Goal: Task Accomplishment & Management: Complete application form

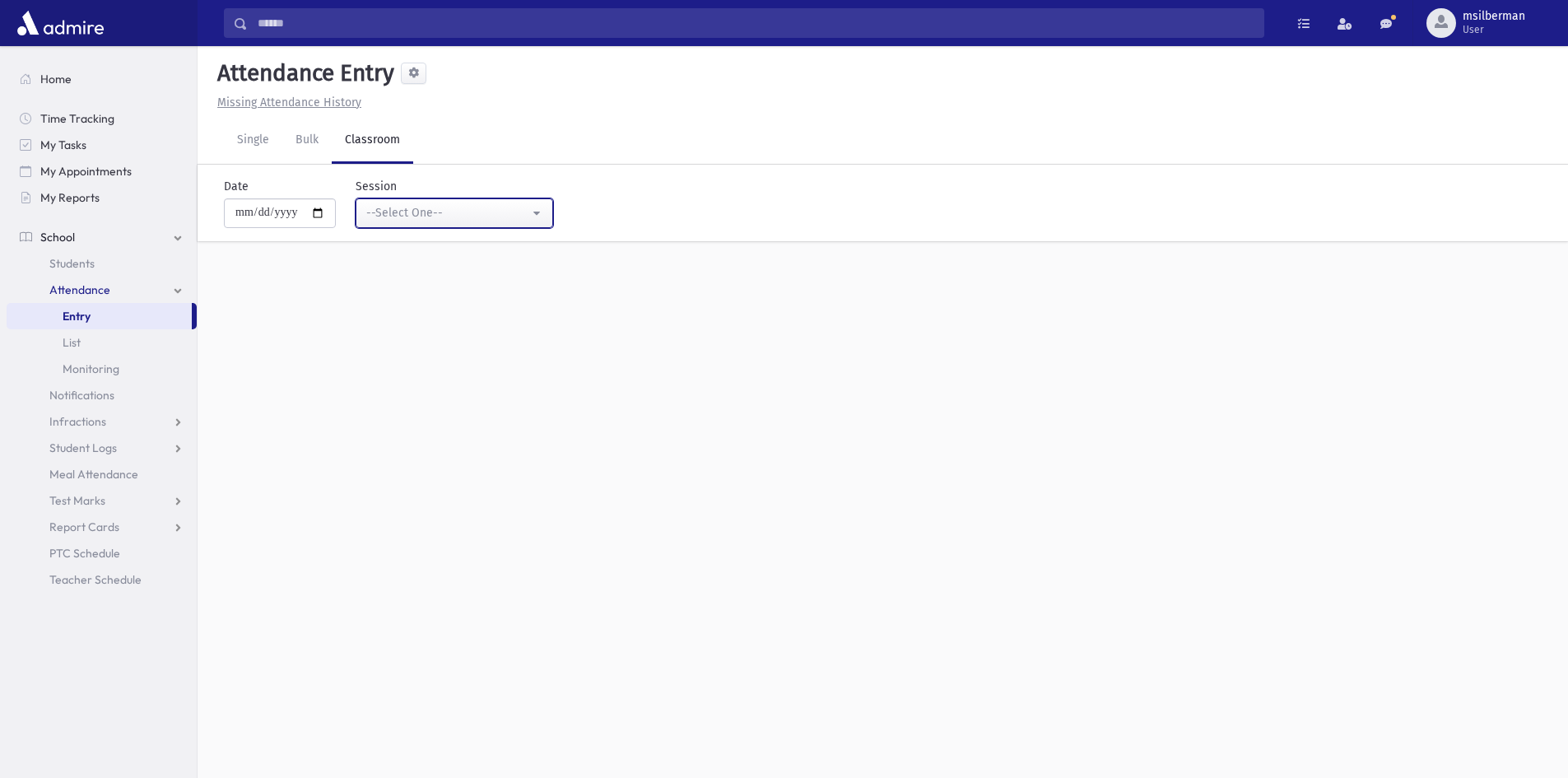
click at [406, 219] on div "--Select One--" at bounding box center [448, 212] width 163 height 17
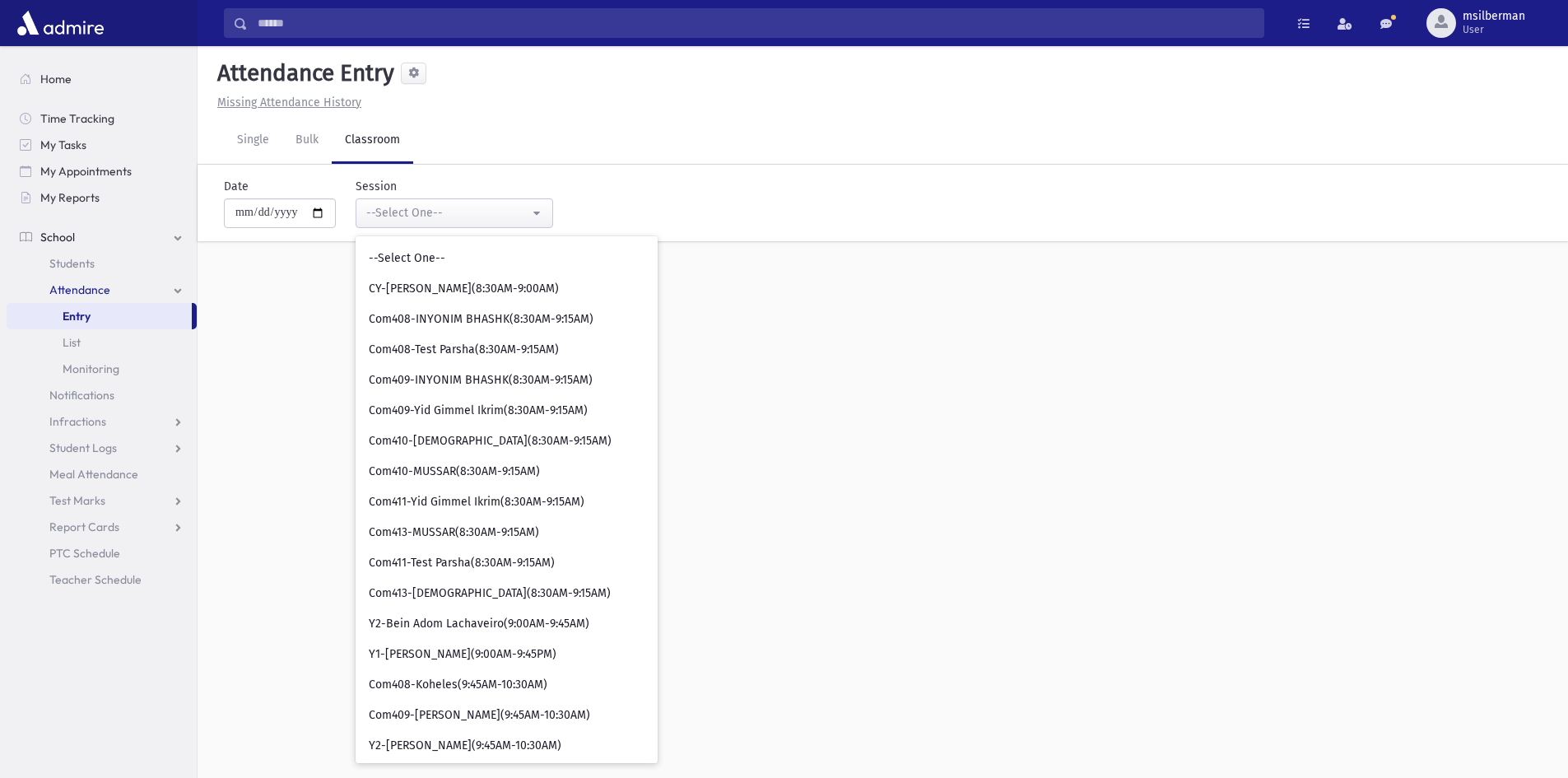
click at [295, 253] on div "**********" at bounding box center [882, 222] width 1370 height 116
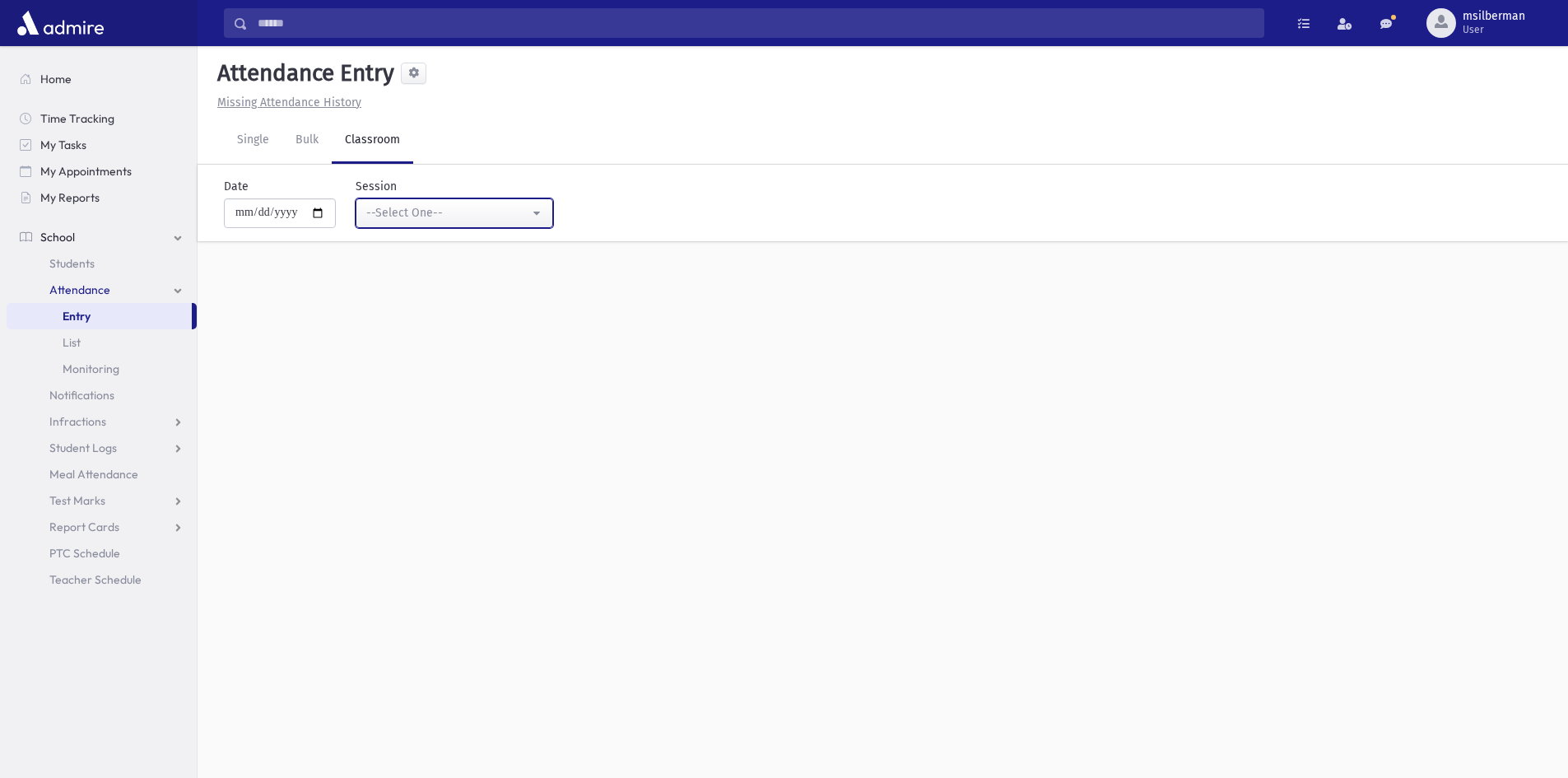
click at [475, 214] on div "--Select One--" at bounding box center [448, 212] width 163 height 17
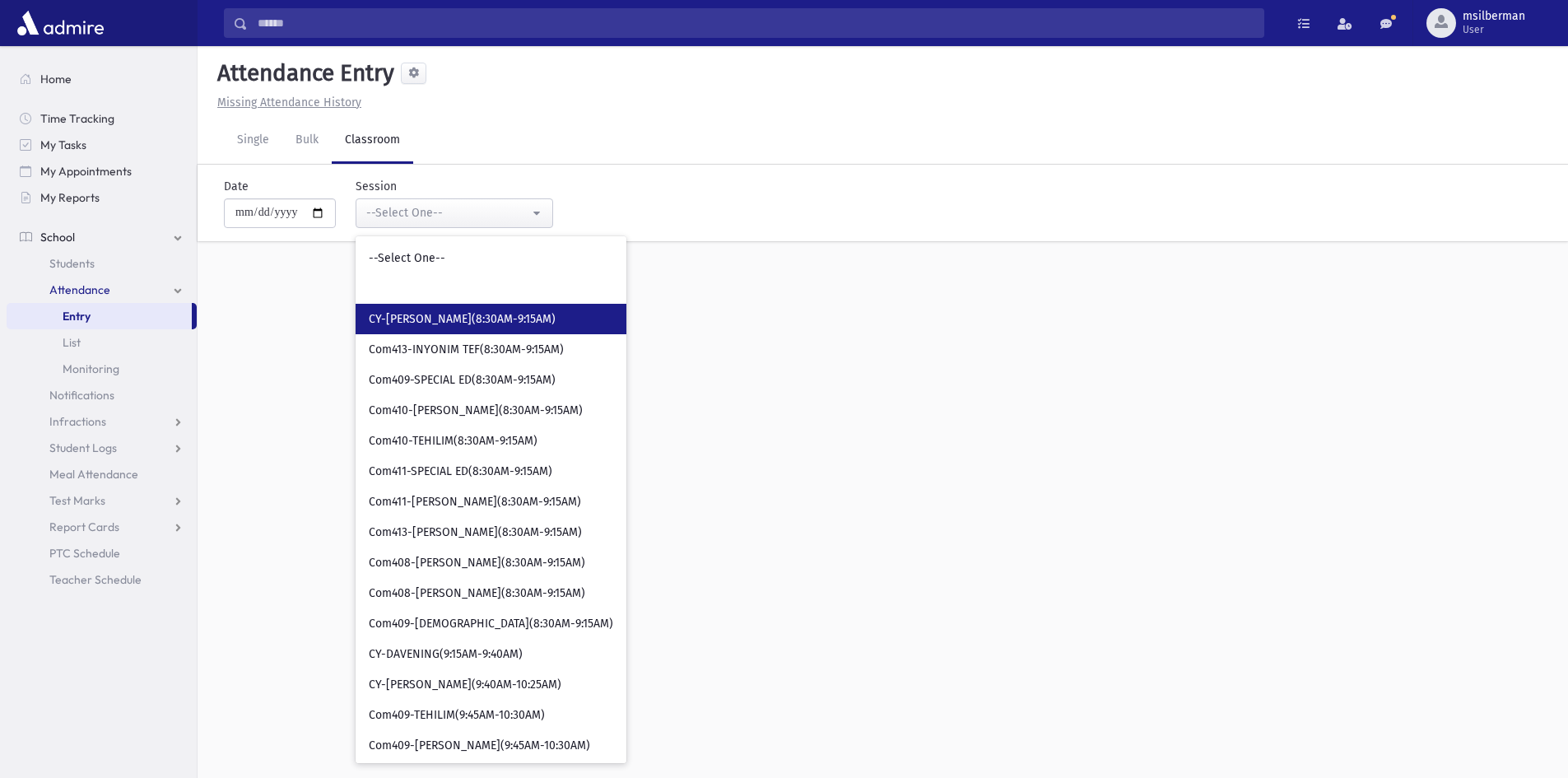
click at [491, 317] on span "CY-[PERSON_NAME](8:30AM-9:15AM)" at bounding box center [462, 319] width 187 height 17
select select "****"
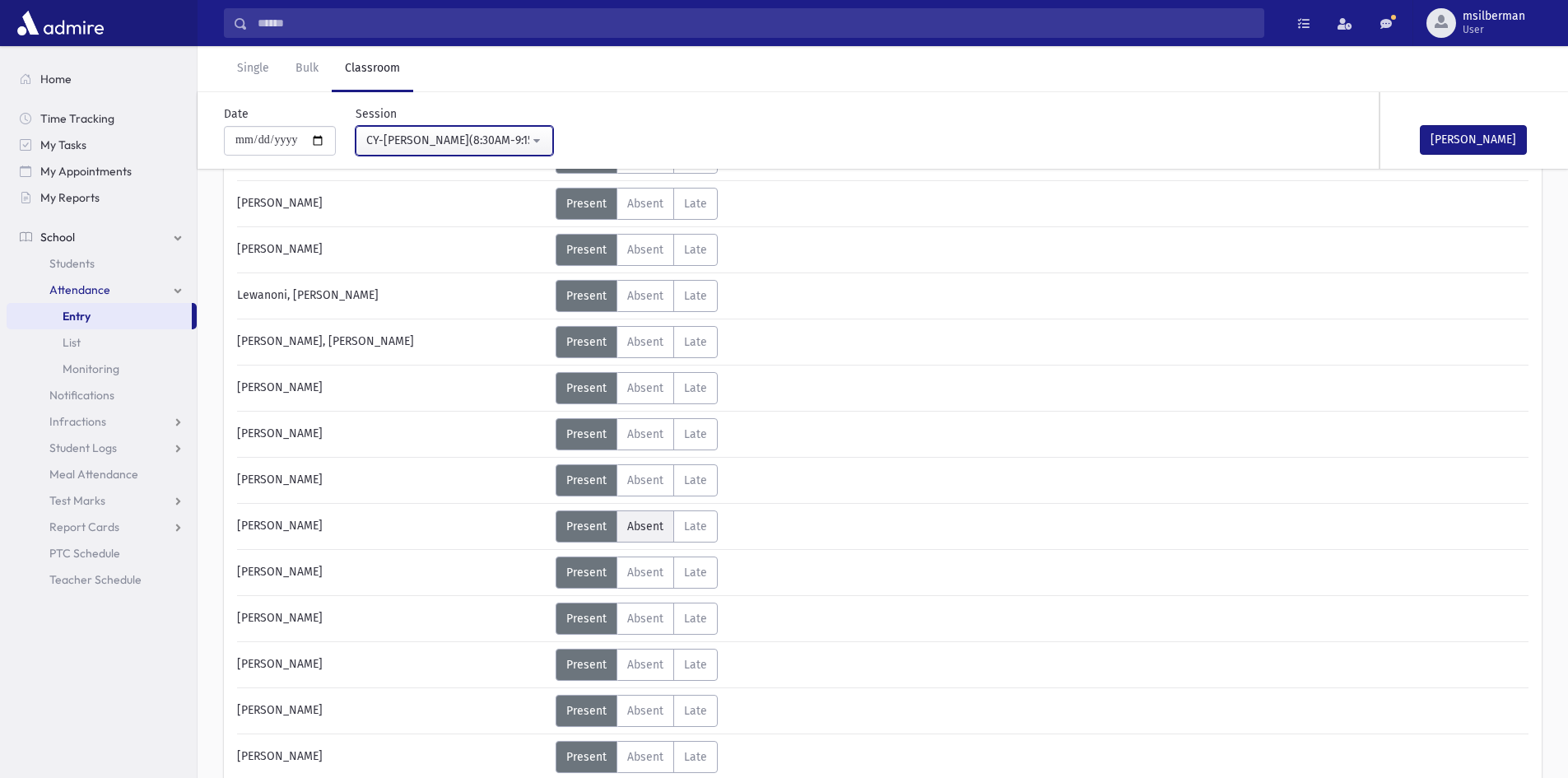
scroll to position [2223, 0]
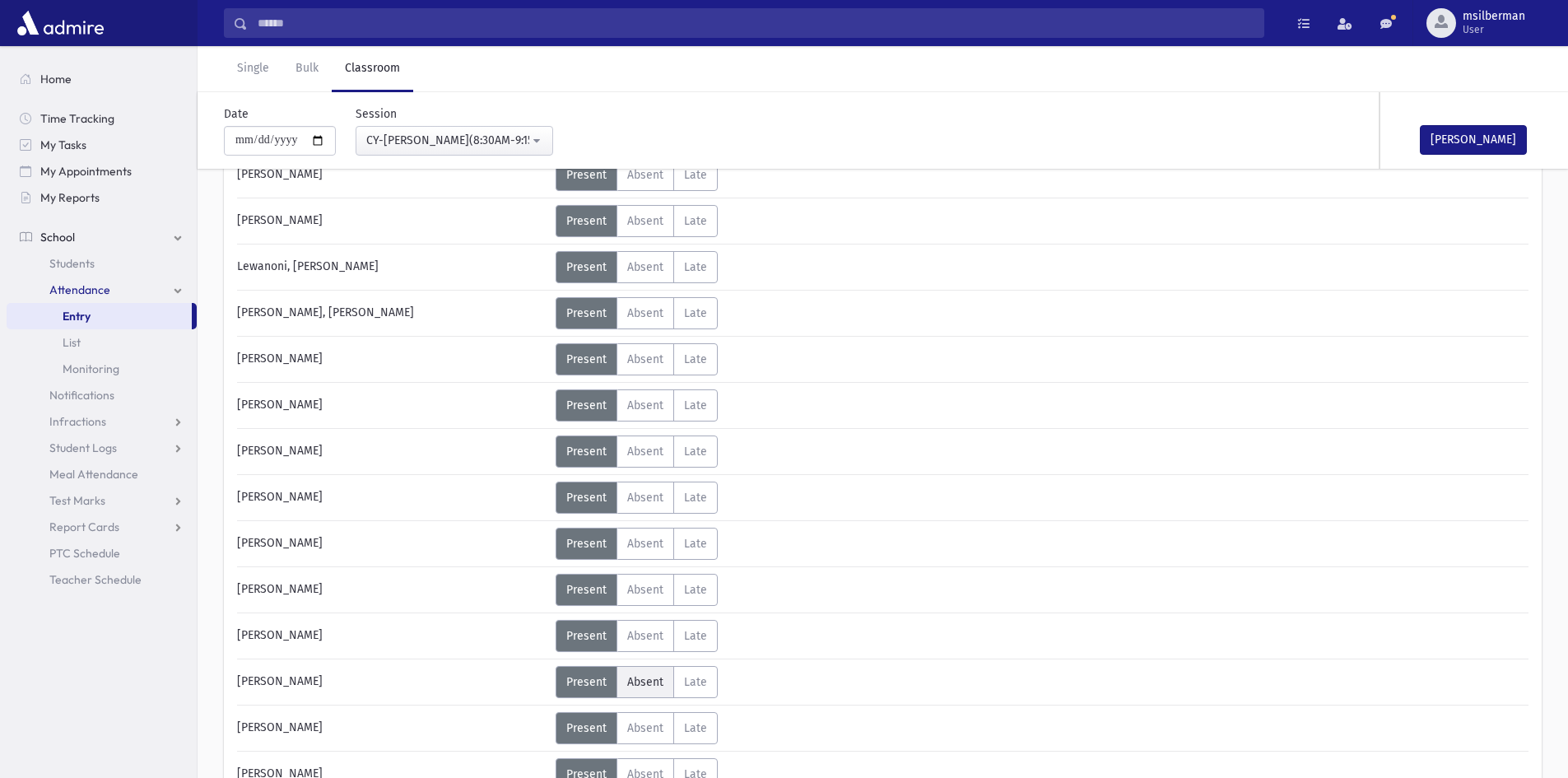
click at [648, 679] on span "Absent" at bounding box center [645, 682] width 36 height 14
click at [1498, 132] on button "[PERSON_NAME]" at bounding box center [1473, 140] width 107 height 30
click at [595, 675] on span "Present" at bounding box center [586, 682] width 41 height 14
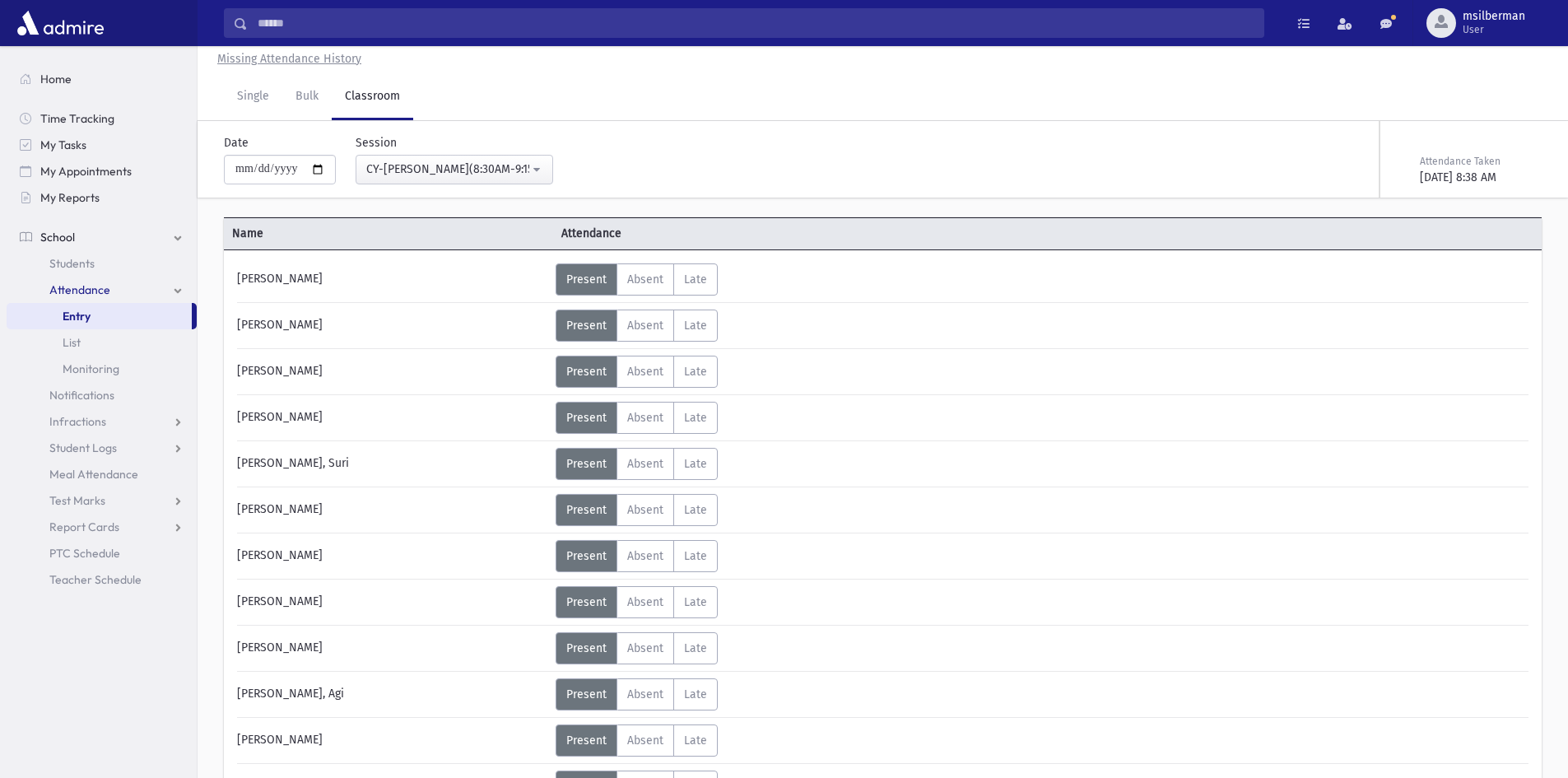
scroll to position [0, 0]
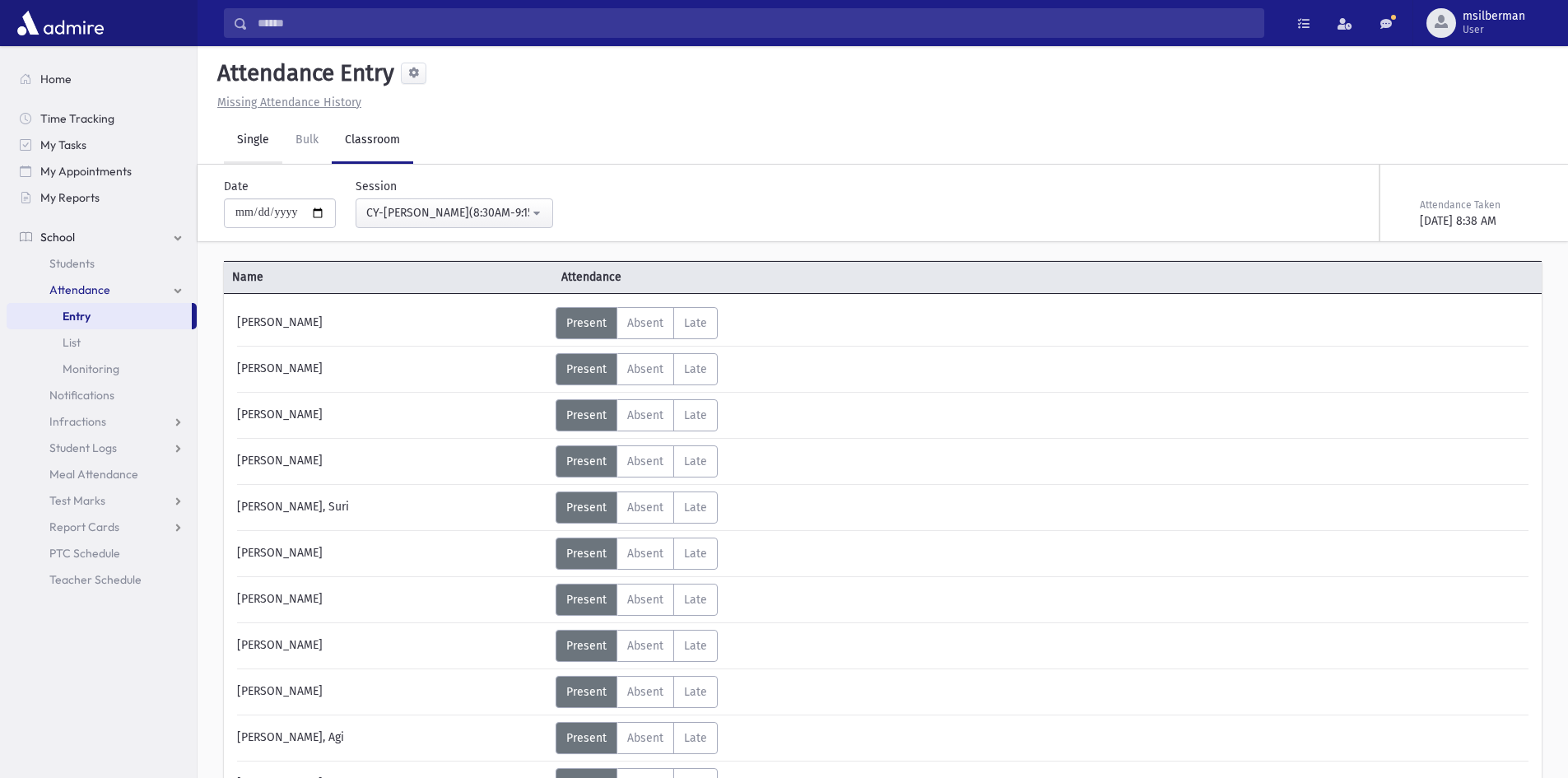
click at [245, 151] on link "Single" at bounding box center [253, 141] width 58 height 46
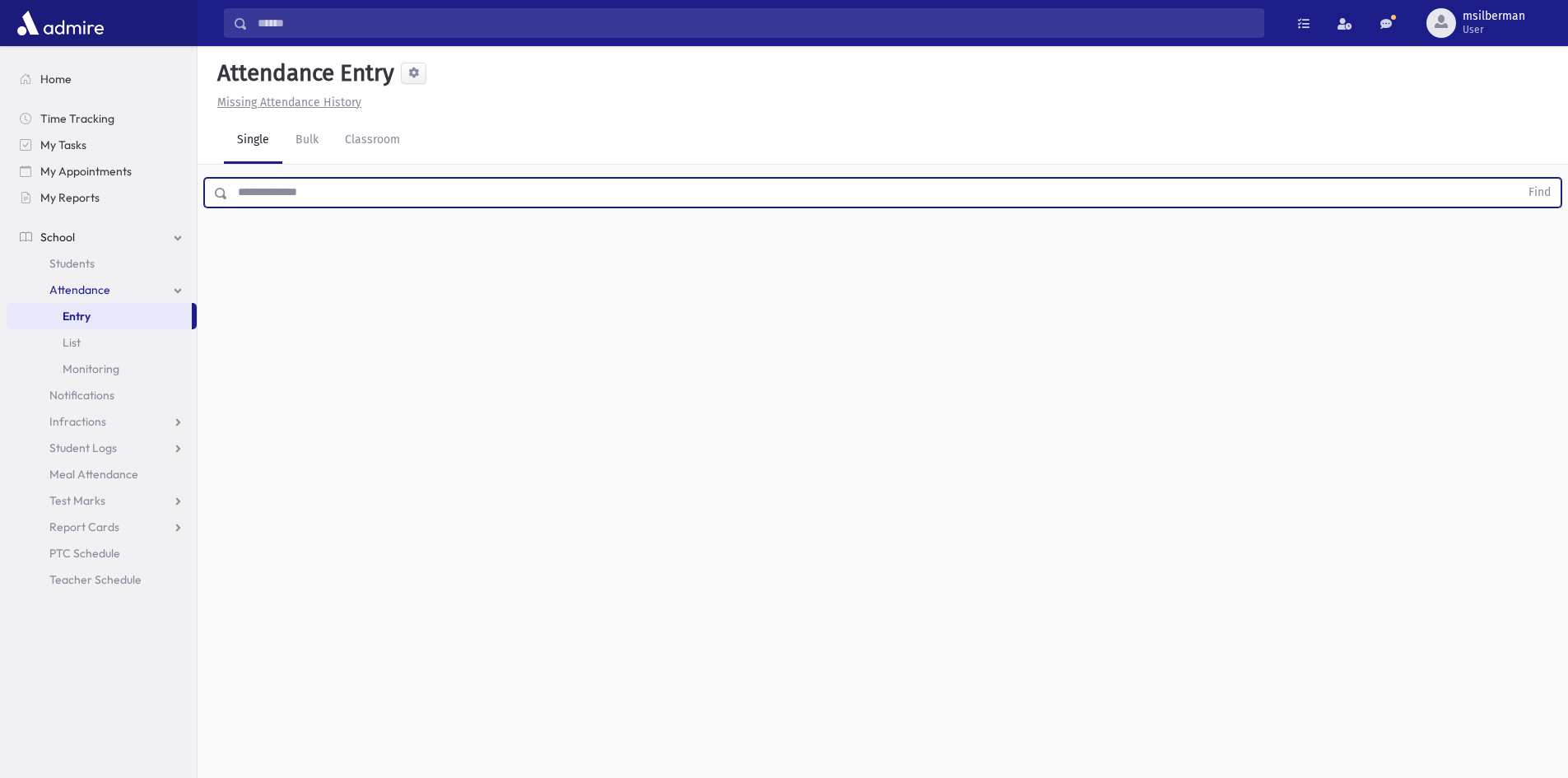
click at [299, 185] on input "text" at bounding box center [873, 192] width 1291 height 30
type input "**********"
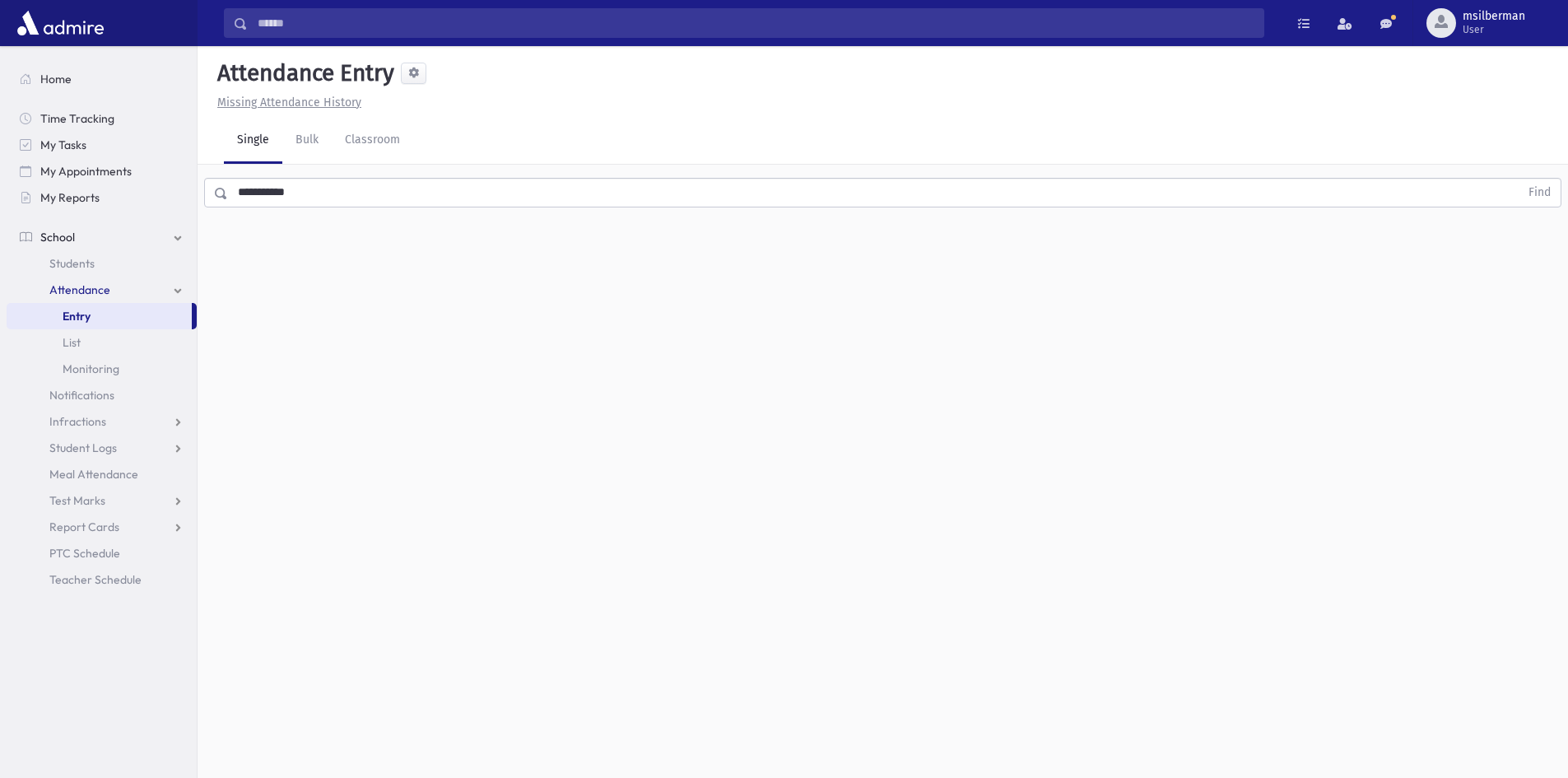
click at [212, 185] on span at bounding box center [216, 193] width 24 height 30
click at [1535, 187] on button "Find" at bounding box center [1539, 192] width 42 height 28
click at [355, 137] on link "Classroom" at bounding box center [372, 141] width 81 height 46
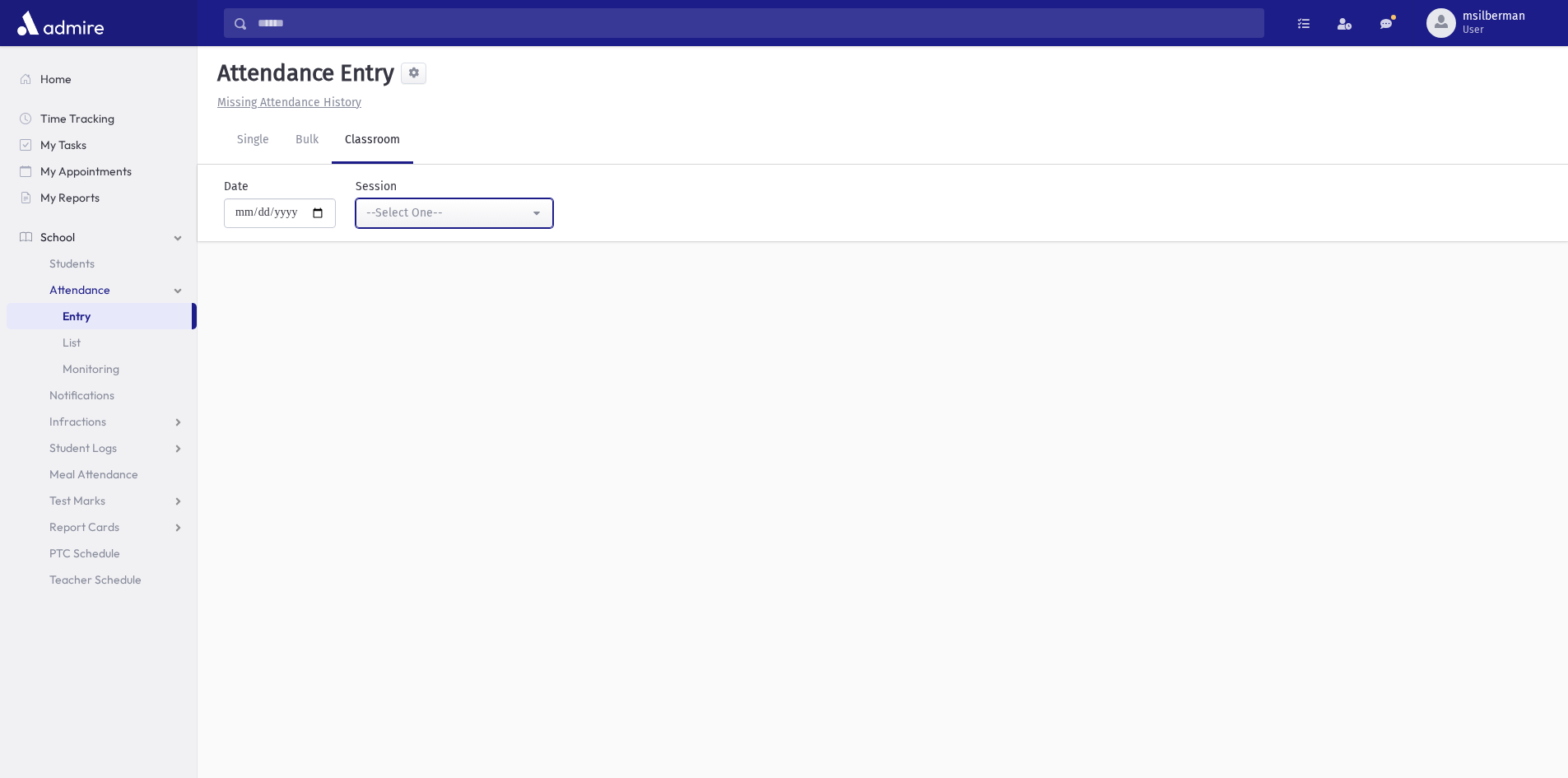
click at [391, 208] on div "--Select One--" at bounding box center [448, 212] width 163 height 17
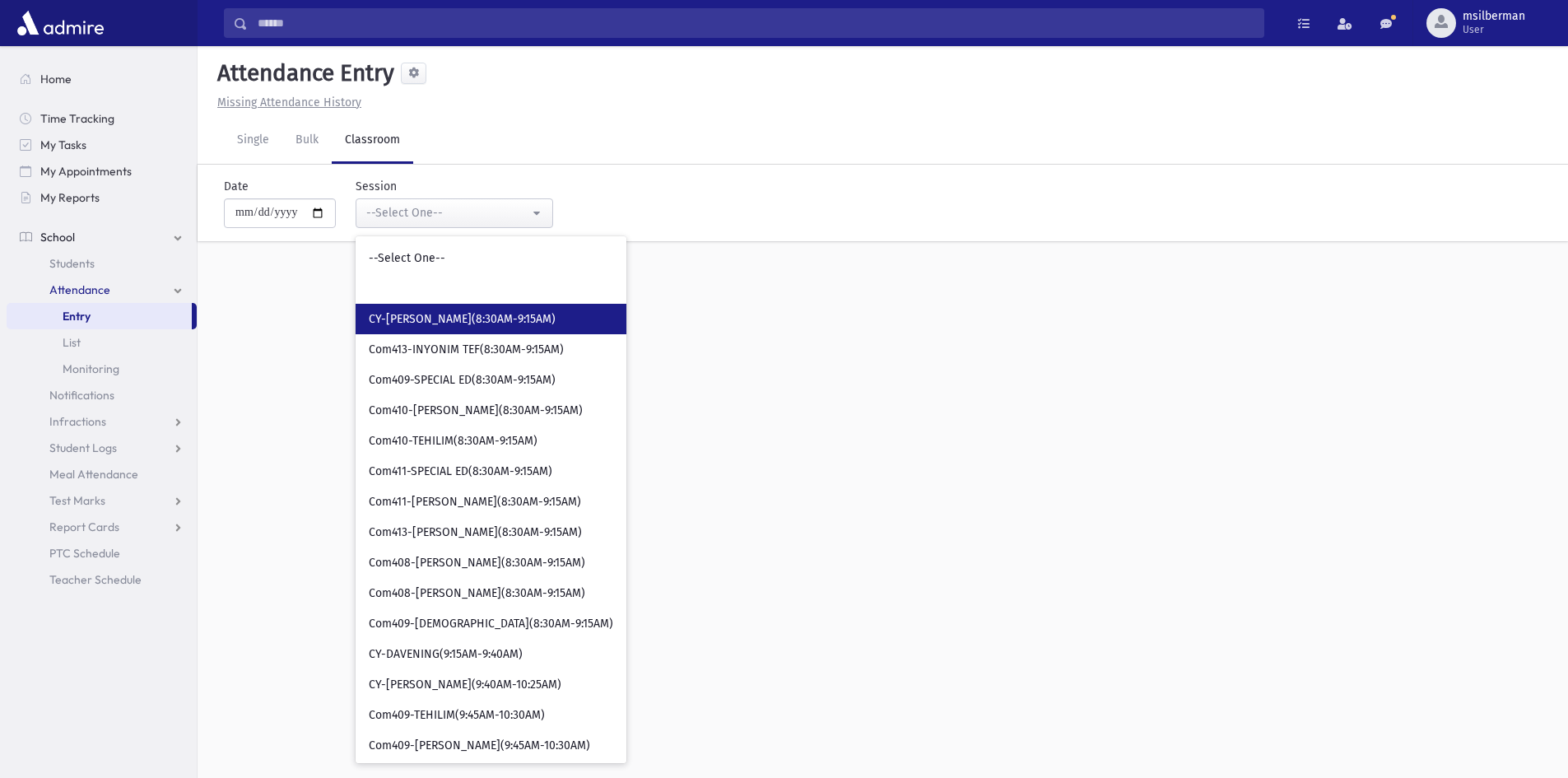
click at [458, 314] on span "CY-[PERSON_NAME](8:30AM-9:15AM)" at bounding box center [462, 319] width 187 height 17
select select "****"
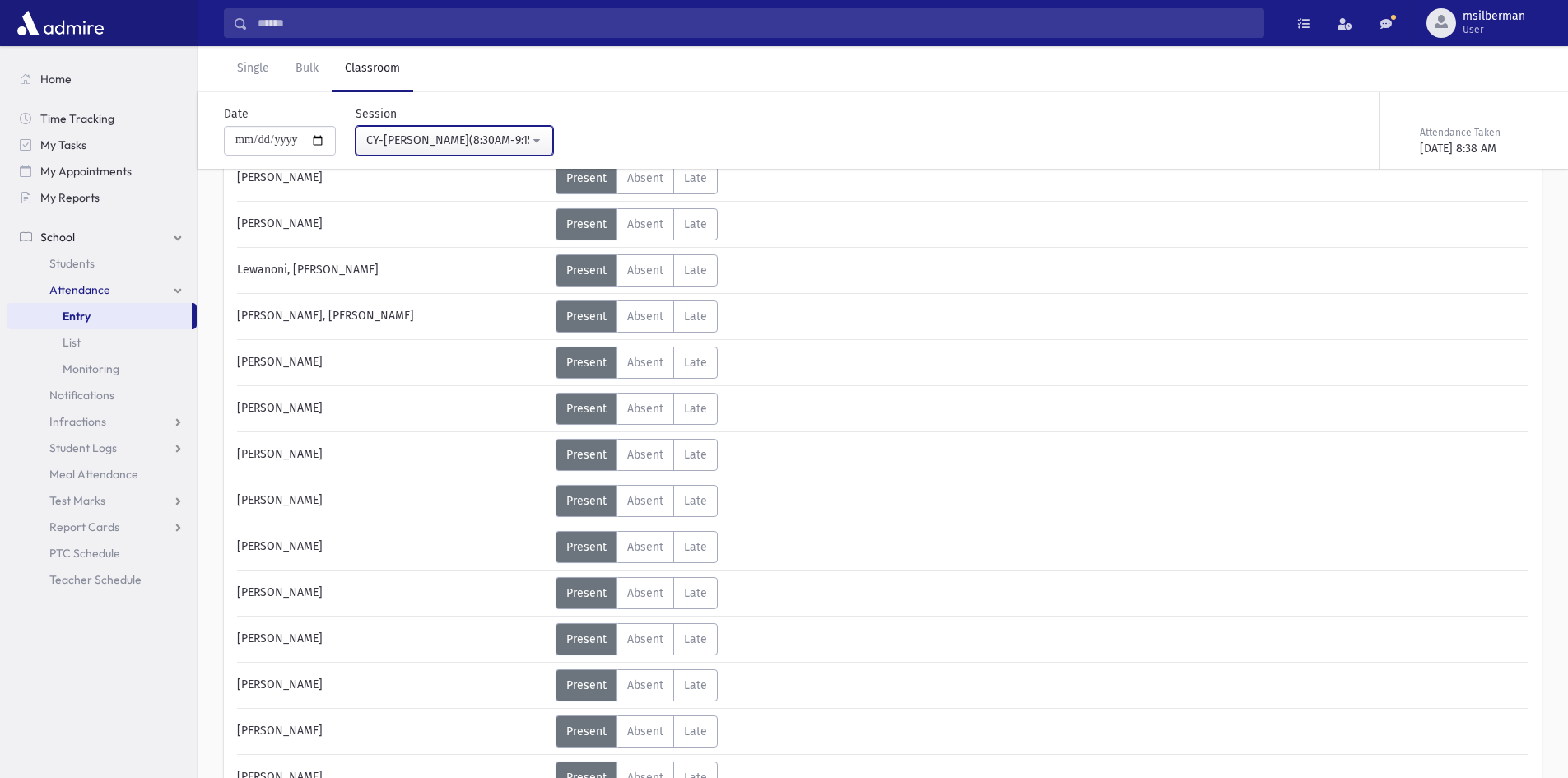
scroll to position [2140, 0]
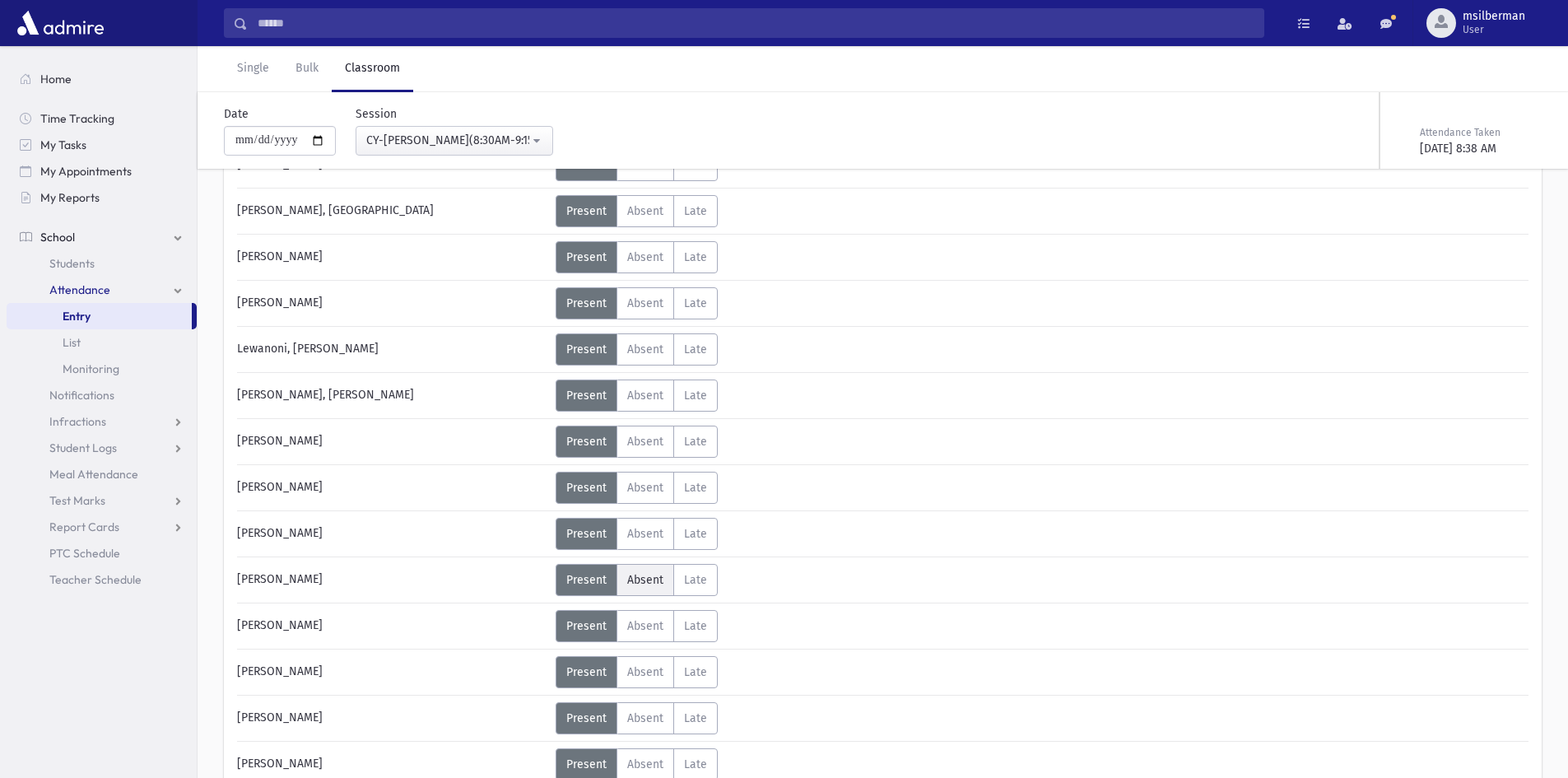
click at [644, 587] on label "Absent A" at bounding box center [644, 580] width 57 height 32
click at [591, 586] on span "Present" at bounding box center [586, 580] width 41 height 14
click at [260, 133] on input "**********" at bounding box center [279, 141] width 112 height 30
click at [261, 141] on input "**********" at bounding box center [279, 141] width 112 height 30
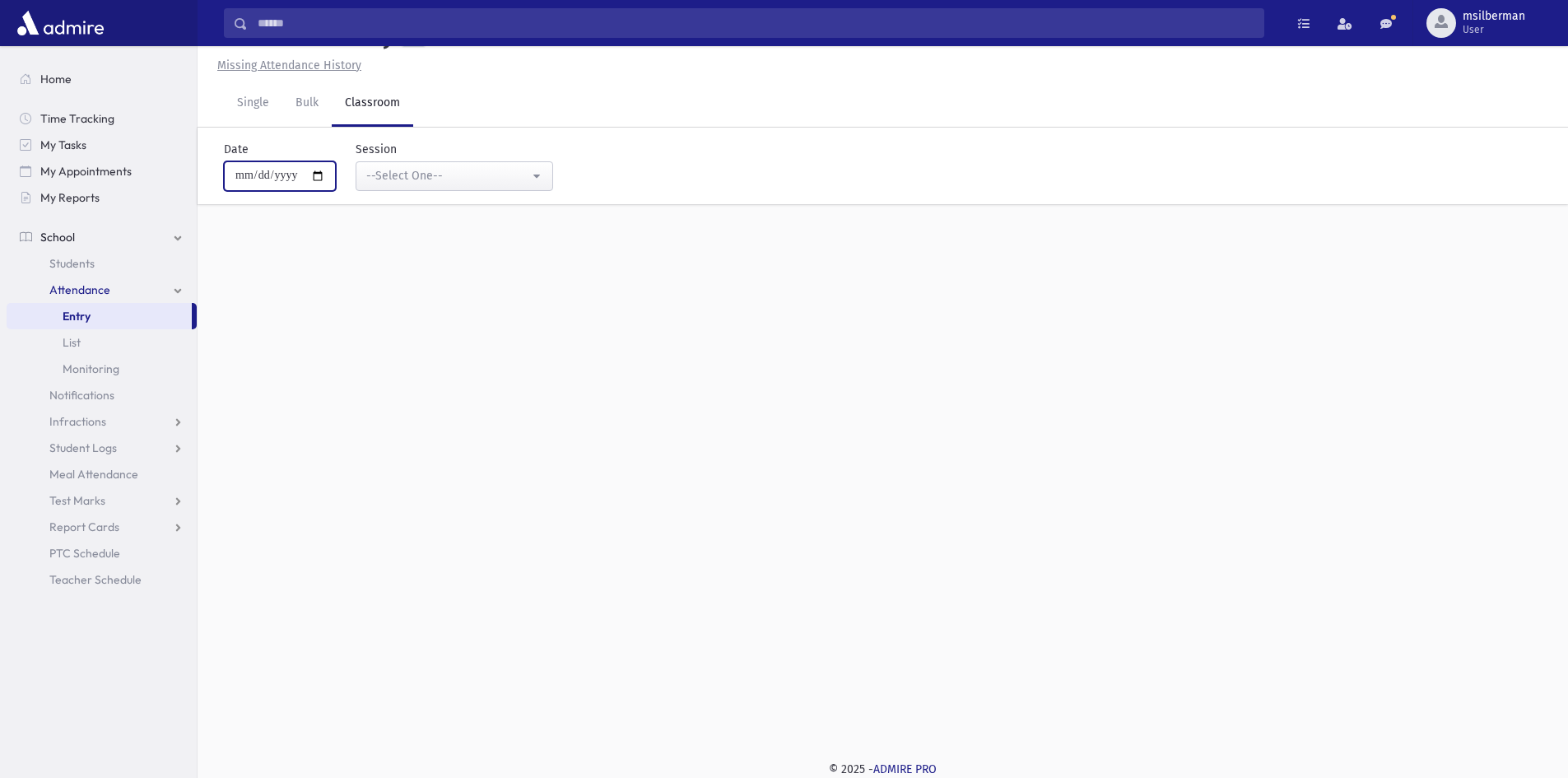
scroll to position [37, 0]
click at [306, 265] on div "**********" at bounding box center [882, 375] width 1370 height 732
click at [387, 170] on div "--Select One--" at bounding box center [448, 175] width 163 height 17
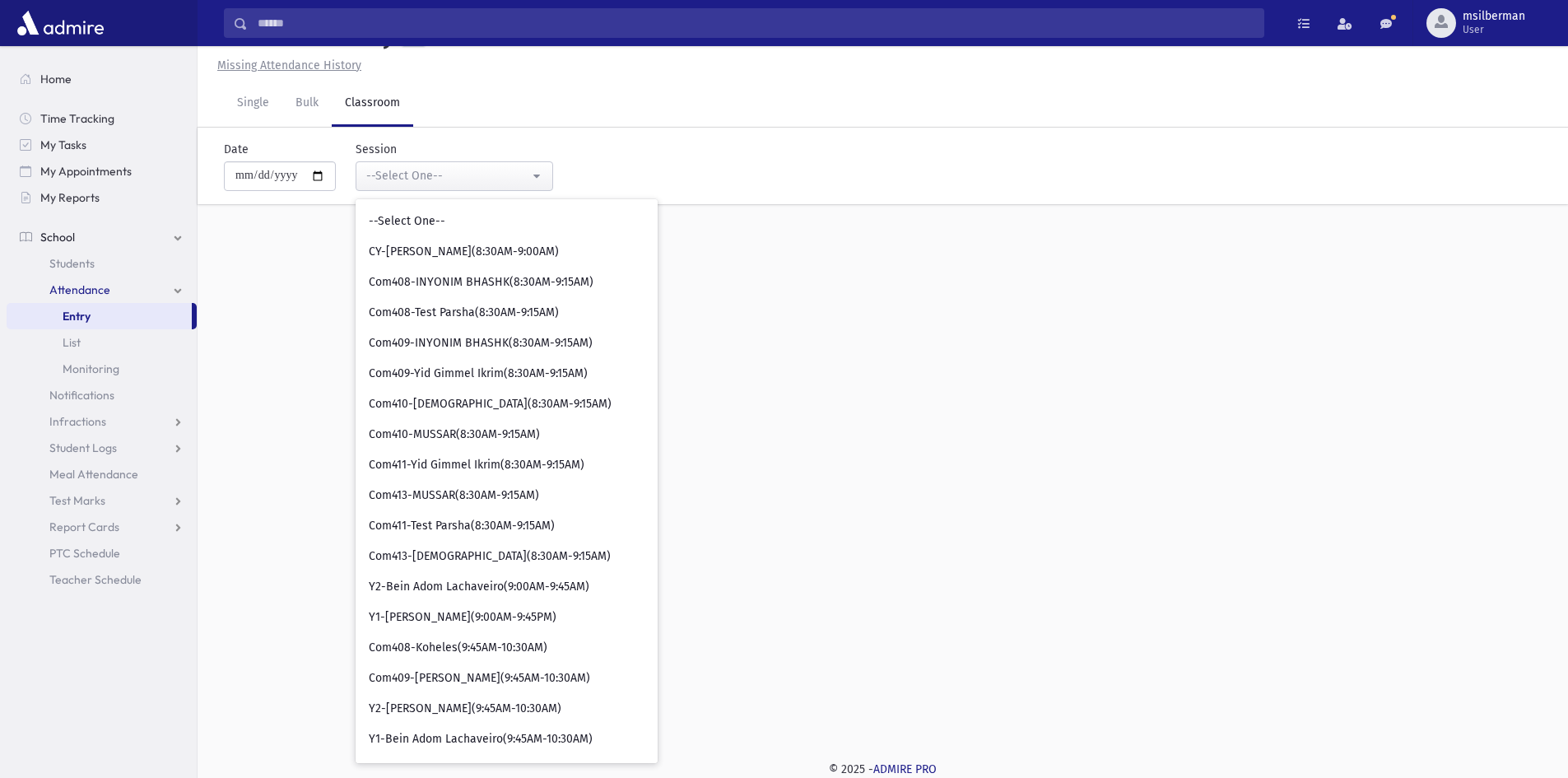
click at [282, 200] on div "**********" at bounding box center [874, 166] width 1357 height 76
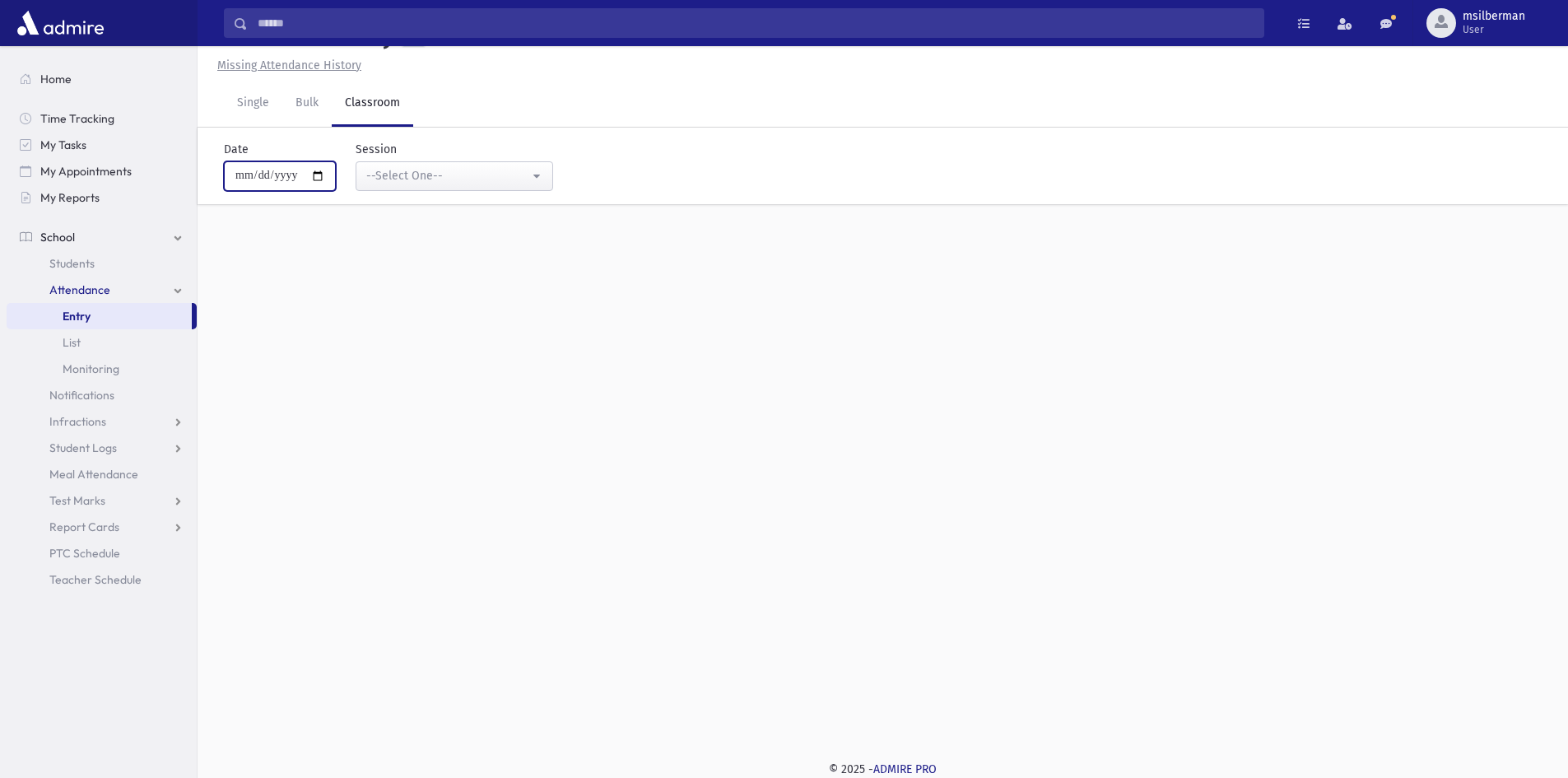
click at [267, 177] on input "**********" at bounding box center [279, 177] width 112 height 30
click at [262, 177] on input "**********" at bounding box center [279, 177] width 112 height 30
type input "**********"
click at [308, 199] on div "**********" at bounding box center [874, 166] width 1357 height 76
click at [385, 197] on div "**********" at bounding box center [874, 166] width 1357 height 76
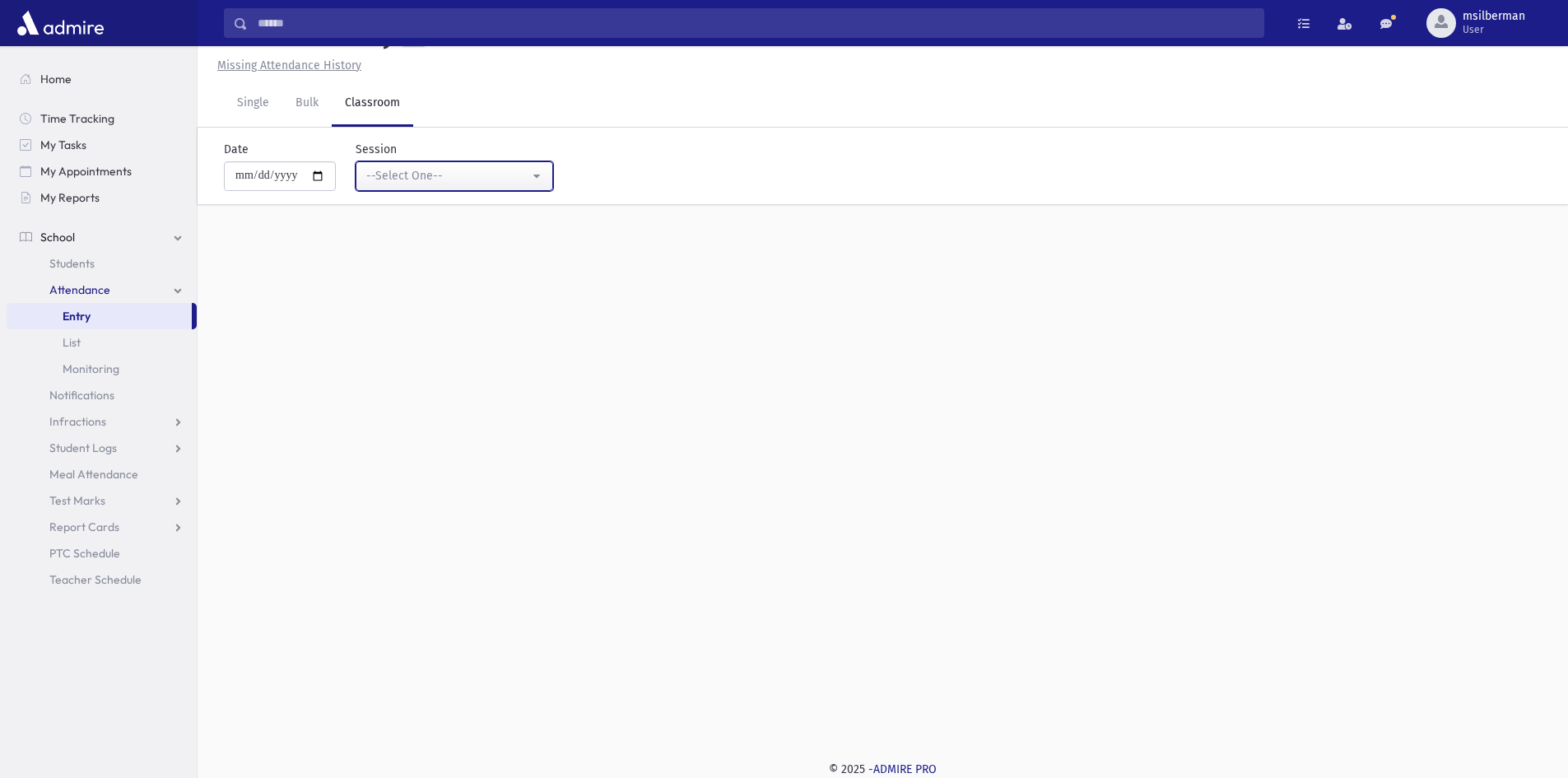
click at [406, 177] on div "--Select One--" at bounding box center [448, 175] width 163 height 17
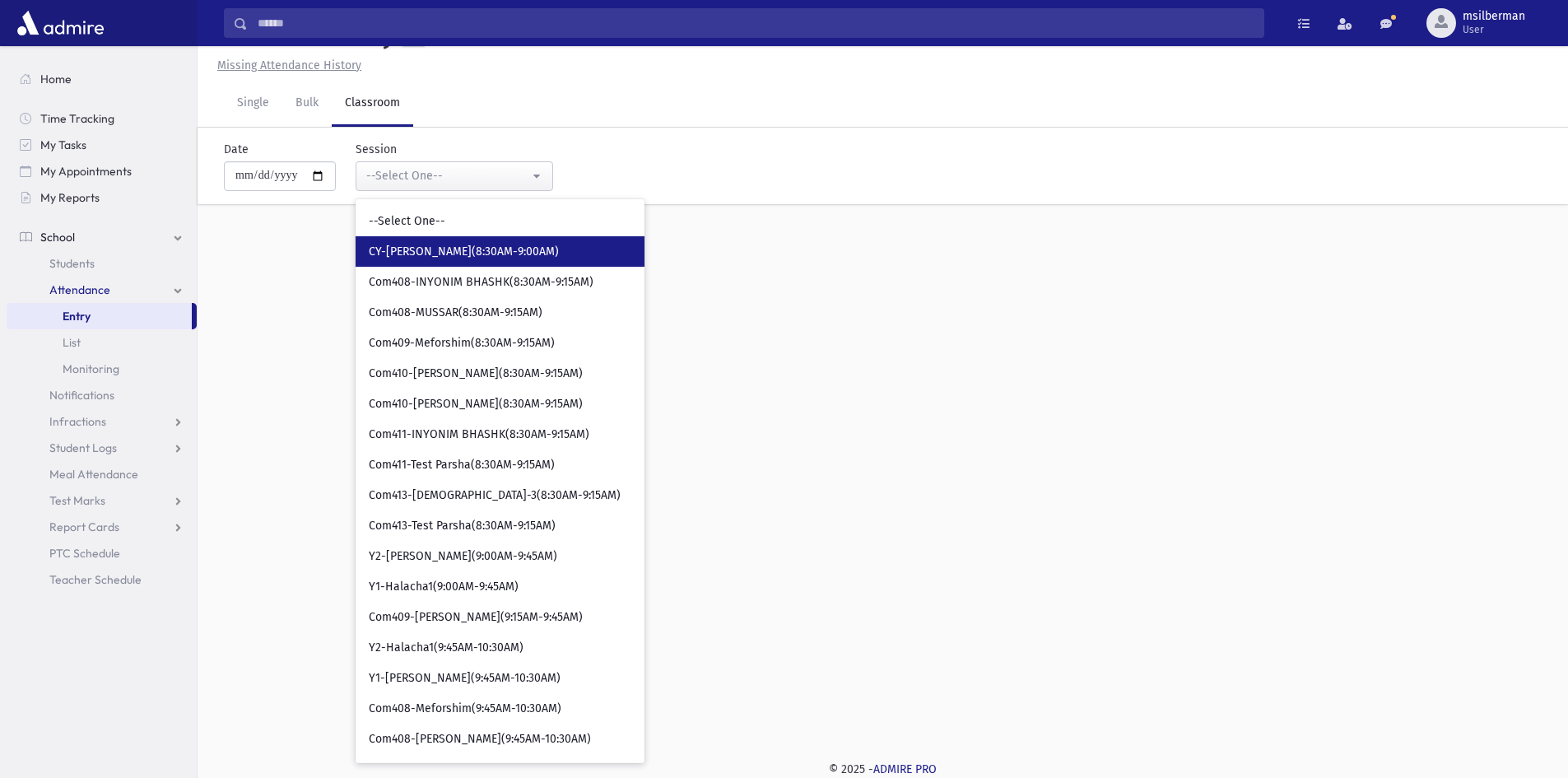
click at [434, 238] on link "CY-Davenig(8:30AM-9:00AM)" at bounding box center [500, 251] width 289 height 31
select select "****"
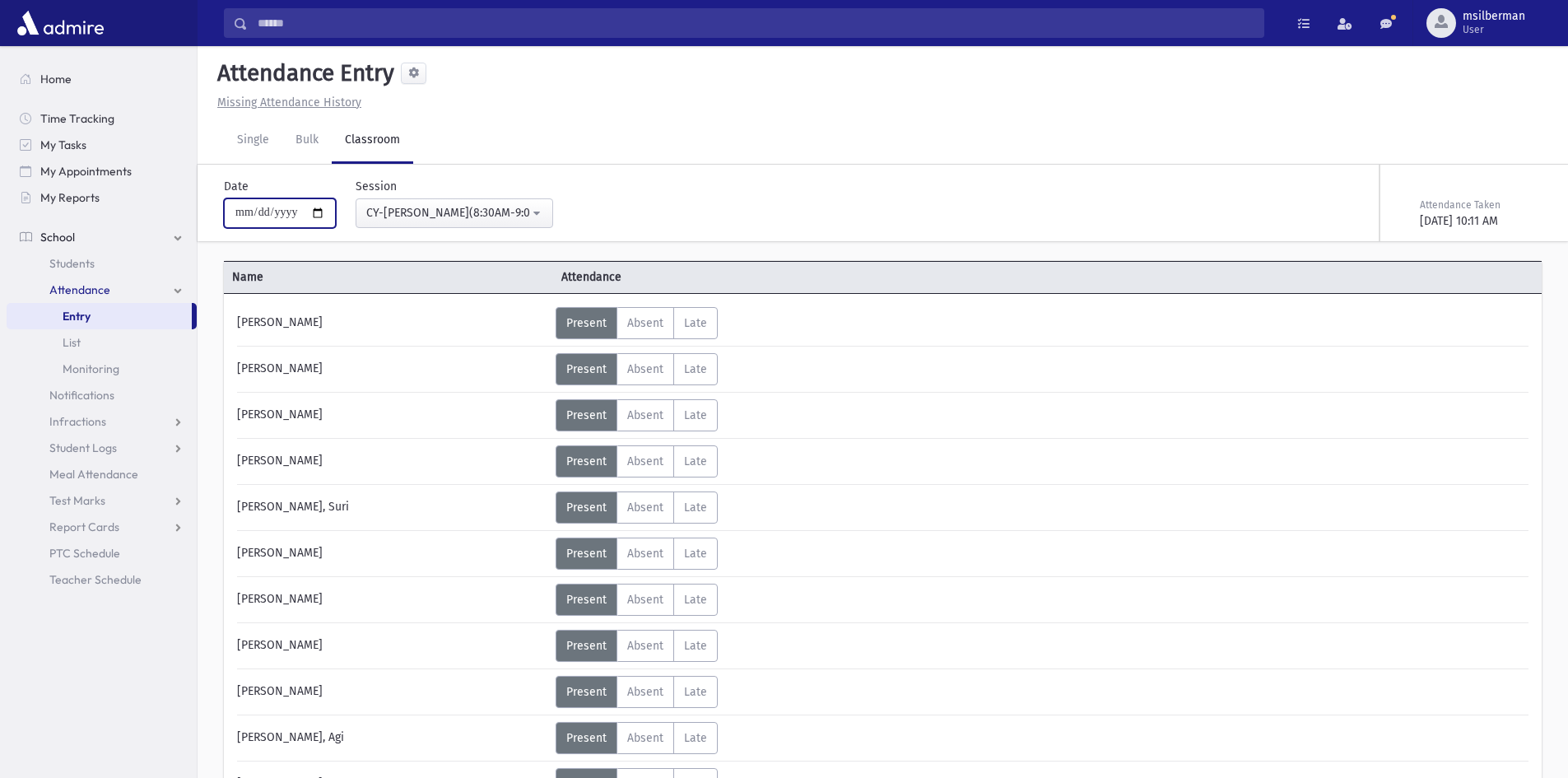
click at [262, 209] on input "**********" at bounding box center [279, 213] width 112 height 30
type input "**********"
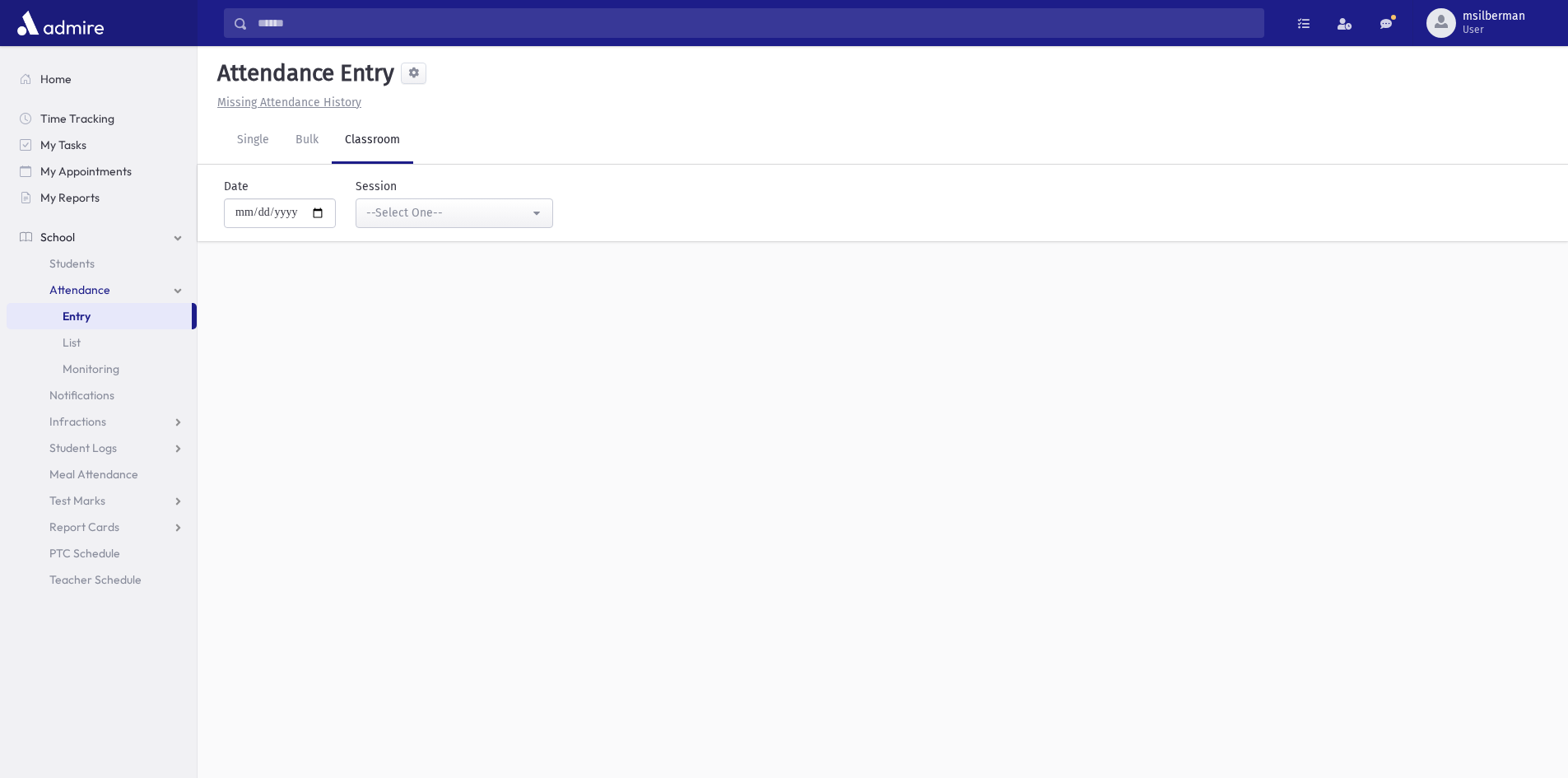
click at [300, 282] on div "**********" at bounding box center [882, 412] width 1370 height 732
click at [386, 212] on div "--Select One--" at bounding box center [448, 212] width 163 height 17
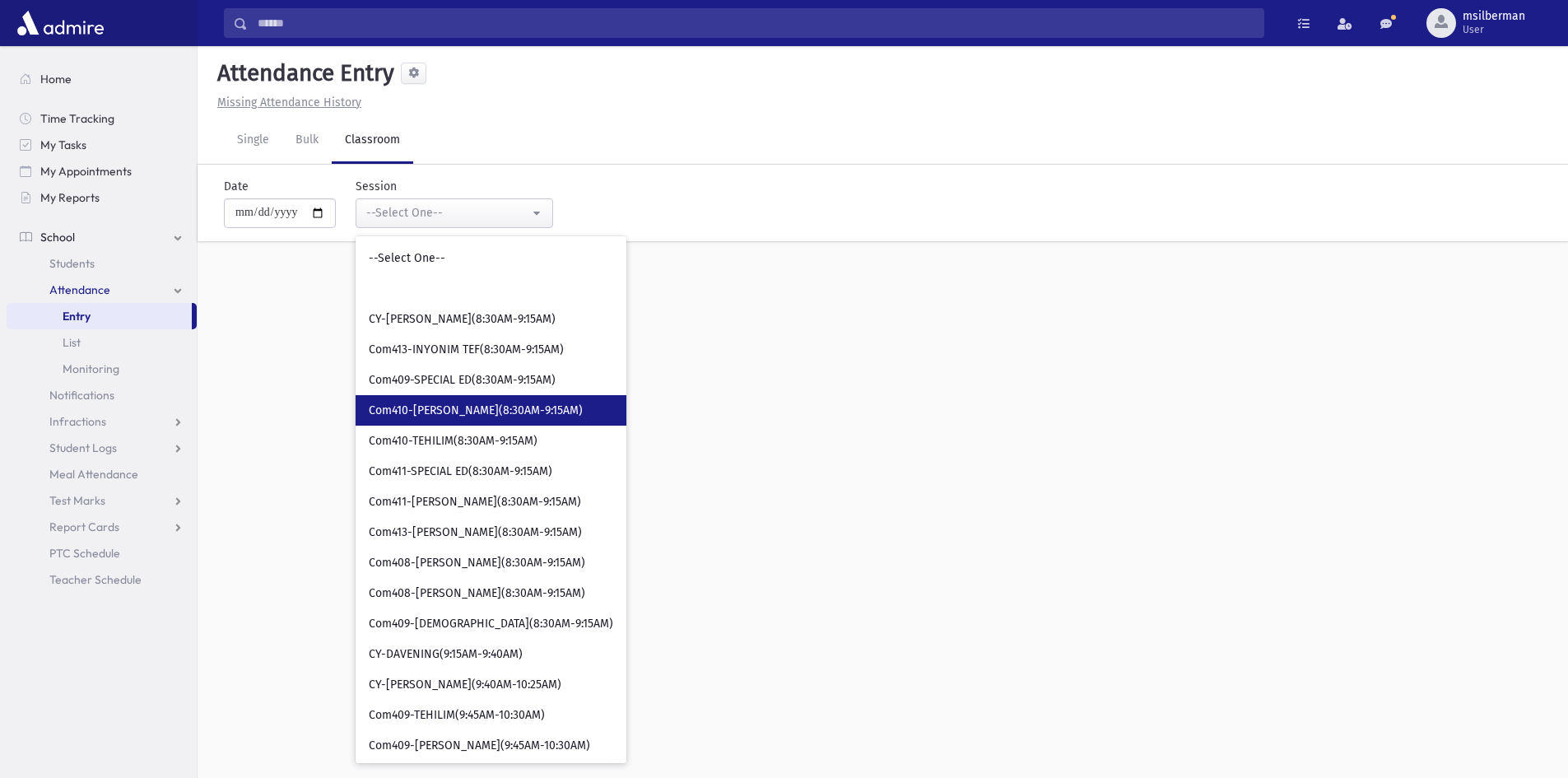
click at [459, 421] on link "Com410-[PERSON_NAME](8:30AM-9:15AM)" at bounding box center [491, 410] width 271 height 31
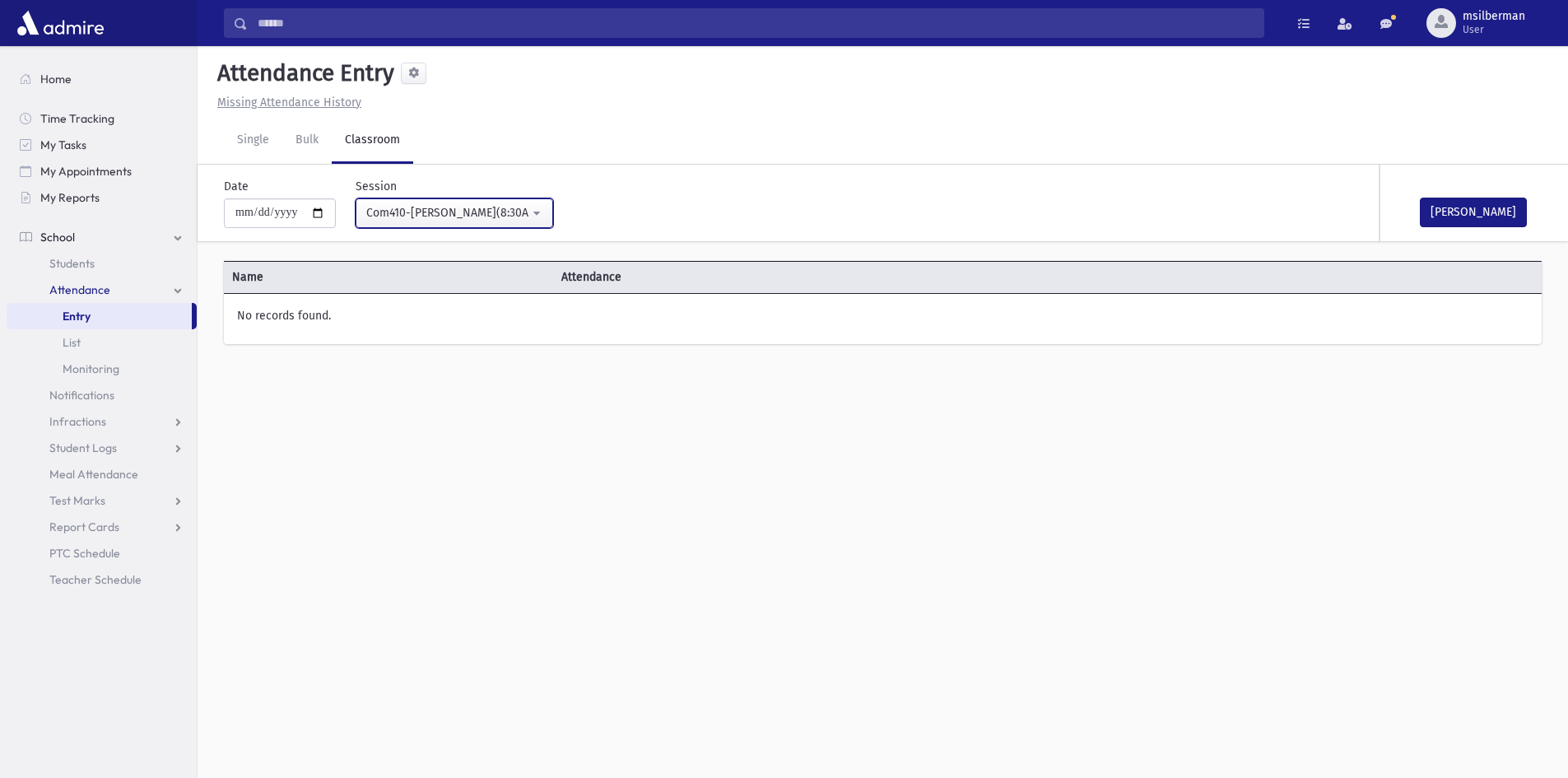
click at [420, 204] on div "Com410-[PERSON_NAME](8:30AM-9:15AM)" at bounding box center [448, 212] width 163 height 17
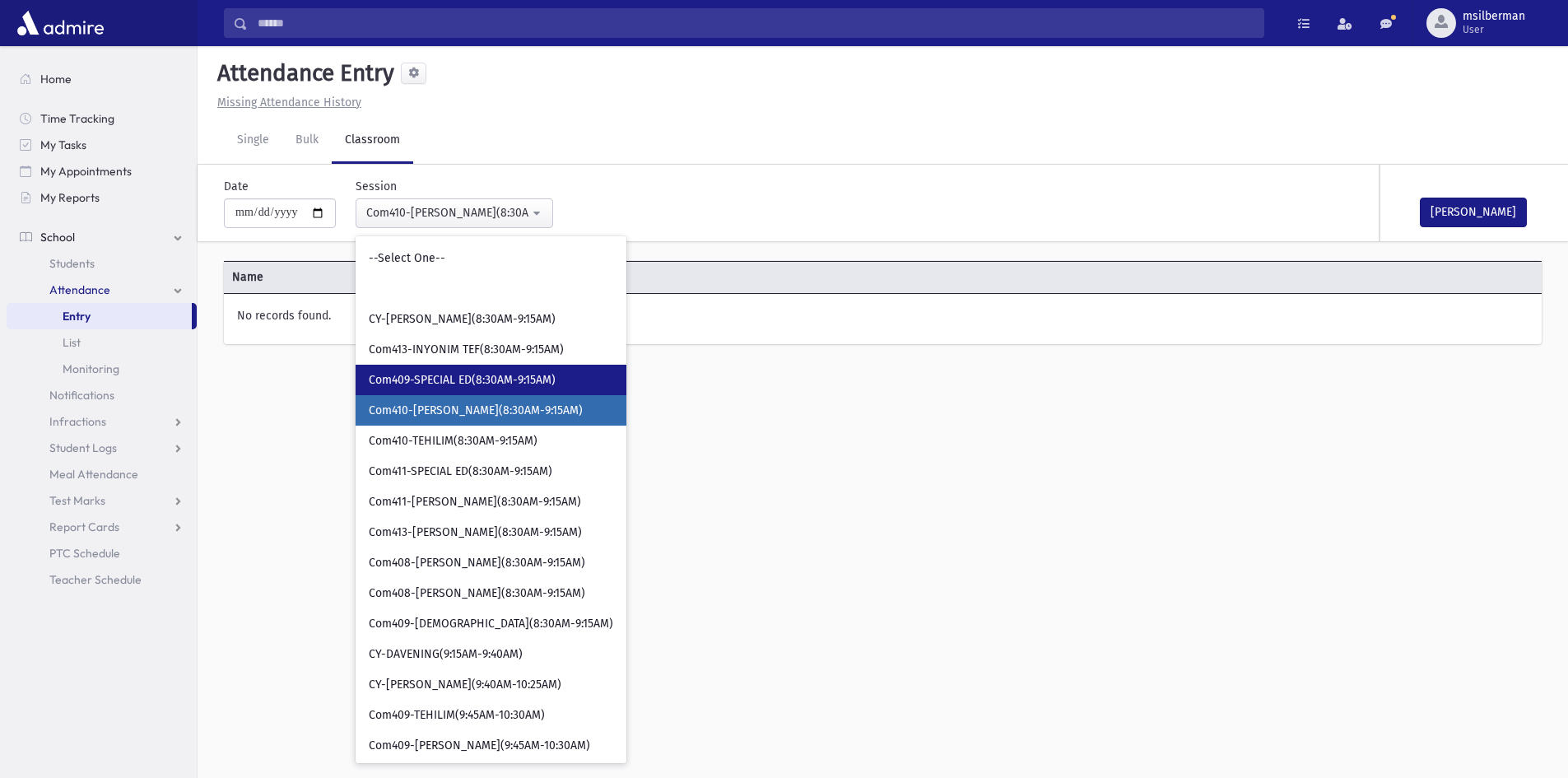
click at [405, 374] on span "Com409-SPECIAL ED(8:30AM-9:15AM)" at bounding box center [462, 381] width 187 height 17
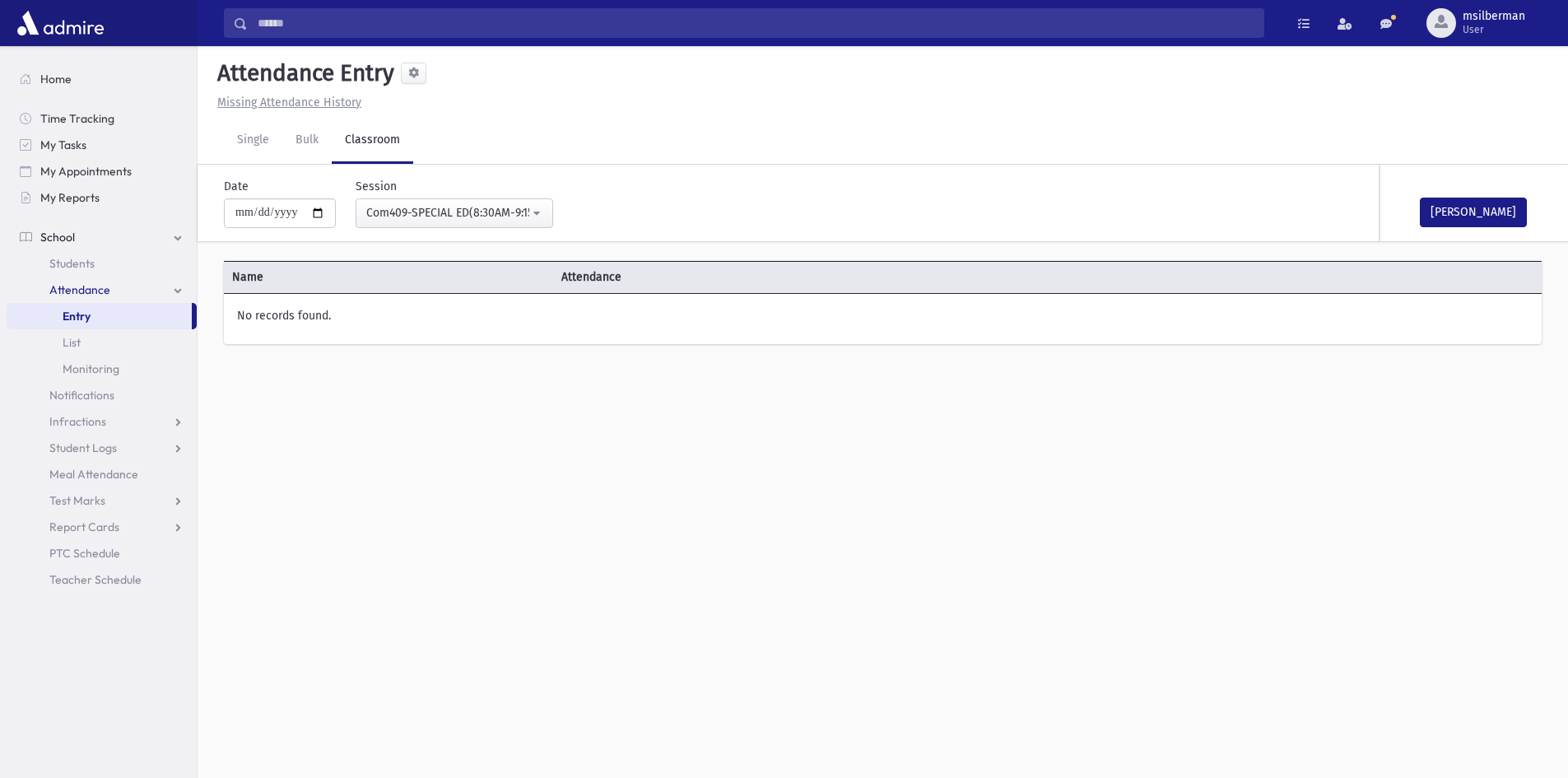
click at [421, 228] on div "**********" at bounding box center [874, 202] width 1357 height 76
click at [432, 221] on div "Com409-SPECIAL ED(8:30AM-9:15AM)" at bounding box center [448, 213] width 163 height 18
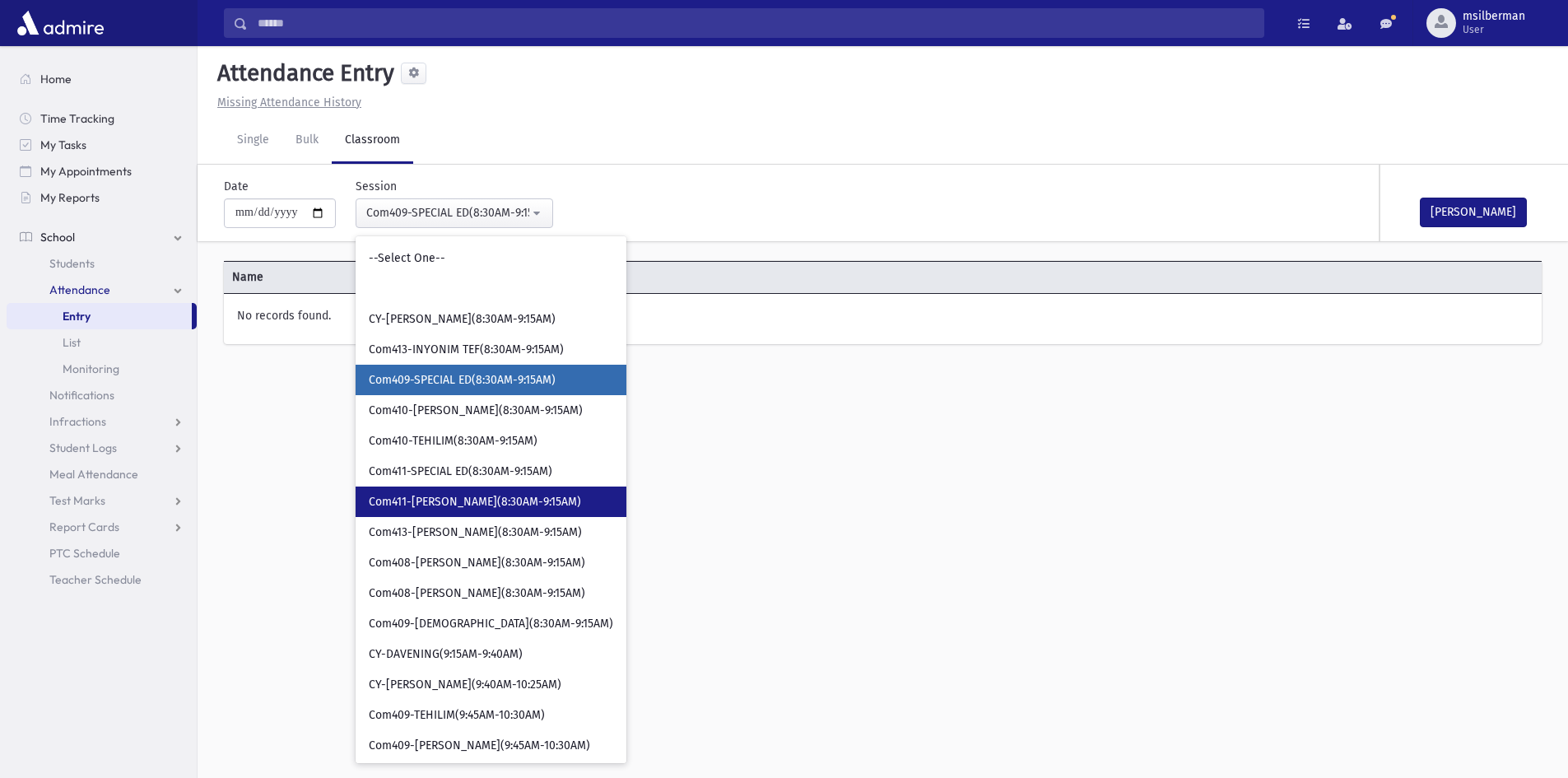
click at [468, 490] on link "Com411-[PERSON_NAME](8:30AM-9:15AM)" at bounding box center [491, 502] width 271 height 31
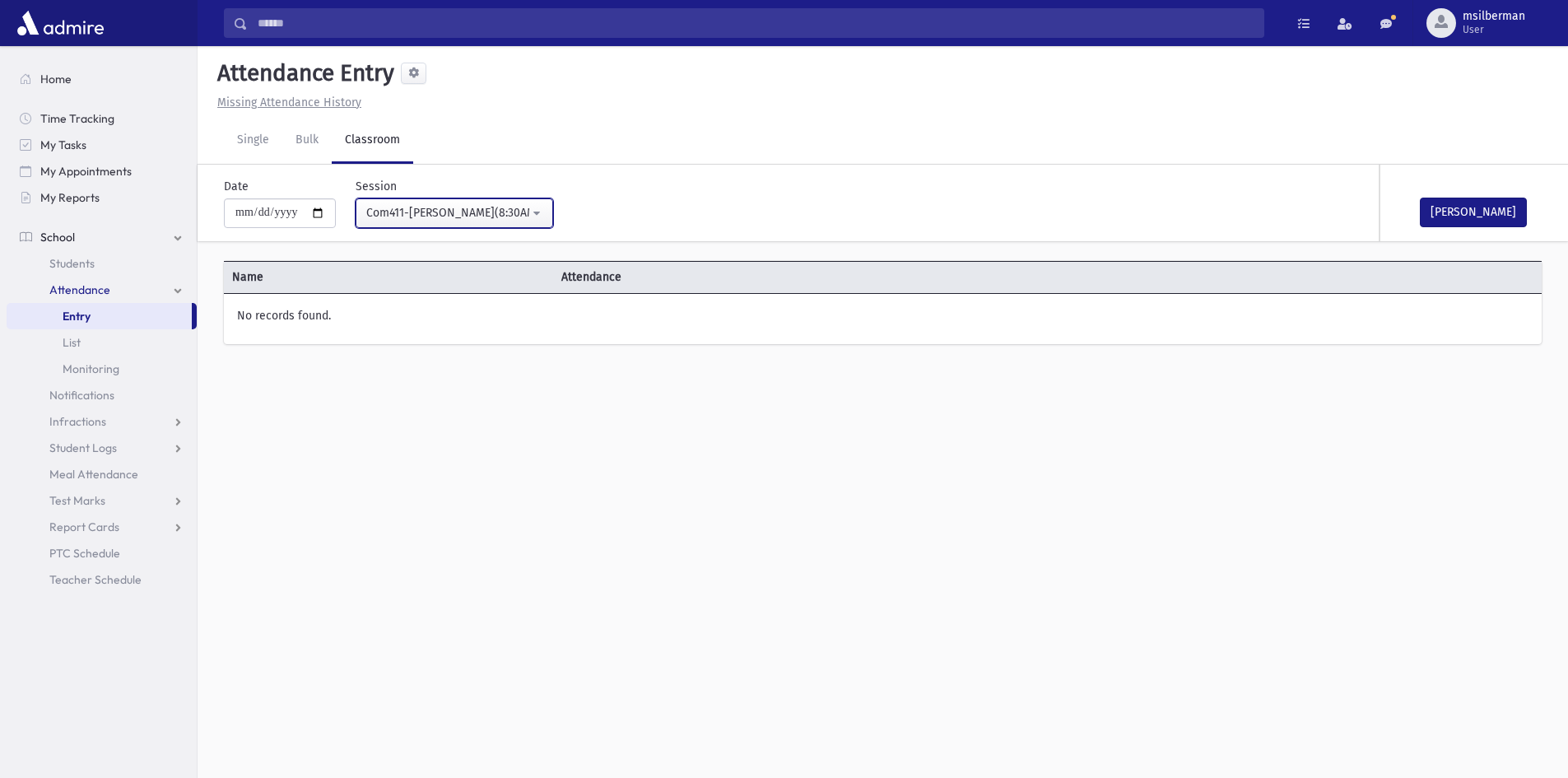
click at [444, 216] on div "Com411-[PERSON_NAME](8:30AM-9:15AM)" at bounding box center [448, 212] width 163 height 17
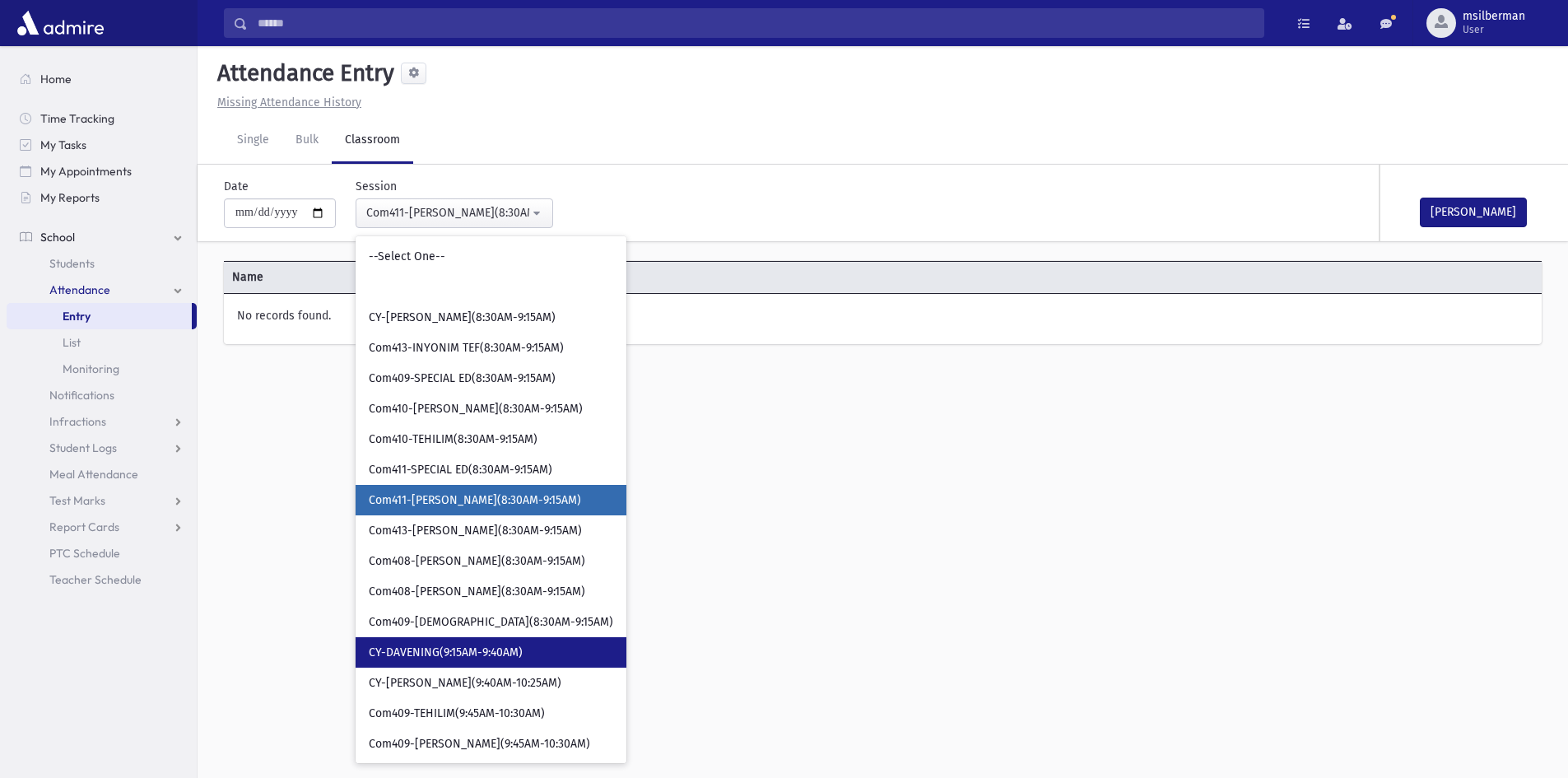
click at [541, 644] on link "CY-DAVENING(9:15AM-9:40AM)" at bounding box center [491, 652] width 271 height 31
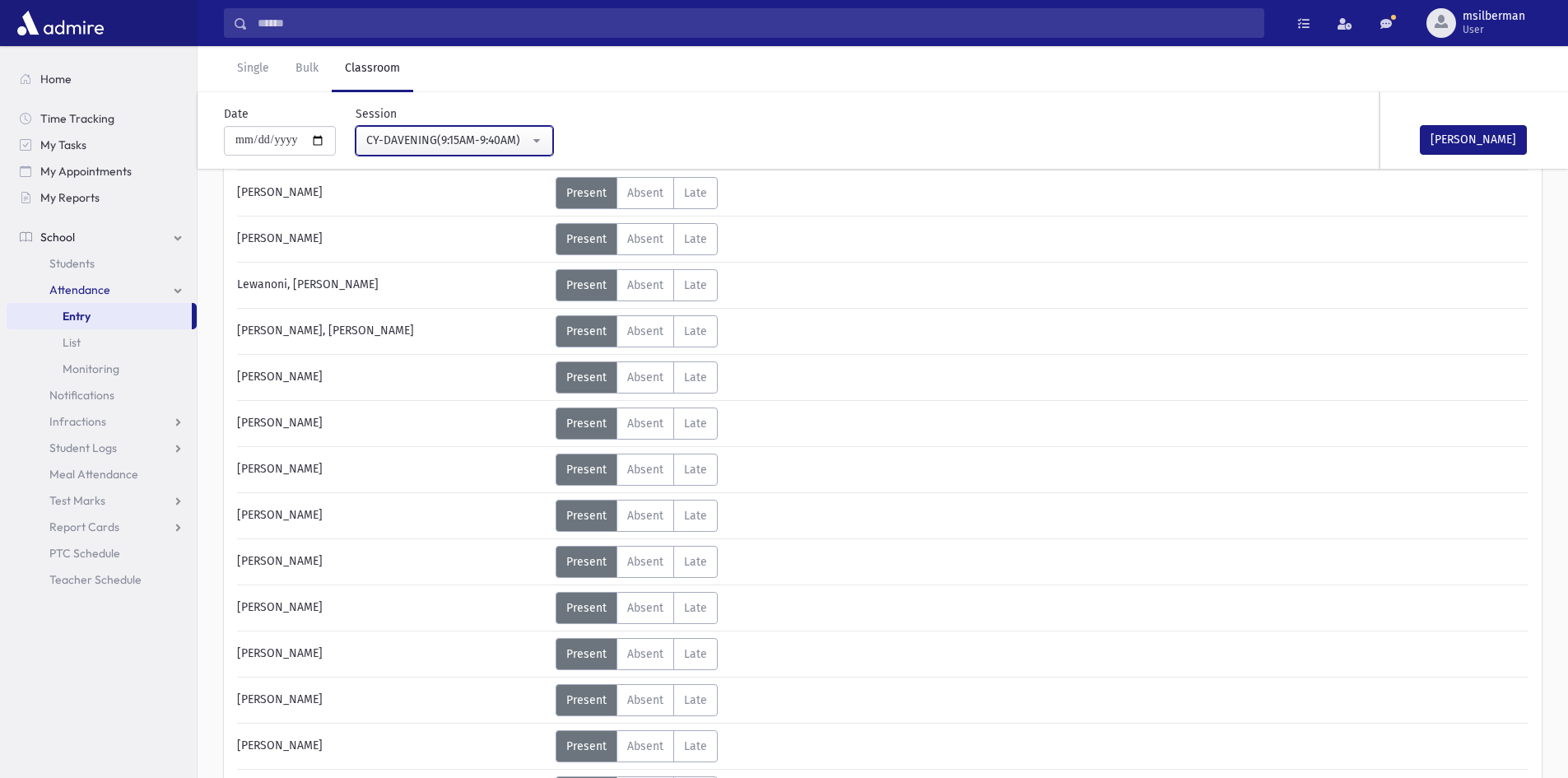
scroll to position [2305, 0]
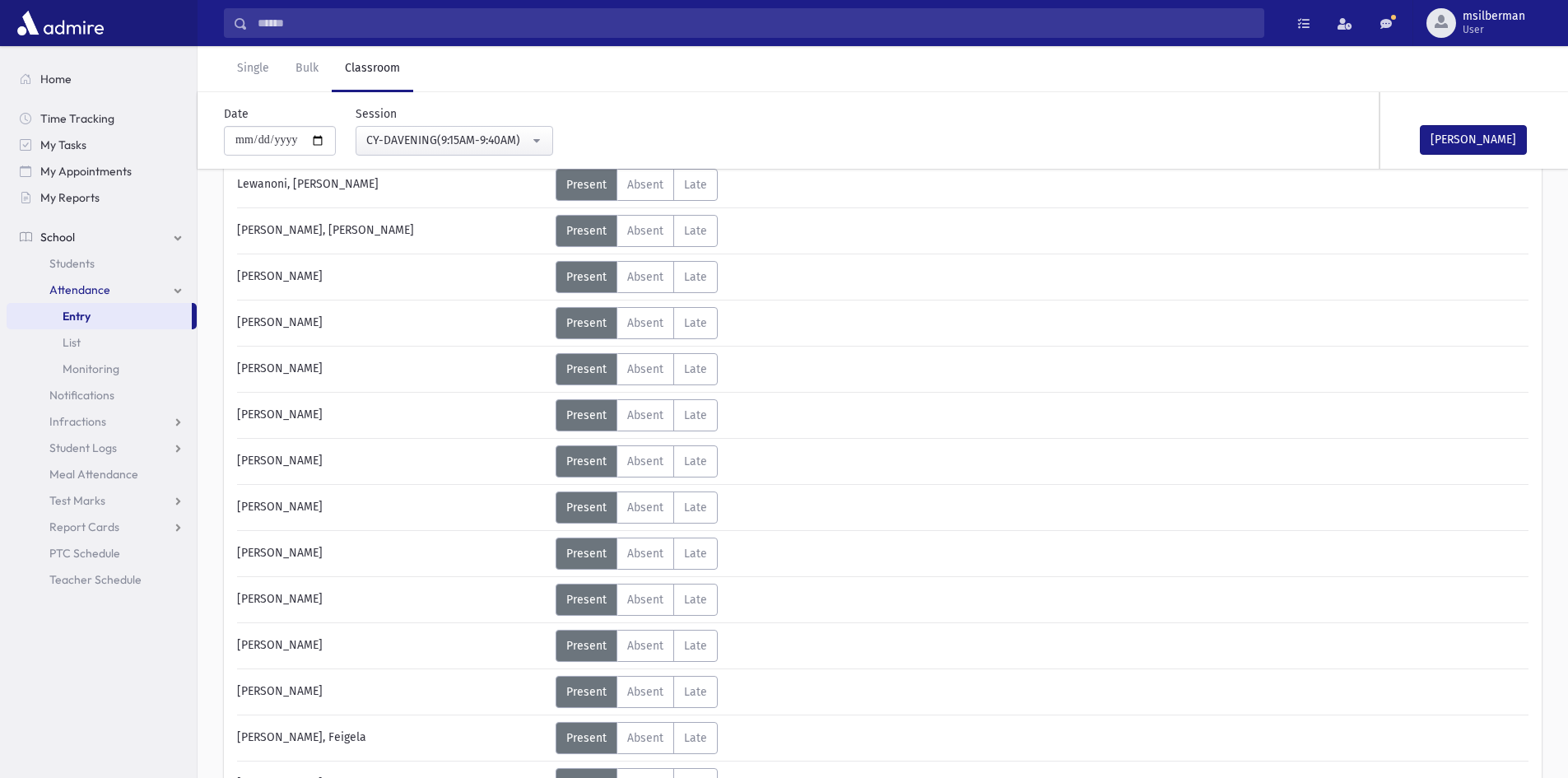
click at [1064, 654] on div "Status Unexcused Admin: Present P Absent A L" at bounding box center [1040, 645] width 969 height 32
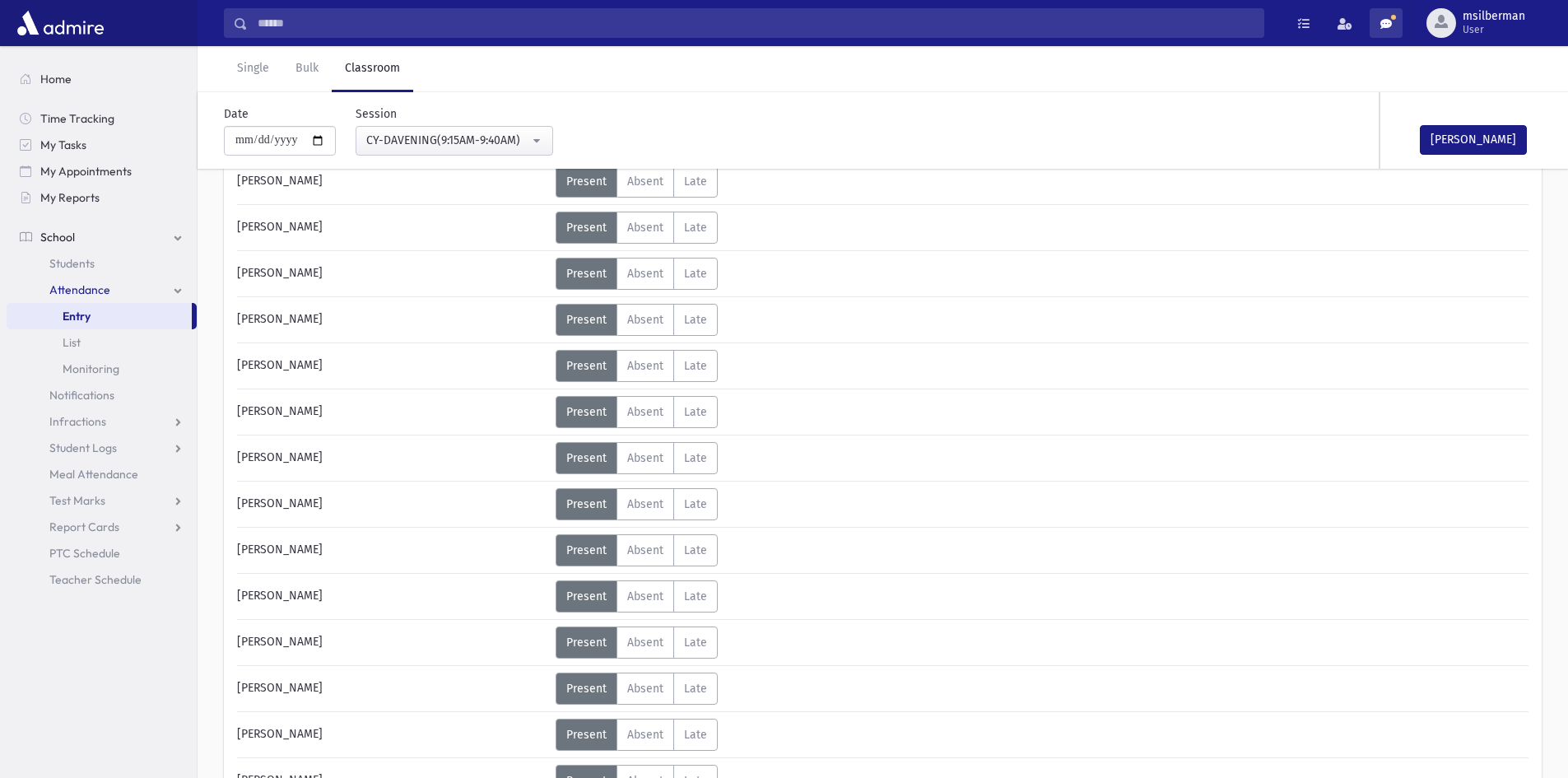
click at [1383, 18] on span at bounding box center [1386, 24] width 12 height 12
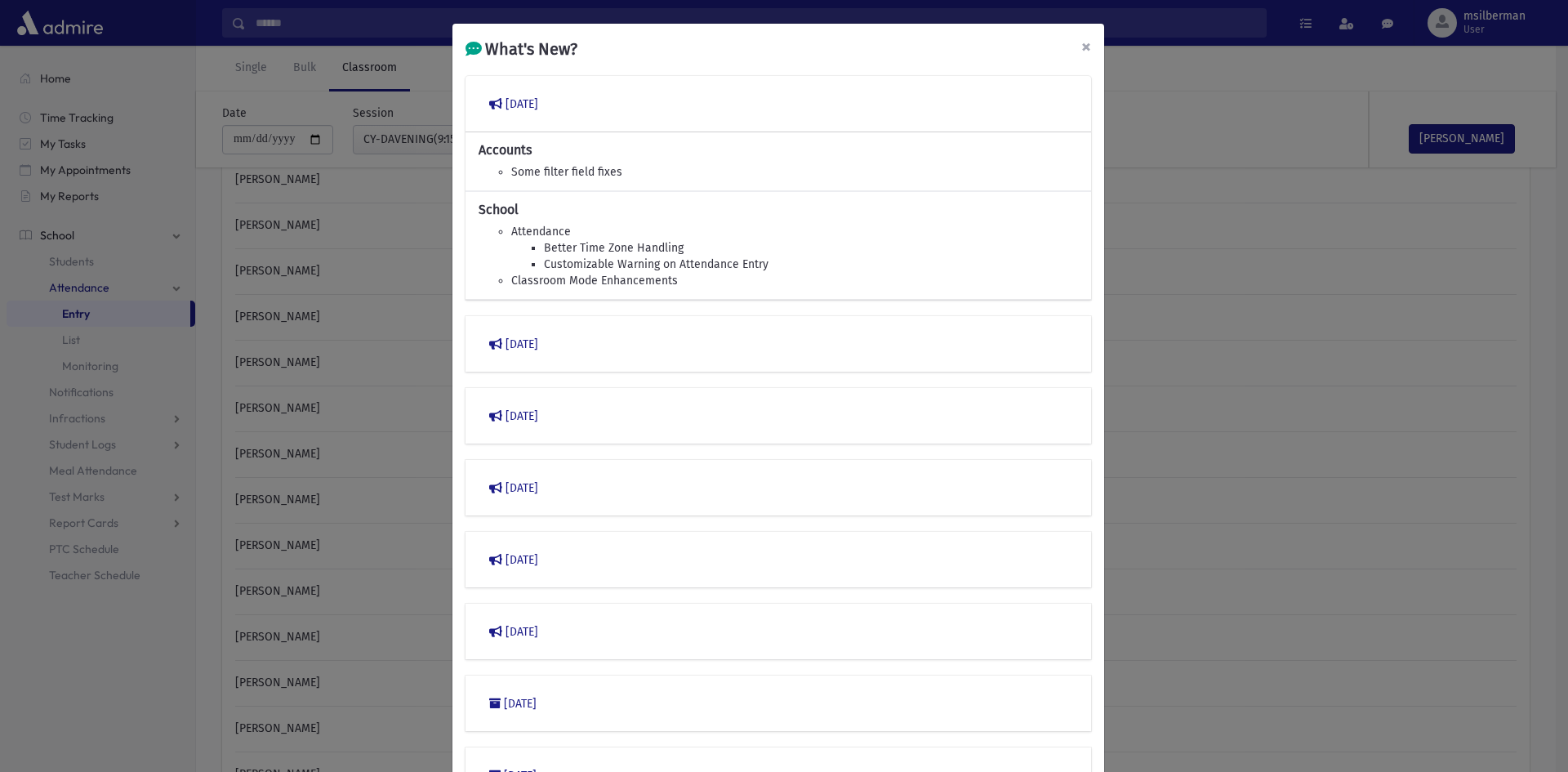
click at [1081, 41] on span "×" at bounding box center [1086, 47] width 10 height 23
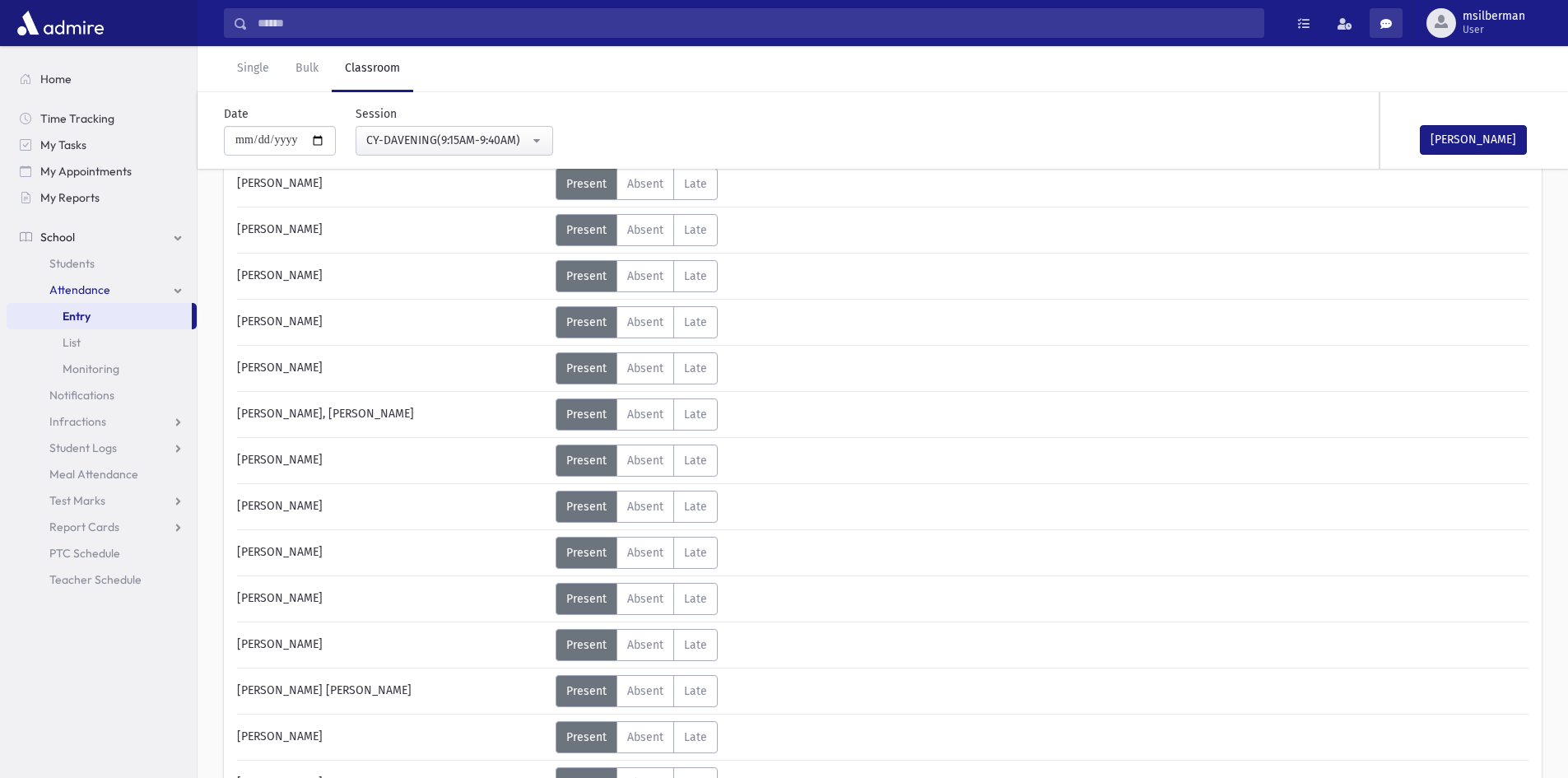
scroll to position [1163, 0]
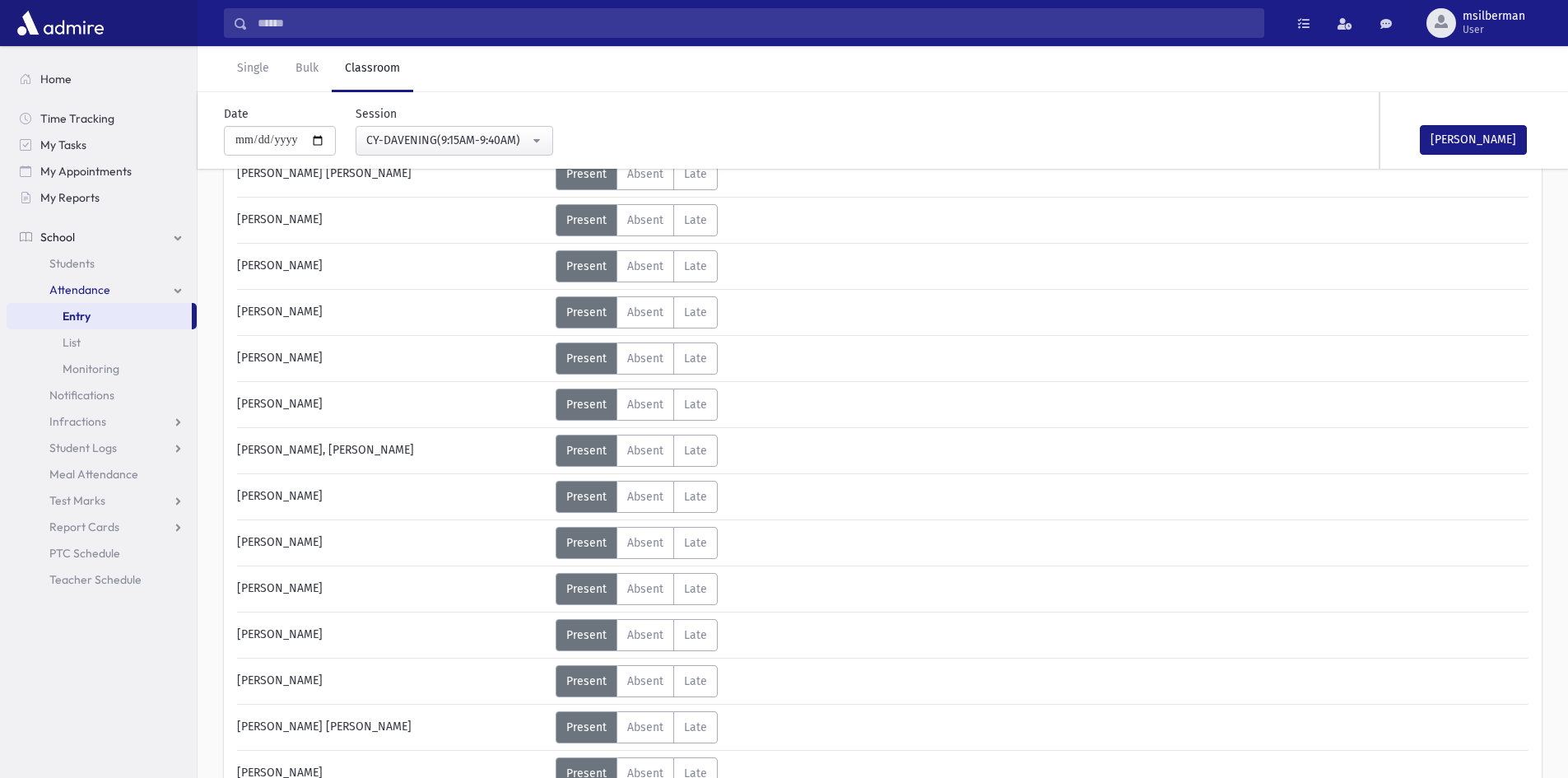
click at [516, 120] on div "**********" at bounding box center [444, 130] width 217 height 51
click at [516, 145] on div "CY-DAVENING(9:15AM-9:40AM)" at bounding box center [448, 140] width 163 height 17
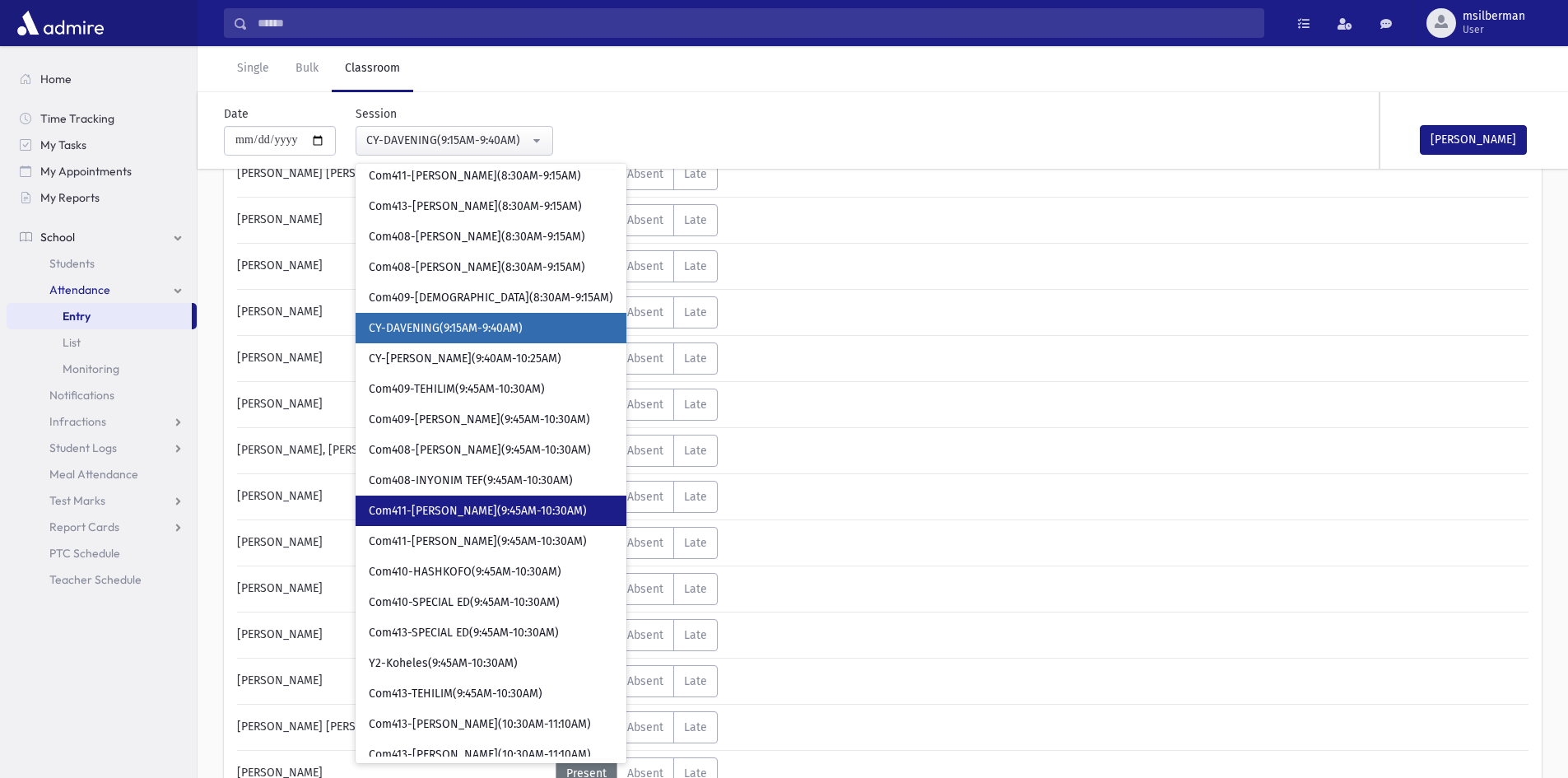
scroll to position [283, 0]
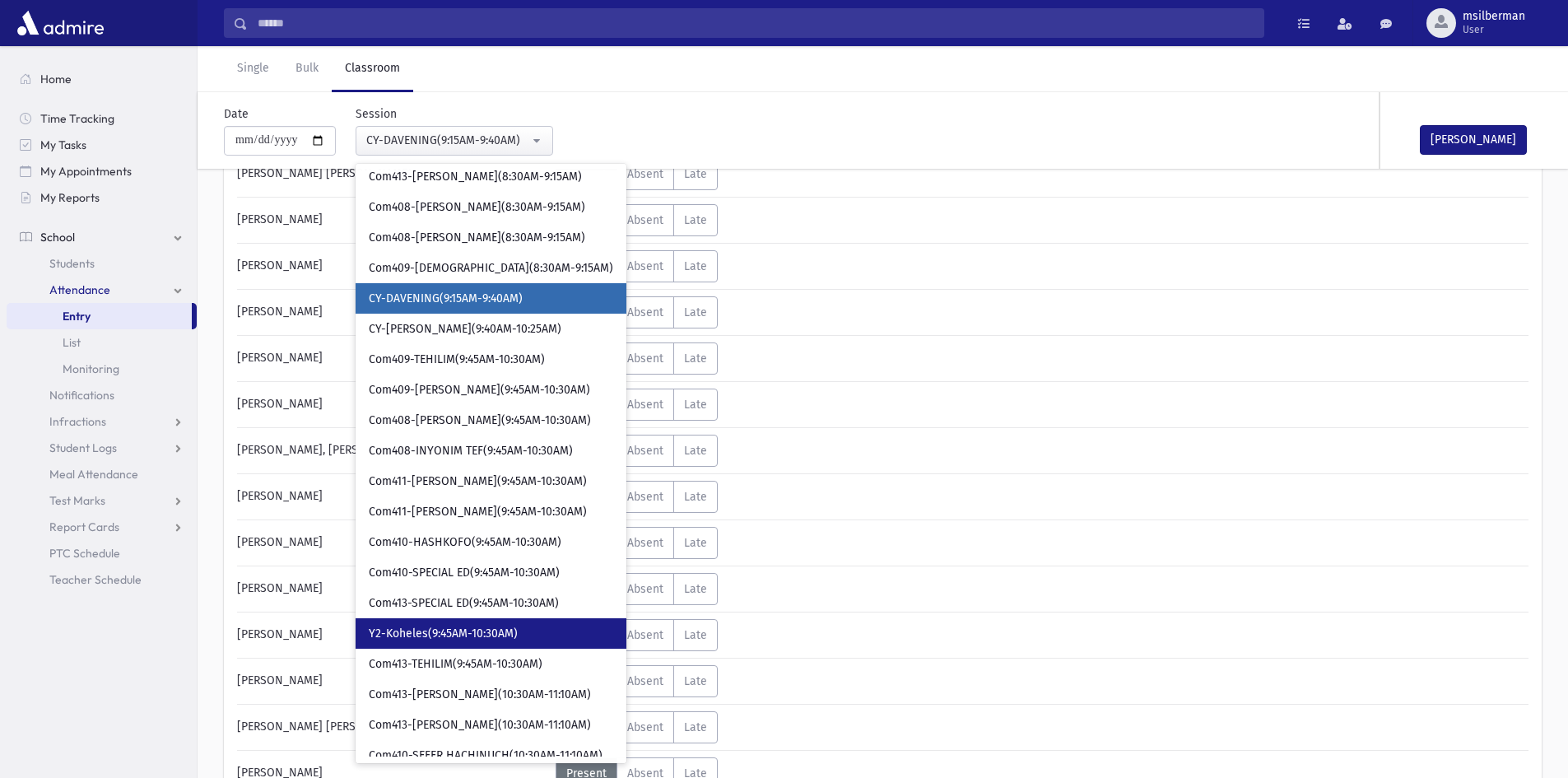
click at [500, 638] on span "Y2-Koheles(9:45AM-10:30AM)" at bounding box center [444, 634] width 149 height 17
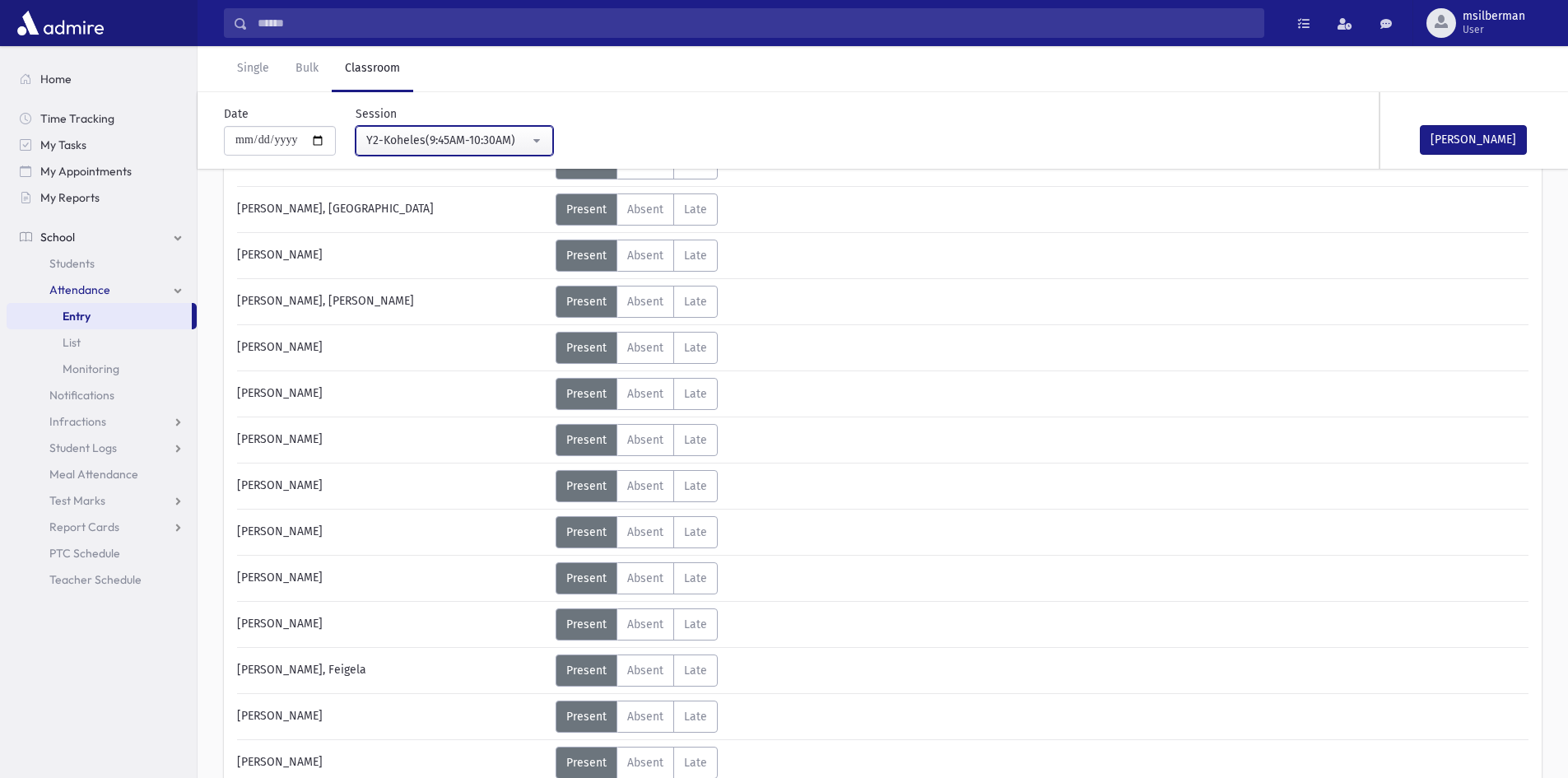
scroll to position [1081, 0]
click at [396, 149] on div "Y2-Koheles(9:45AM-10:30AM)" at bounding box center [448, 141] width 163 height 18
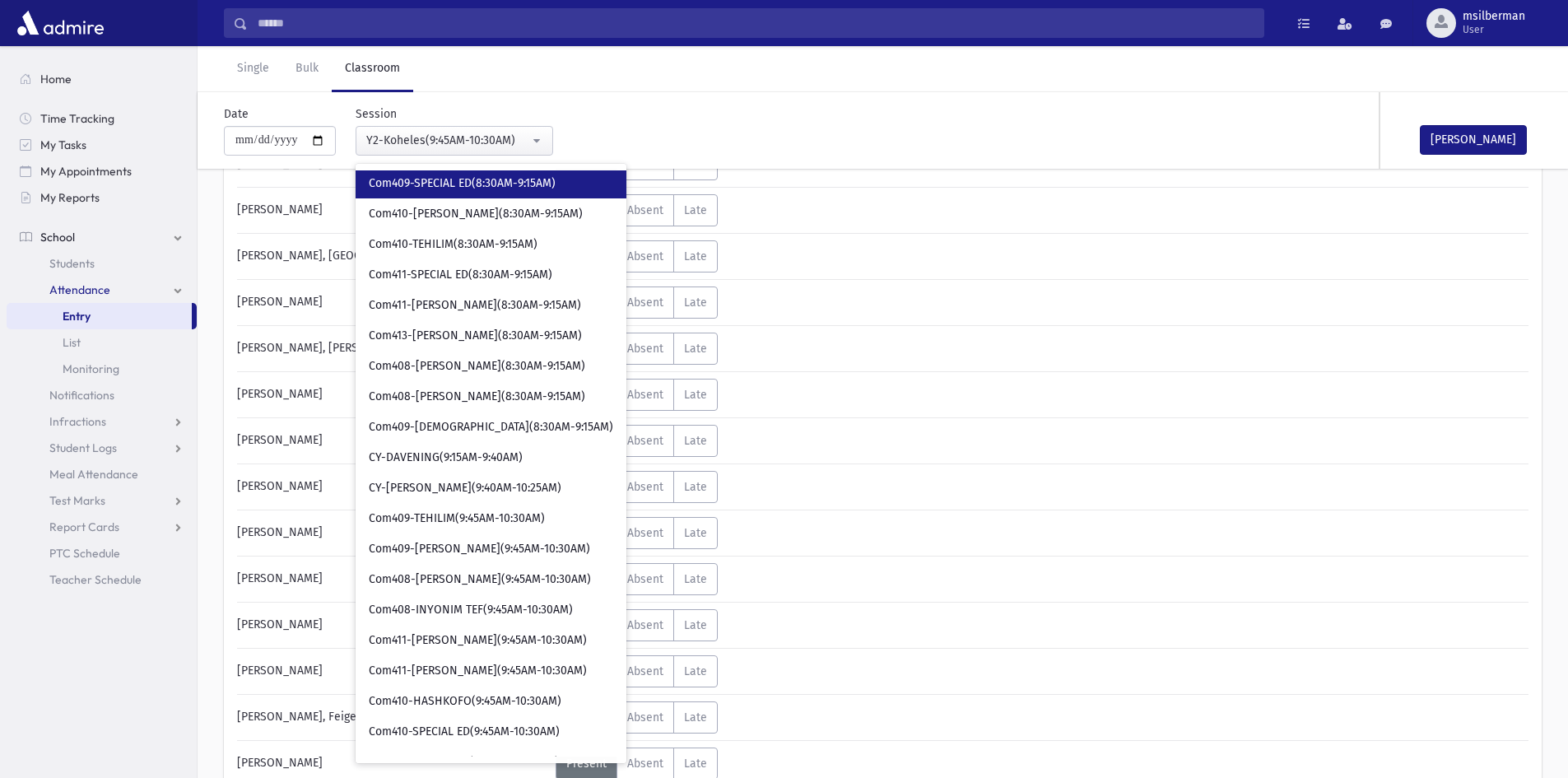
scroll to position [0, 0]
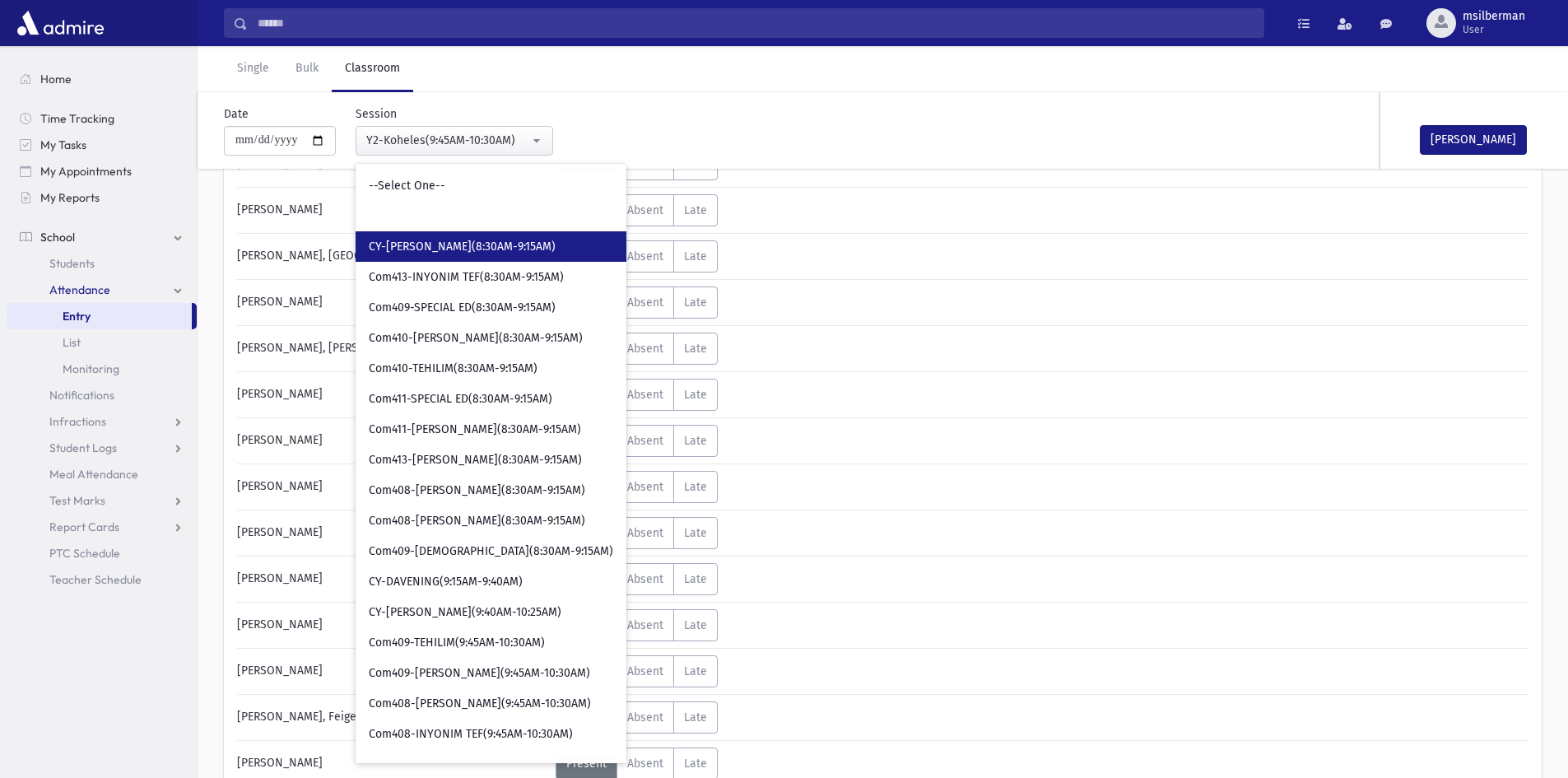
click at [408, 241] on span "CY-[PERSON_NAME](8:30AM-9:15AM)" at bounding box center [462, 247] width 187 height 17
select select "****"
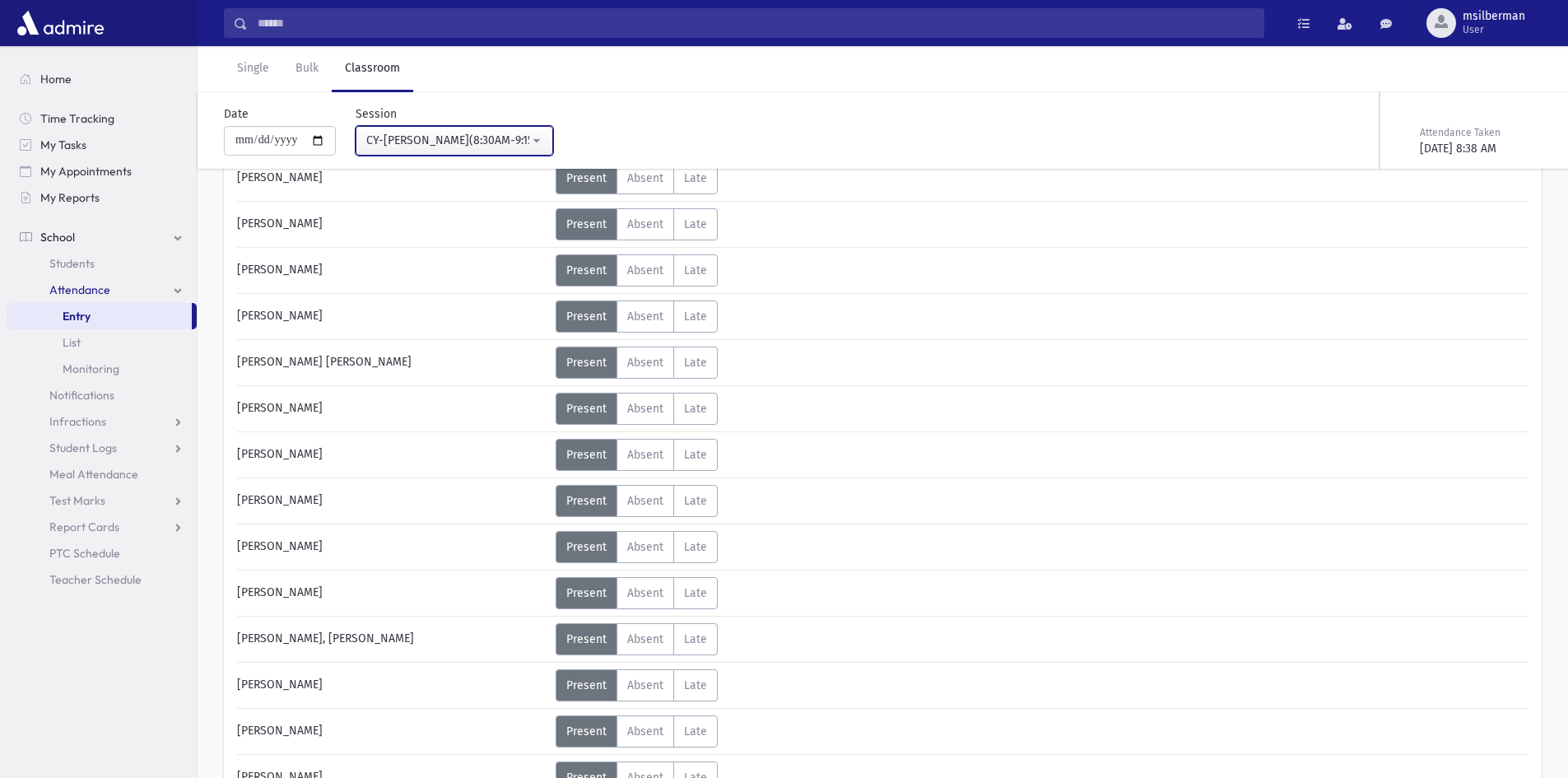
scroll to position [741, 0]
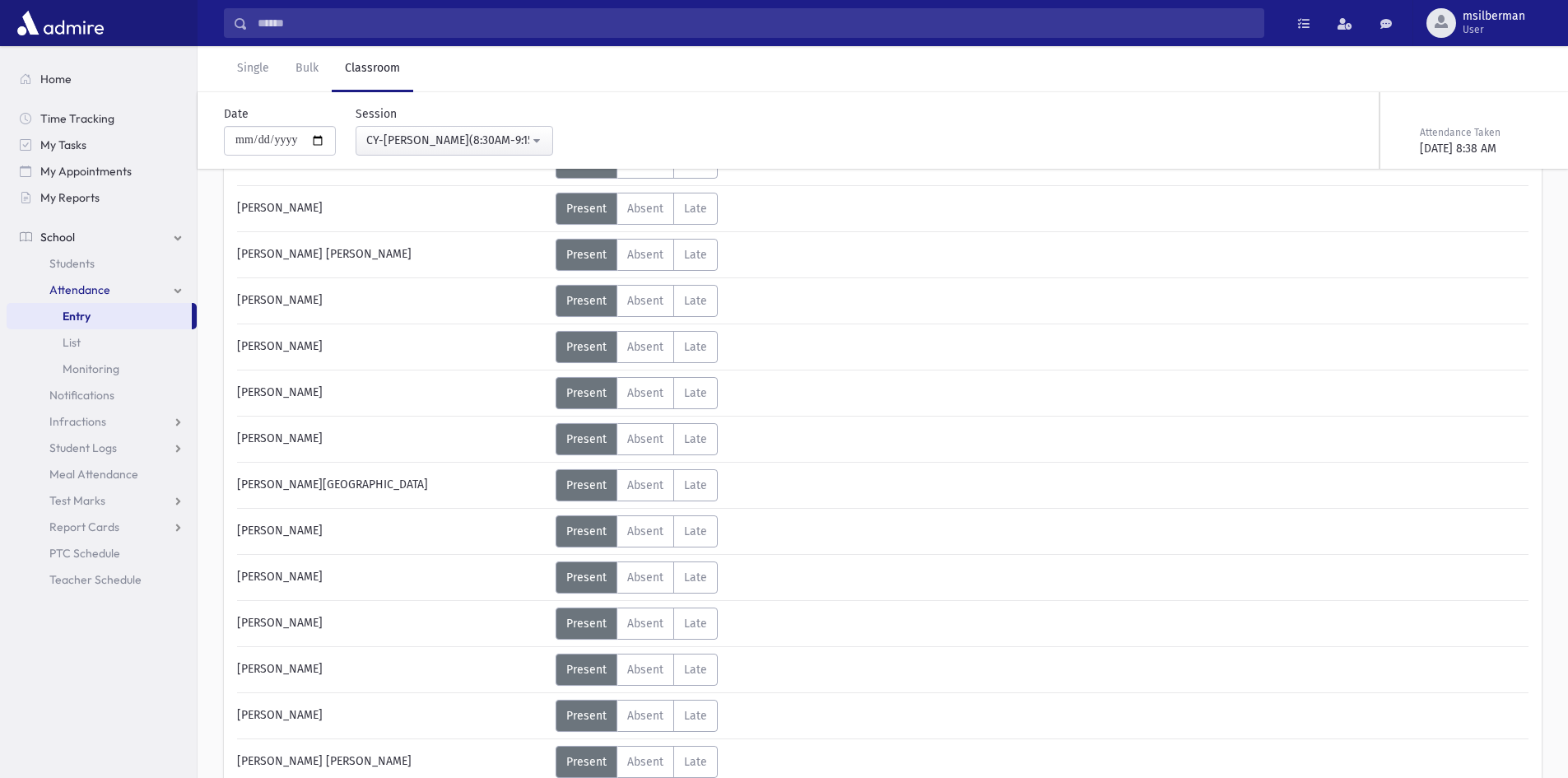
scroll to position [576, 0]
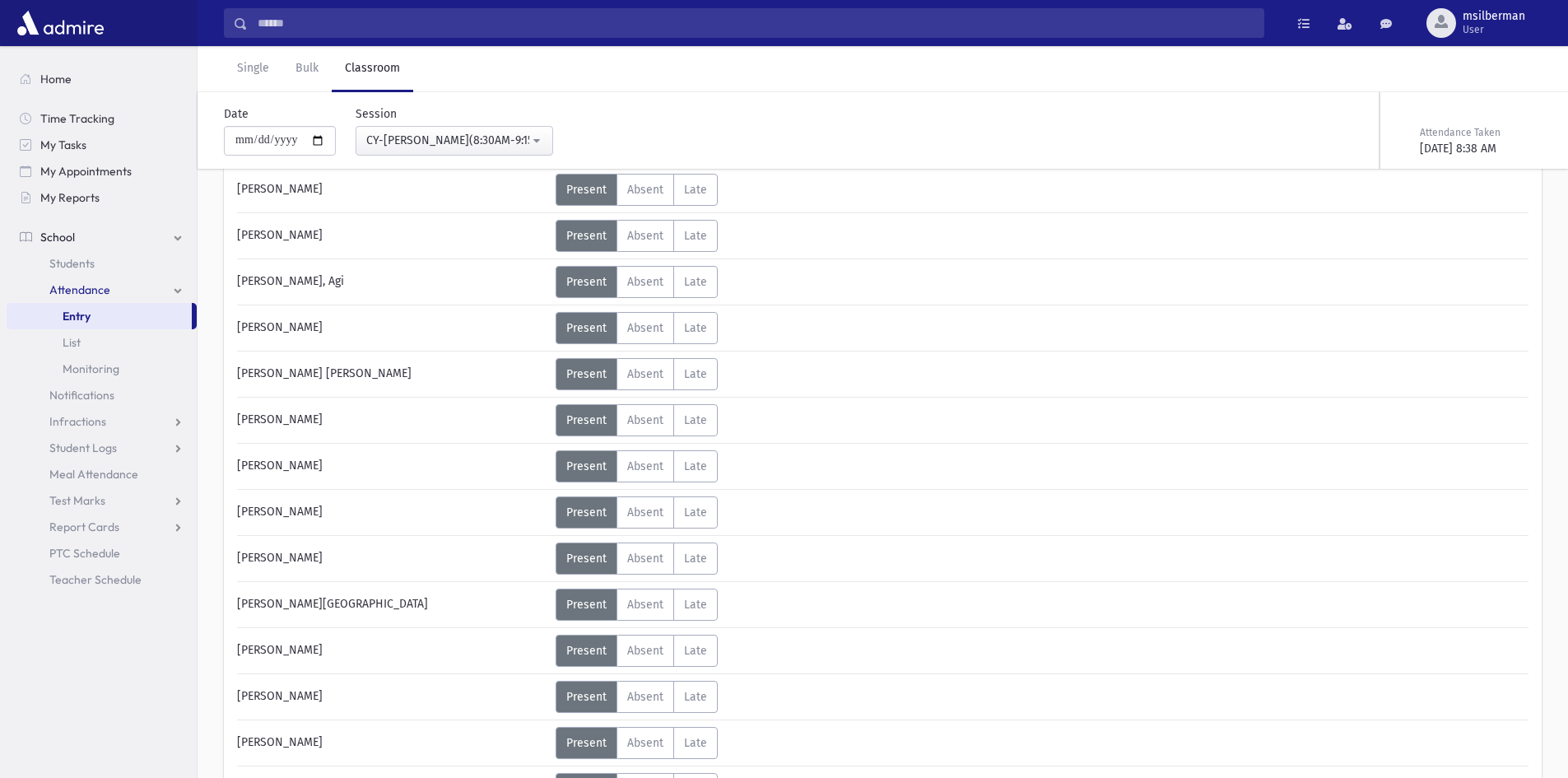
scroll to position [494, 0]
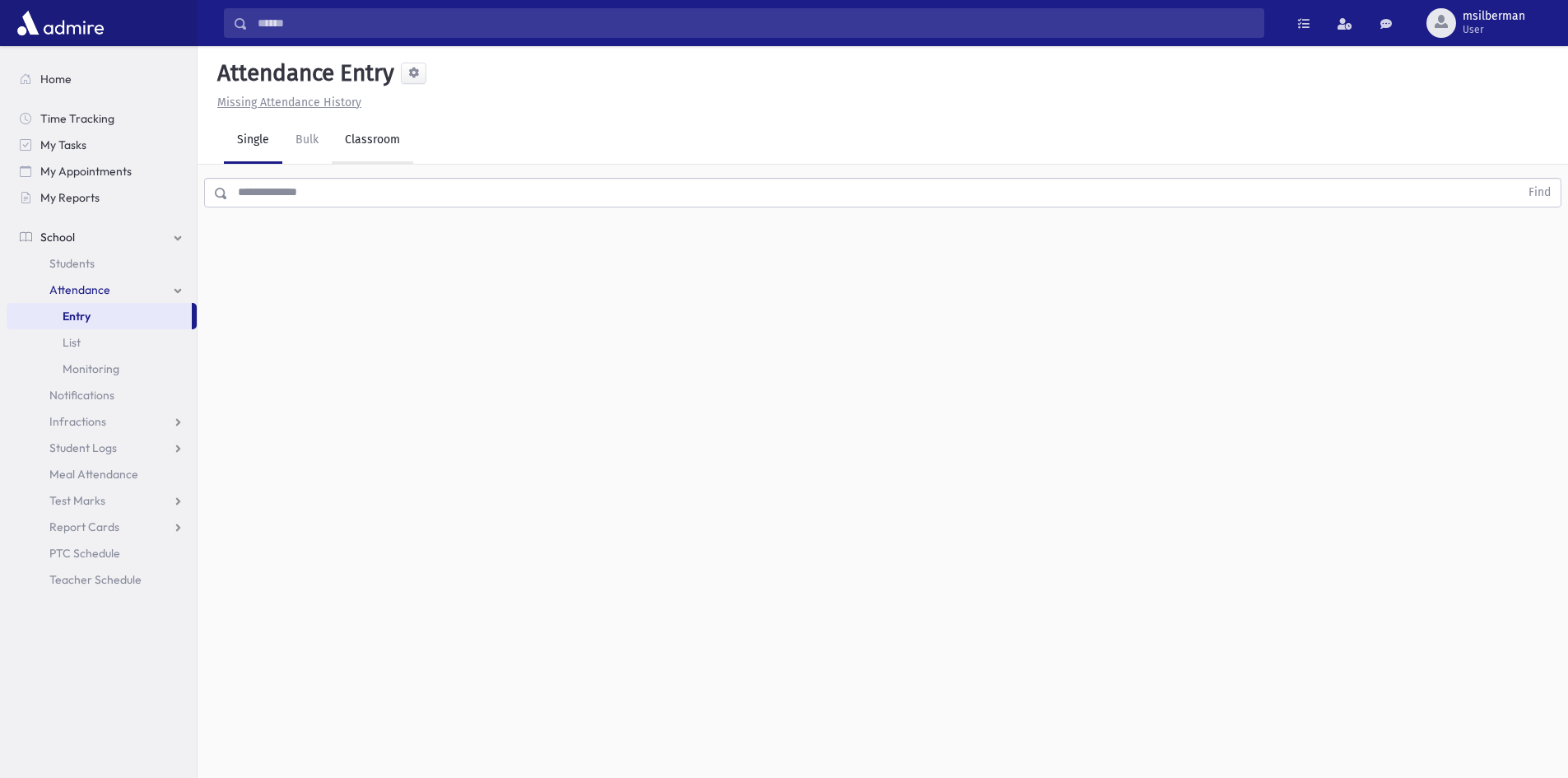
click at [369, 136] on link "Classroom" at bounding box center [372, 141] width 81 height 46
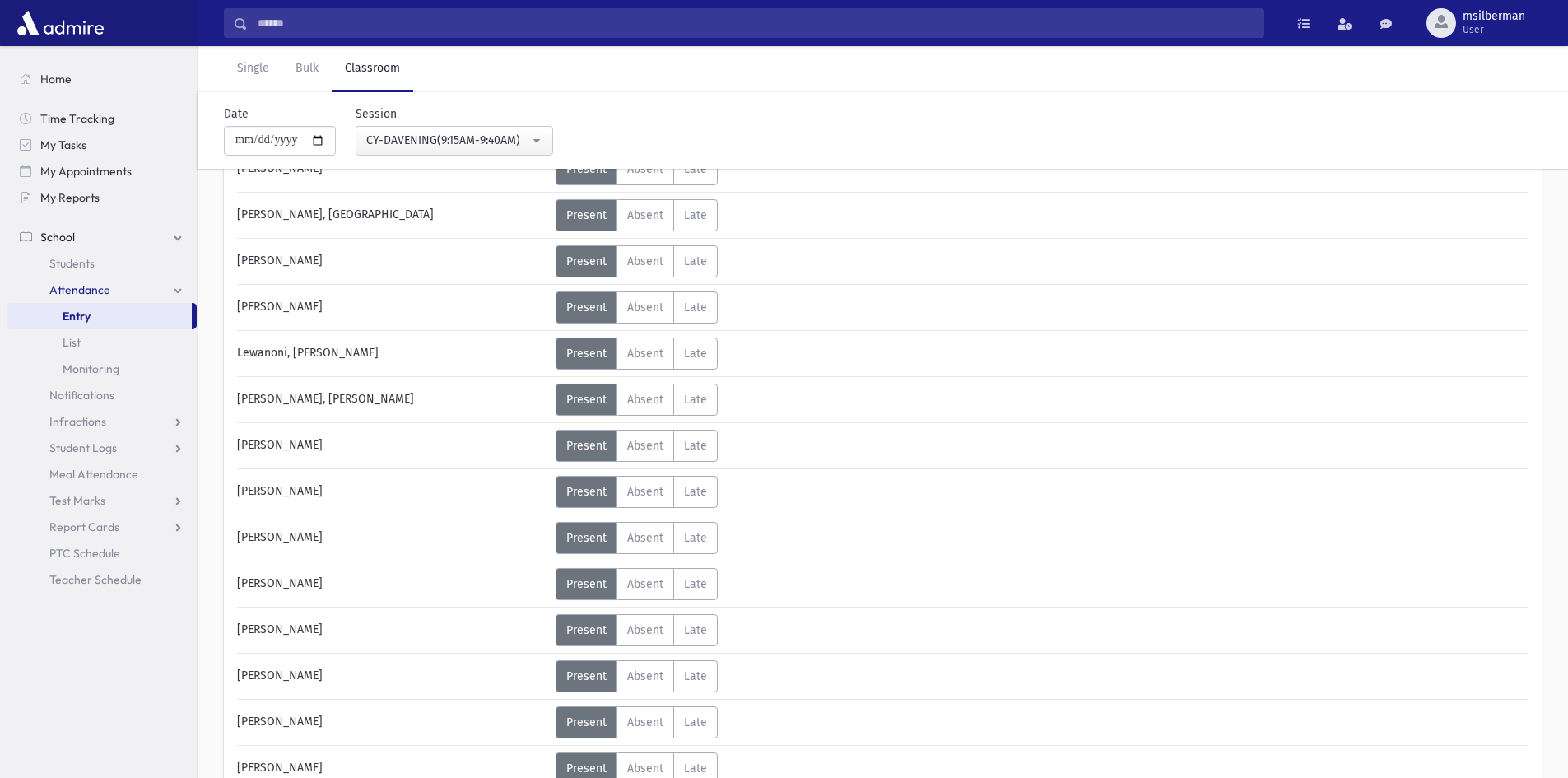
scroll to position [2223, 0]
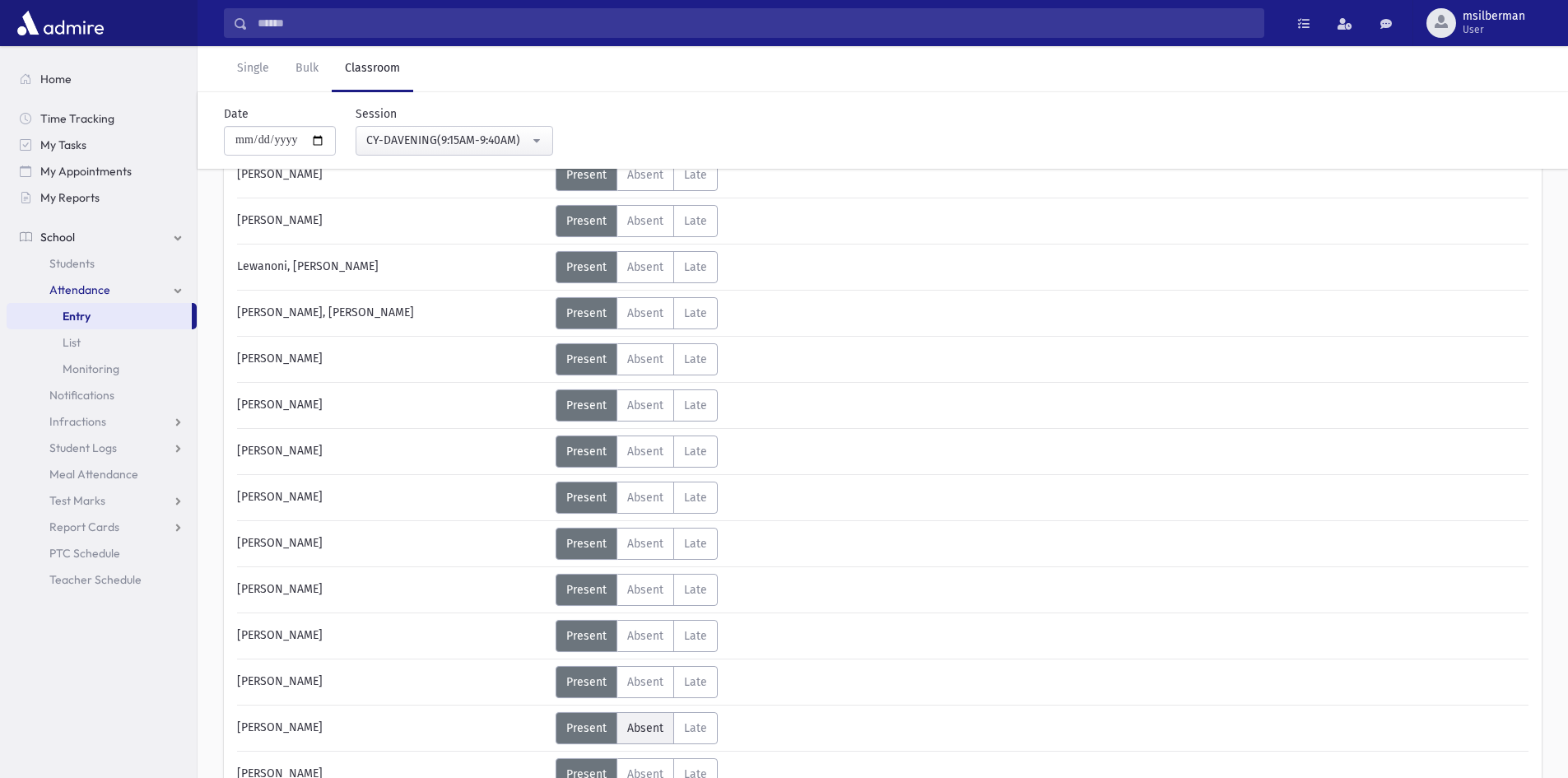
click at [637, 732] on span "Absent" at bounding box center [645, 727] width 36 height 14
click at [638, 725] on span "Absent" at bounding box center [645, 727] width 36 height 14
click at [1449, 148] on button "[PERSON_NAME]" at bounding box center [1473, 140] width 107 height 30
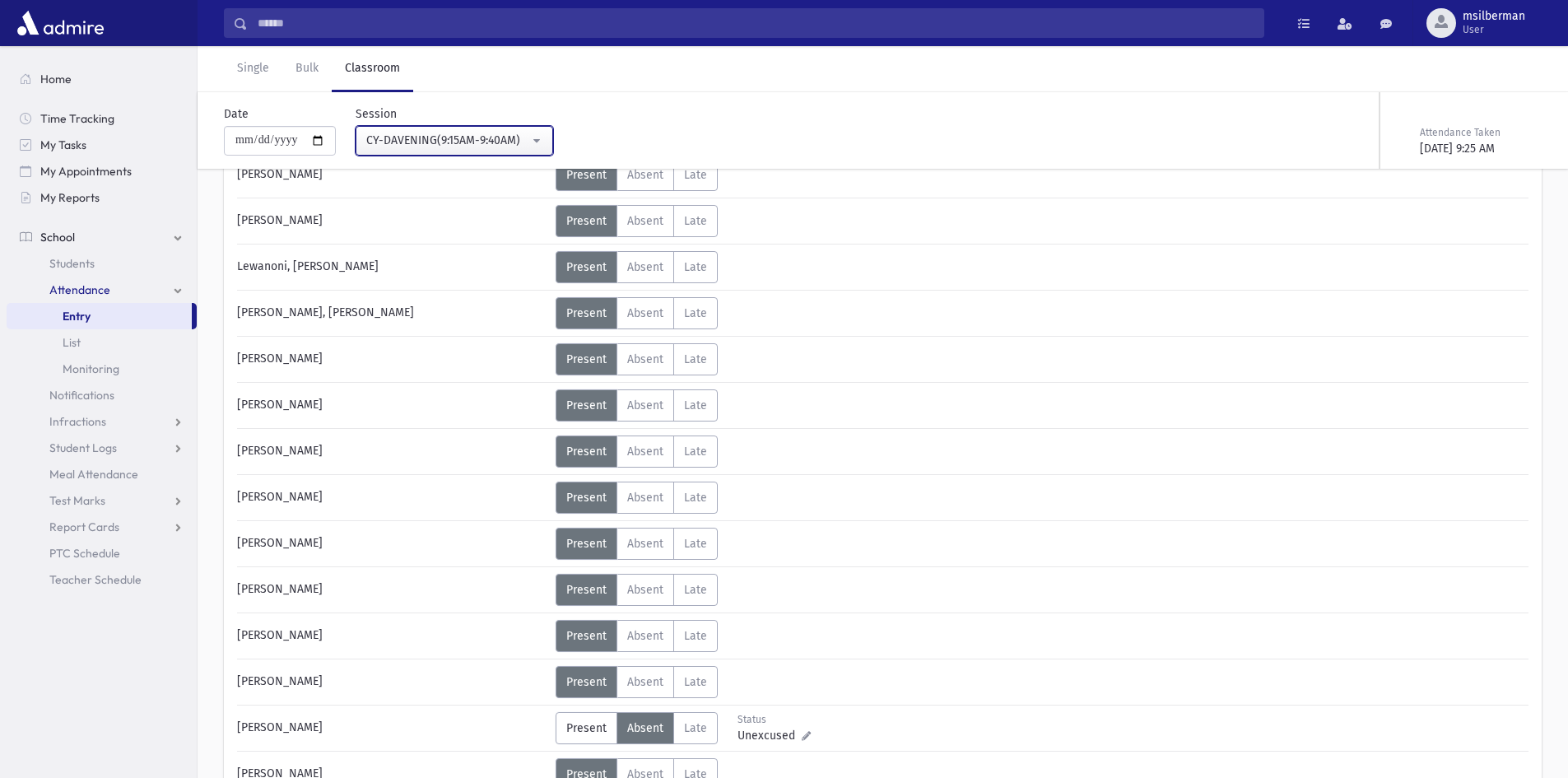
click at [410, 134] on div "CY-DAVENING(9:15AM-9:40AM)" at bounding box center [448, 140] width 163 height 17
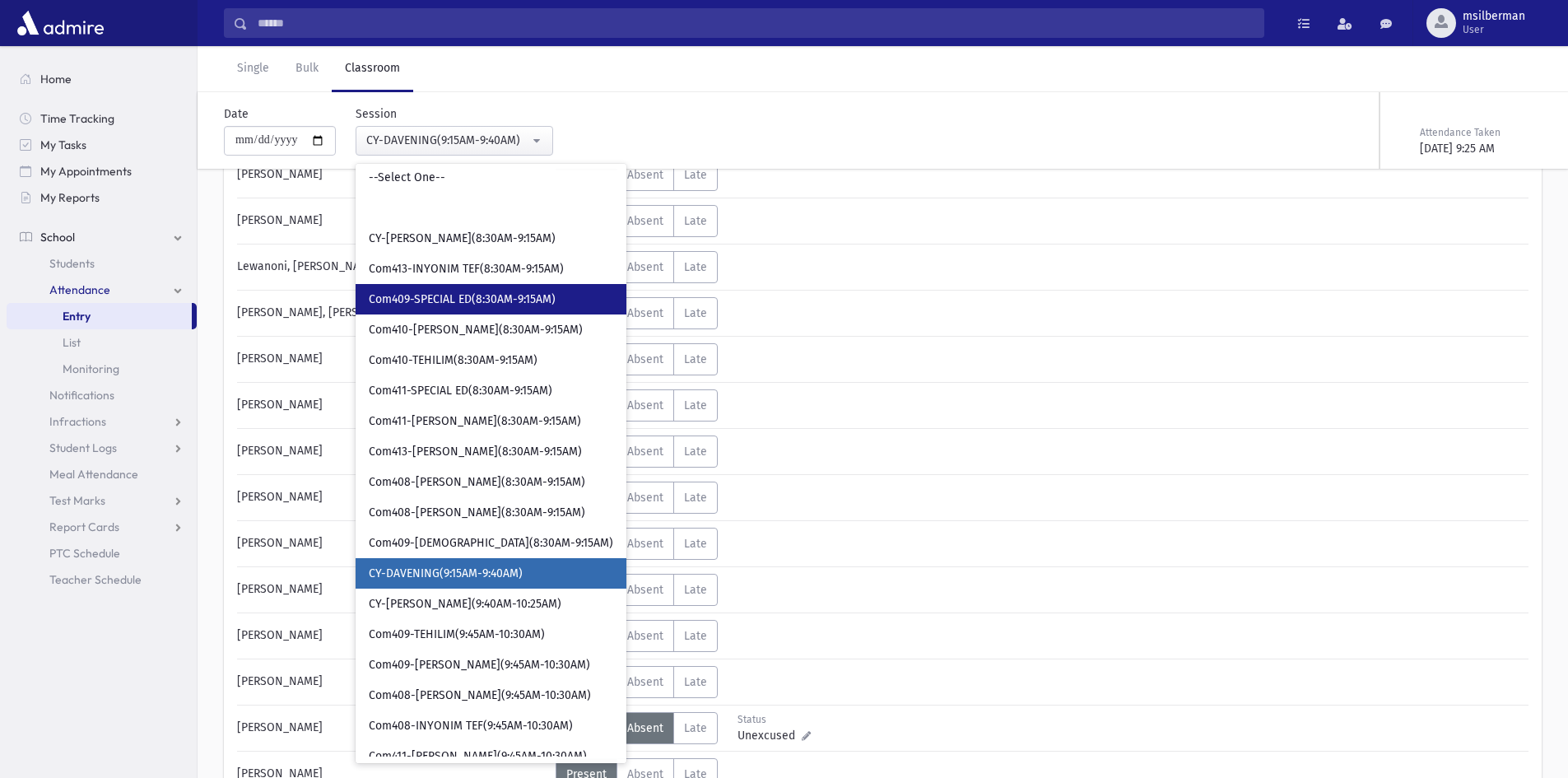
scroll to position [0, 0]
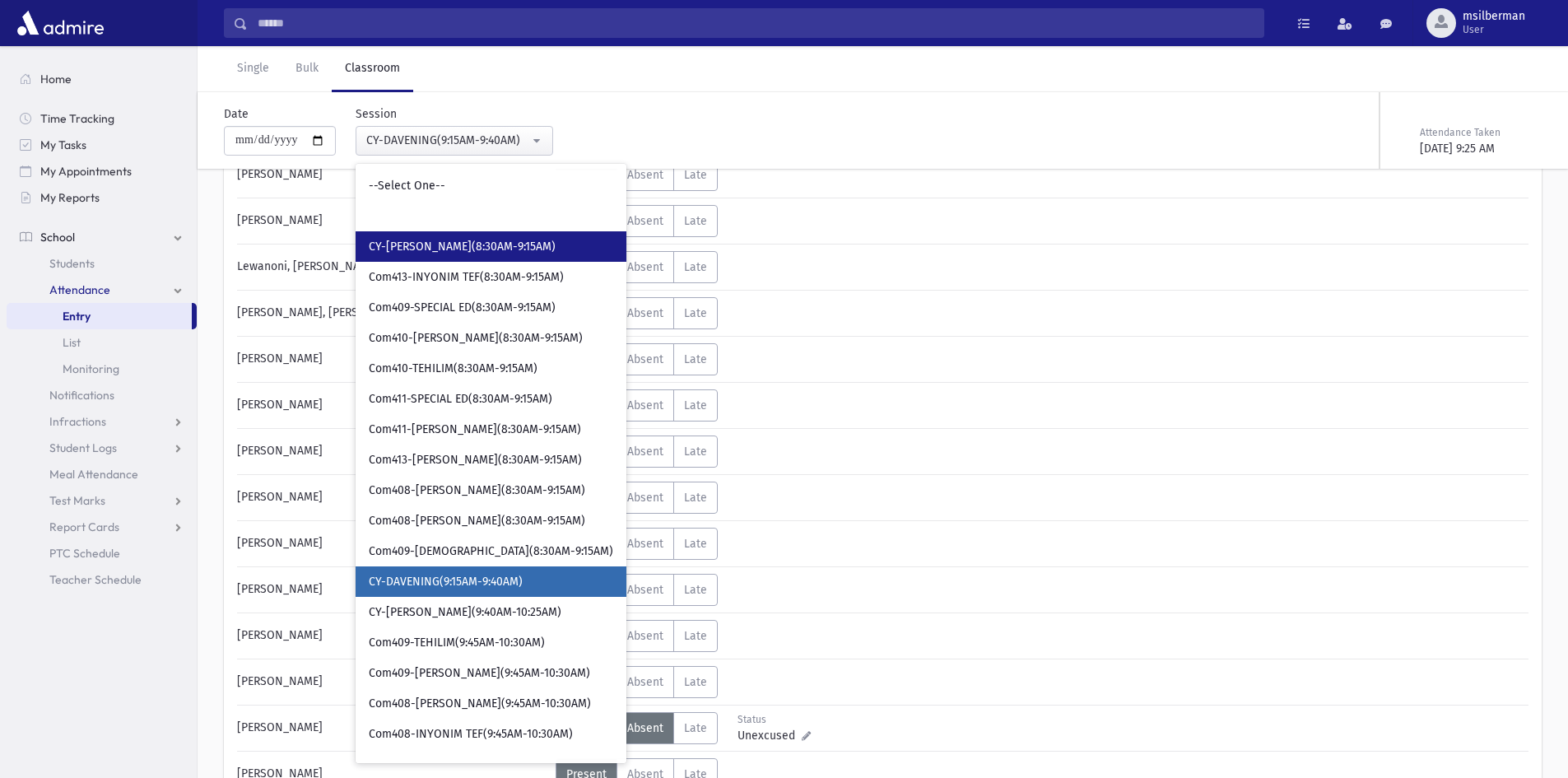
click at [426, 249] on span "CY-[PERSON_NAME](8:30AM-9:15AM)" at bounding box center [462, 247] width 187 height 17
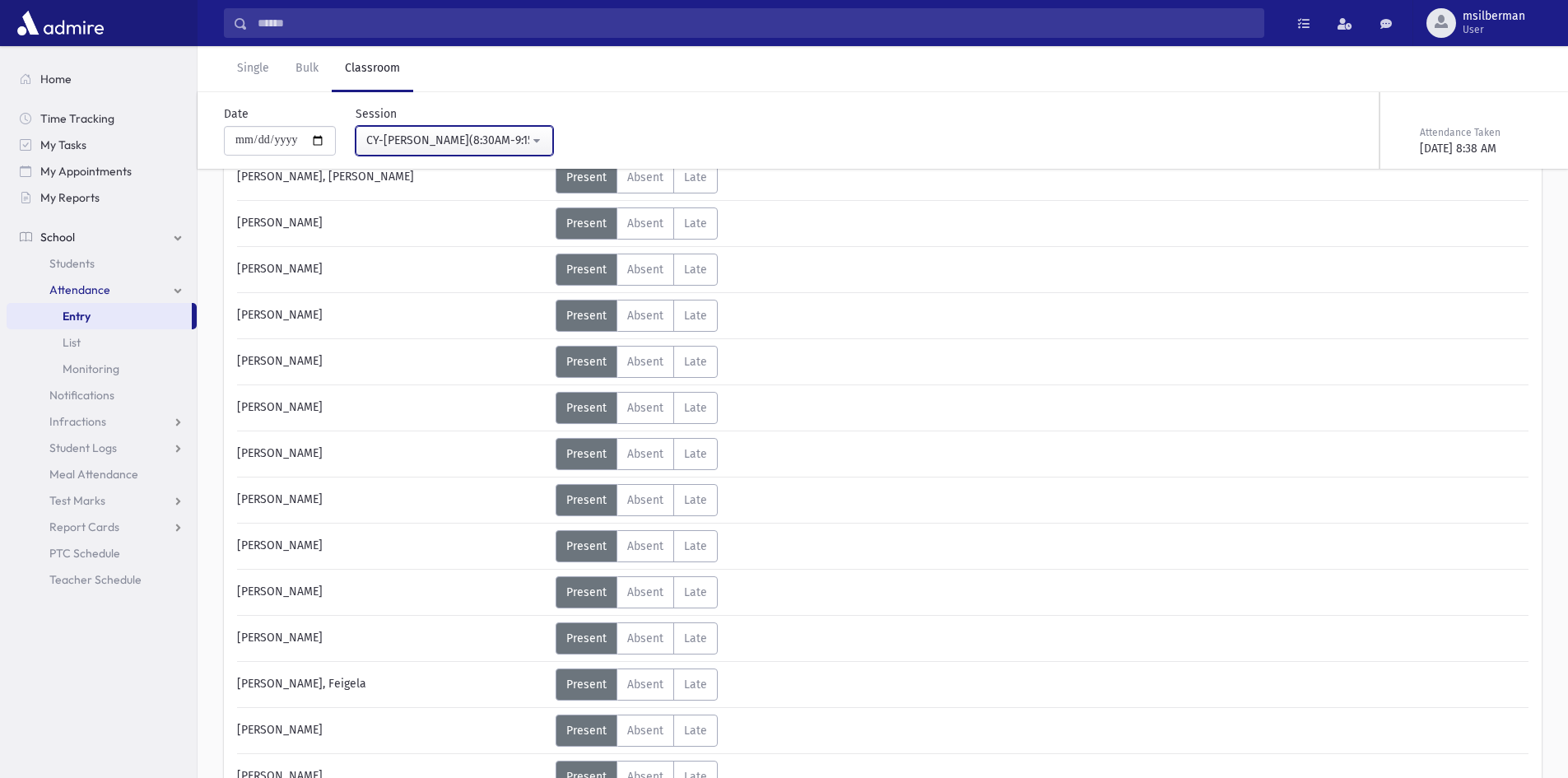
scroll to position [2387, 0]
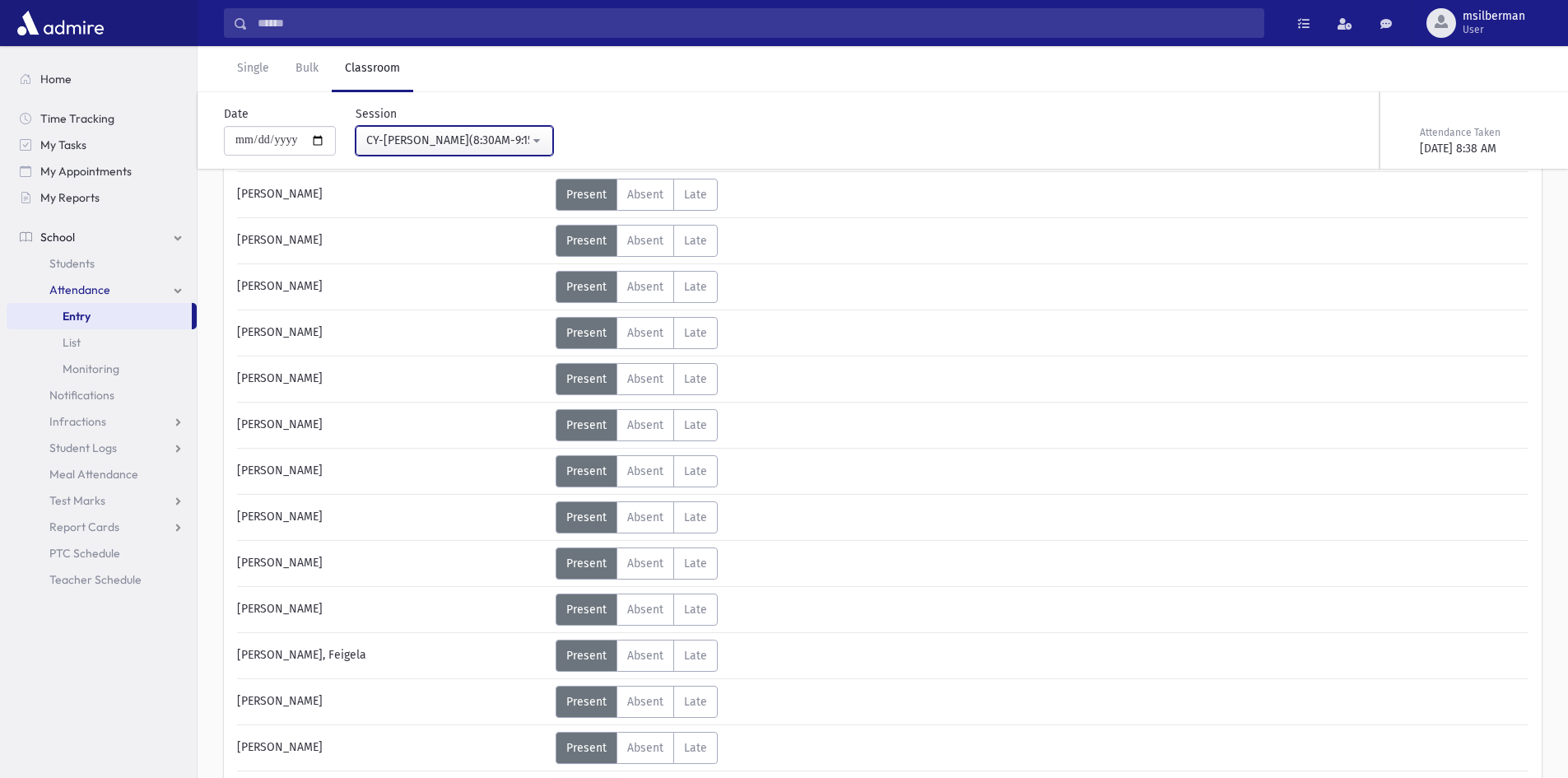
click at [436, 129] on button "CY-[PERSON_NAME](8:30AM-9:15AM)" at bounding box center [454, 141] width 197 height 30
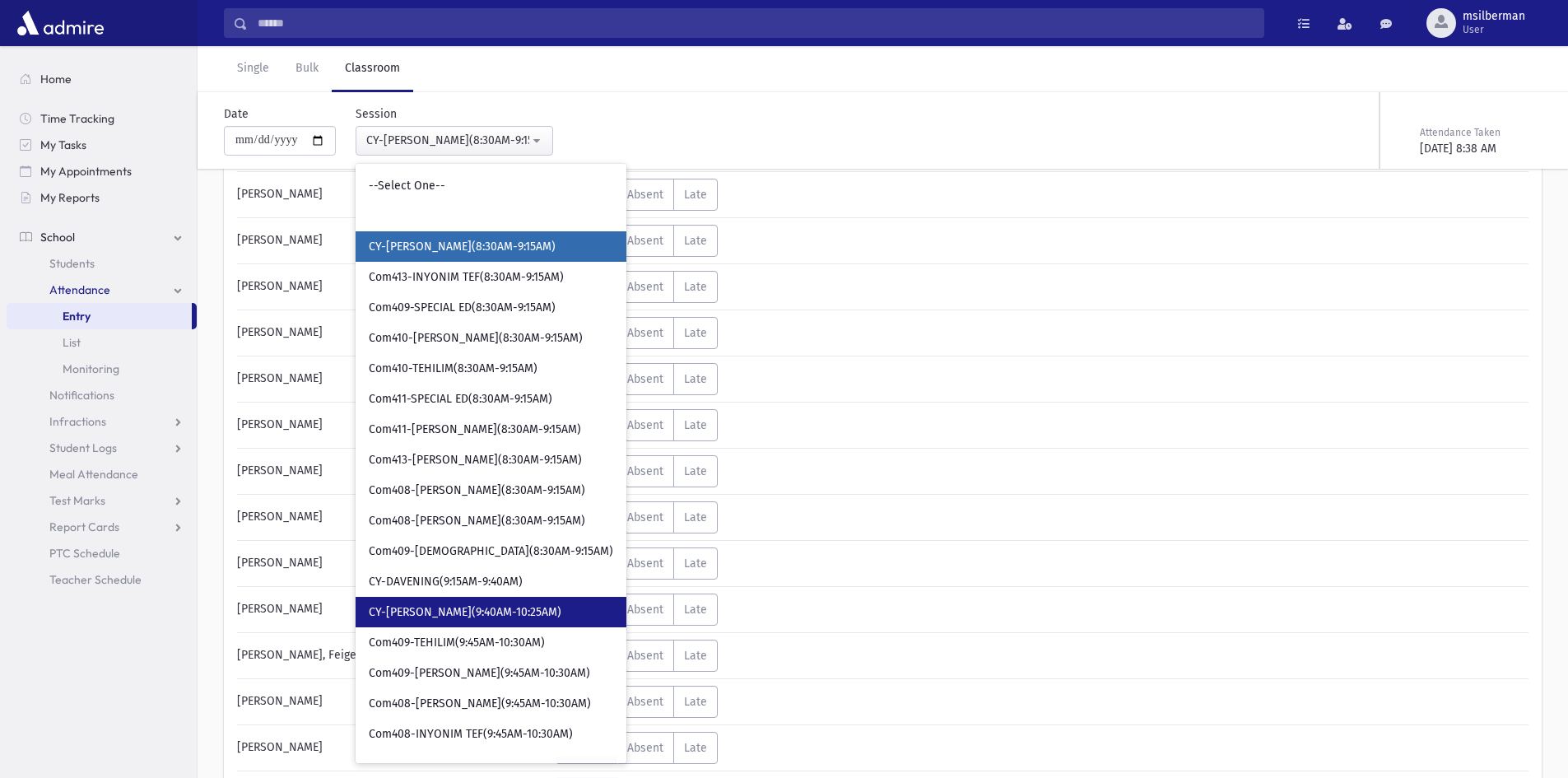
click at [443, 607] on span "CY-[PERSON_NAME](9:40AM-10:25AM)" at bounding box center [465, 612] width 192 height 17
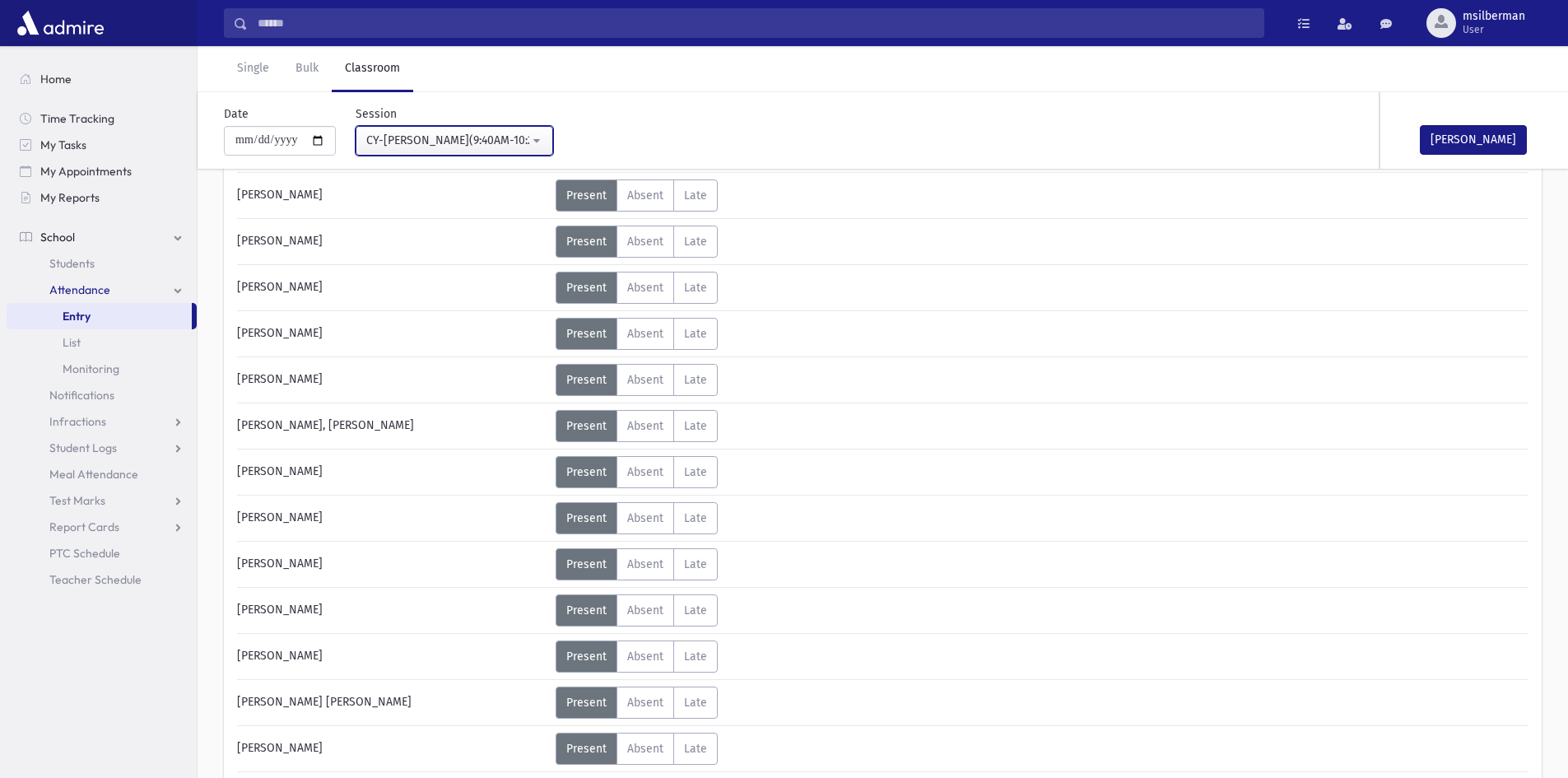
scroll to position [1152, 0]
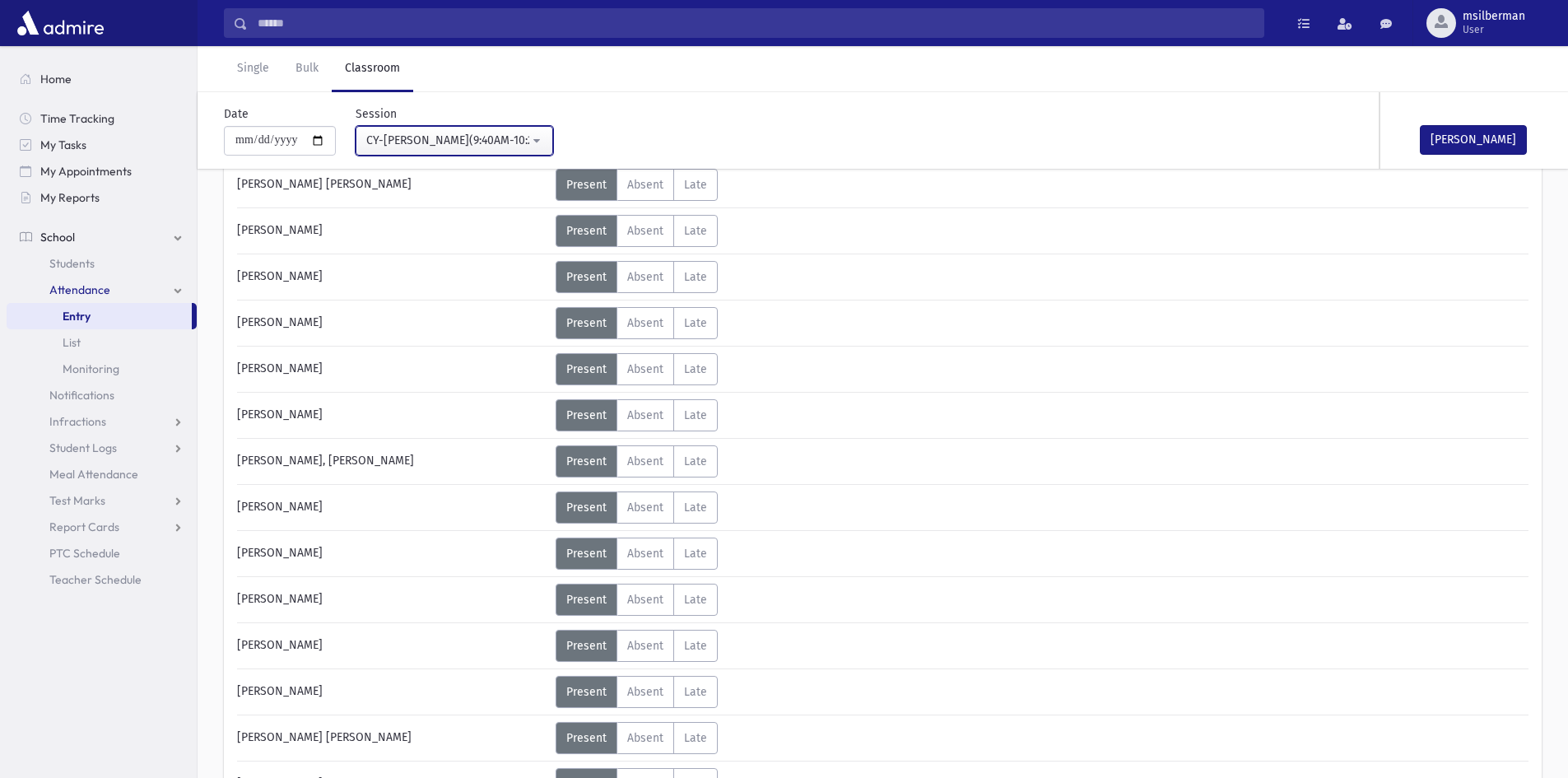
click at [458, 145] on div "CY-[PERSON_NAME](9:40AM-10:25AM)" at bounding box center [448, 140] width 163 height 17
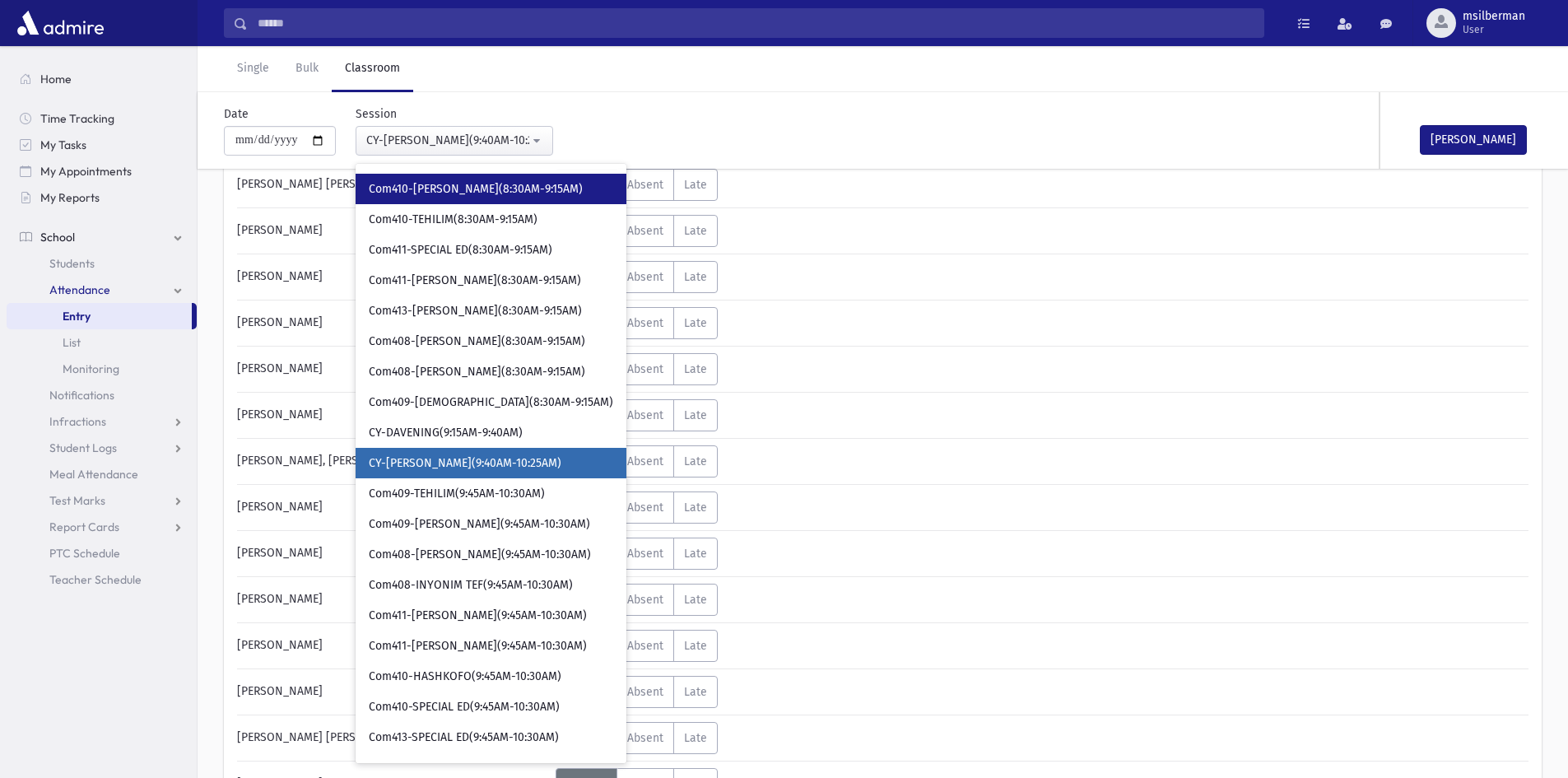
scroll to position [0, 0]
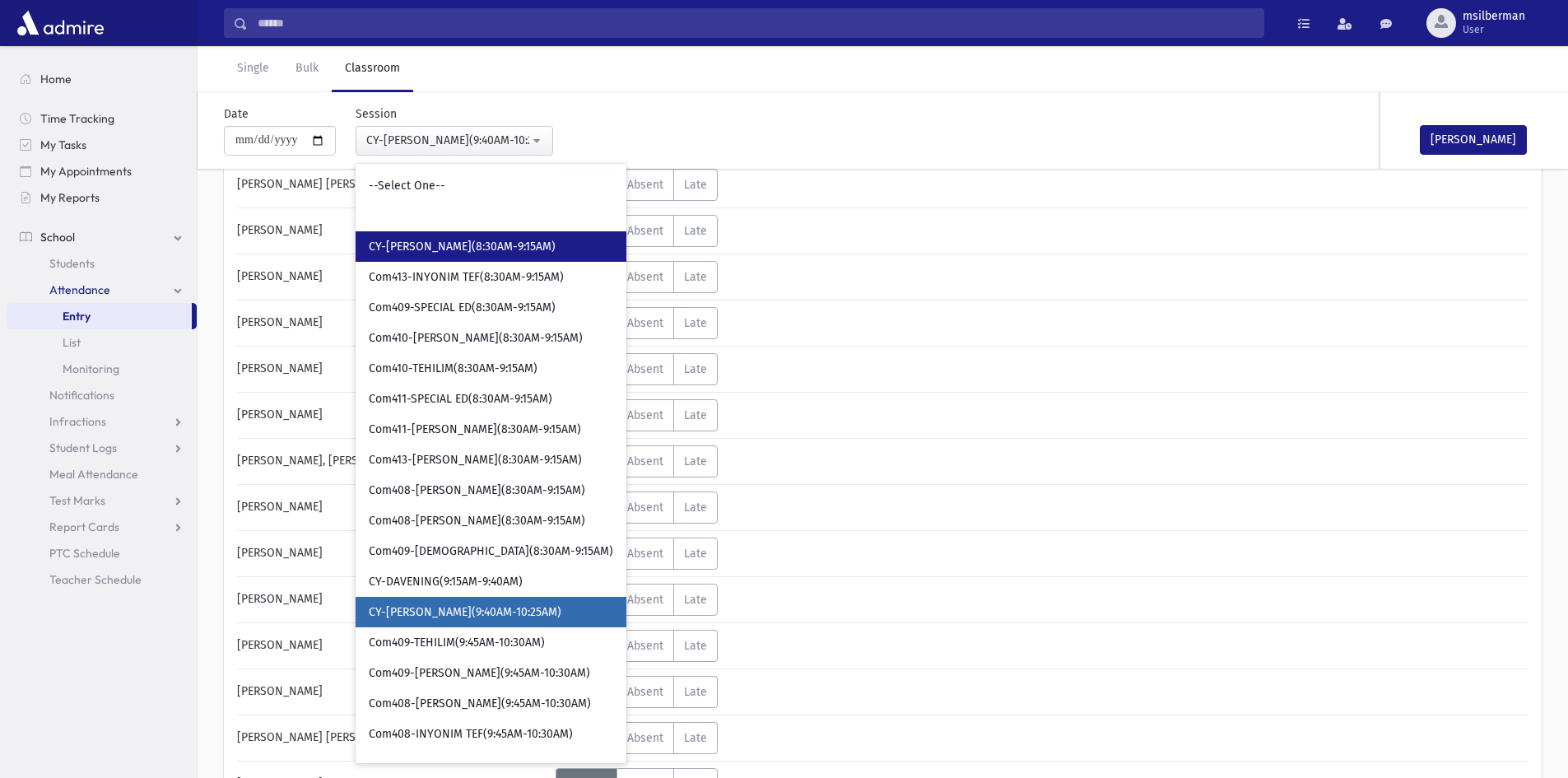
click at [444, 246] on span "CY-[PERSON_NAME](8:30AM-9:15AM)" at bounding box center [462, 247] width 187 height 17
select select "****"
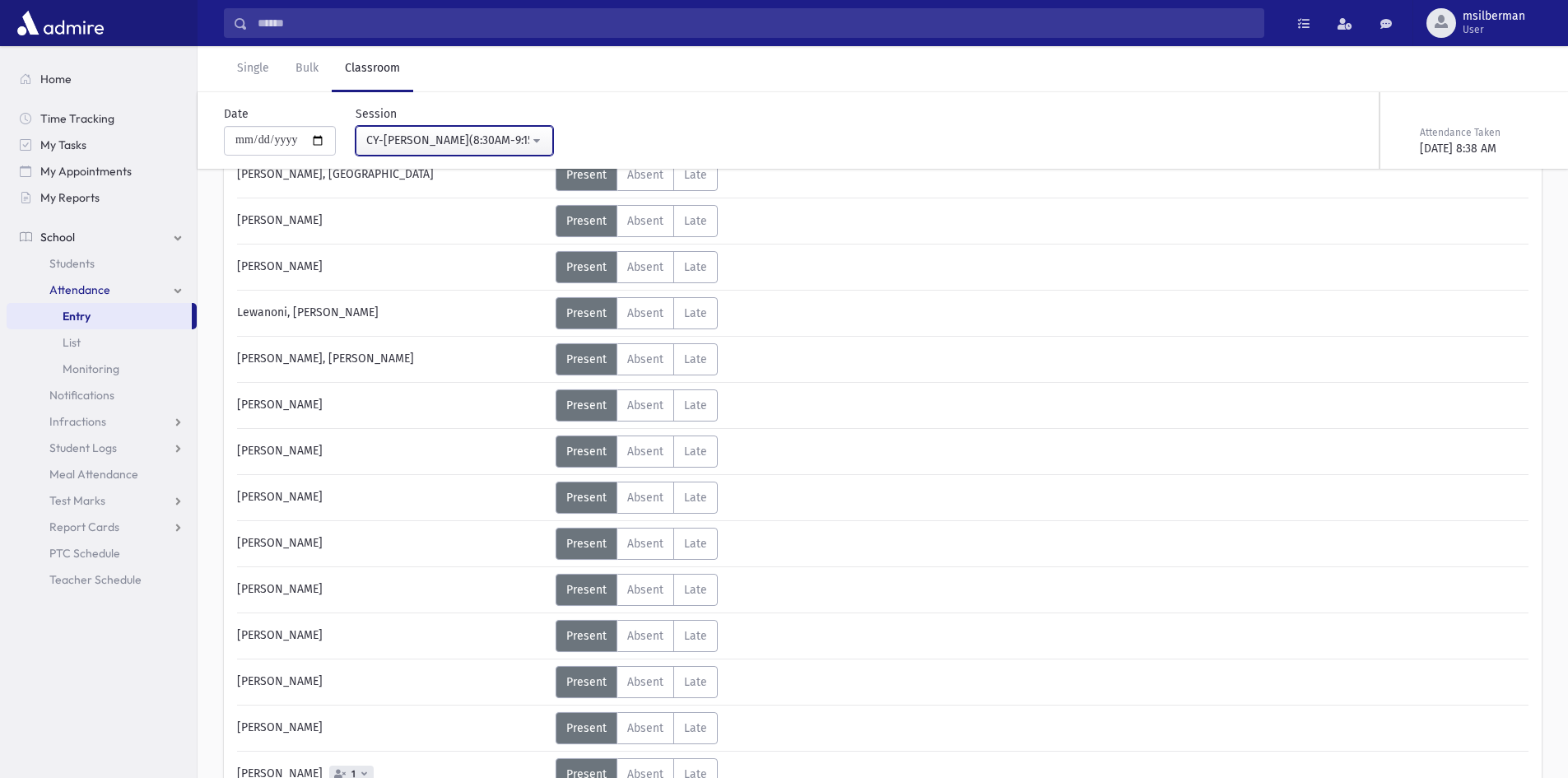
scroll to position [2469, 0]
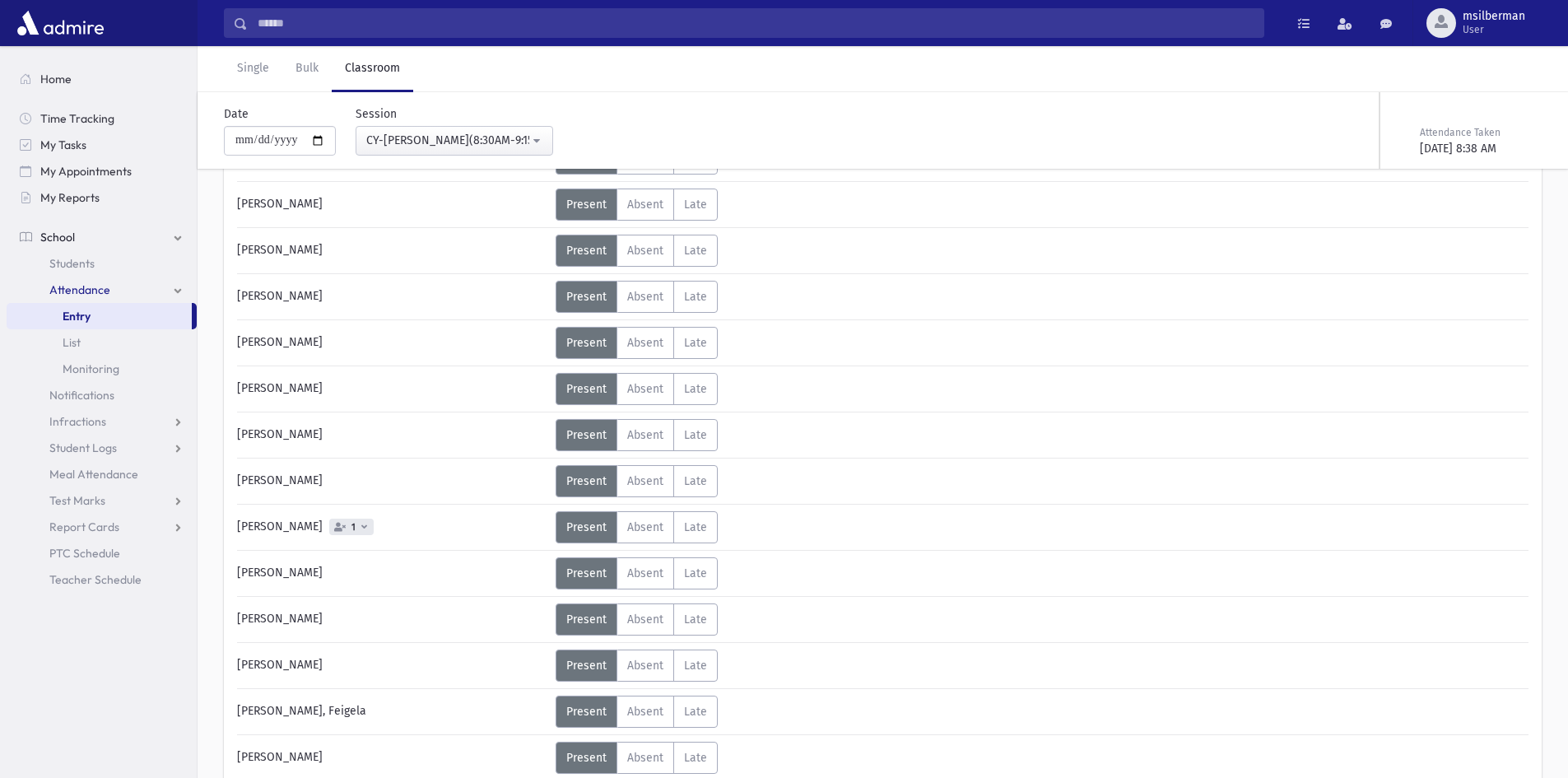
click at [362, 527] on icon at bounding box center [364, 526] width 6 height 9
click at [643, 522] on span "Absent" at bounding box center [645, 527] width 36 height 14
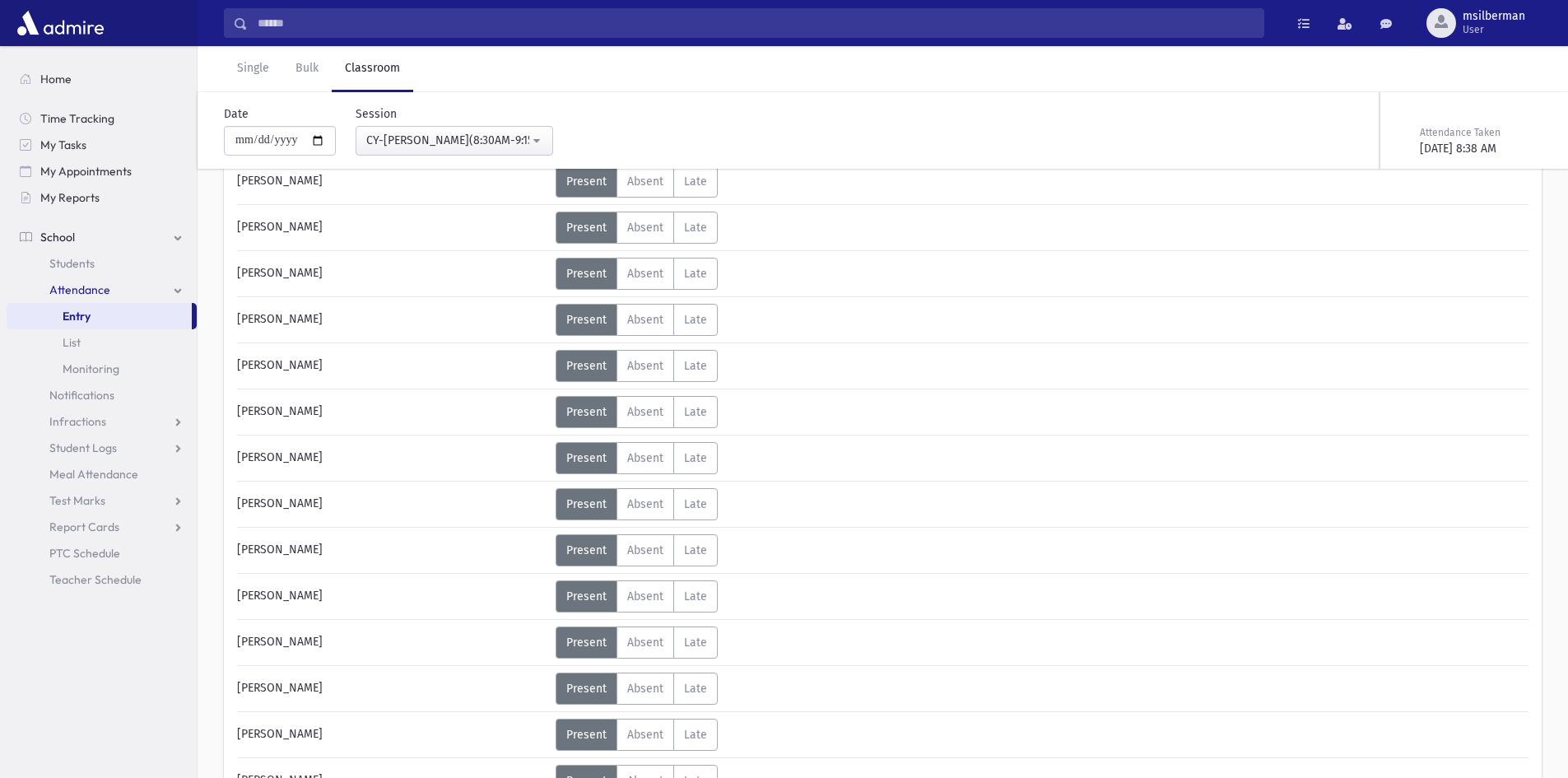
scroll to position [3128, 0]
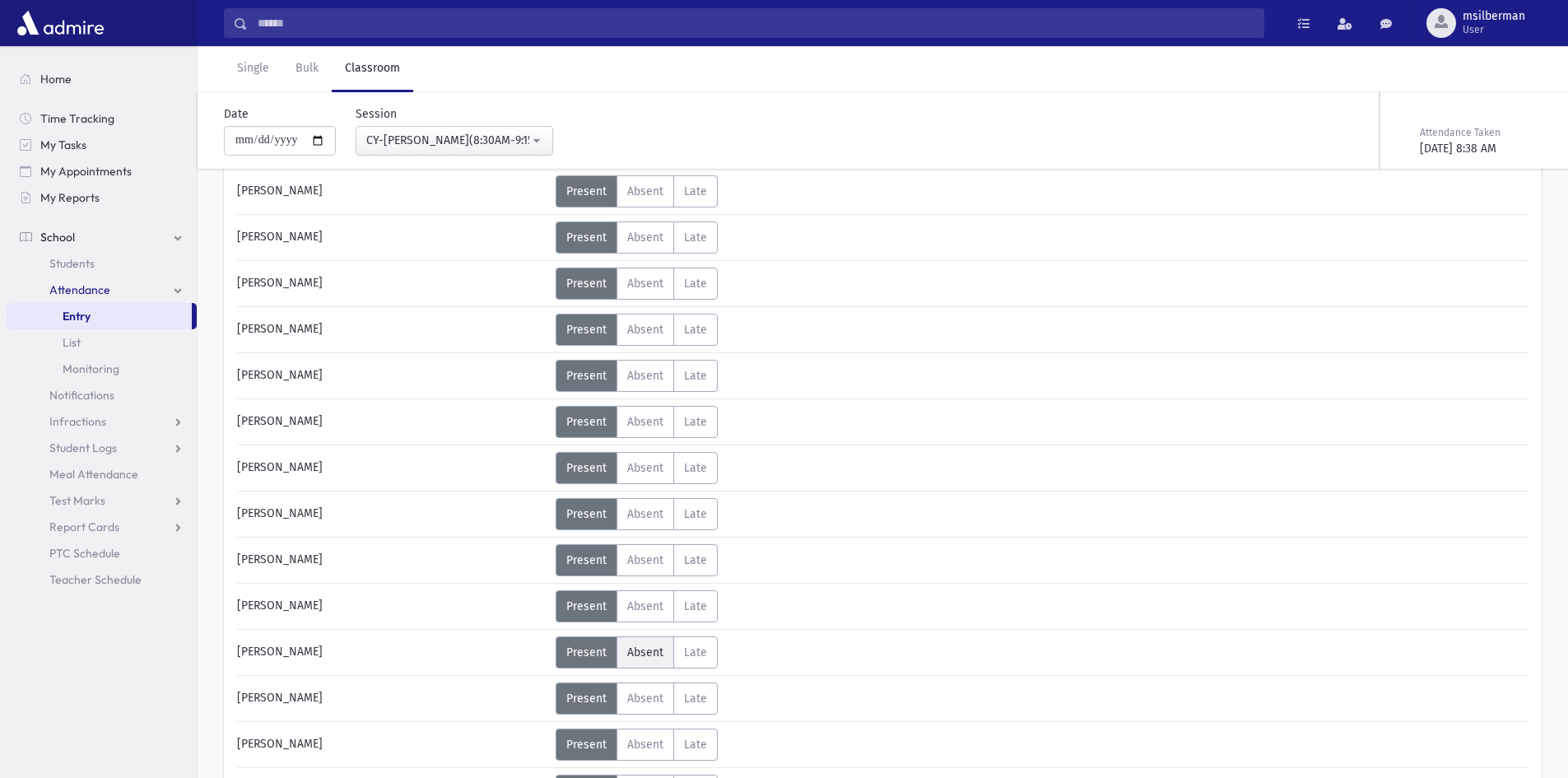
click at [659, 650] on span "Absent" at bounding box center [645, 652] width 36 height 14
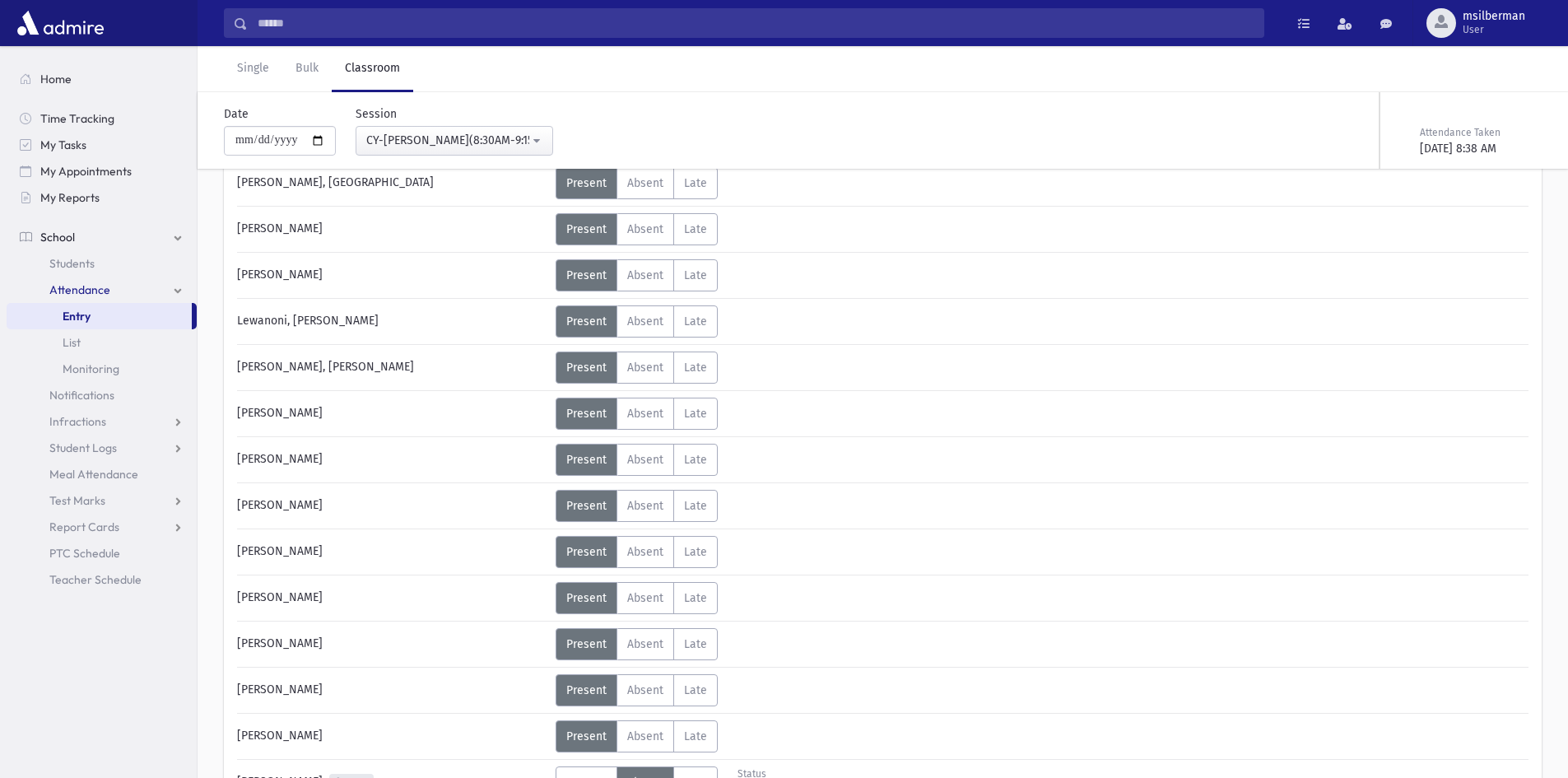
scroll to position [2058, 0]
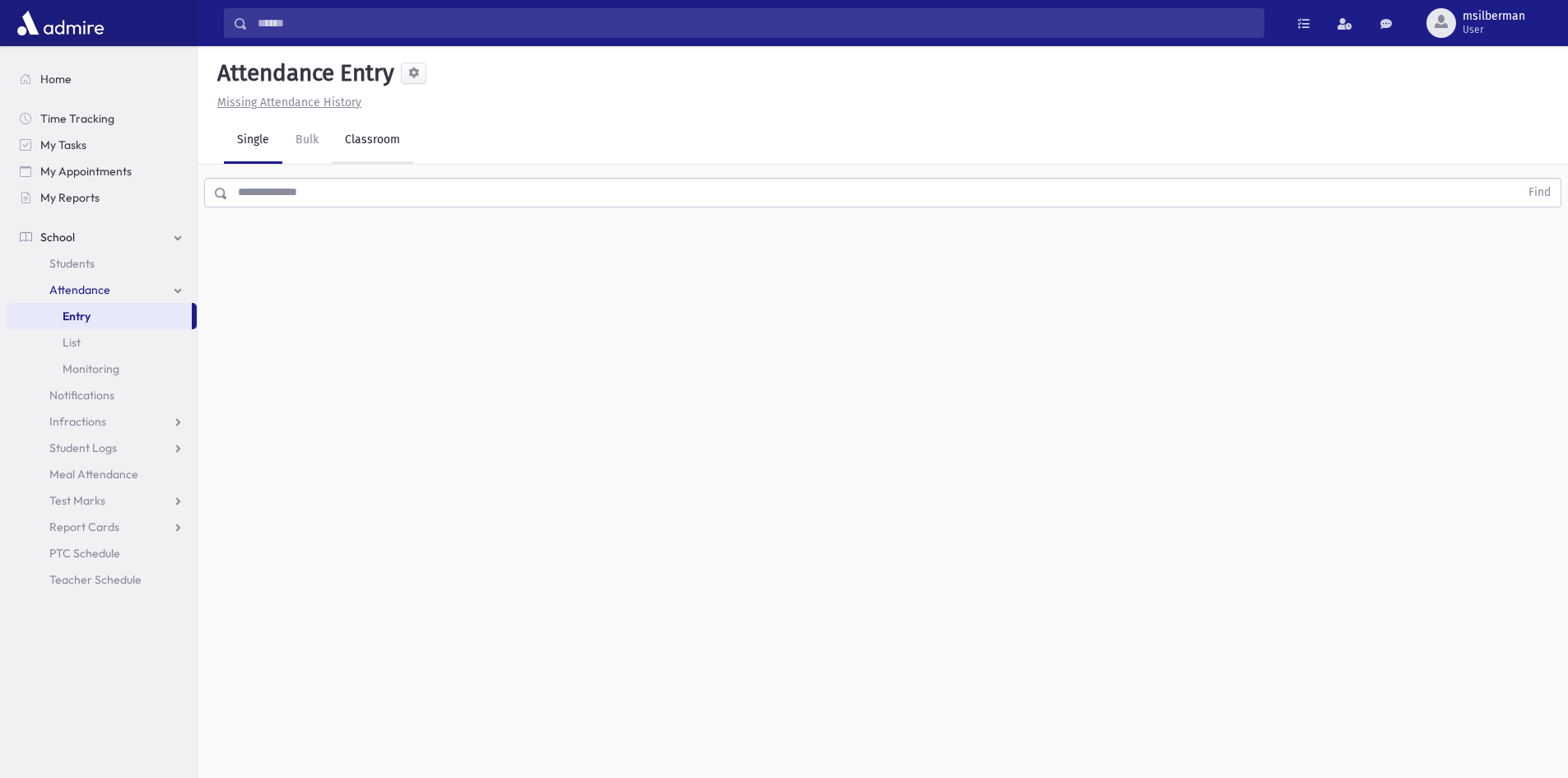
click at [335, 143] on link "Classroom" at bounding box center [372, 141] width 81 height 46
click at [396, 216] on div "--Select One--" at bounding box center [448, 212] width 163 height 17
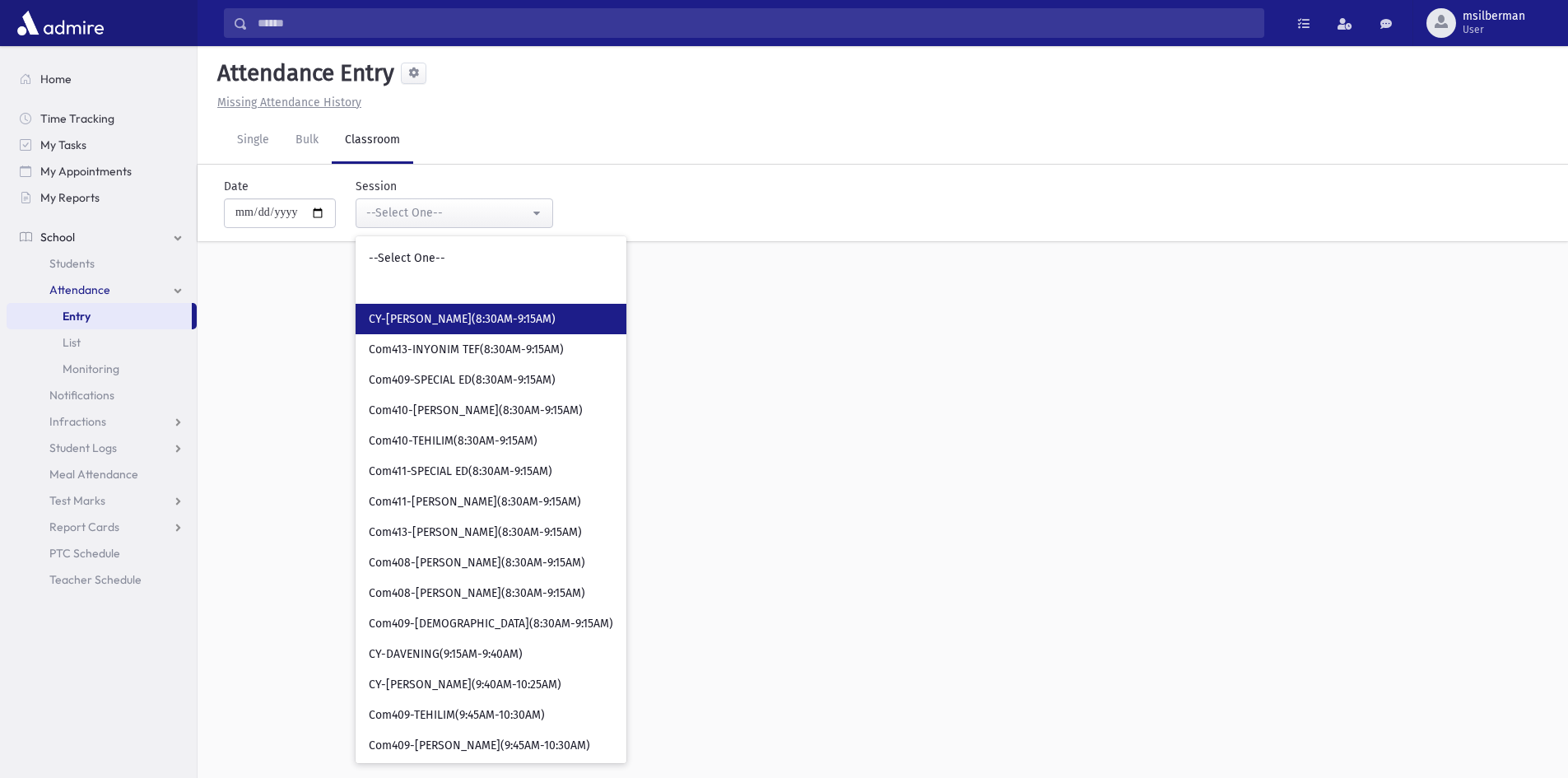
click at [404, 322] on span "CY-[PERSON_NAME](8:30AM-9:15AM)" at bounding box center [462, 319] width 187 height 17
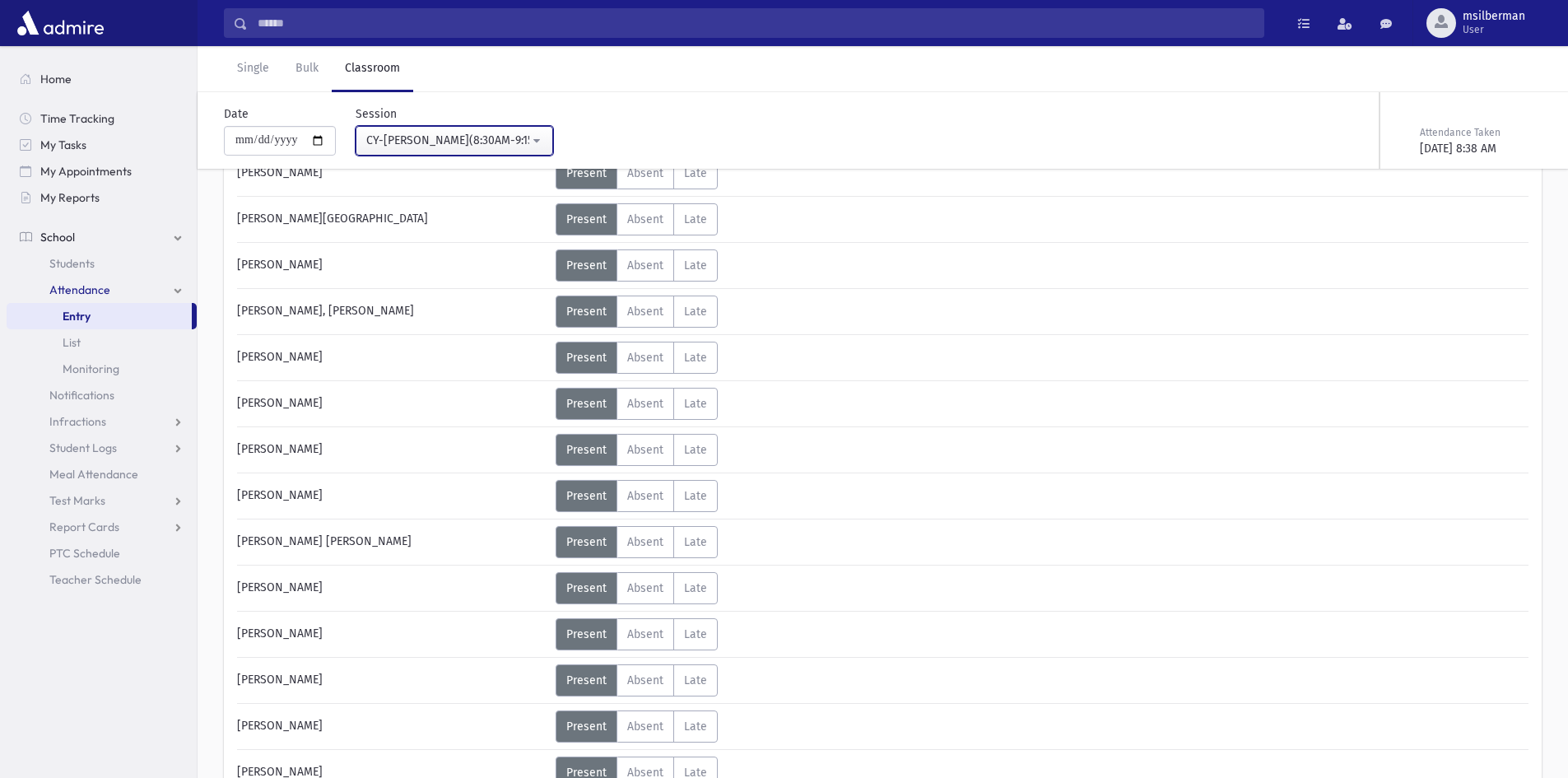
scroll to position [823, 0]
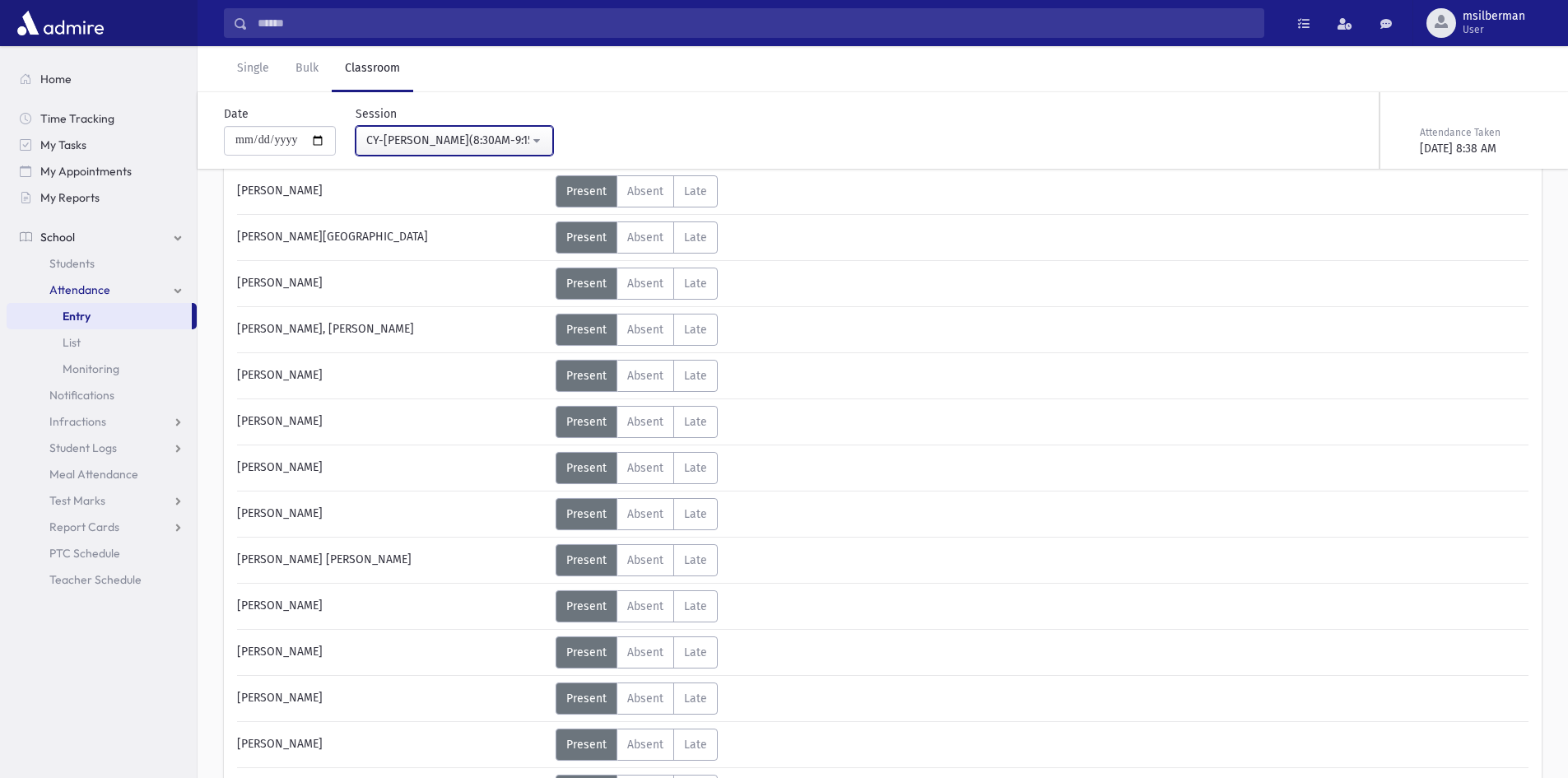
click at [445, 139] on div "CY-[PERSON_NAME](8:30AM-9:15AM)" at bounding box center [448, 140] width 163 height 17
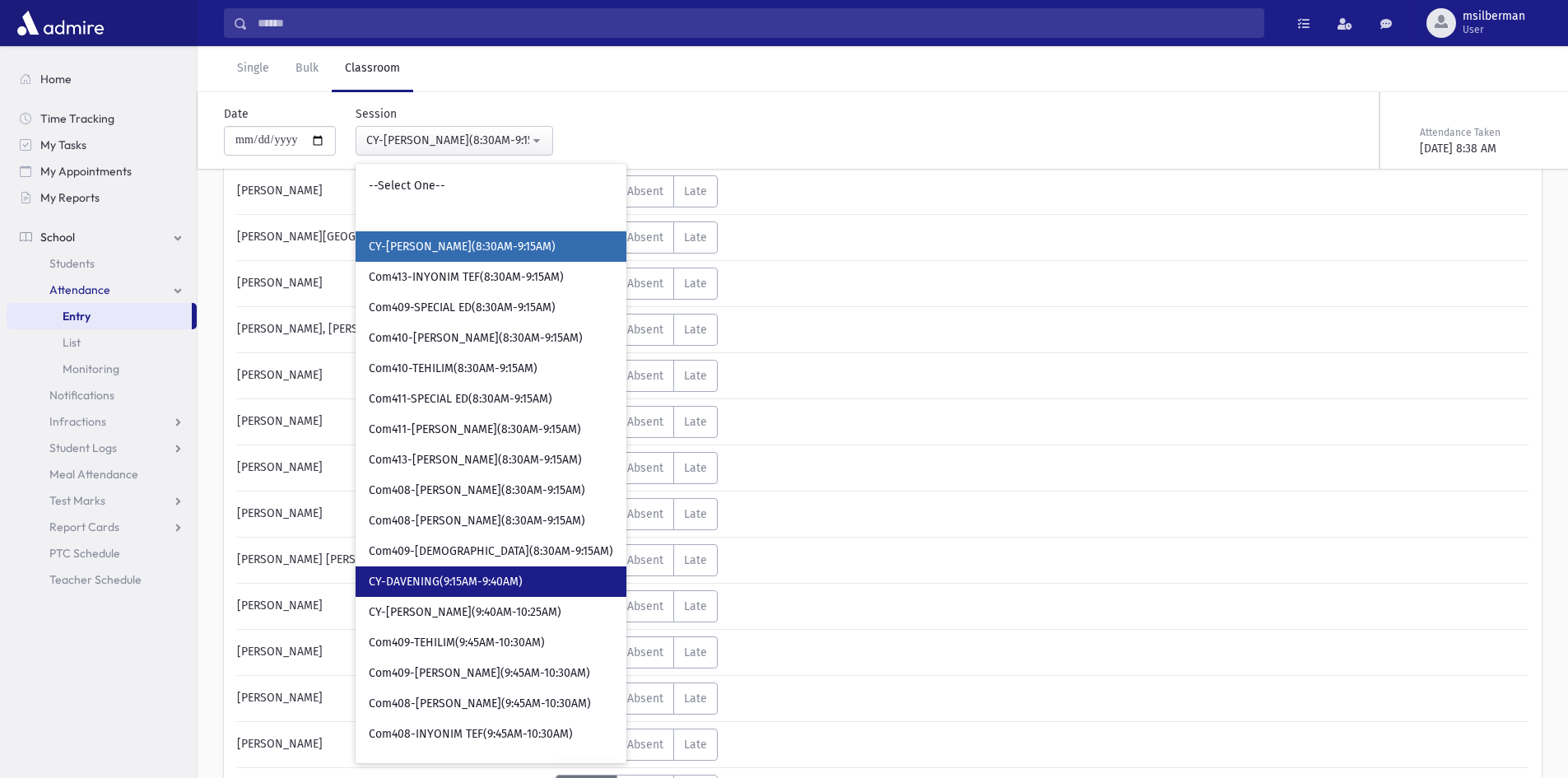
click at [469, 581] on span "CY-DAVENING(9:15AM-9:40AM)" at bounding box center [446, 582] width 154 height 17
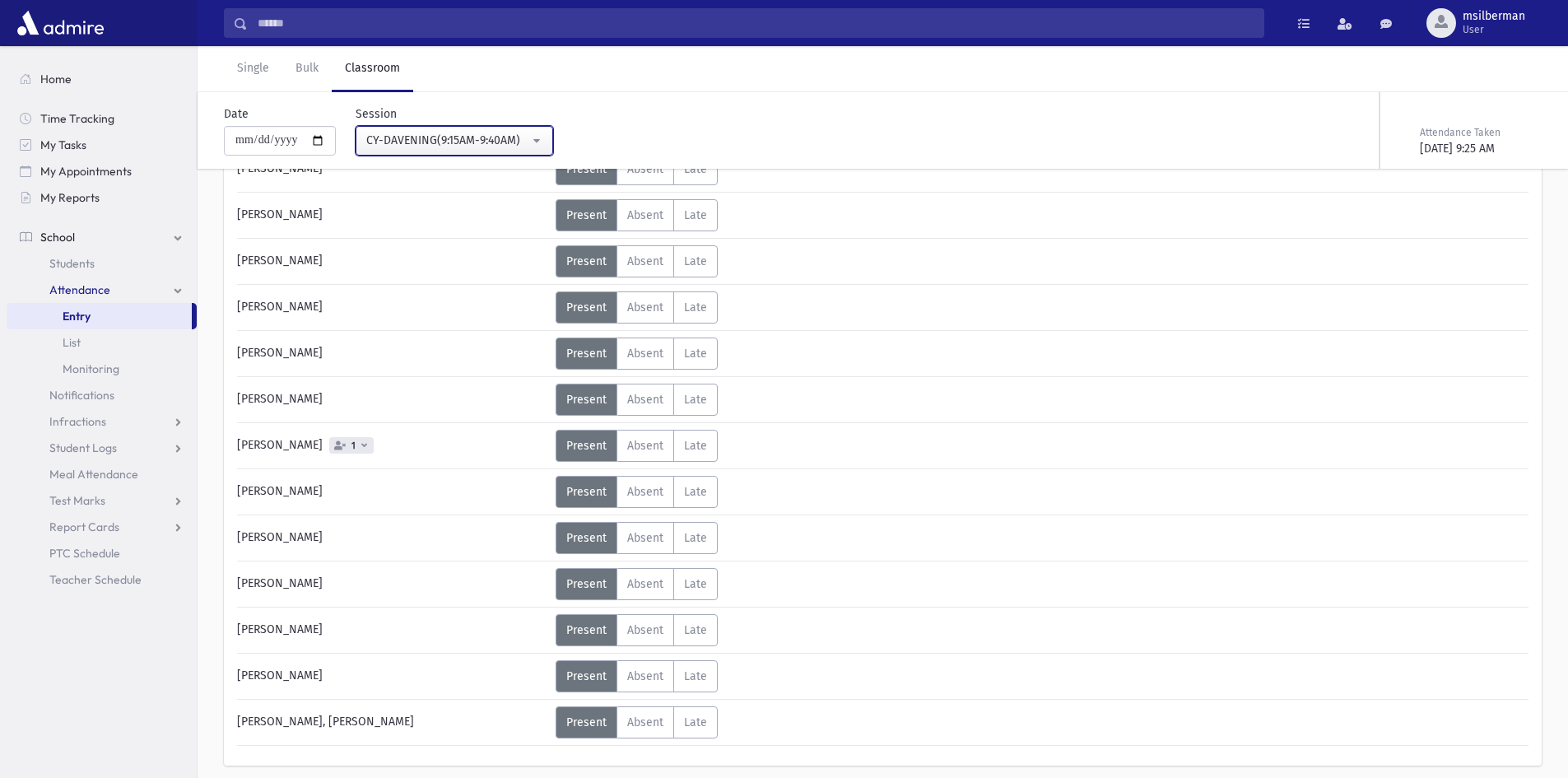
scroll to position [3441, 0]
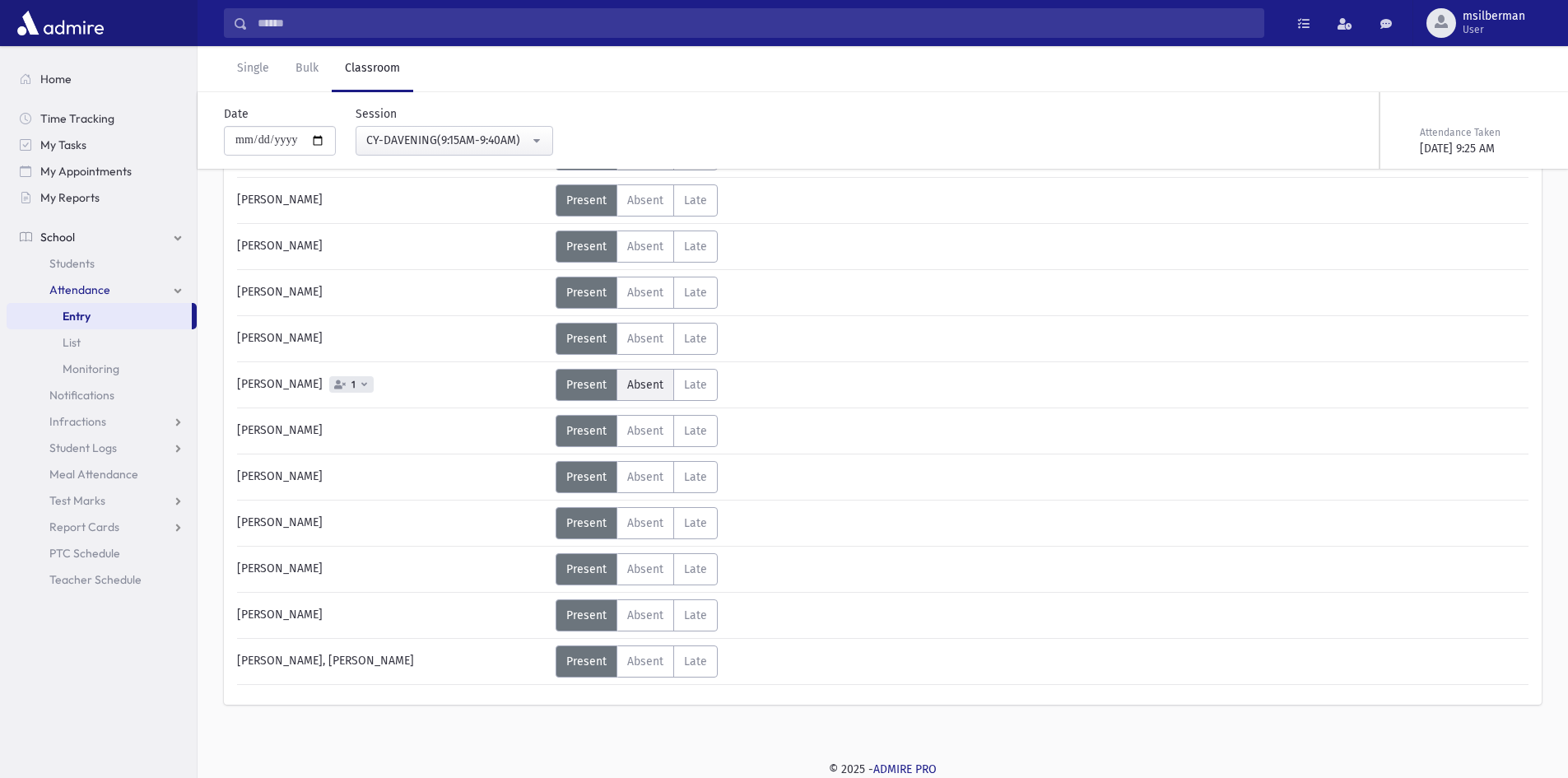
click at [642, 391] on span "Absent" at bounding box center [645, 385] width 36 height 14
click at [517, 379] on div "Slomiuc, Pessy 1" at bounding box center [392, 385] width 327 height 32
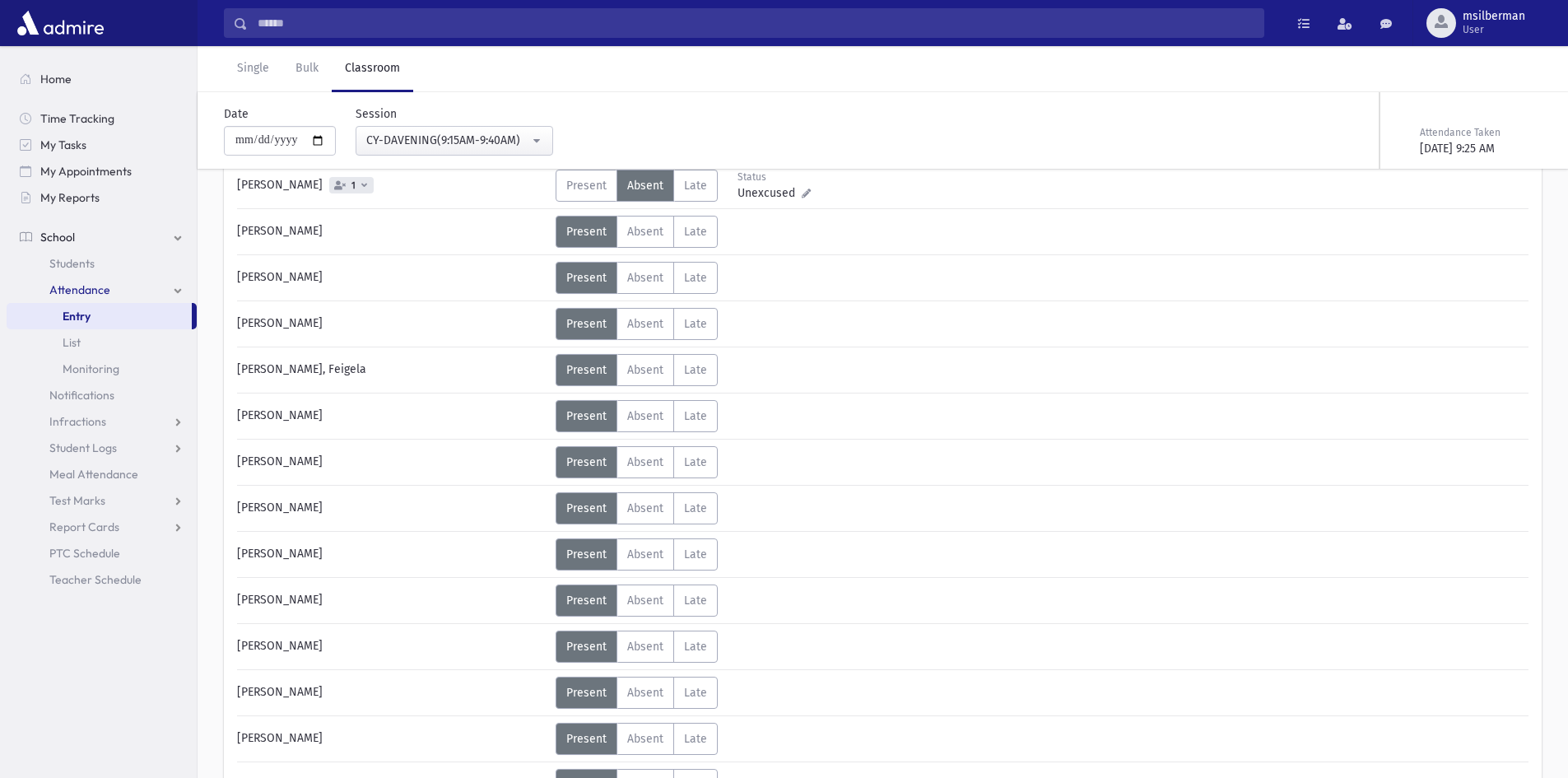
scroll to position [2618, 0]
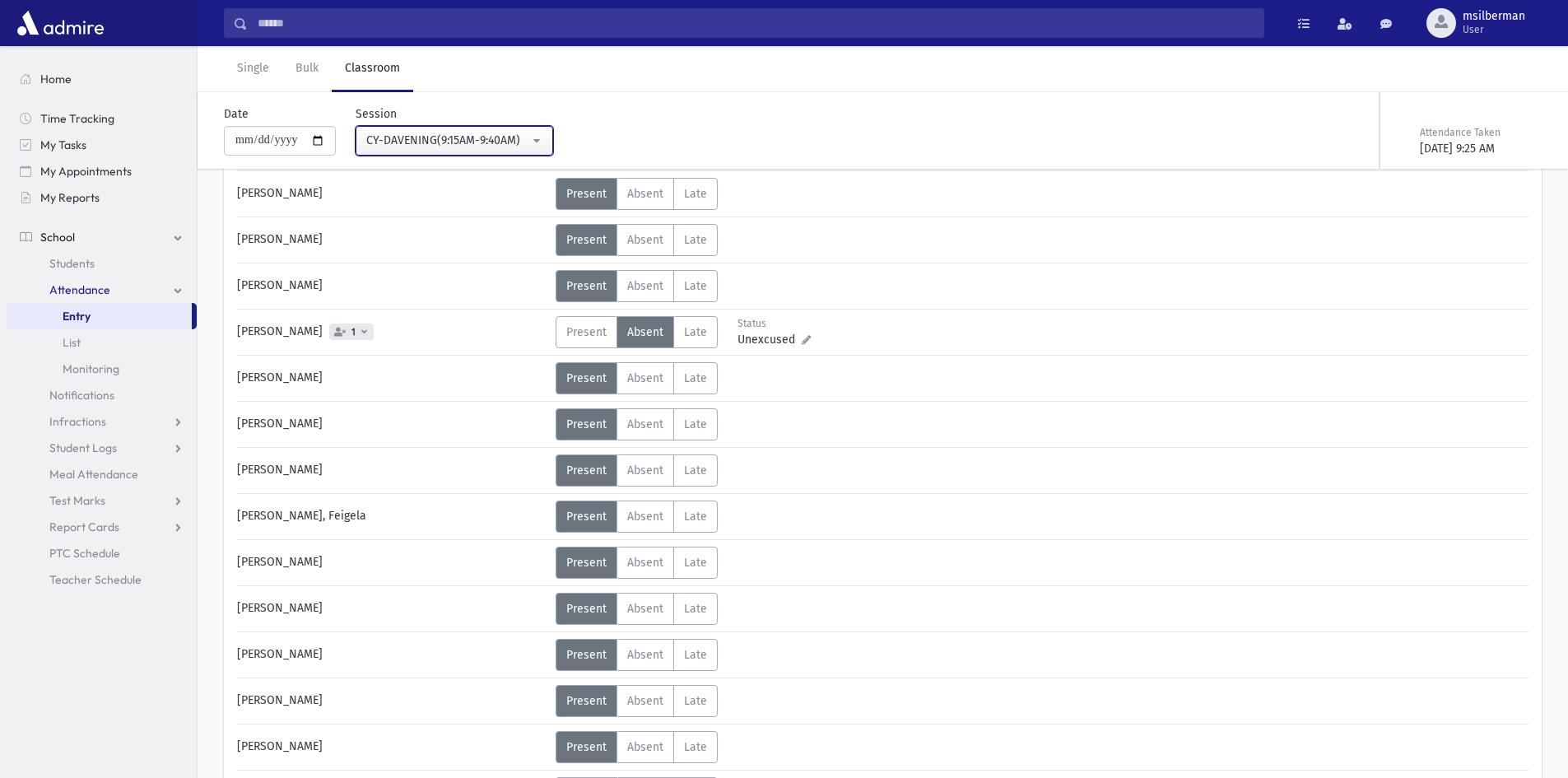
click at [407, 148] on div "CY-DAVENING(9:15AM-9:40AM)" at bounding box center [448, 140] width 163 height 17
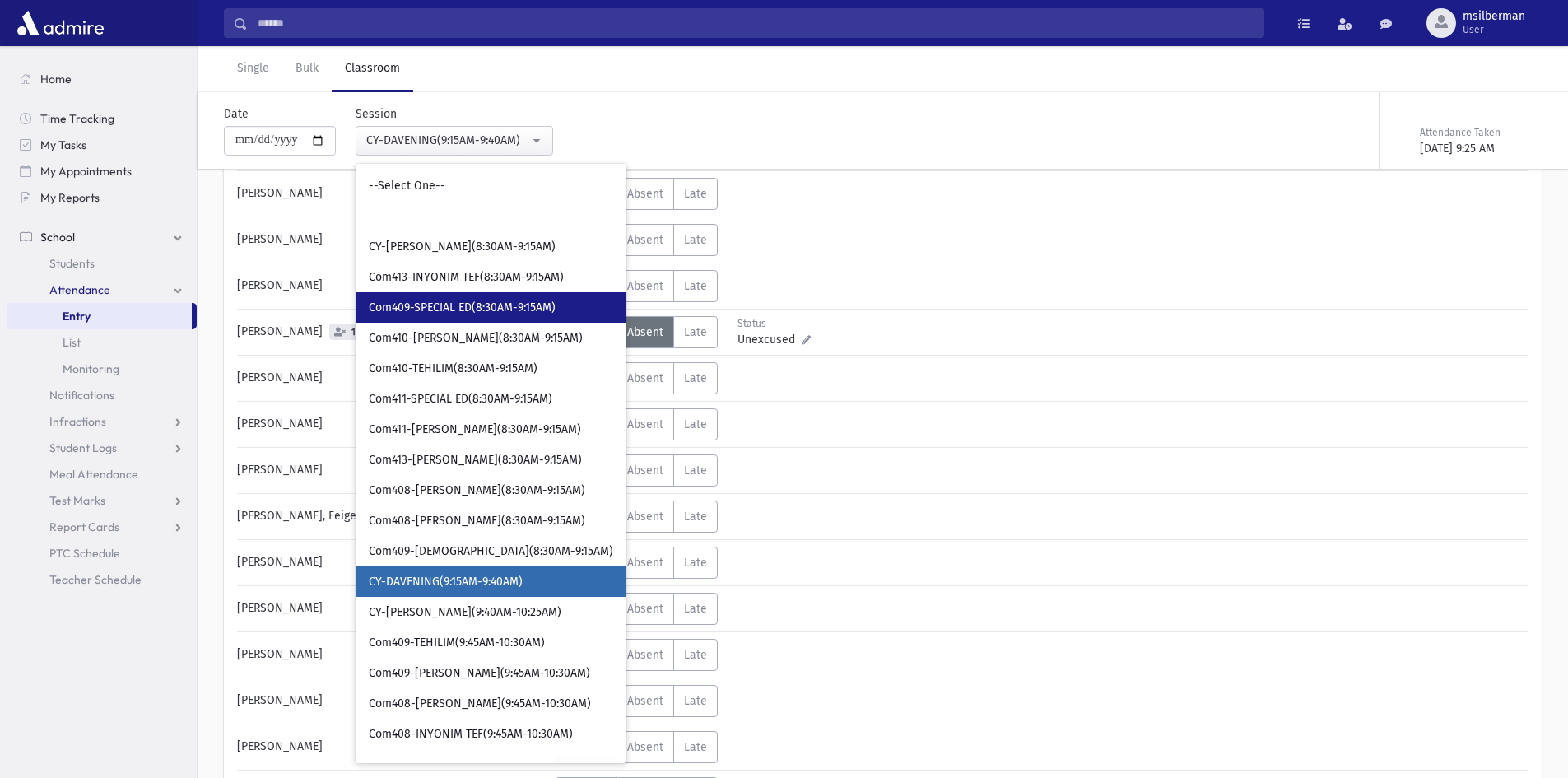
scroll to position [119, 0]
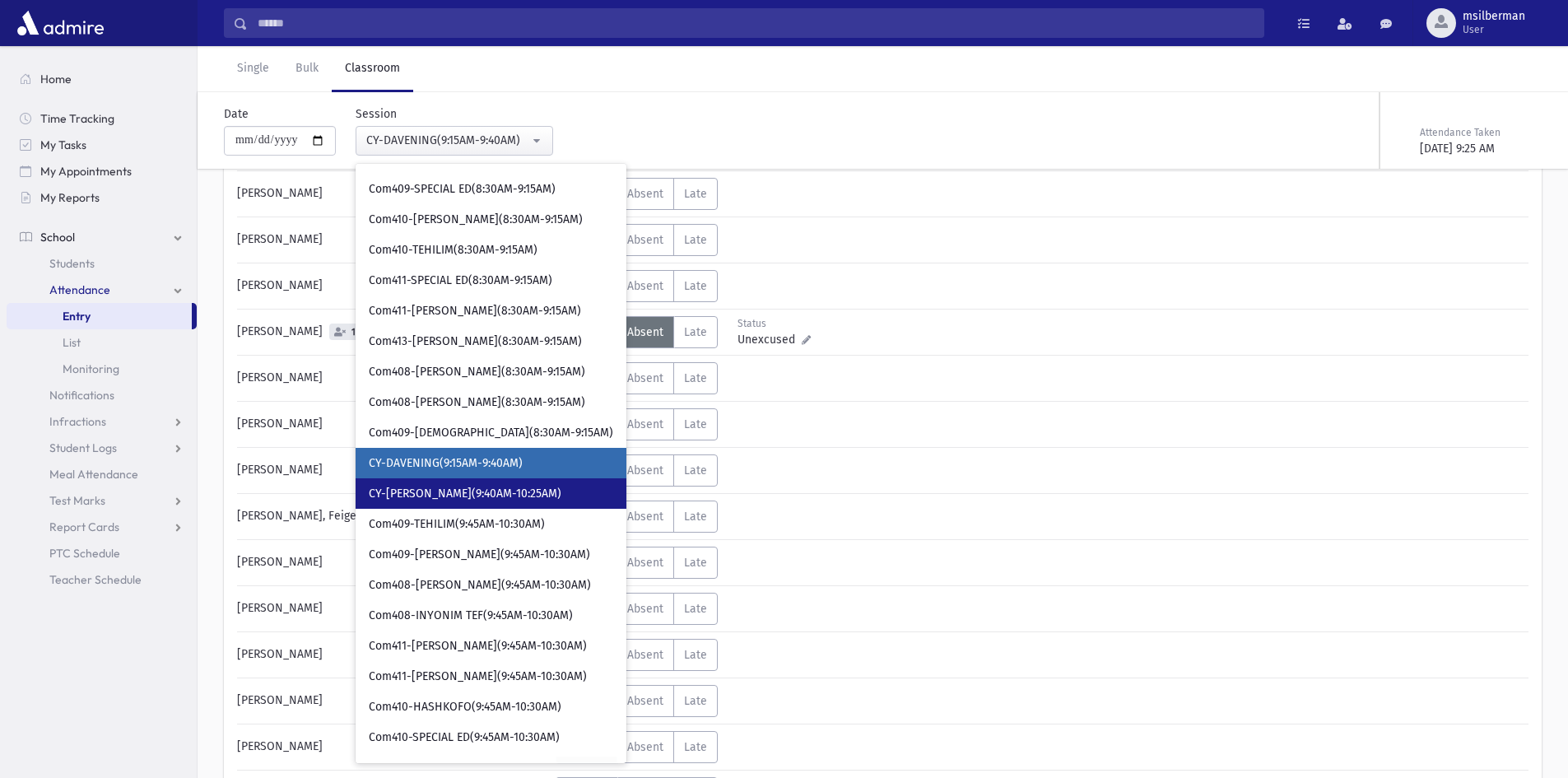
click at [420, 489] on span "CY-[PERSON_NAME](9:40AM-10:25AM)" at bounding box center [465, 494] width 192 height 17
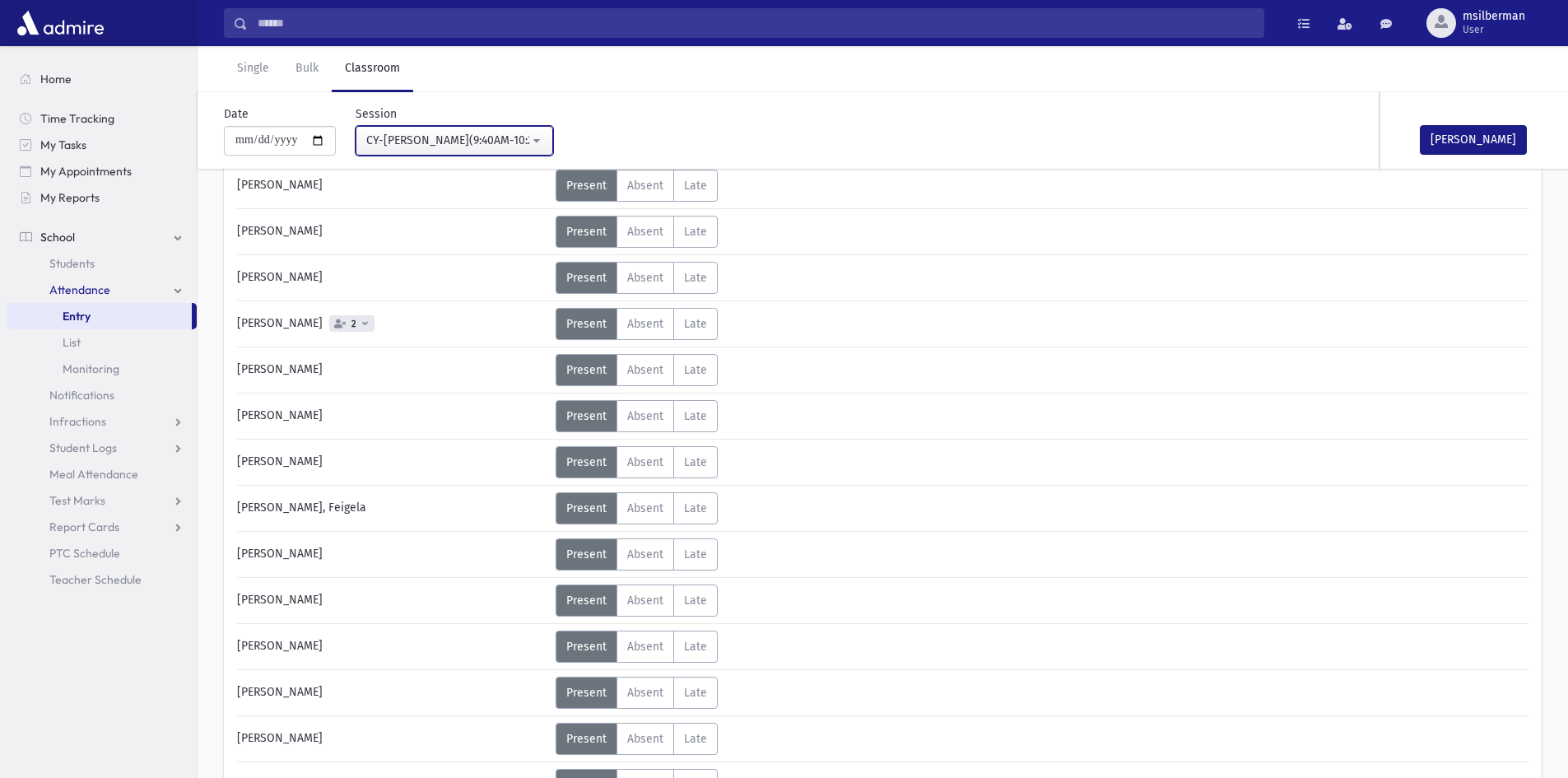
scroll to position [2618, 0]
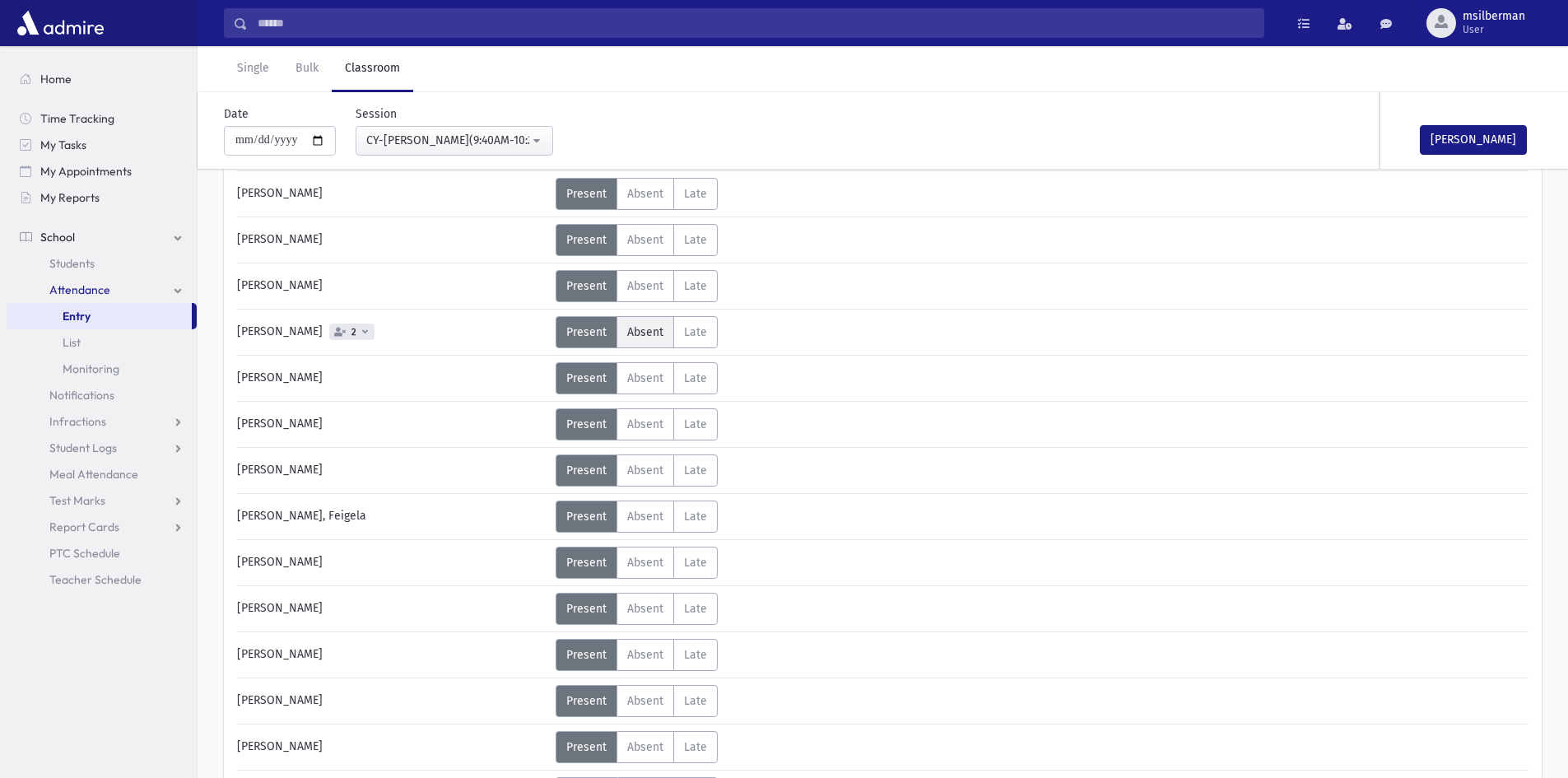
click at [647, 341] on label "Absent A" at bounding box center [644, 332] width 57 height 32
click at [1495, 150] on button "[PERSON_NAME]" at bounding box center [1473, 140] width 107 height 30
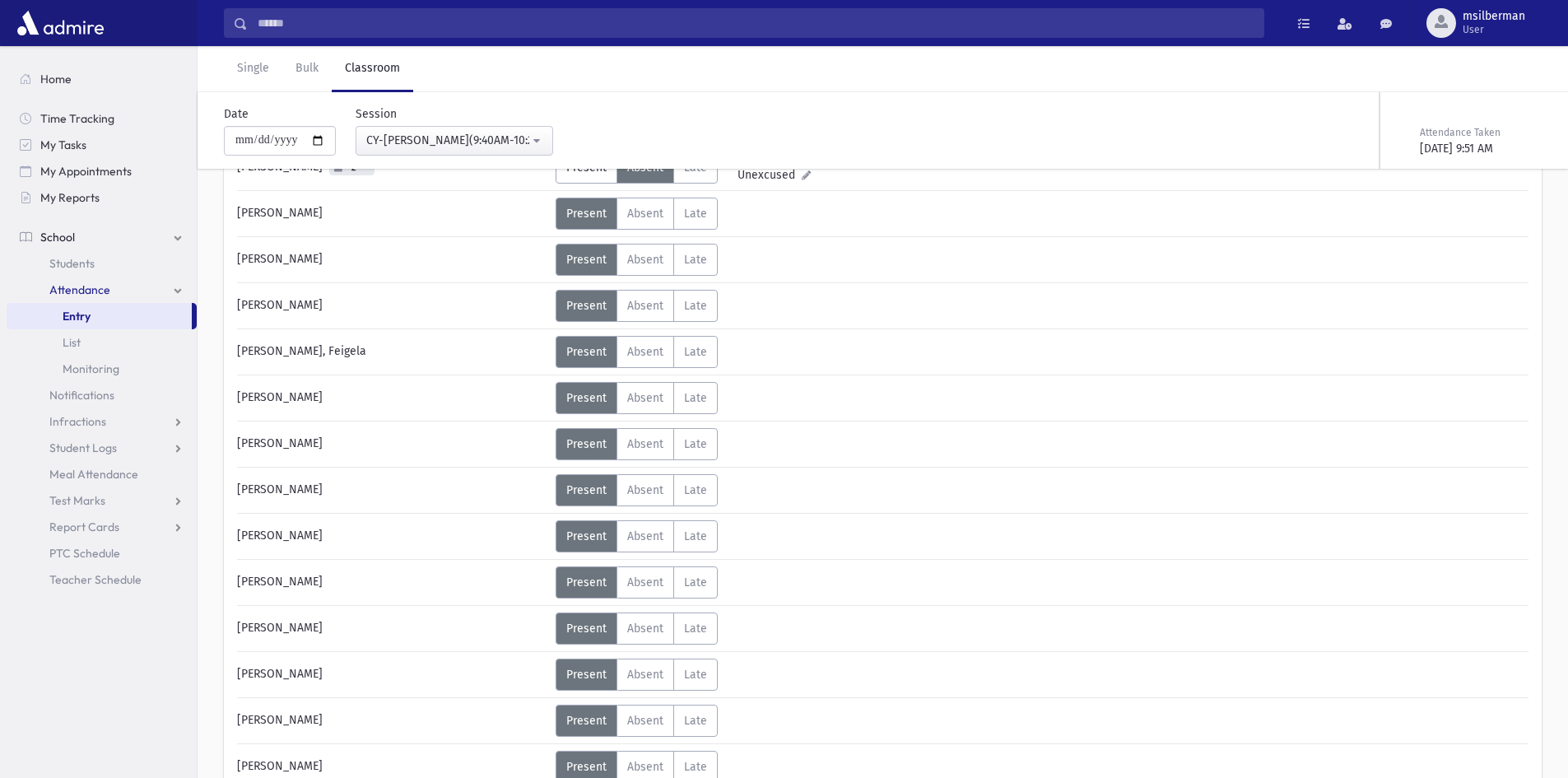
scroll to position [2454, 0]
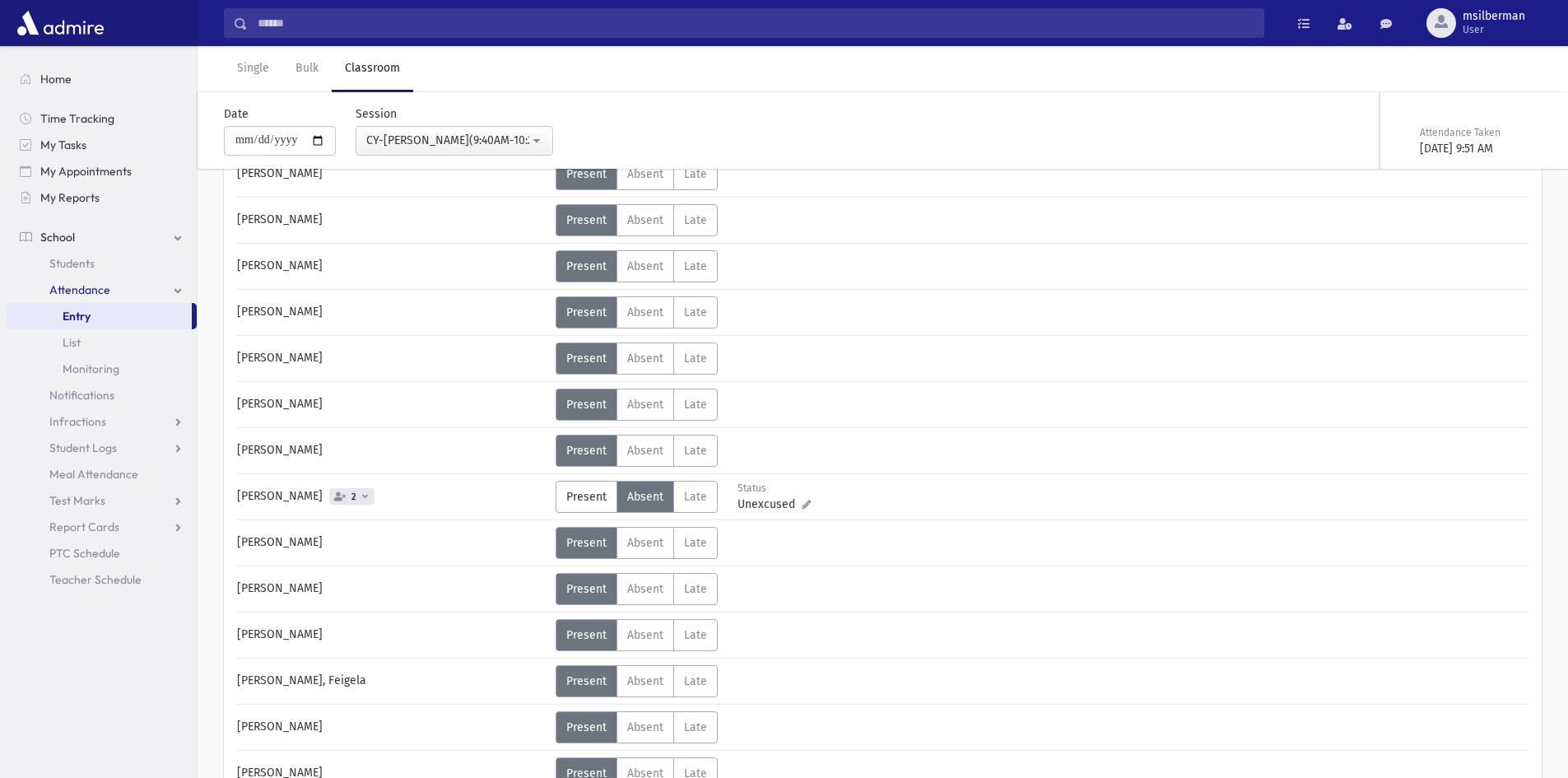
click at [362, 498] on icon at bounding box center [365, 495] width 6 height 9
click at [862, 537] on div "Status Unexcused Admin: Present P Absent A L" at bounding box center [1040, 542] width 969 height 32
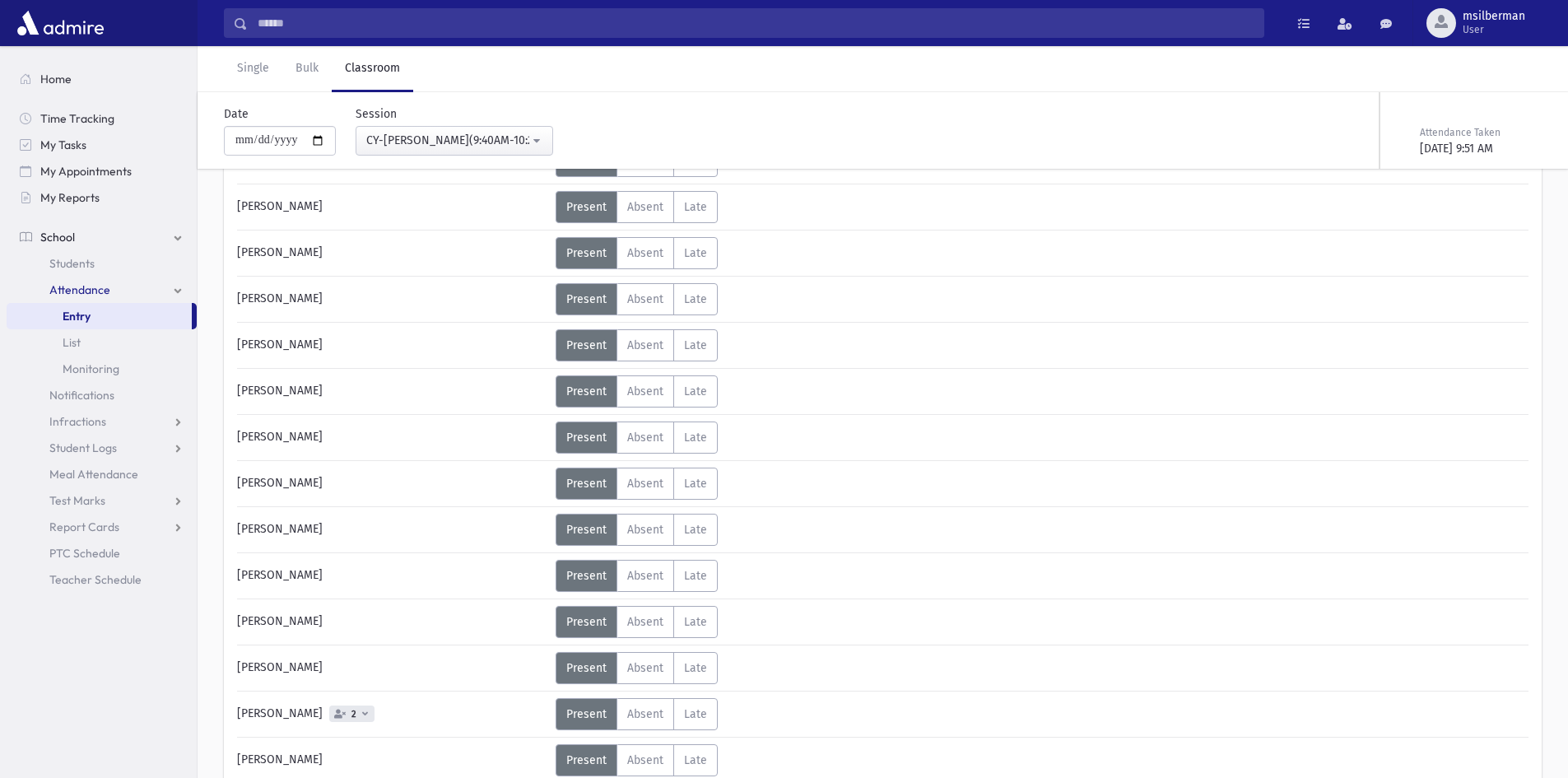
scroll to position [3441, 0]
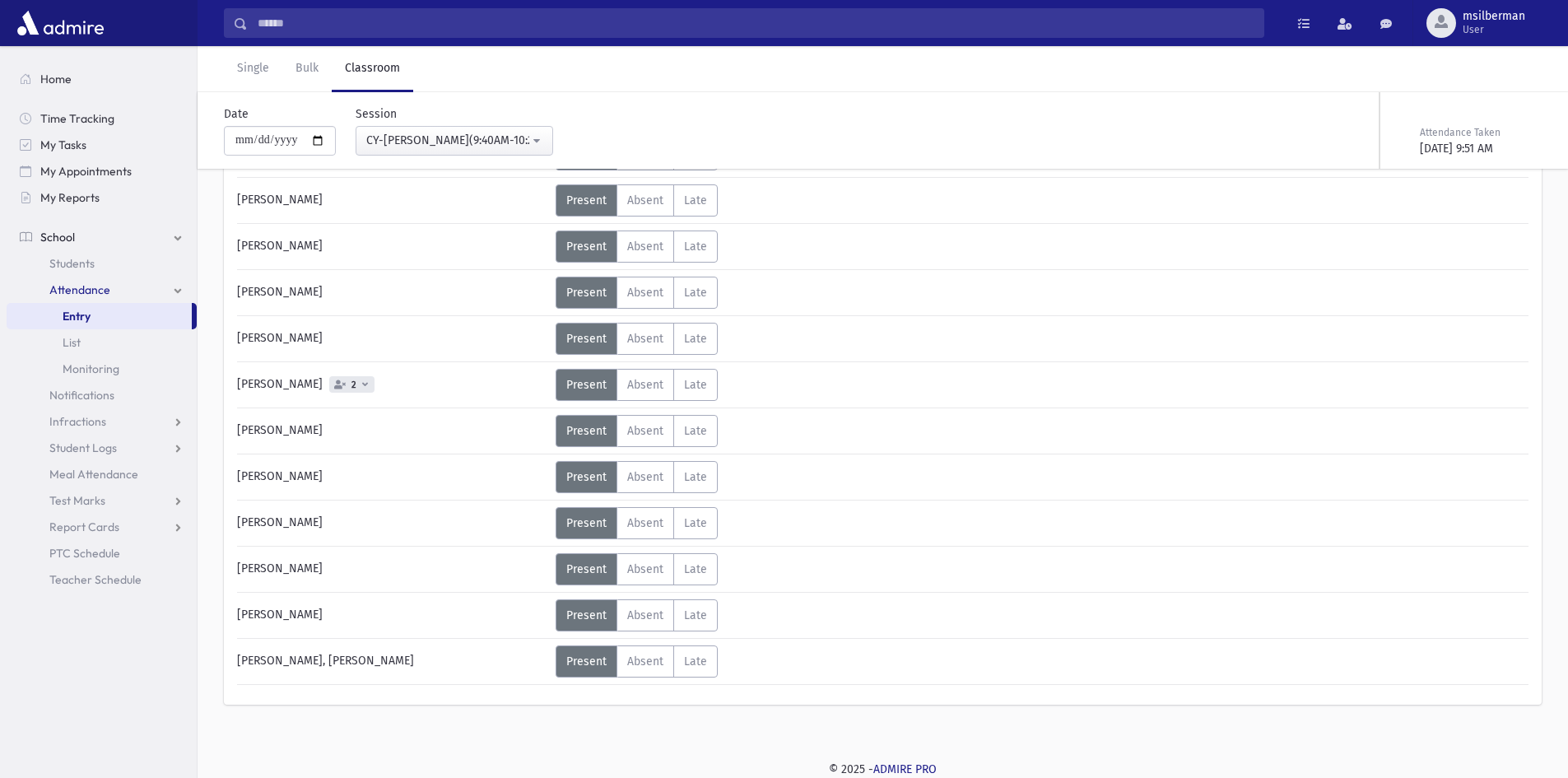
click at [362, 382] on icon at bounding box center [365, 384] width 6 height 9
click at [980, 417] on div "Status Unexcused Admin: Present P Absent A L" at bounding box center [1040, 430] width 969 height 32
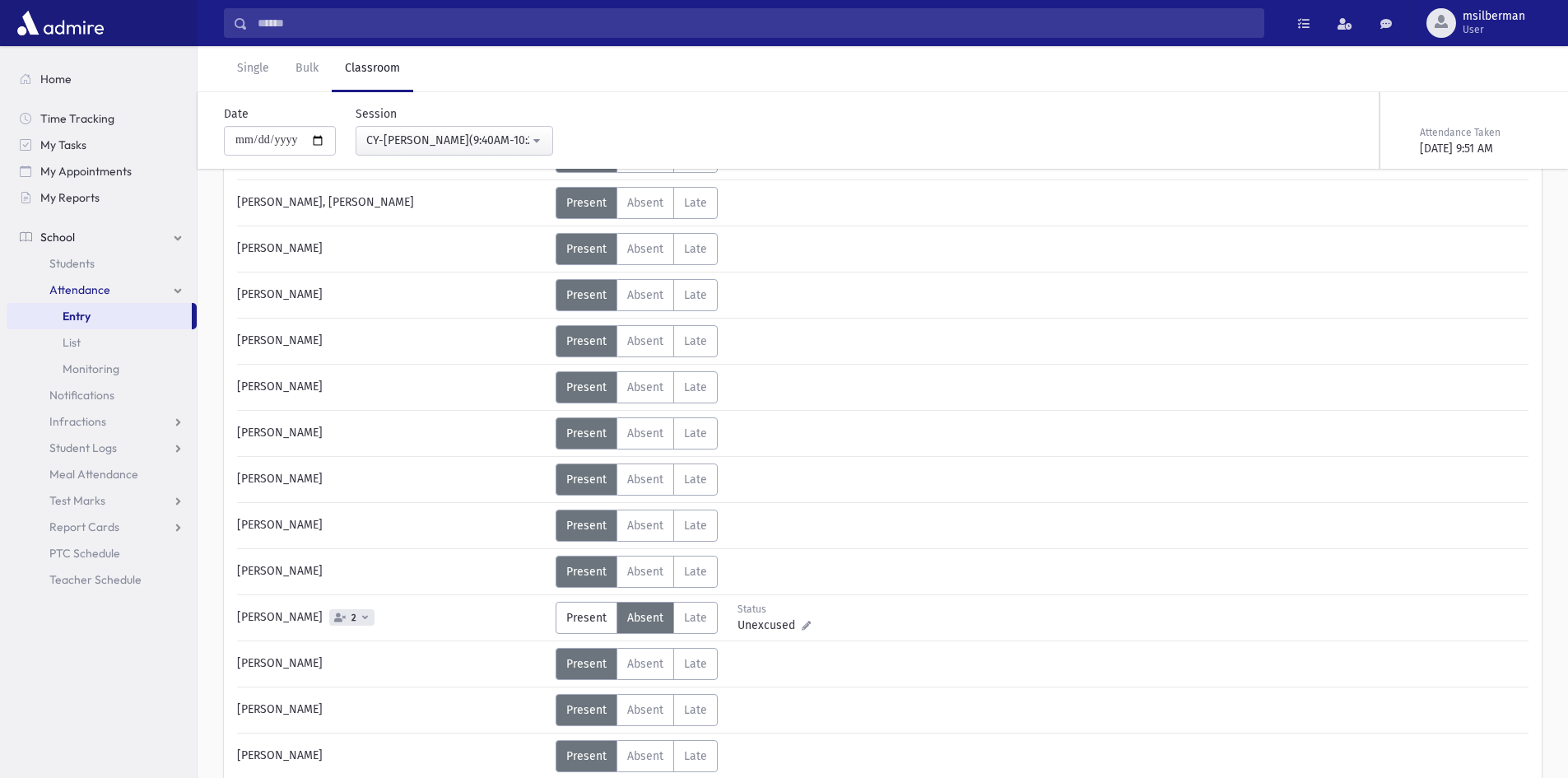
scroll to position [2125, 0]
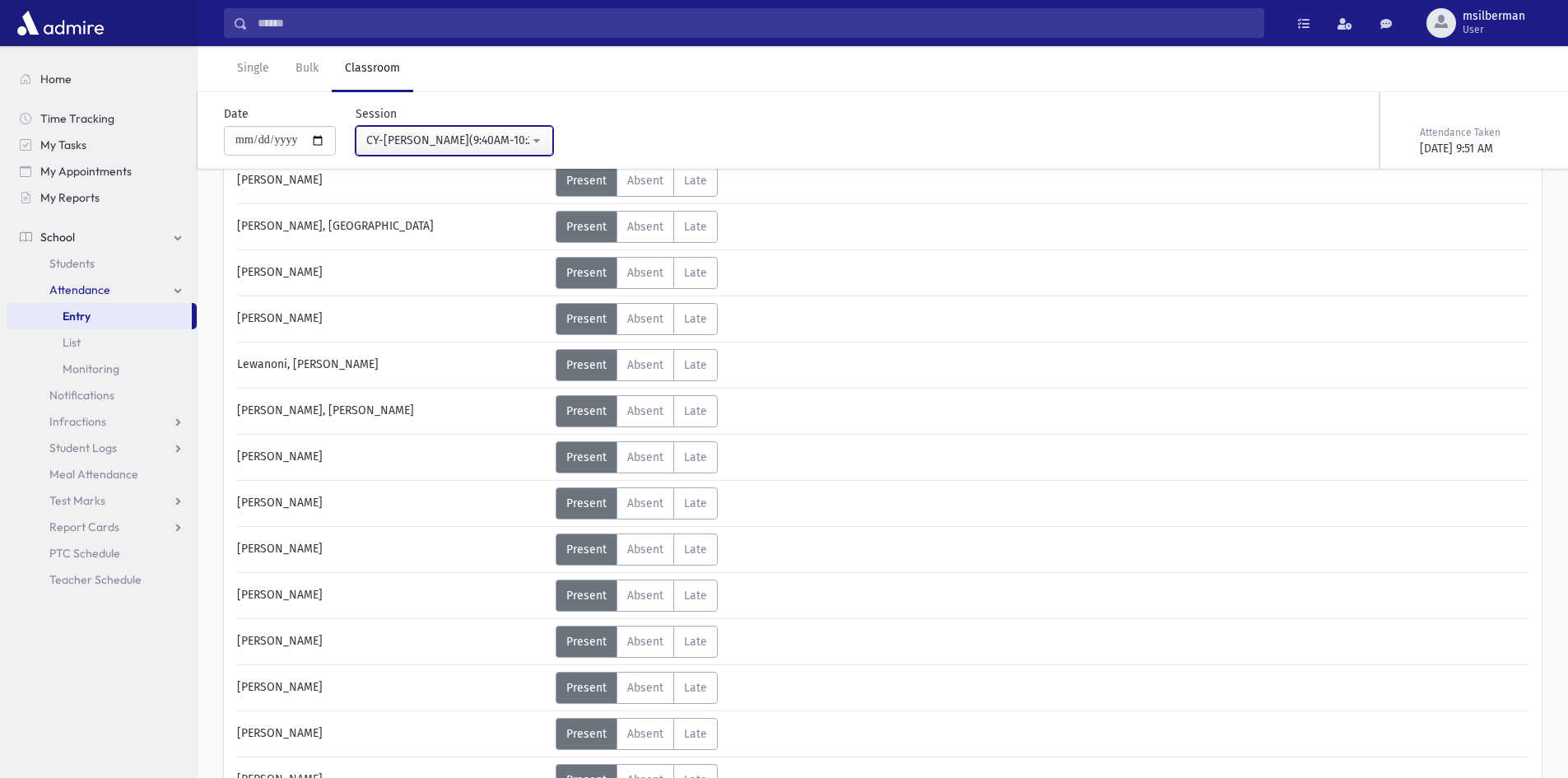
click at [393, 136] on div "CY-[PERSON_NAME](9:40AM-10:25AM)" at bounding box center [448, 140] width 163 height 17
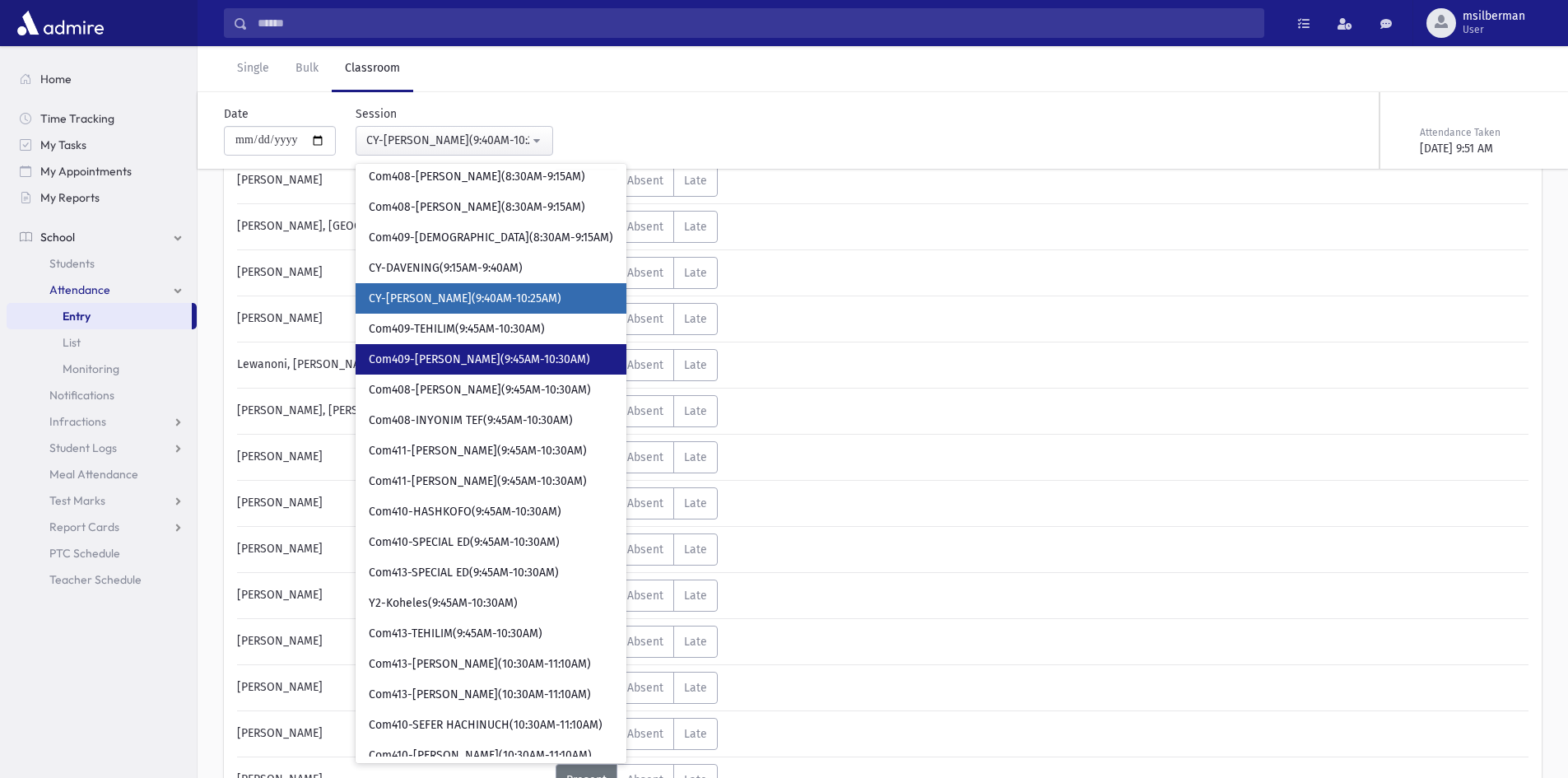
scroll to position [479, 0]
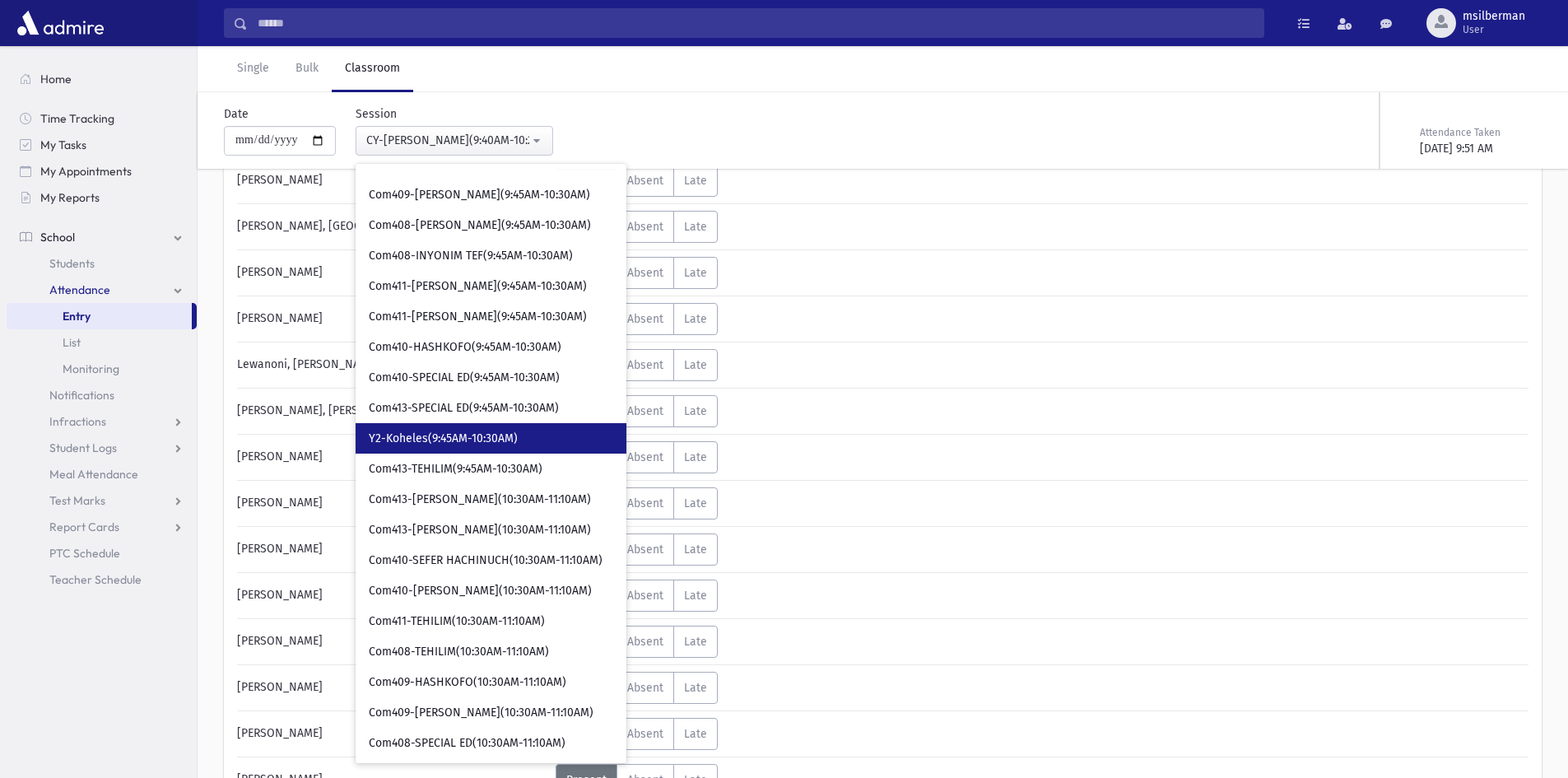
click at [436, 440] on span "Y2-Koheles(9:45AM-10:30AM)" at bounding box center [444, 439] width 149 height 17
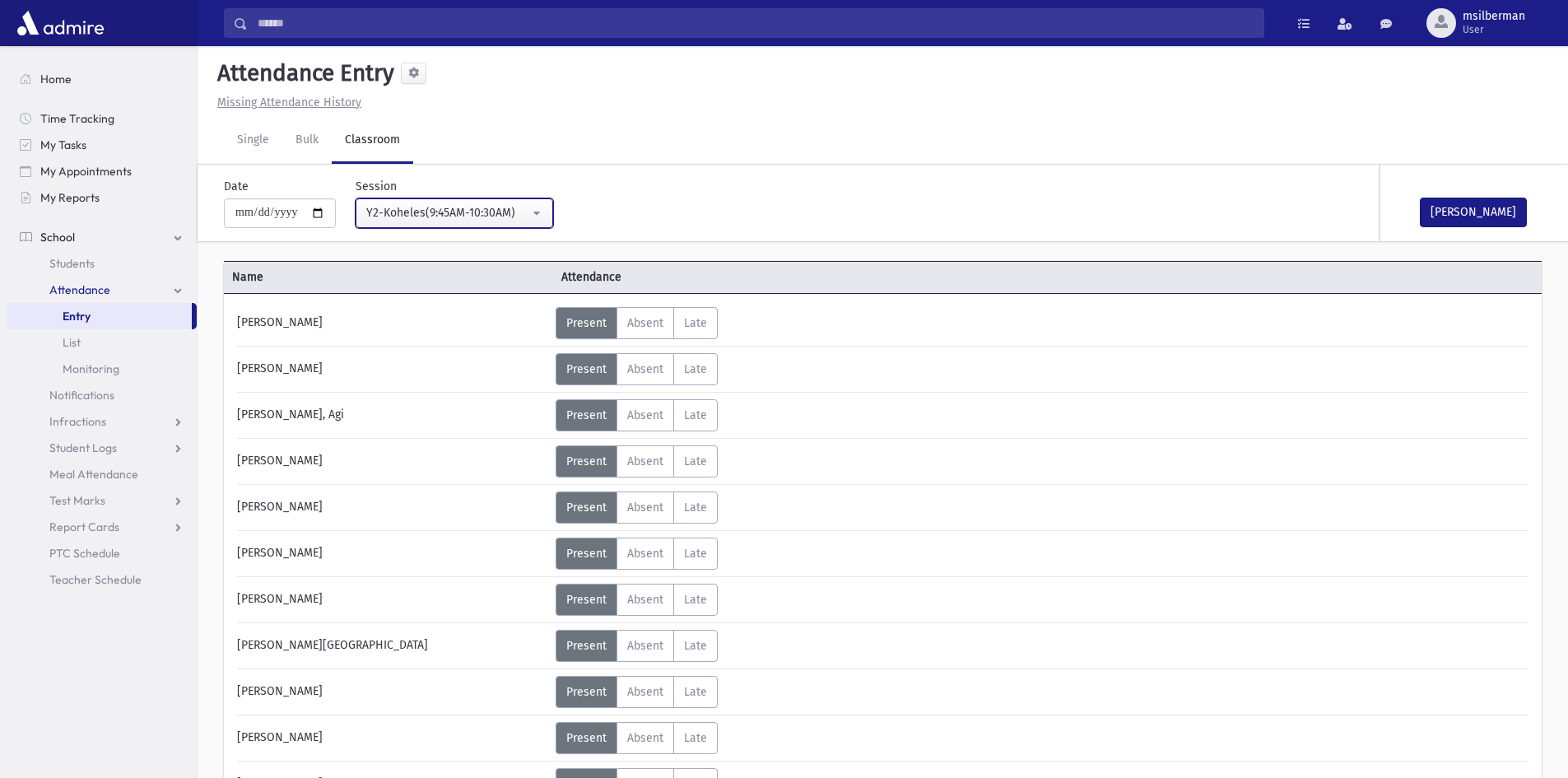
click at [417, 202] on button "Y2-Koheles(9:45AM-10:30AM)" at bounding box center [454, 213] width 197 height 30
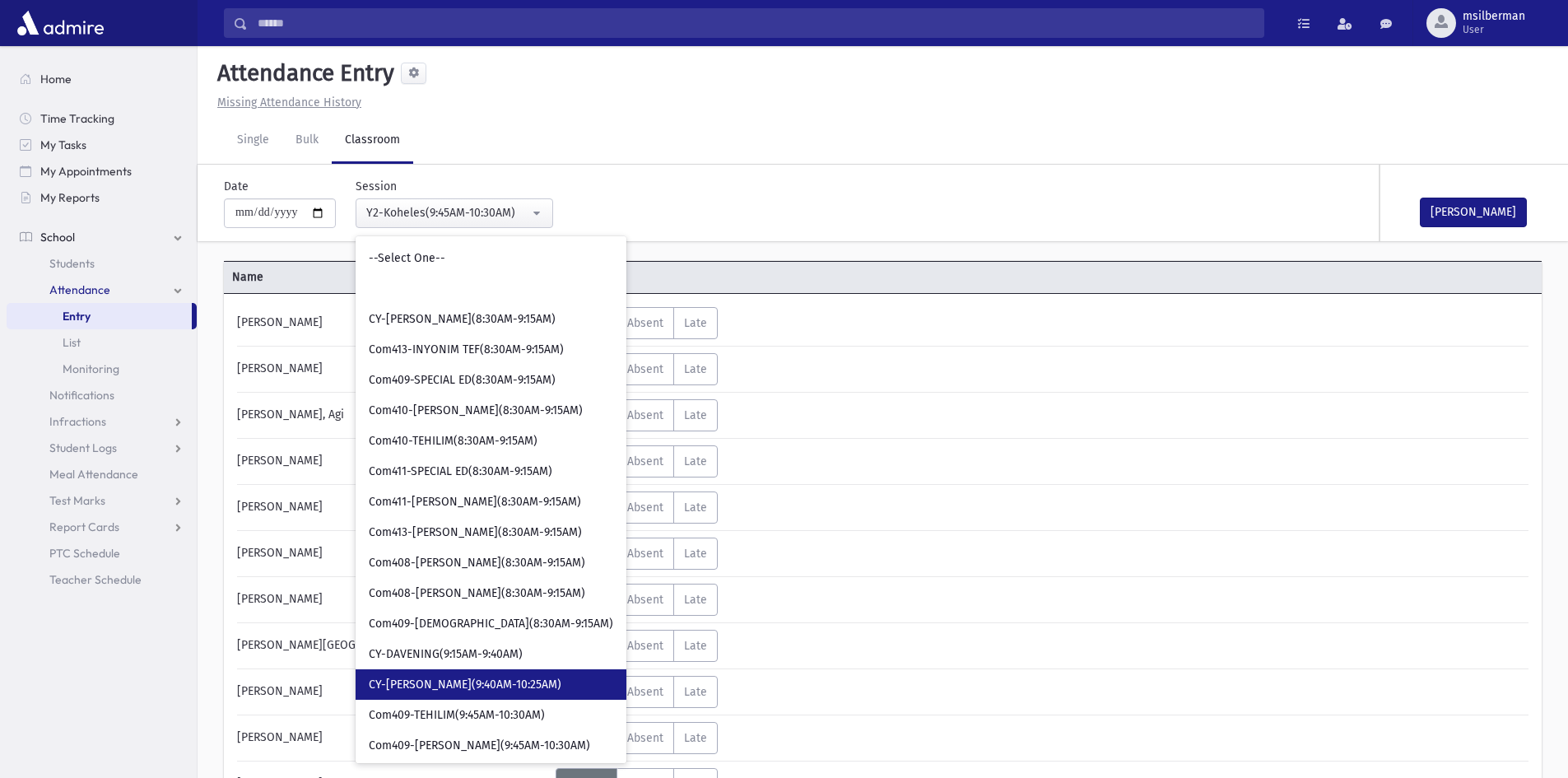
click at [561, 681] on span "CY-[PERSON_NAME](9:40AM-10:25AM)" at bounding box center [465, 685] width 192 height 17
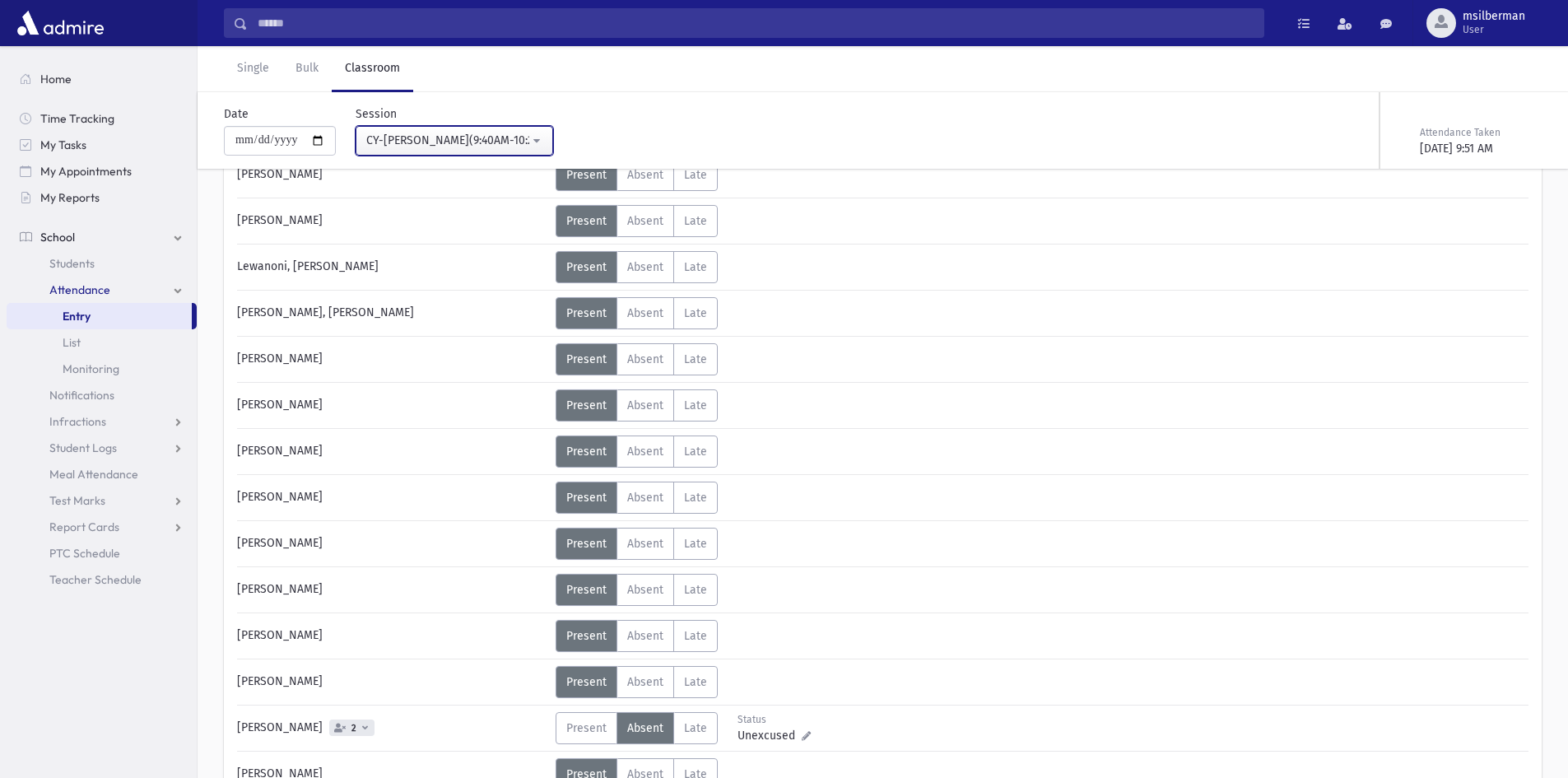
scroll to position [2305, 0]
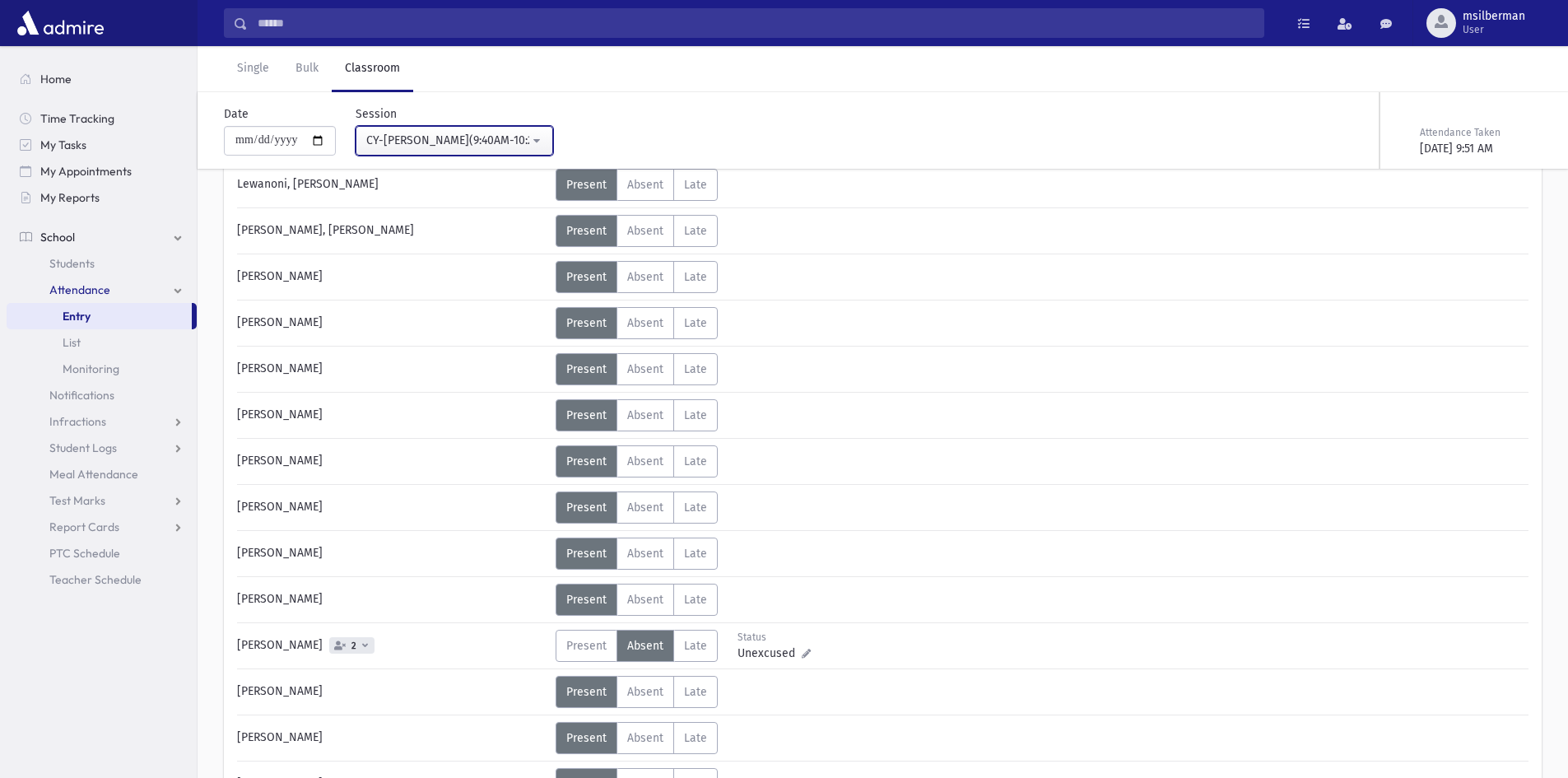
click at [399, 132] on div "CY-[PERSON_NAME](9:40AM-10:25AM)" at bounding box center [448, 140] width 163 height 17
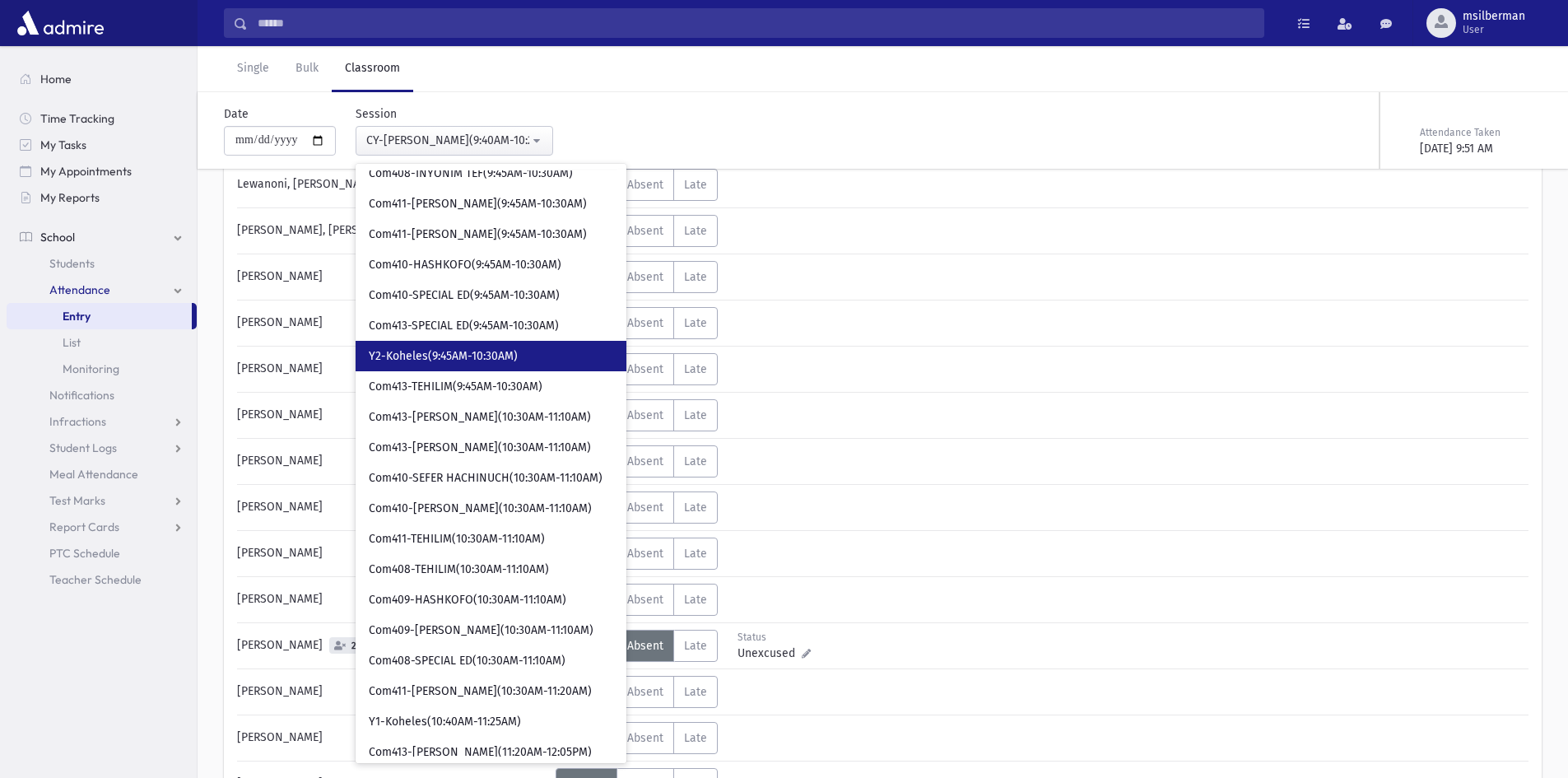
scroll to position [643, 0]
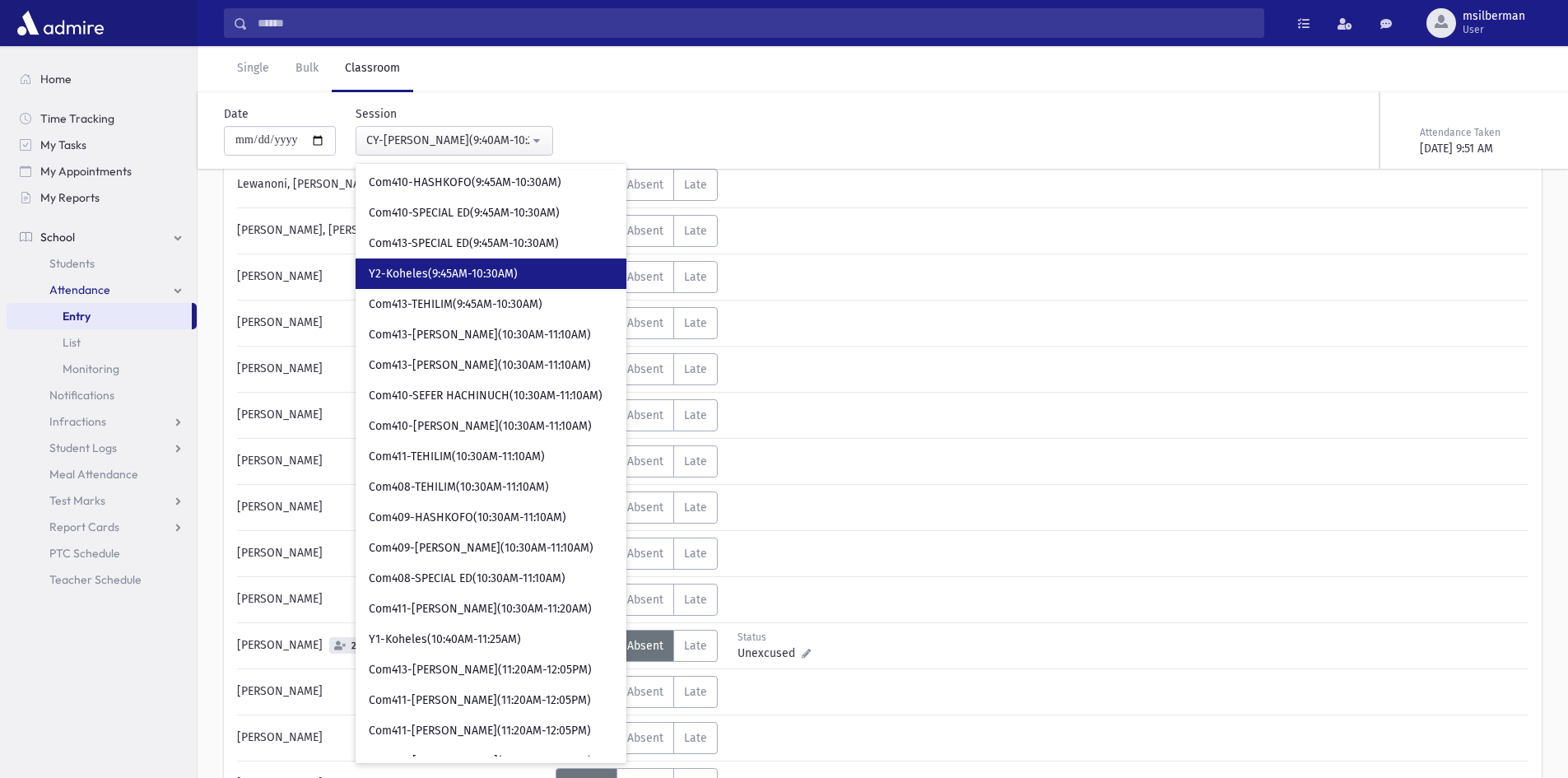
click at [462, 266] on span "Y2-Koheles(9:45AM-10:30AM)" at bounding box center [444, 275] width 149 height 17
select select "****"
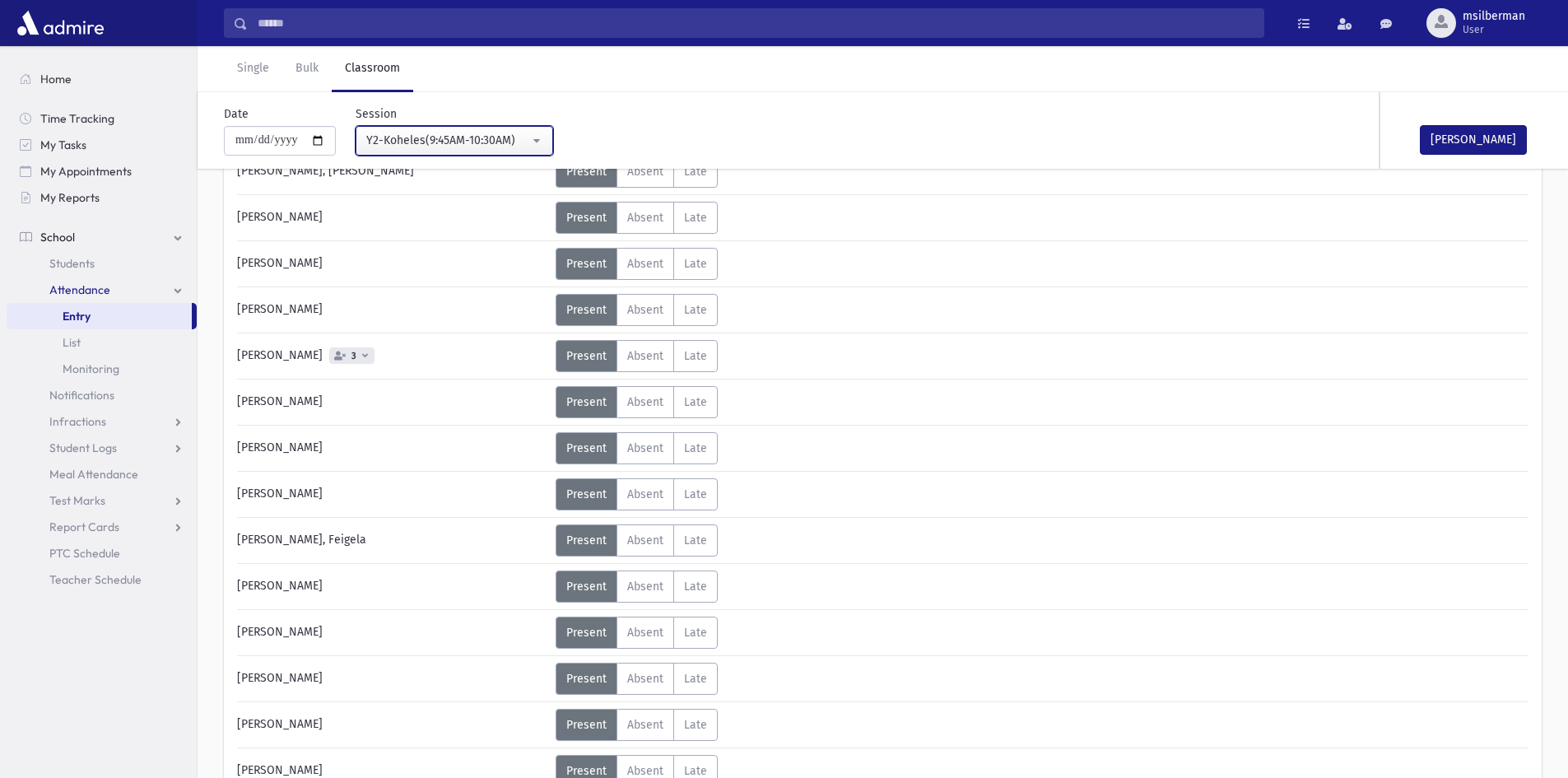
scroll to position [1233, 0]
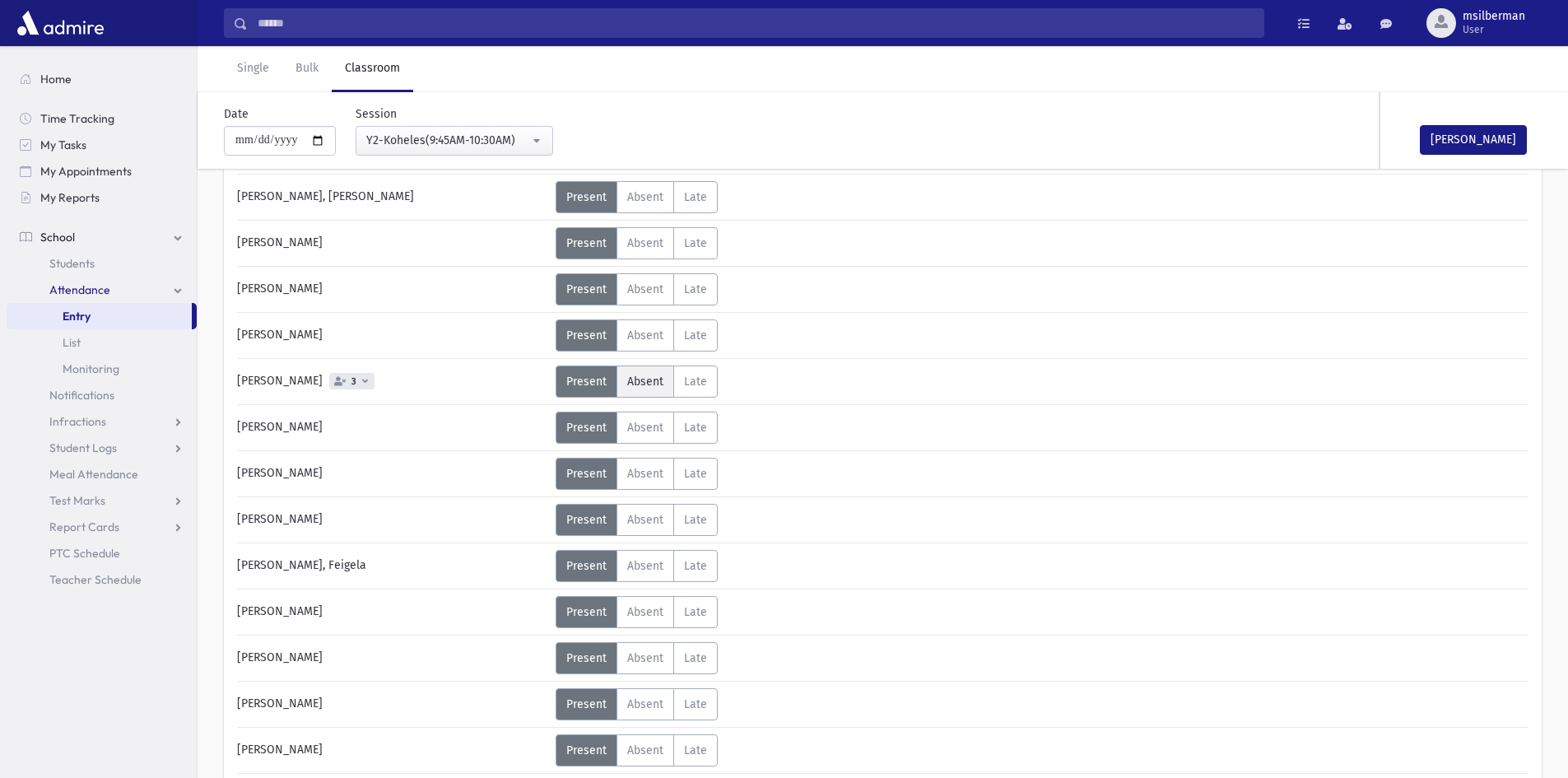
click at [638, 371] on label "Absent A" at bounding box center [644, 382] width 57 height 32
click at [1463, 138] on button "[PERSON_NAME]" at bounding box center [1473, 140] width 107 height 30
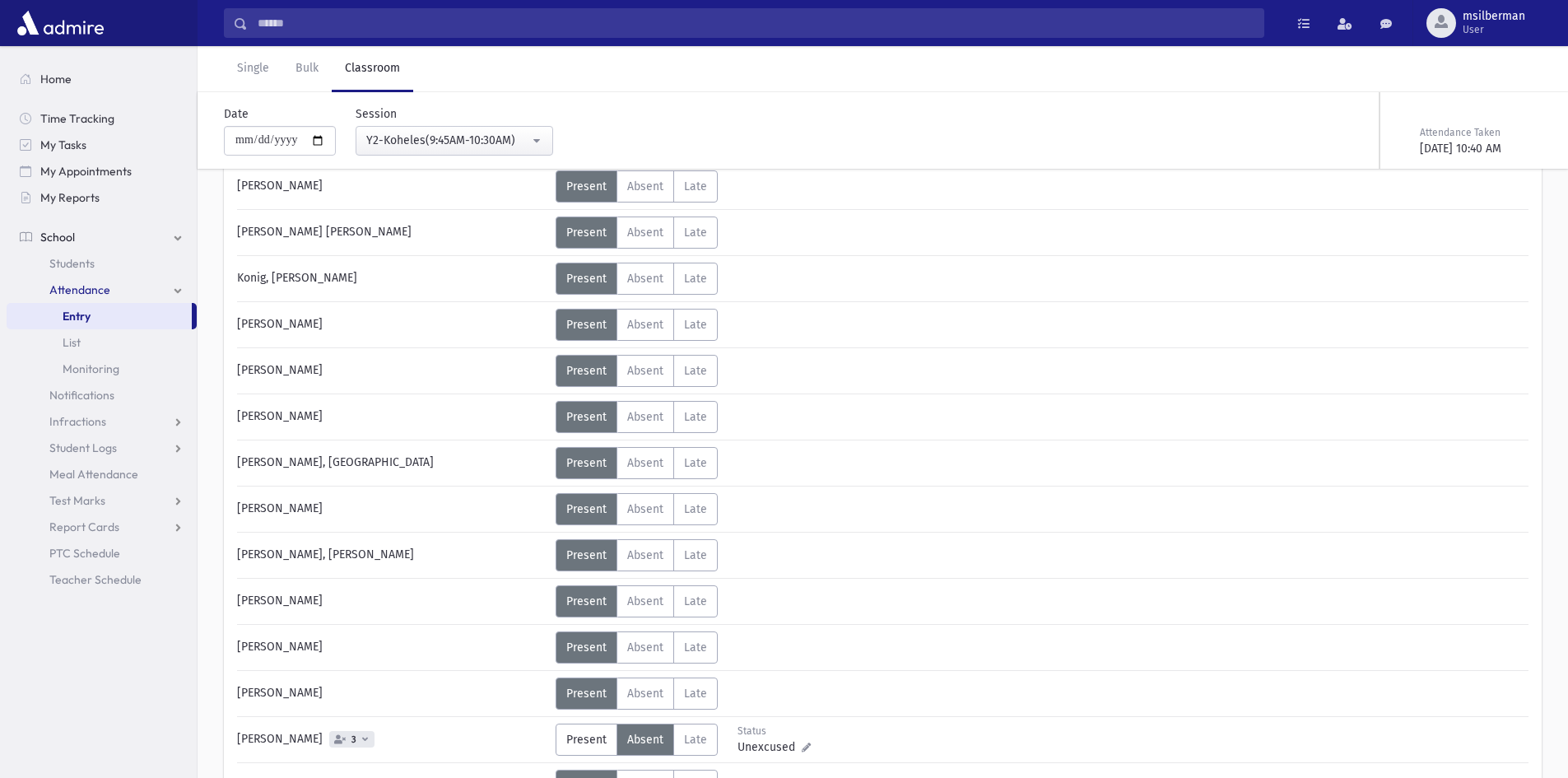
scroll to position [903, 0]
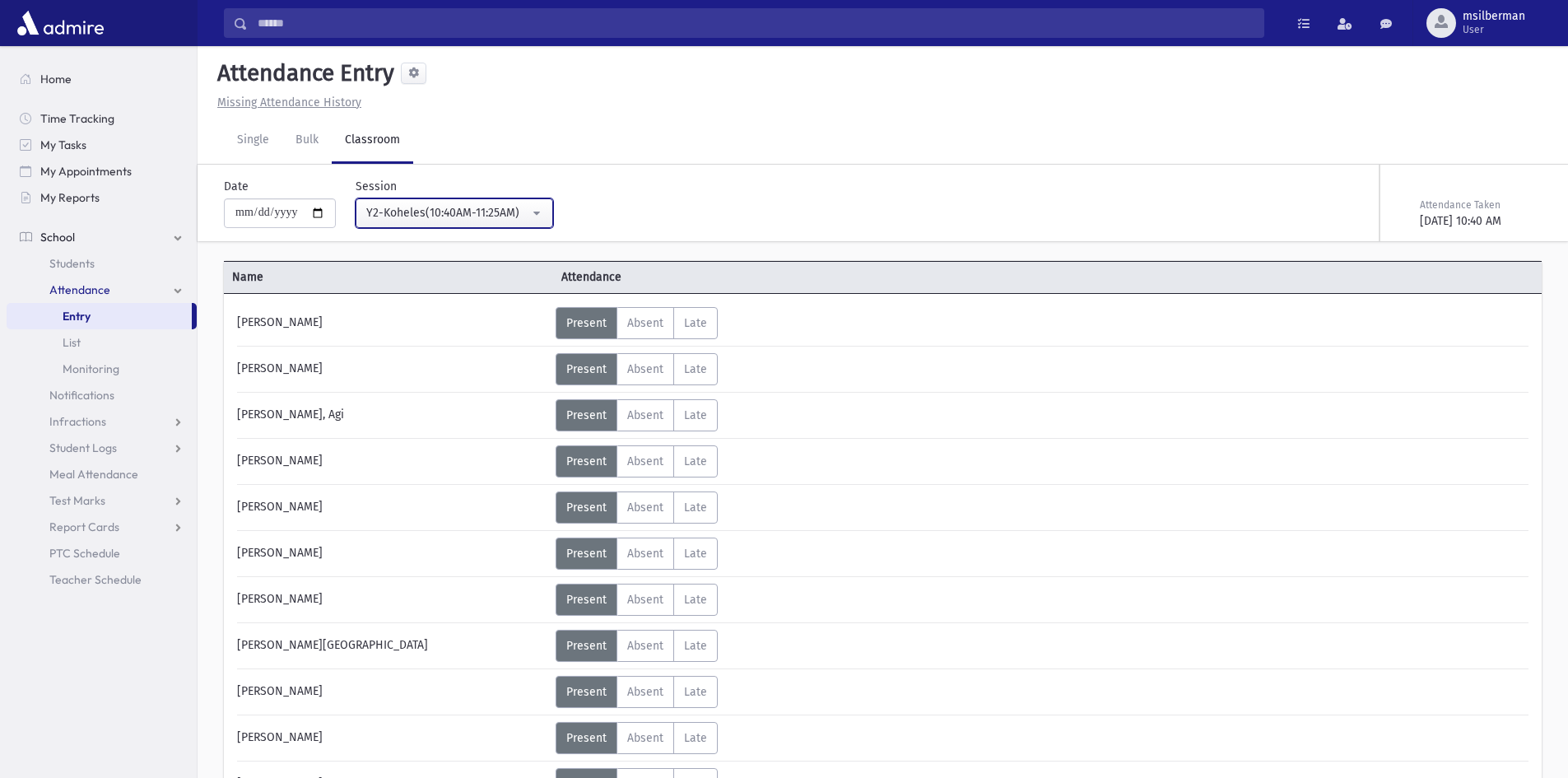
click at [543, 205] on button "Y2-Koheles(10:40AM-11:25AM)" at bounding box center [454, 213] width 197 height 30
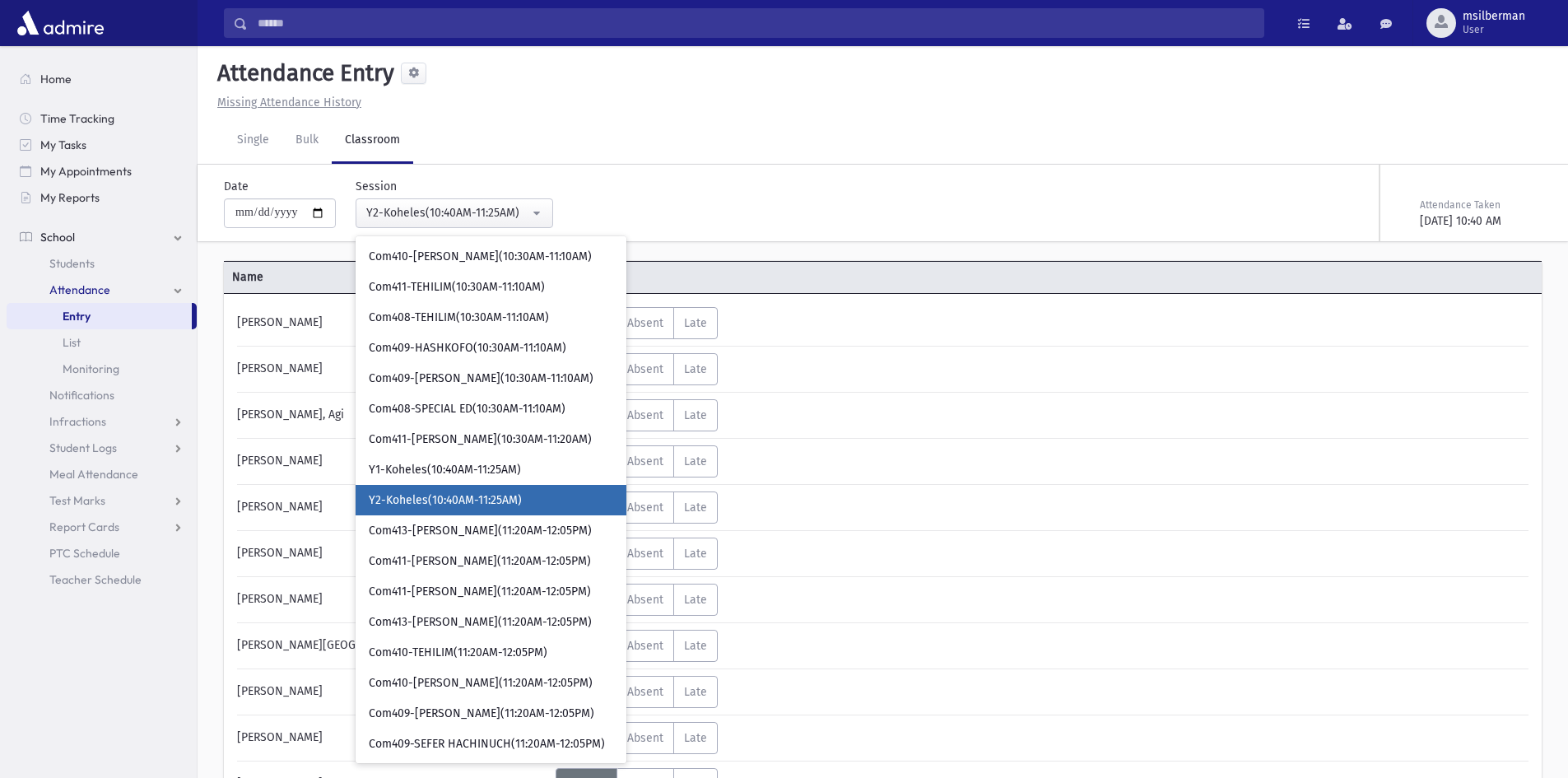
click at [760, 270] on span "Attendance" at bounding box center [717, 277] width 329 height 17
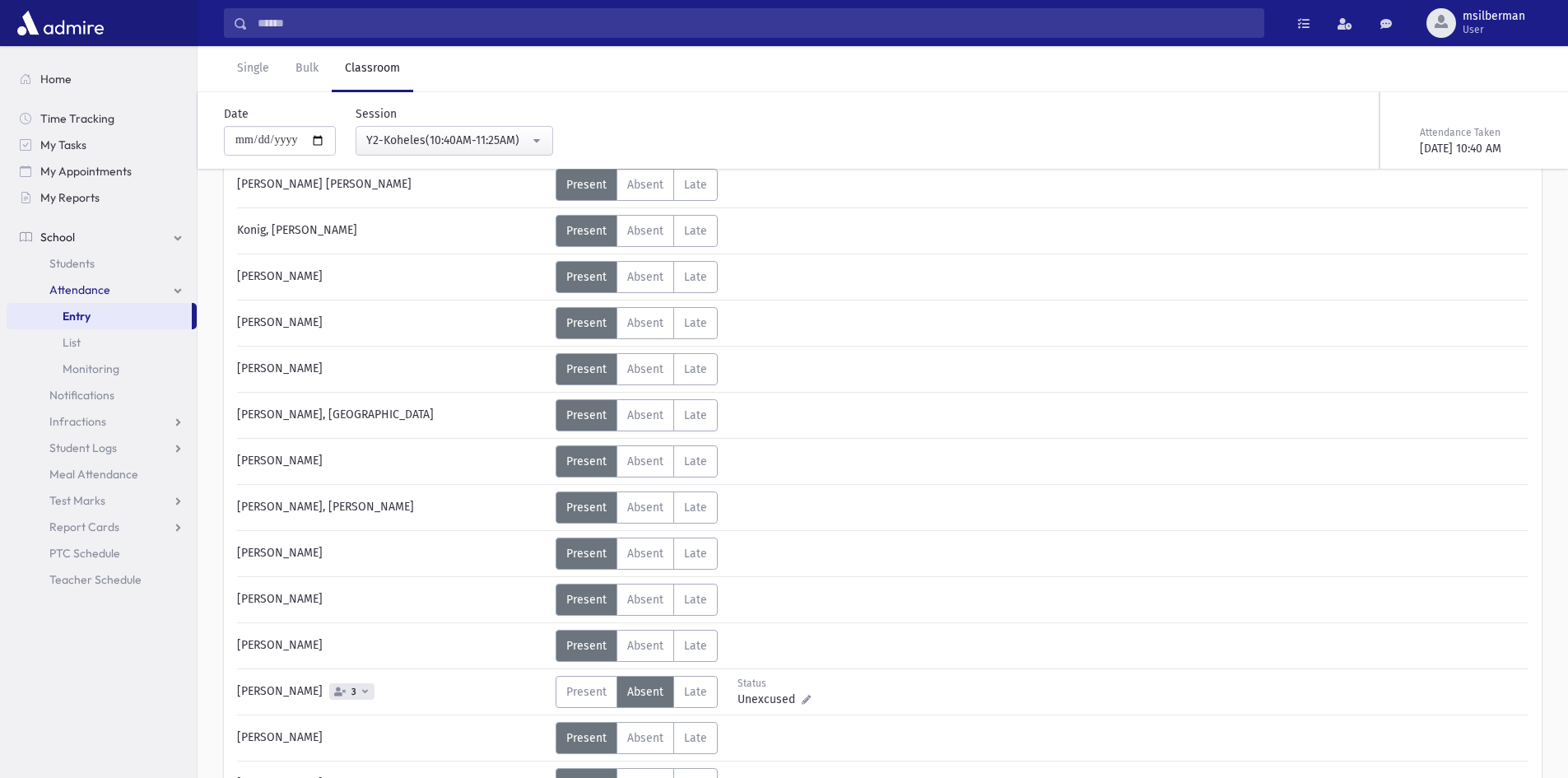
scroll to position [985, 0]
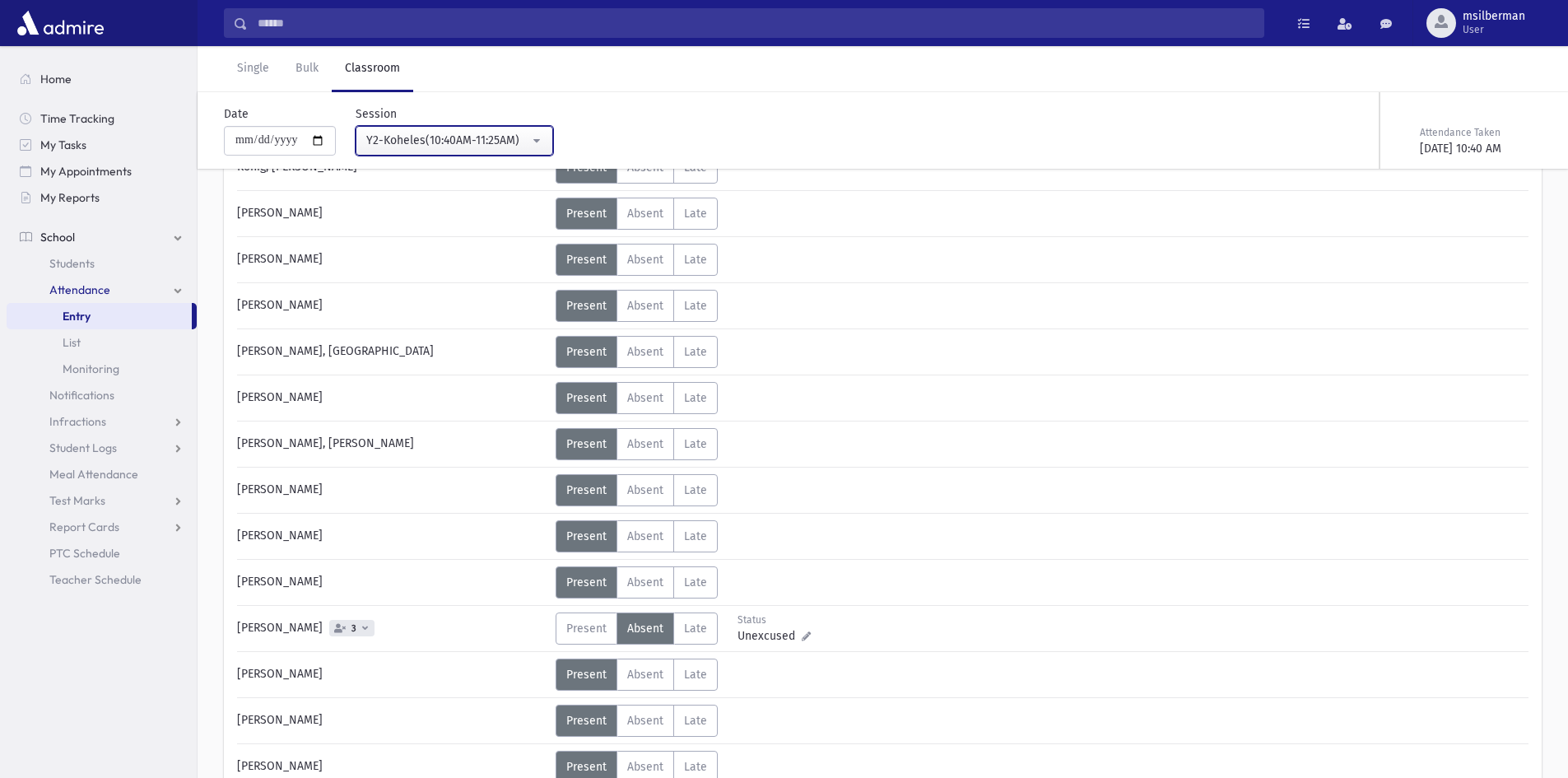
click at [412, 135] on div "Y2-Koheles(10:40AM-11:25AM)" at bounding box center [448, 140] width 163 height 17
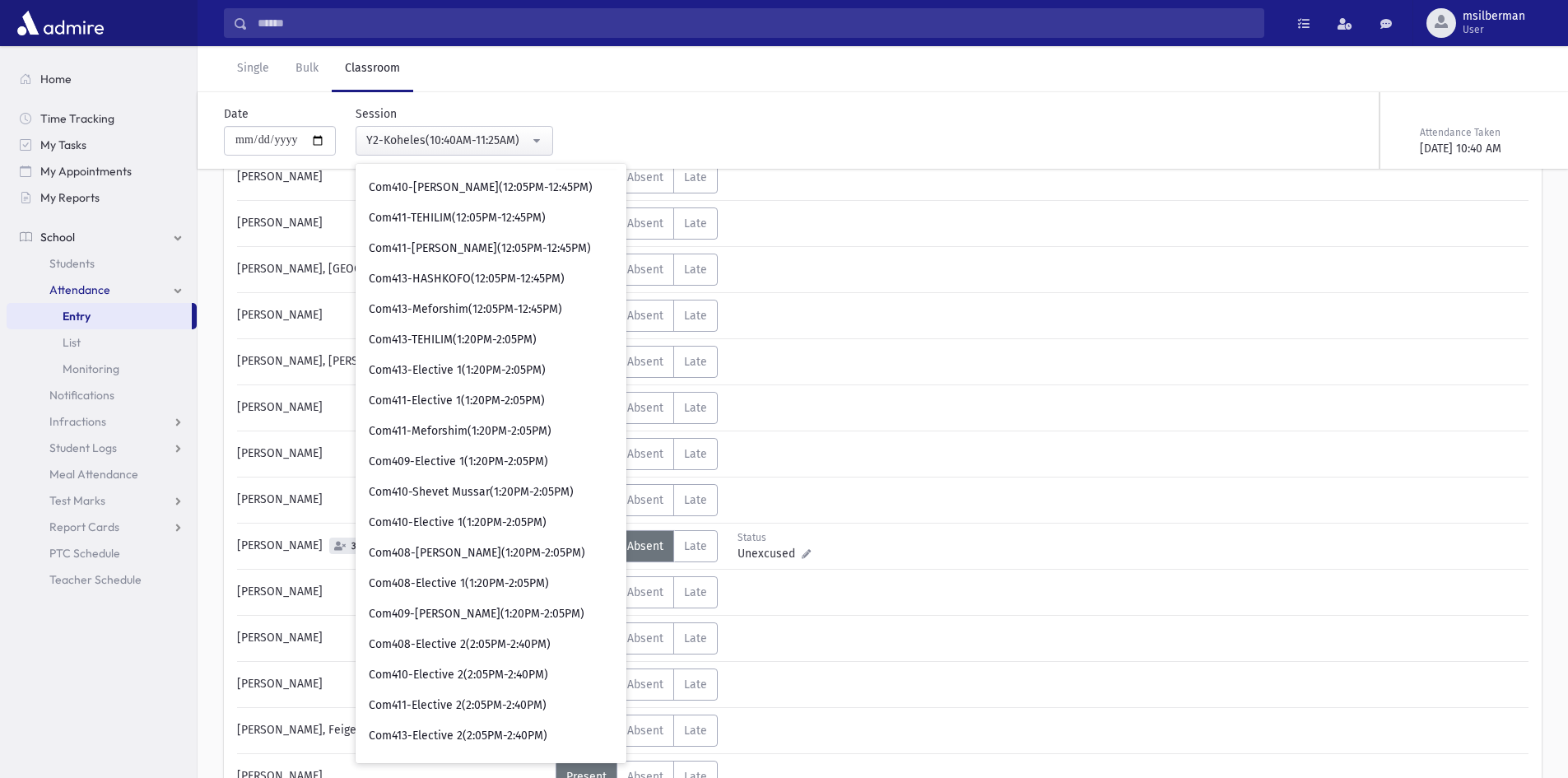
scroll to position [1942, 0]
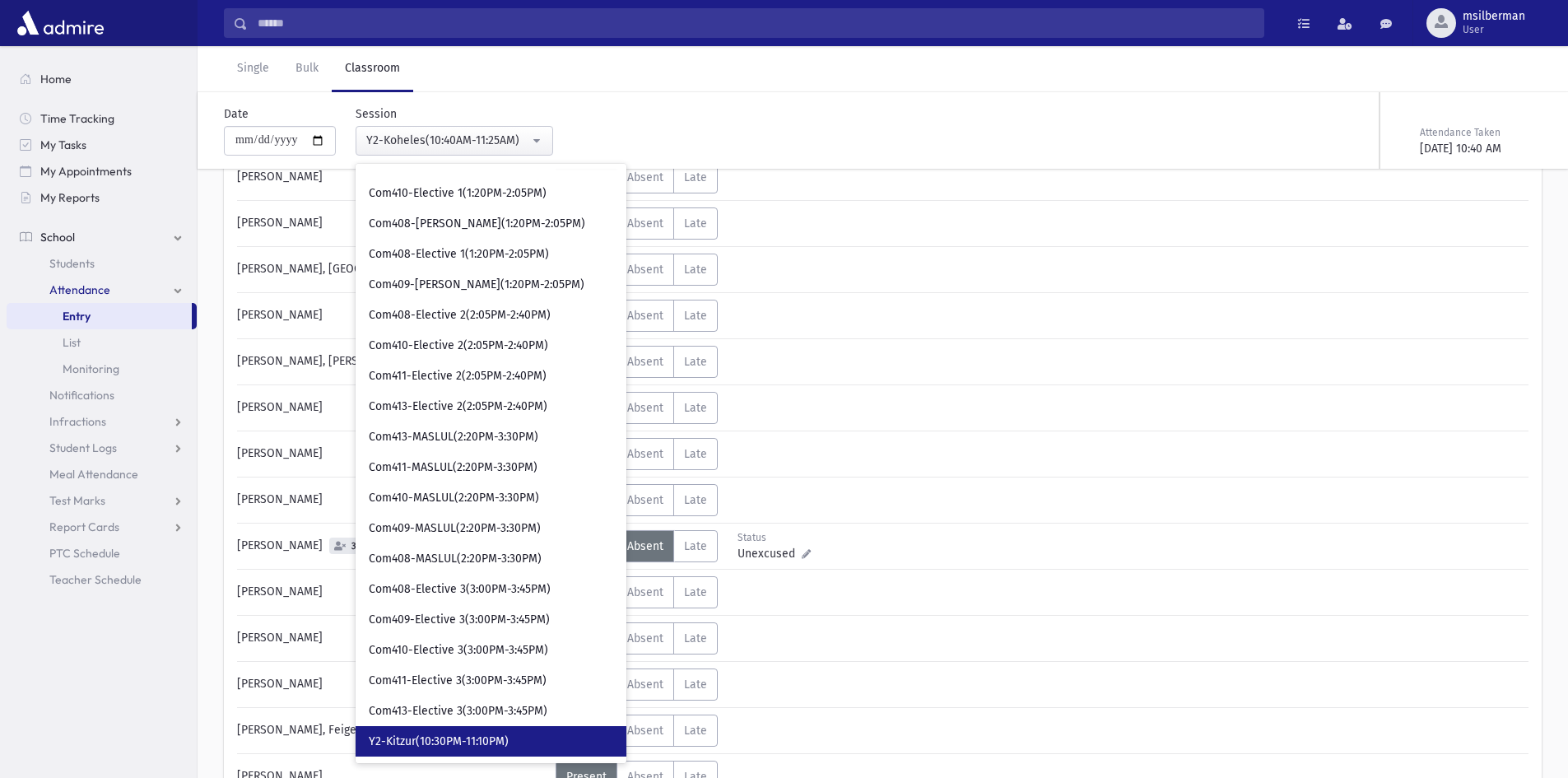
click at [504, 728] on link "Y2-Kitzur(10:30PM-11:10PM)" at bounding box center [491, 741] width 271 height 31
select select "****"
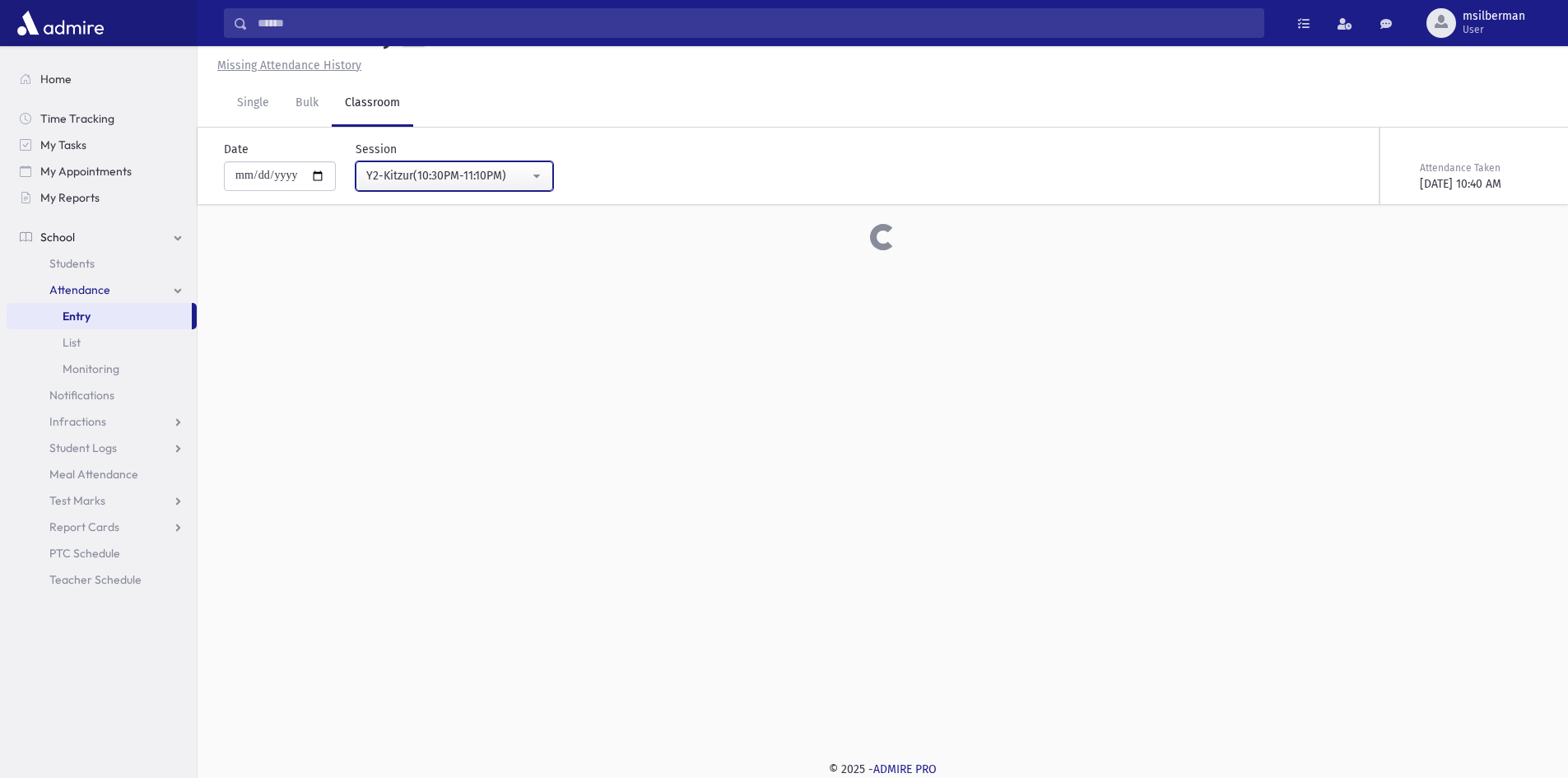
scroll to position [1067, 0]
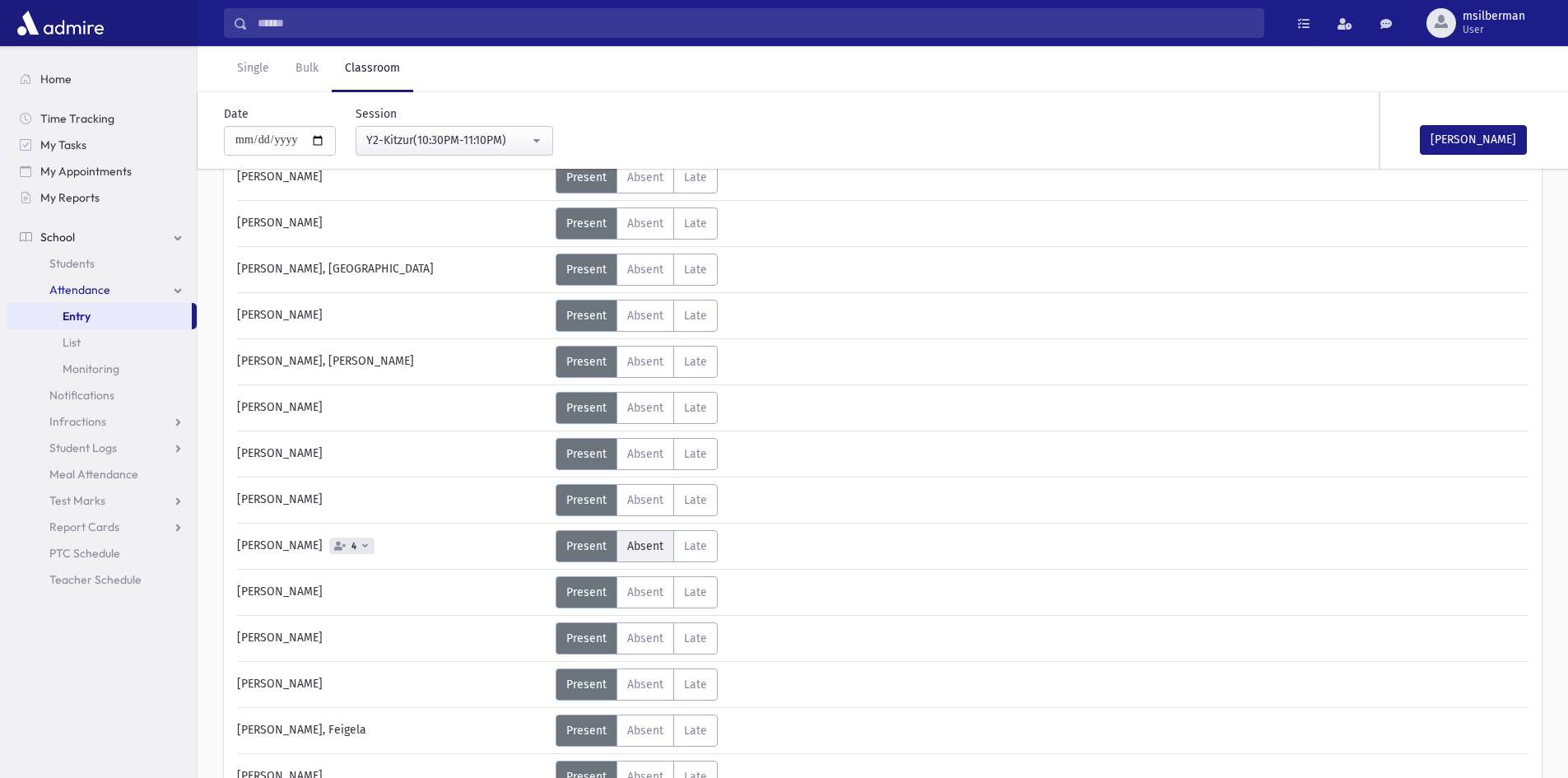
click at [645, 544] on span "Absent" at bounding box center [645, 546] width 36 height 14
click at [1458, 140] on button "[PERSON_NAME]" at bounding box center [1473, 140] width 107 height 30
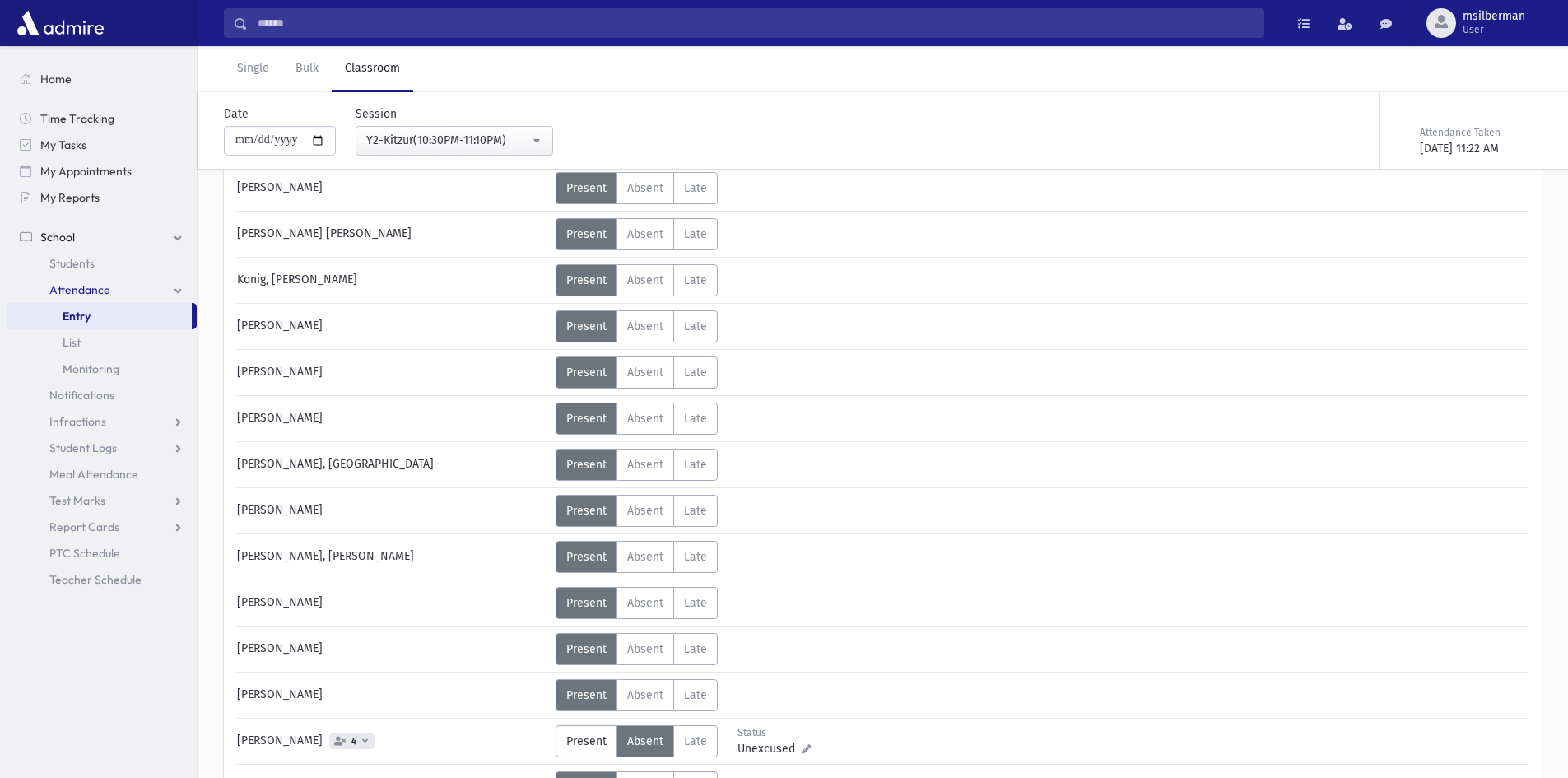
scroll to position [820, 0]
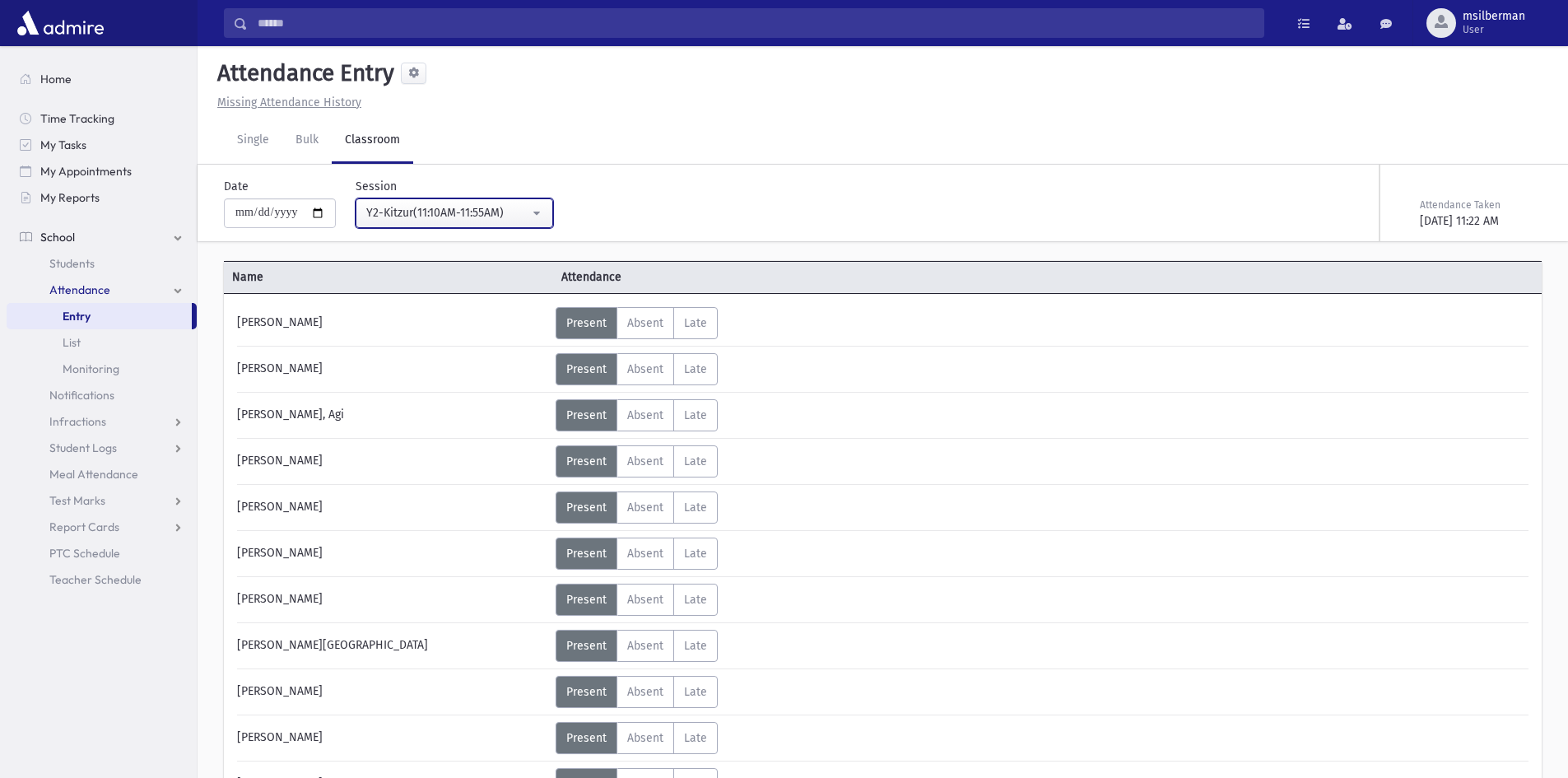
click at [462, 212] on div "Y2-Kitzur(11:10AM-11:55AM)" at bounding box center [448, 212] width 163 height 17
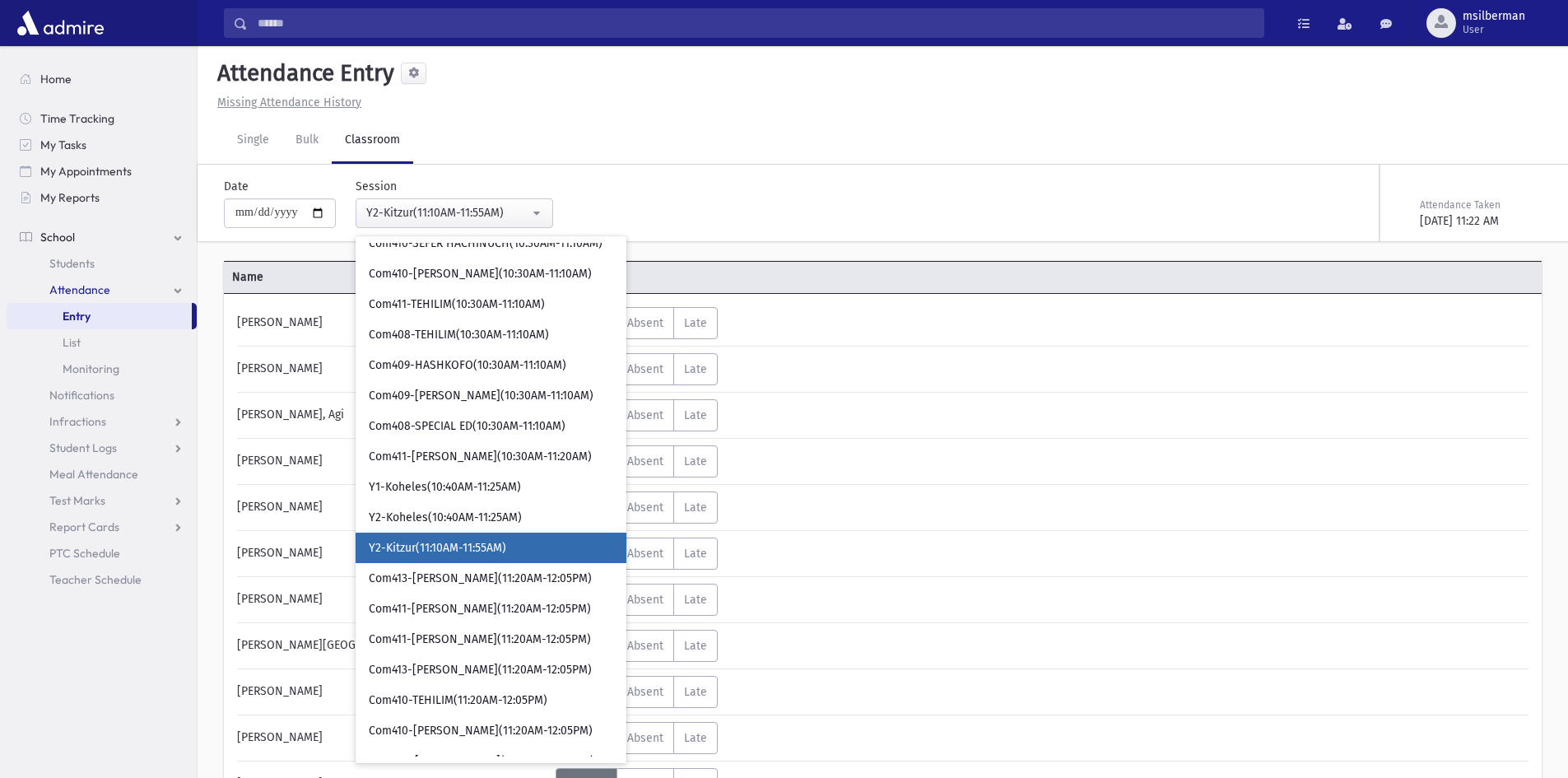
scroll to position [862, 0]
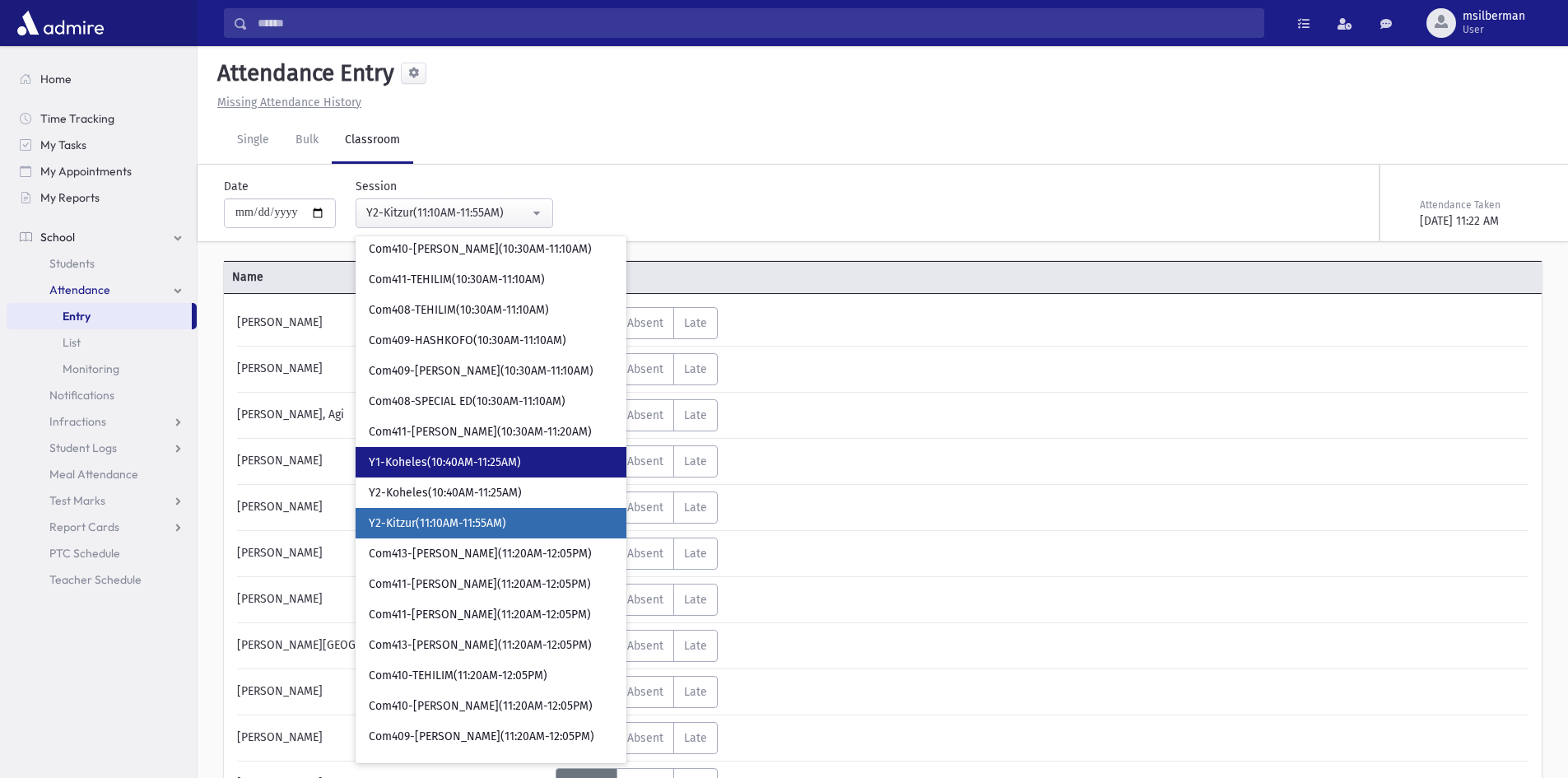
click at [482, 462] on span "Y1-Koheles(10:40AM-11:25AM)" at bounding box center [445, 463] width 153 height 17
select select "****"
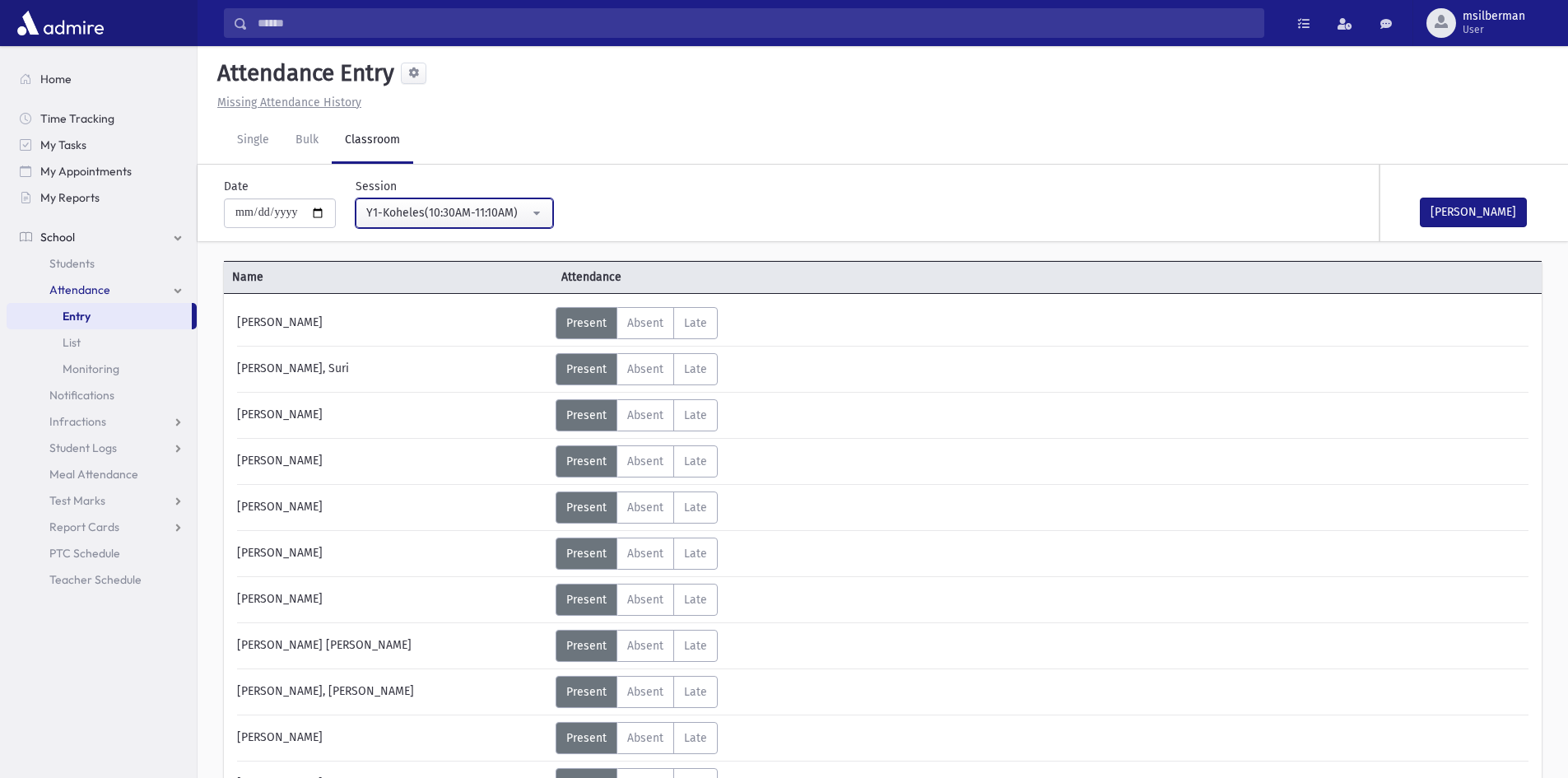
click at [419, 204] on div "Y1-Koheles(10:30AM-11:10AM)" at bounding box center [448, 212] width 163 height 17
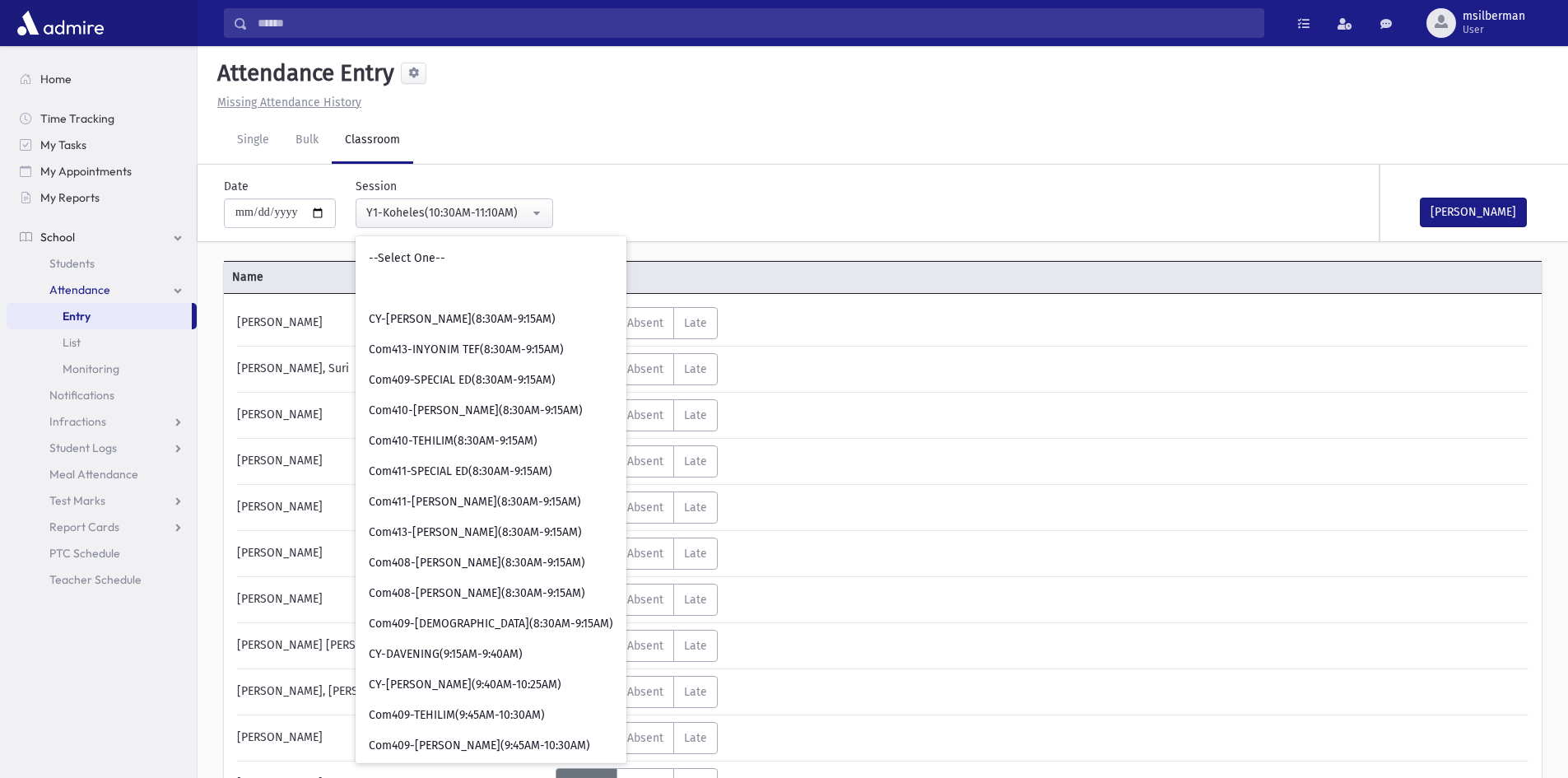
click at [912, 508] on div "Status Unexcused Admin: Present P Absent A L" at bounding box center [1040, 507] width 969 height 32
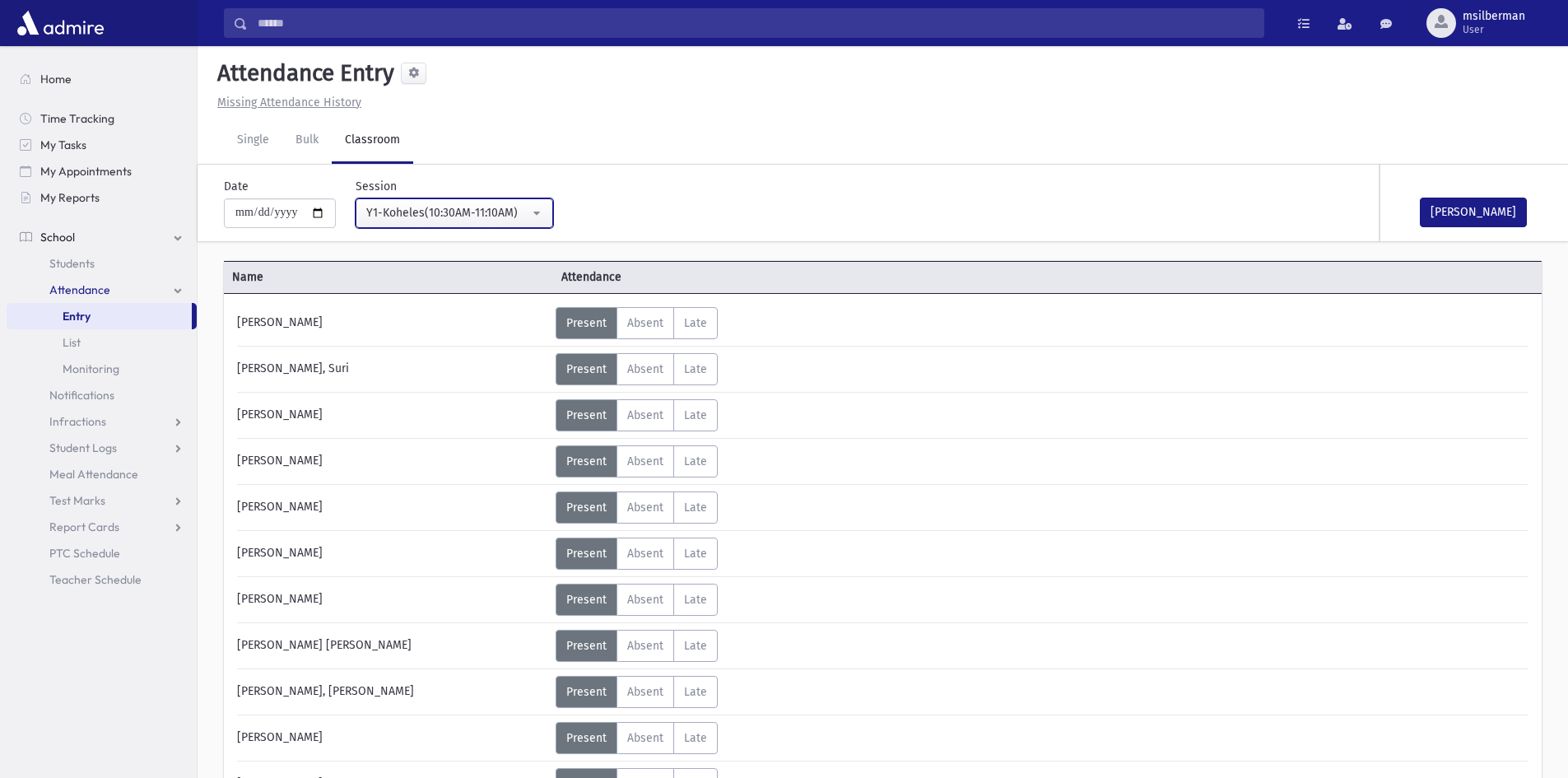
click at [479, 204] on div "Y1-Koheles(10:30AM-11:10AM)" at bounding box center [448, 212] width 163 height 17
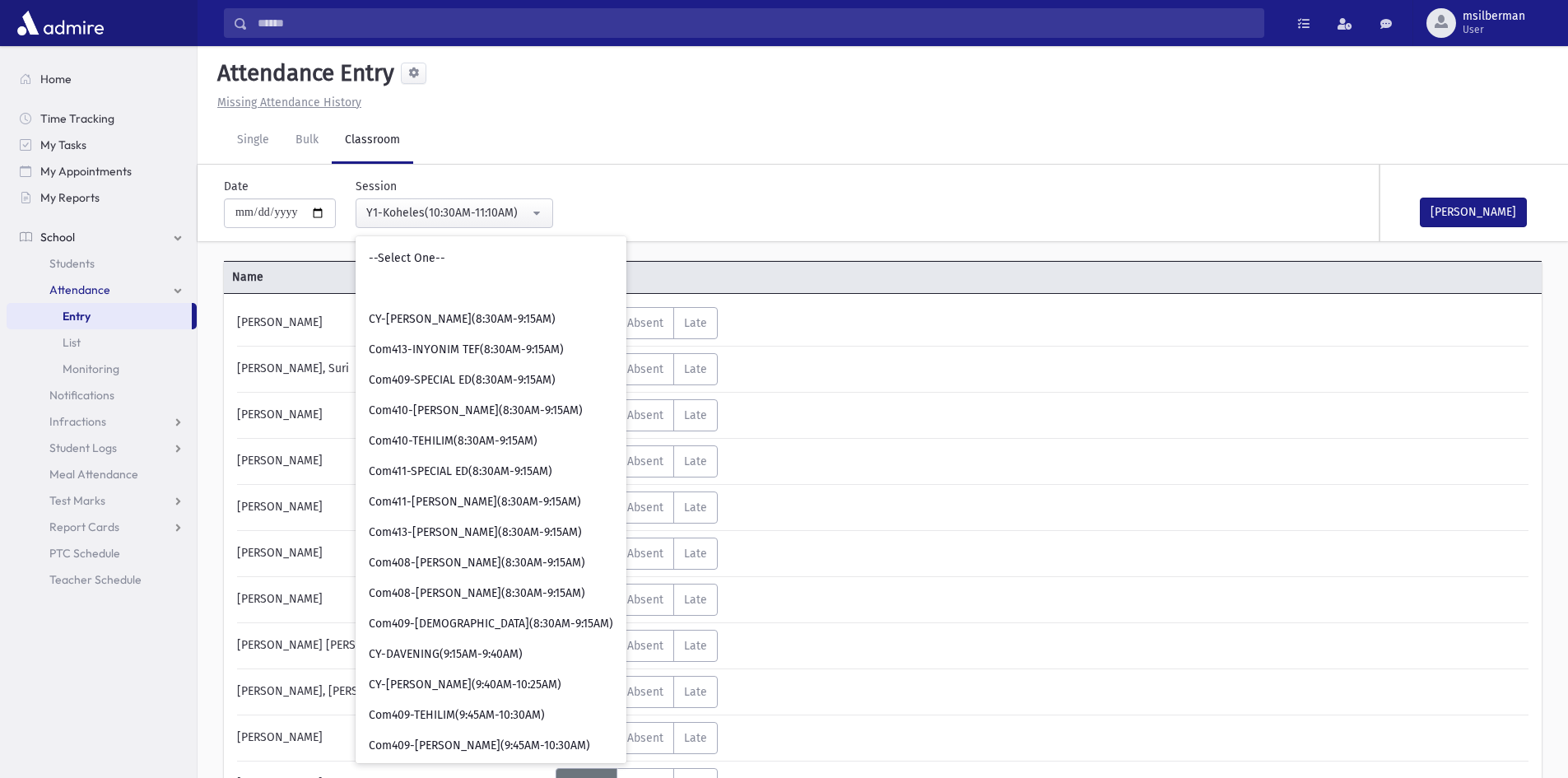
scroll to position [519, 0]
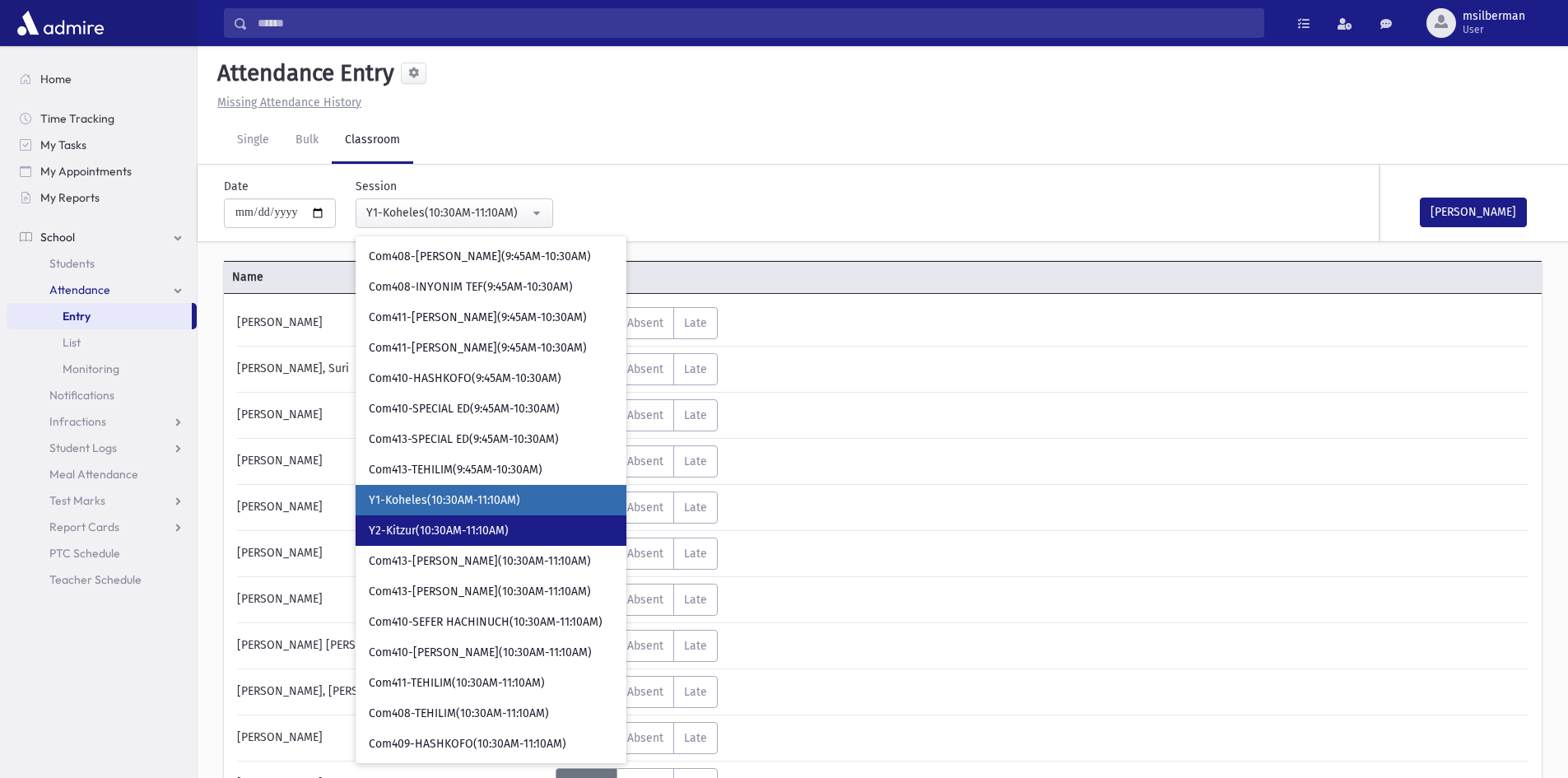
click at [488, 516] on link "Y2-Kitzur(10:30AM-11:10AM)" at bounding box center [491, 530] width 271 height 31
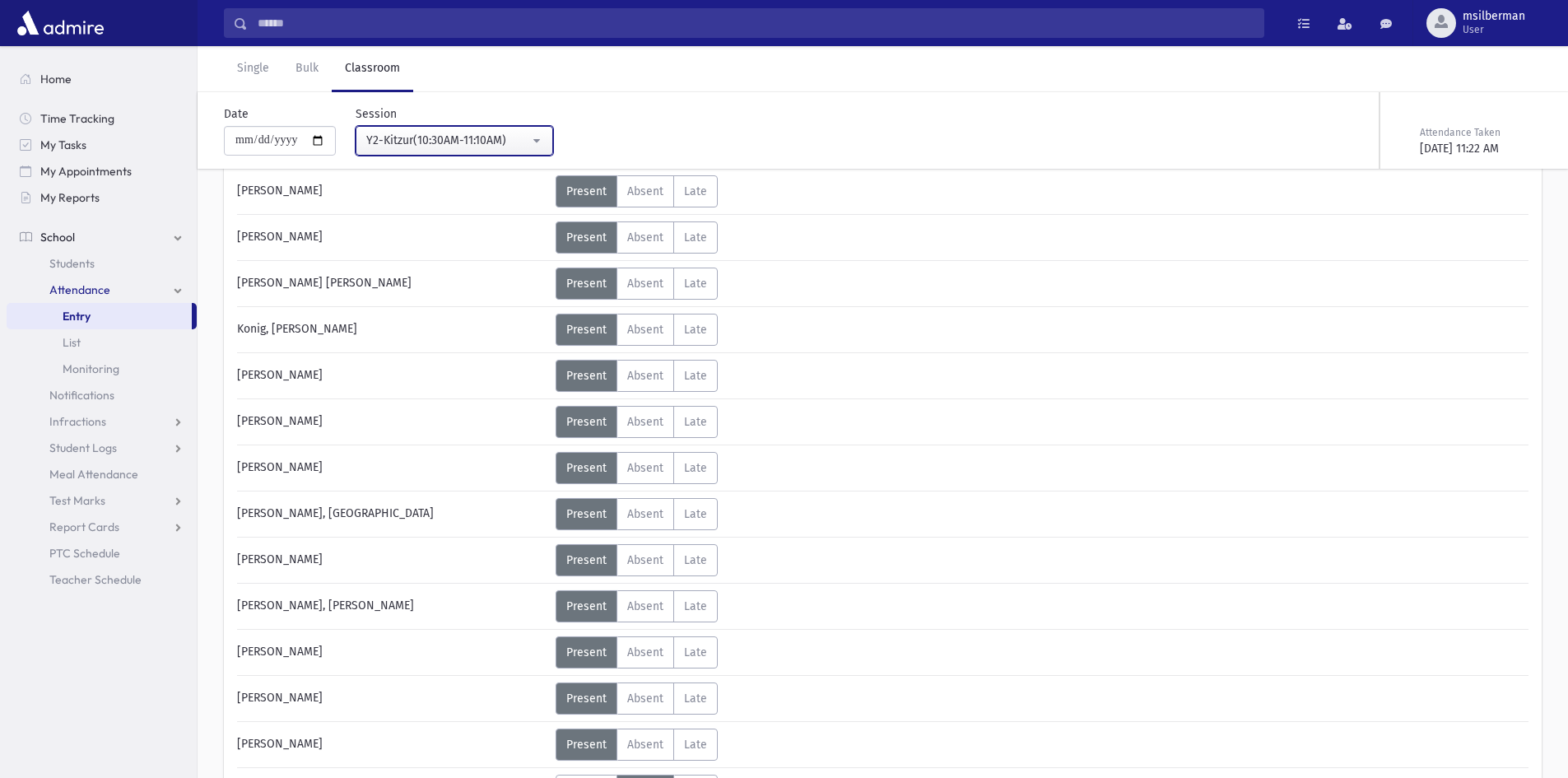
scroll to position [1070, 0]
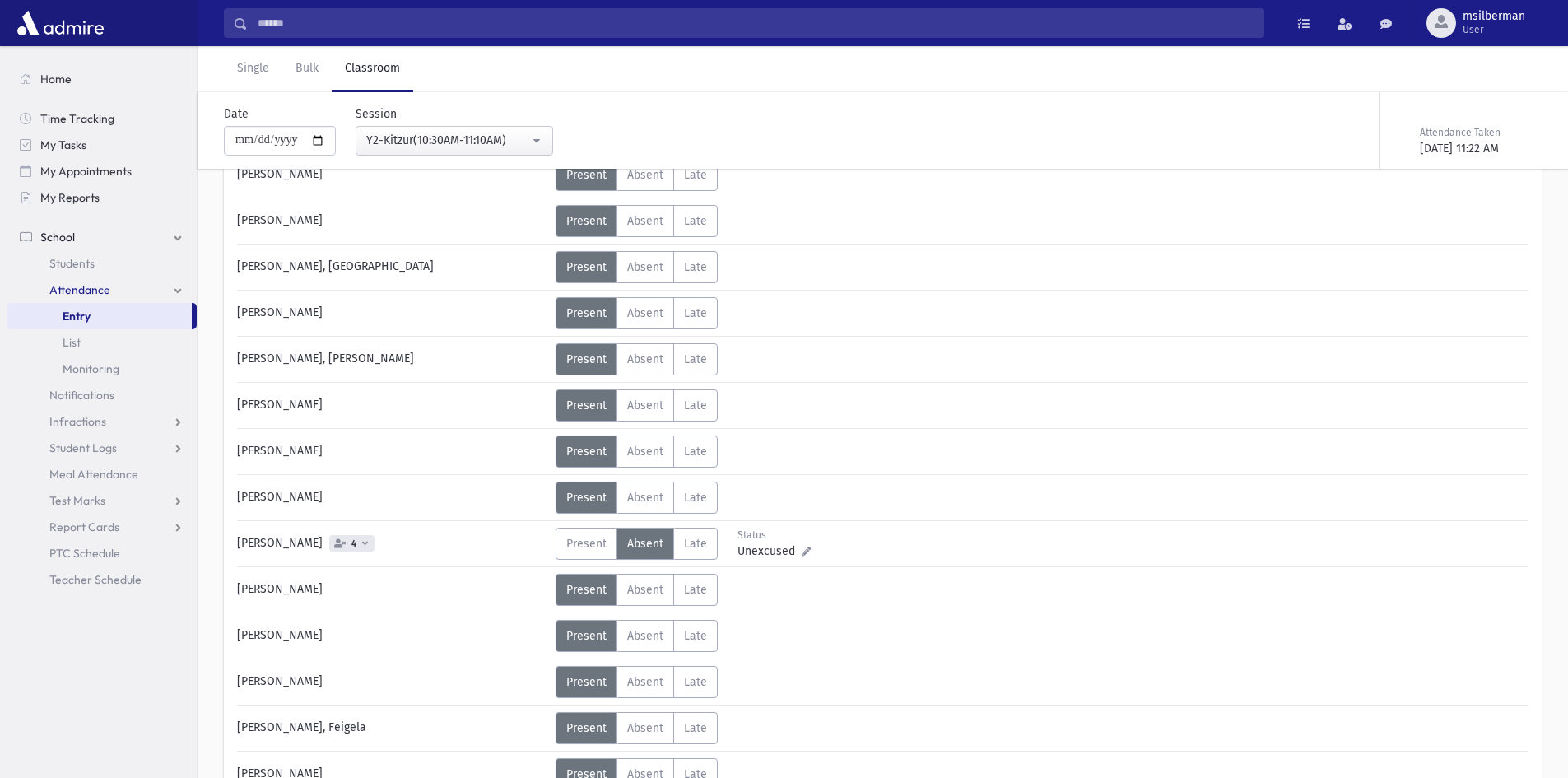
click at [334, 542] on icon at bounding box center [340, 542] width 12 height 9
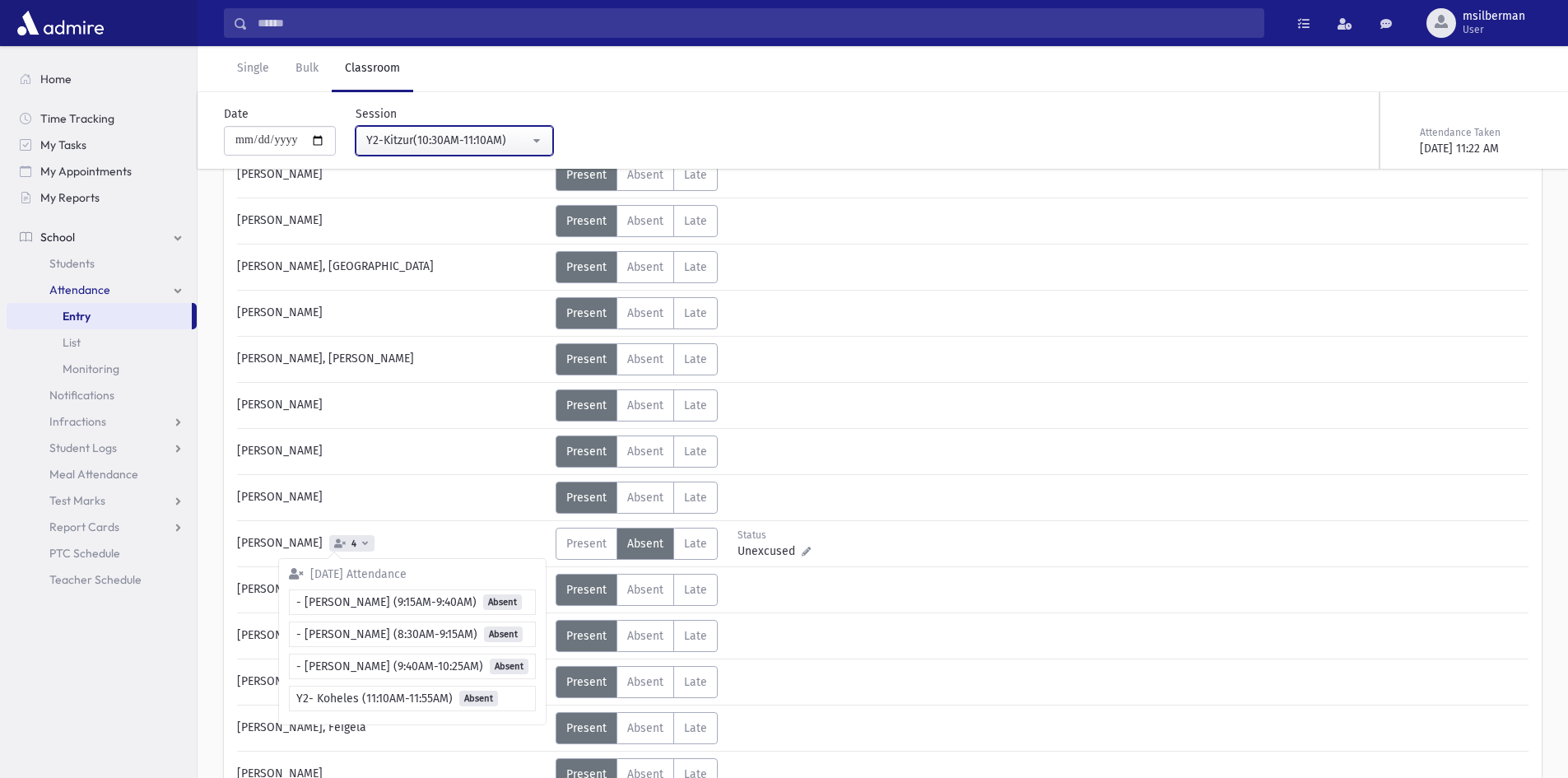
click at [537, 139] on button "Y2-Kitzur(10:30AM-11:10AM)" at bounding box center [454, 141] width 197 height 30
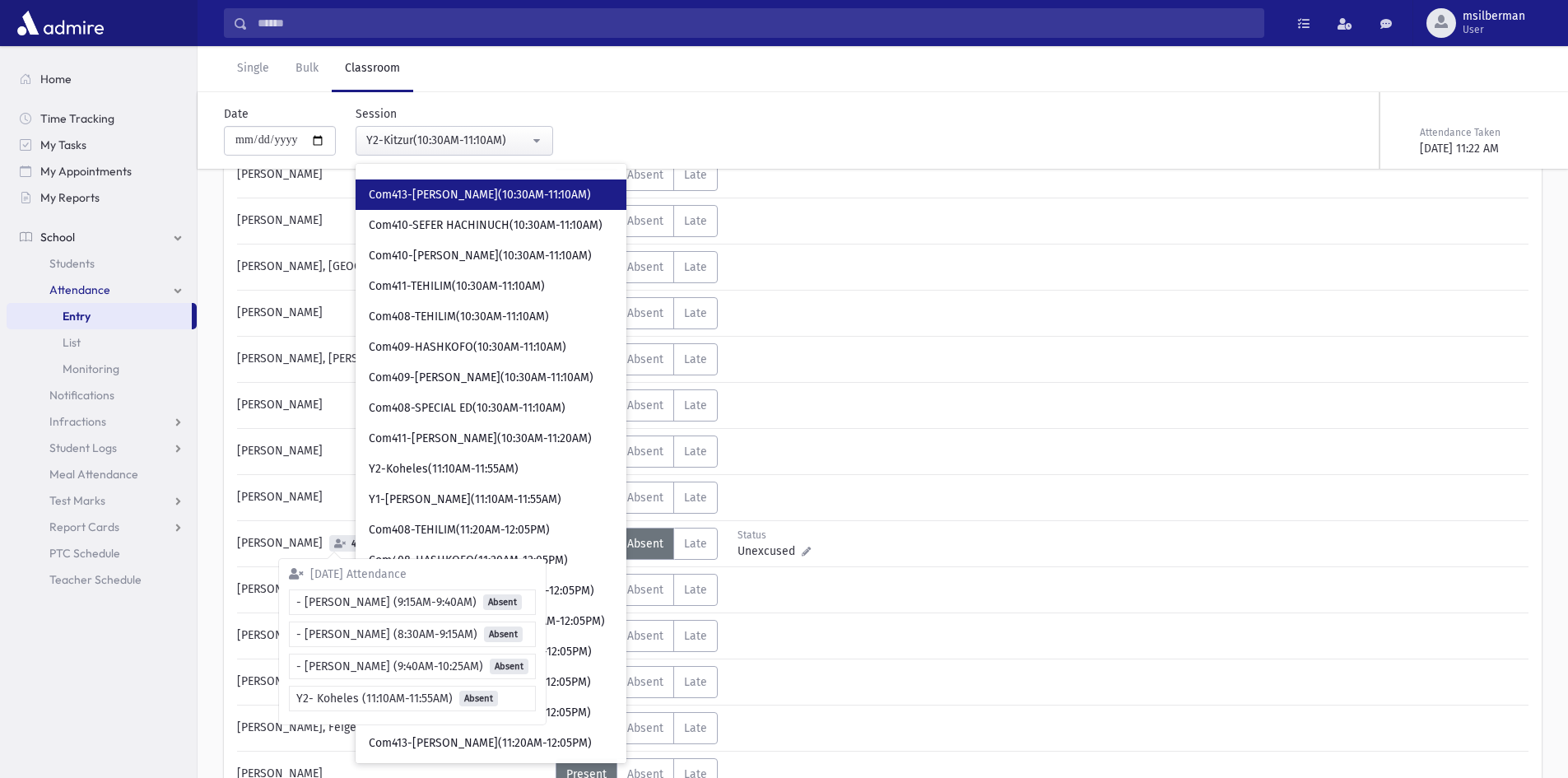
scroll to position [926, 0]
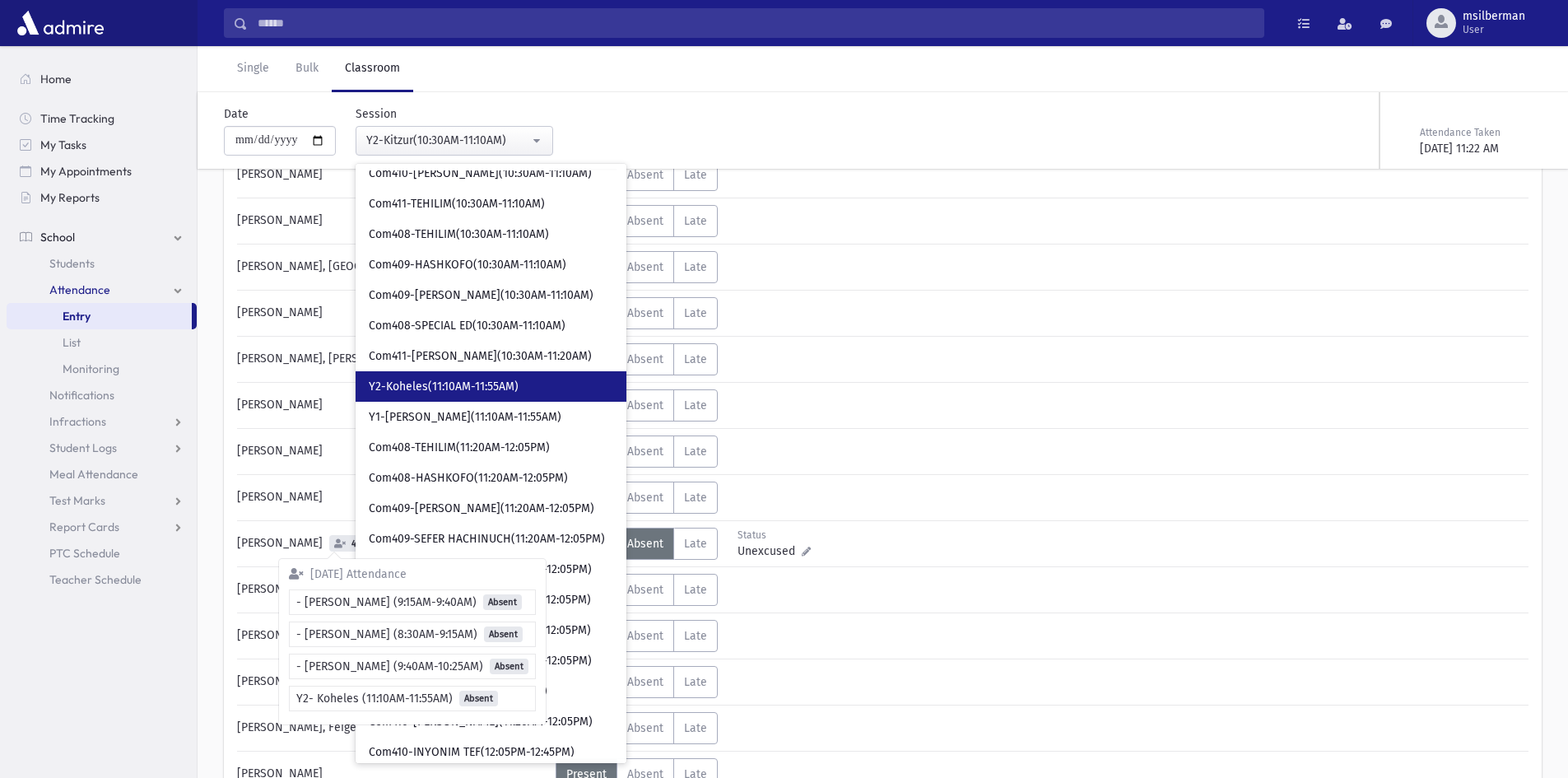
click at [556, 393] on link "Y2-Koheles(11:10AM-11:55AM)" at bounding box center [491, 387] width 271 height 31
select select "****"
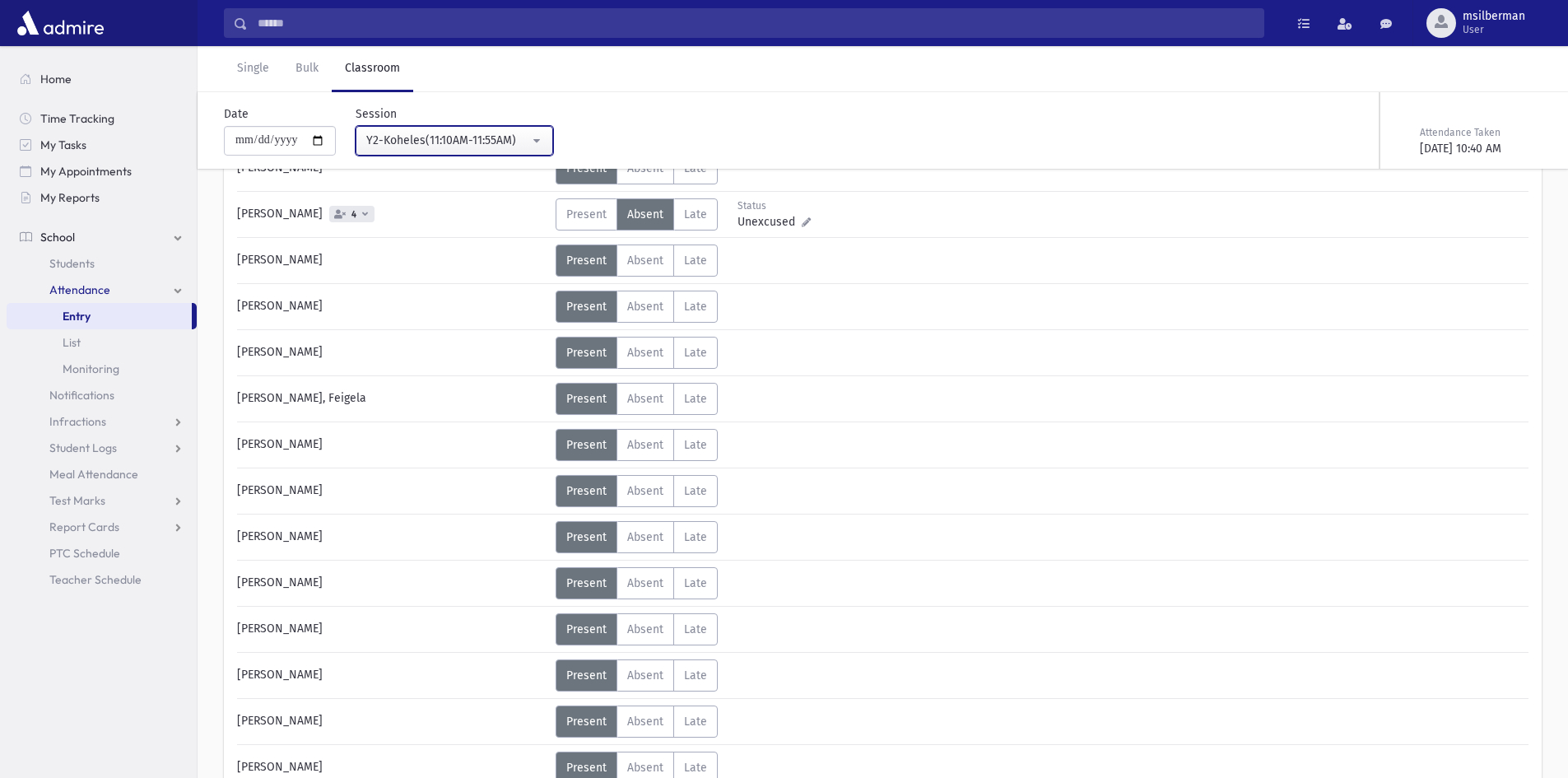
scroll to position [1644, 0]
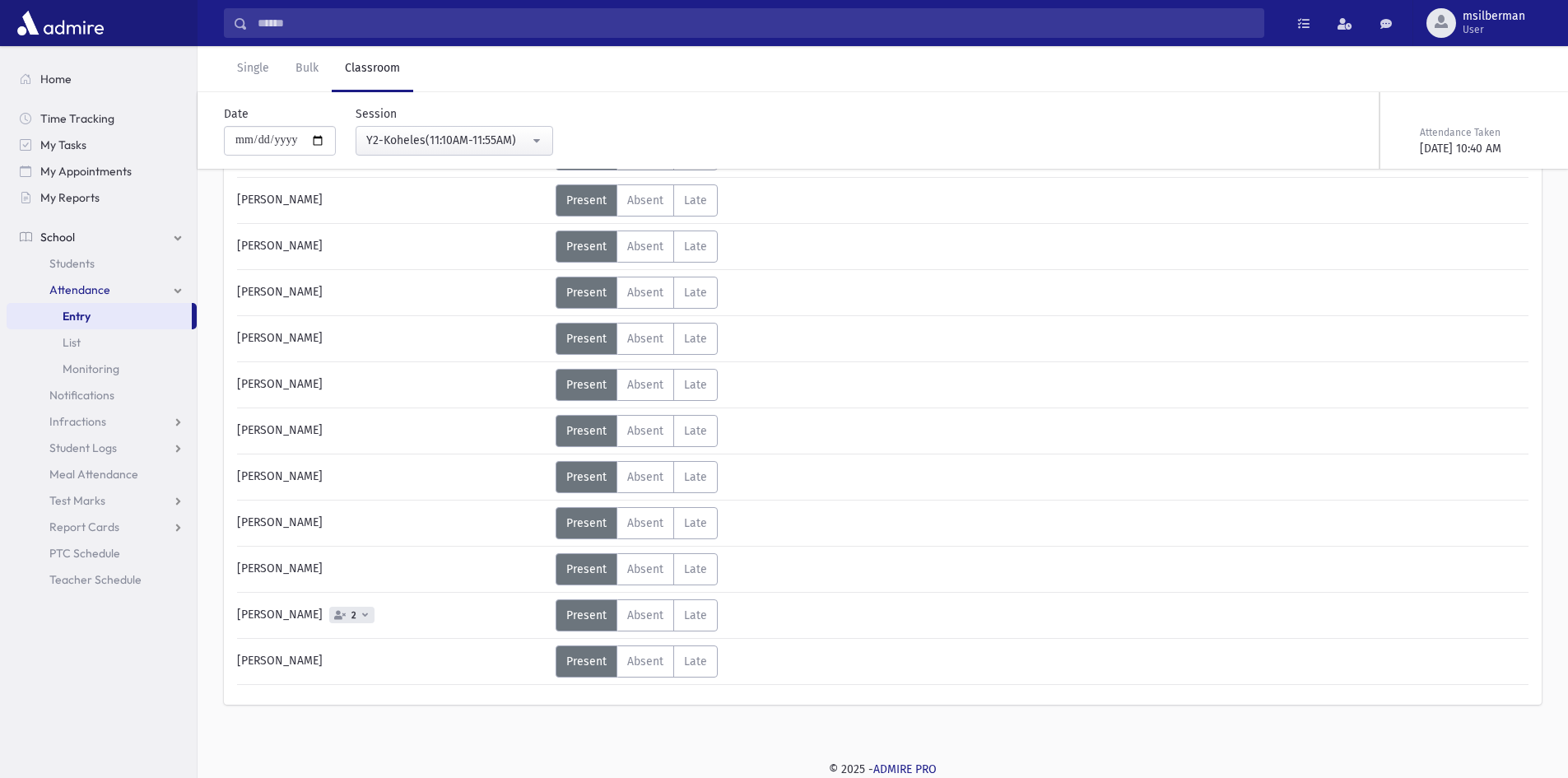
click at [335, 613] on icon at bounding box center [340, 614] width 12 height 9
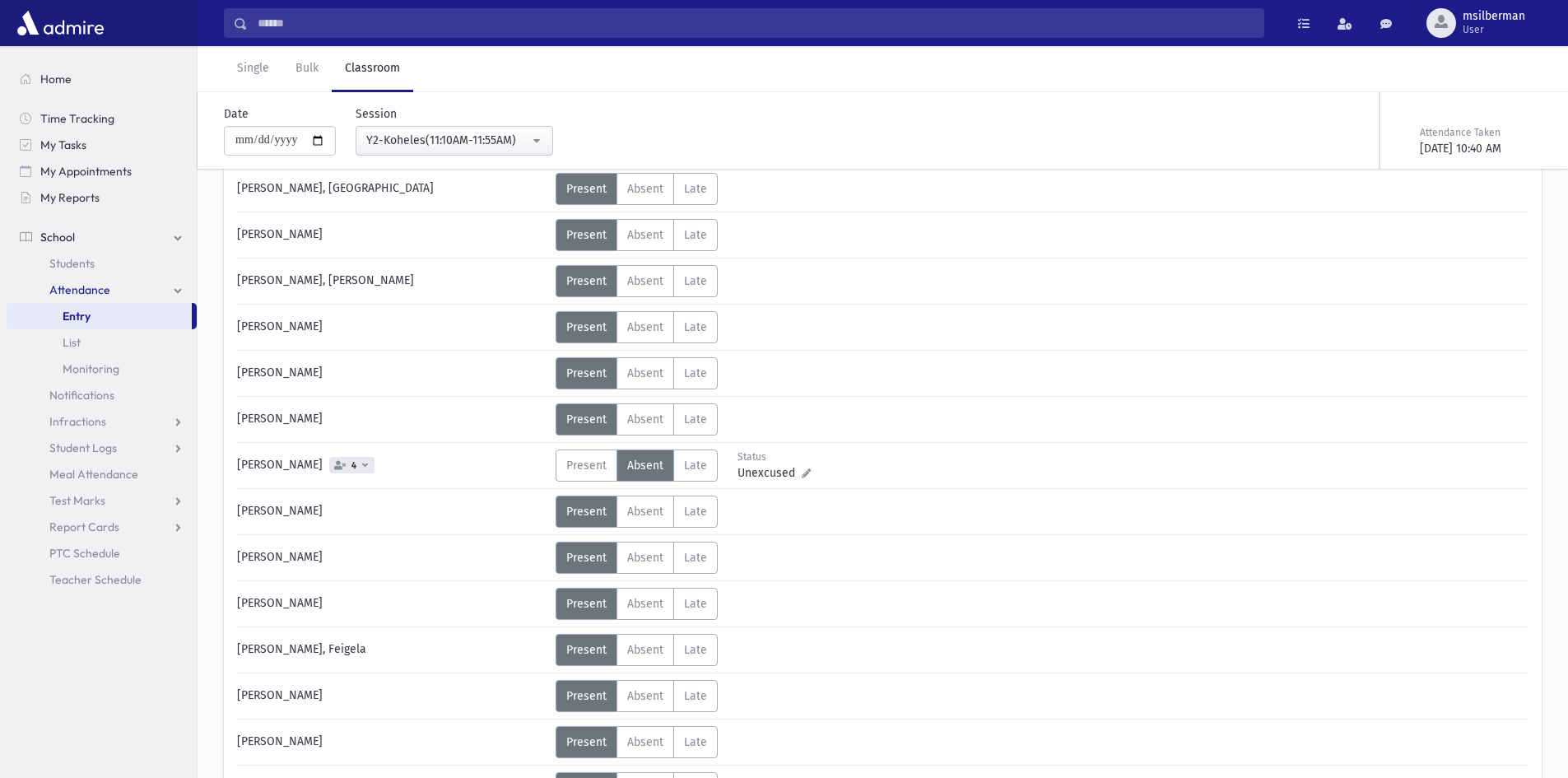
scroll to position [1152, 0]
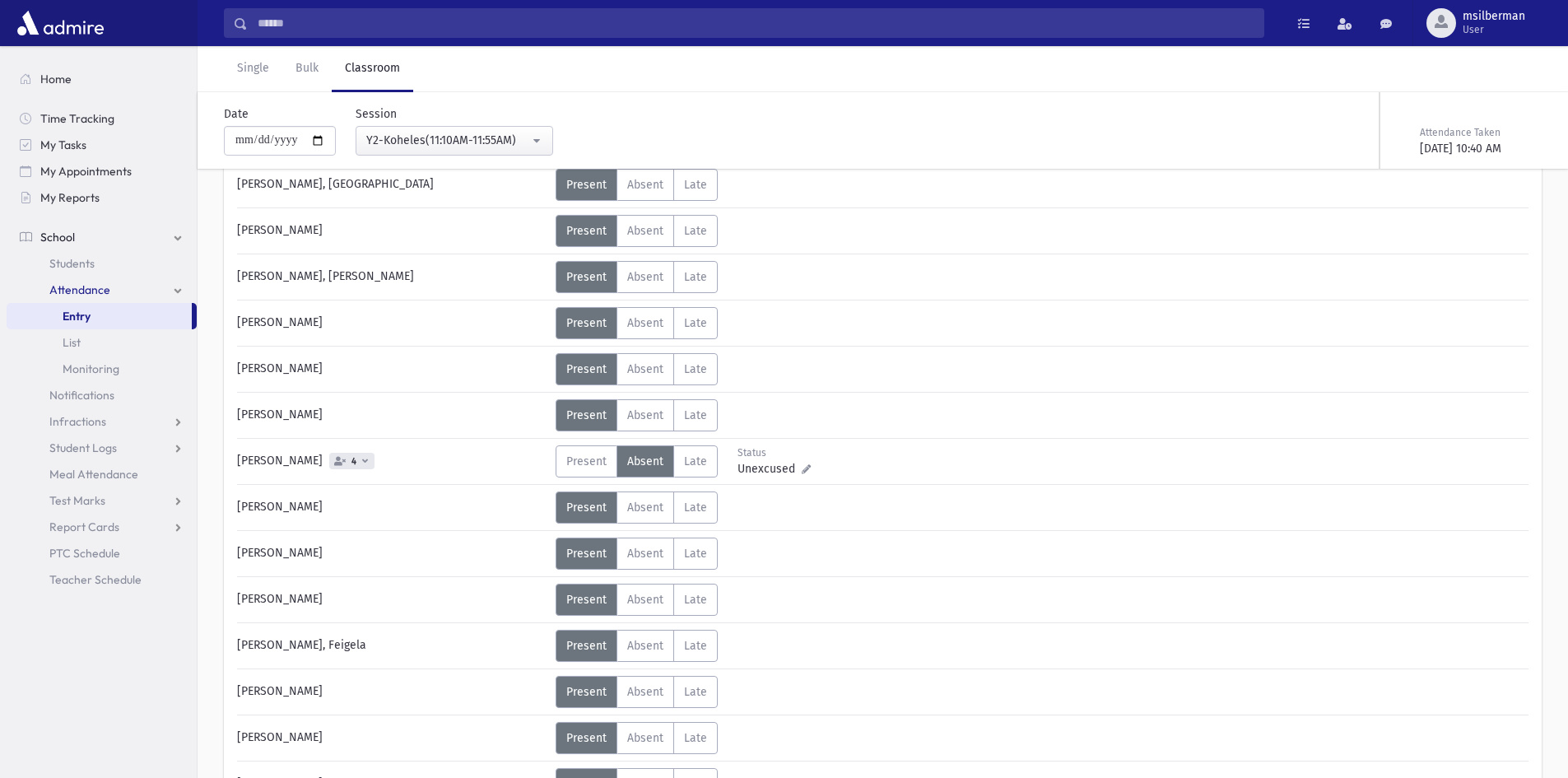
click at [334, 458] on icon at bounding box center [340, 460] width 12 height 9
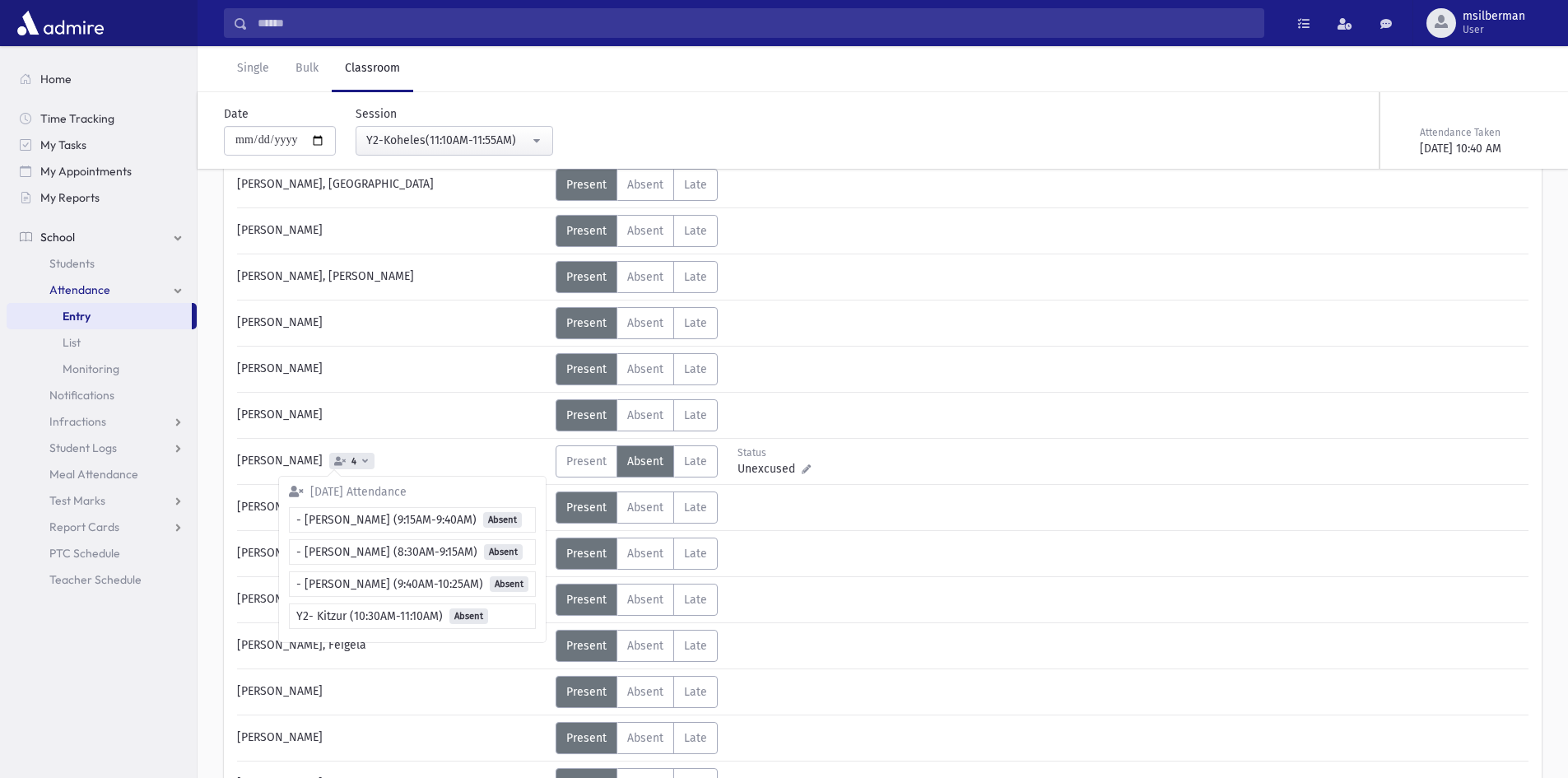
click at [382, 432] on div "[PERSON_NAME] Status Unexcused Admin: Present P Absent A Late L Status Status P" at bounding box center [882, 165] width 1291 height 2021
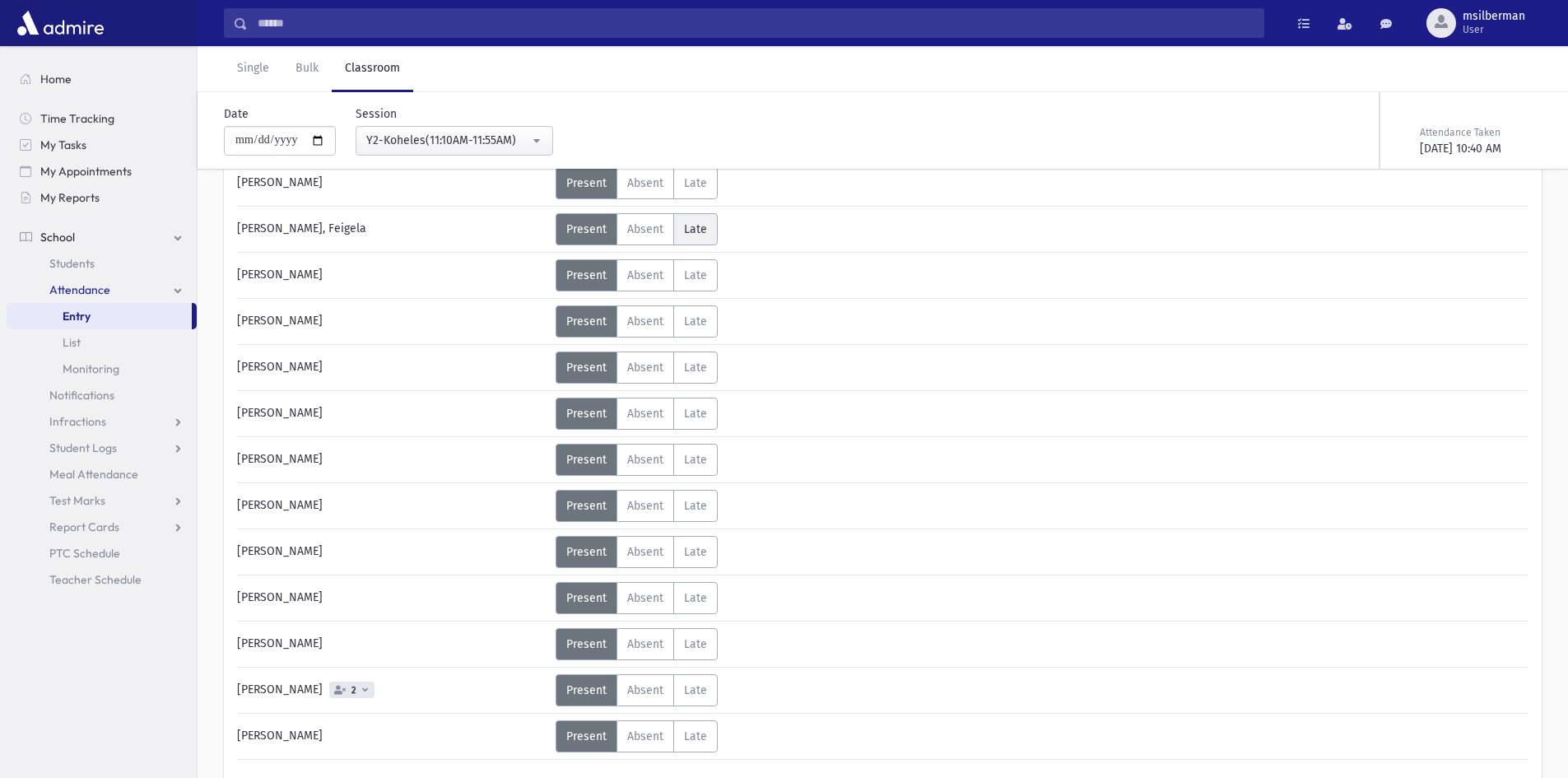
scroll to position [1644, 0]
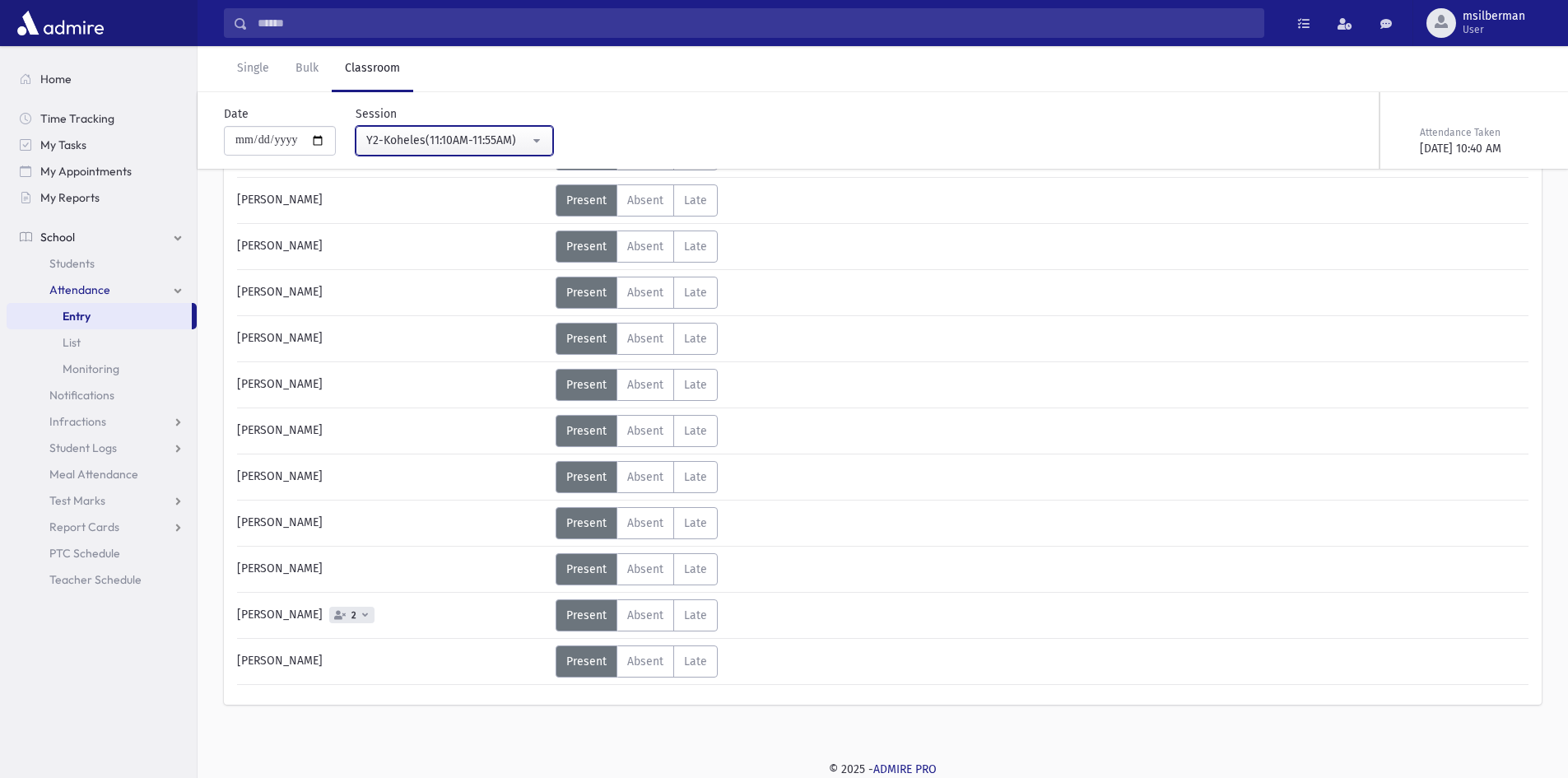
click at [488, 145] on div "Y2-Koheles(11:10AM-11:55AM)" at bounding box center [448, 140] width 163 height 17
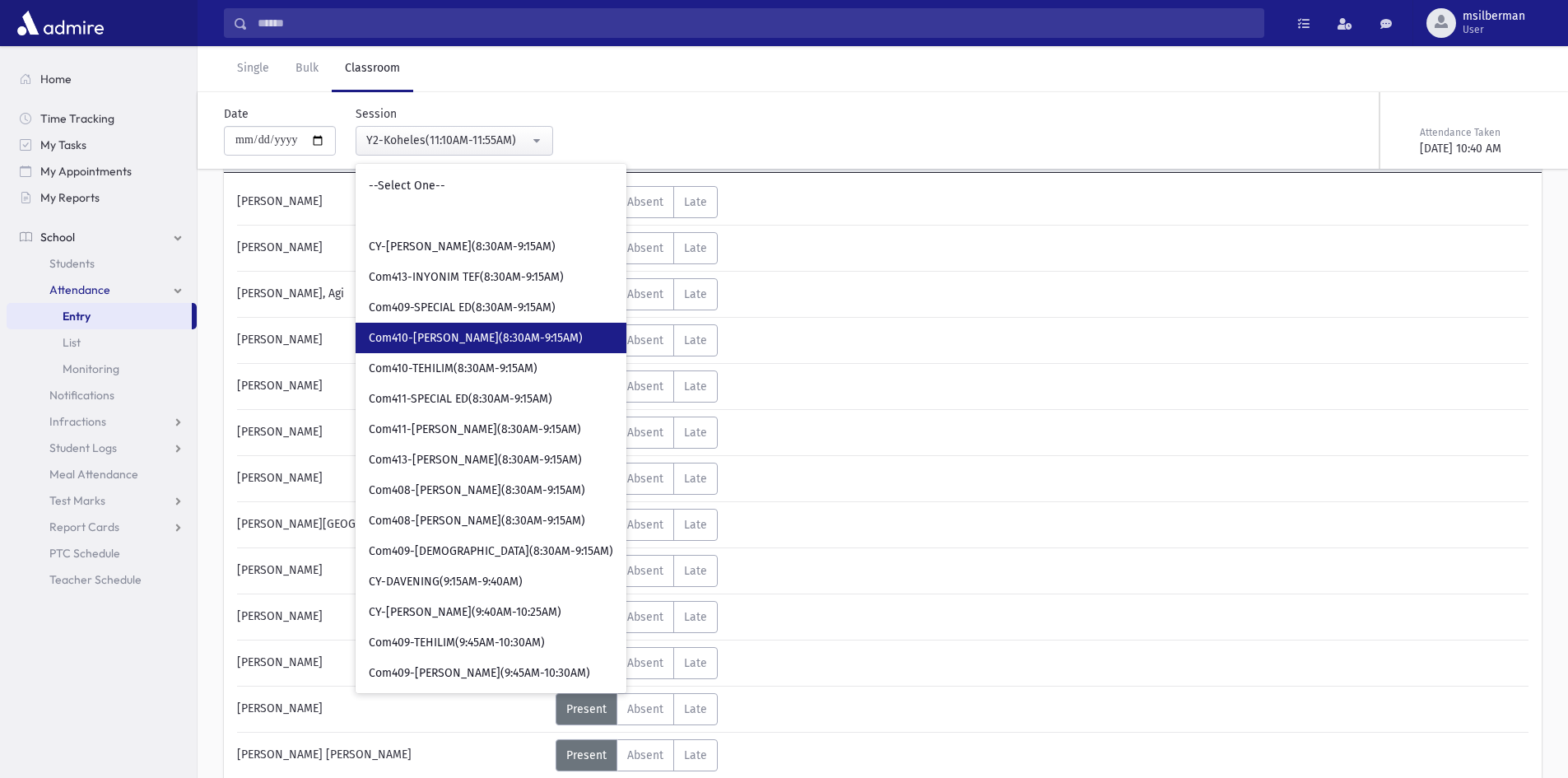
scroll to position [0, 0]
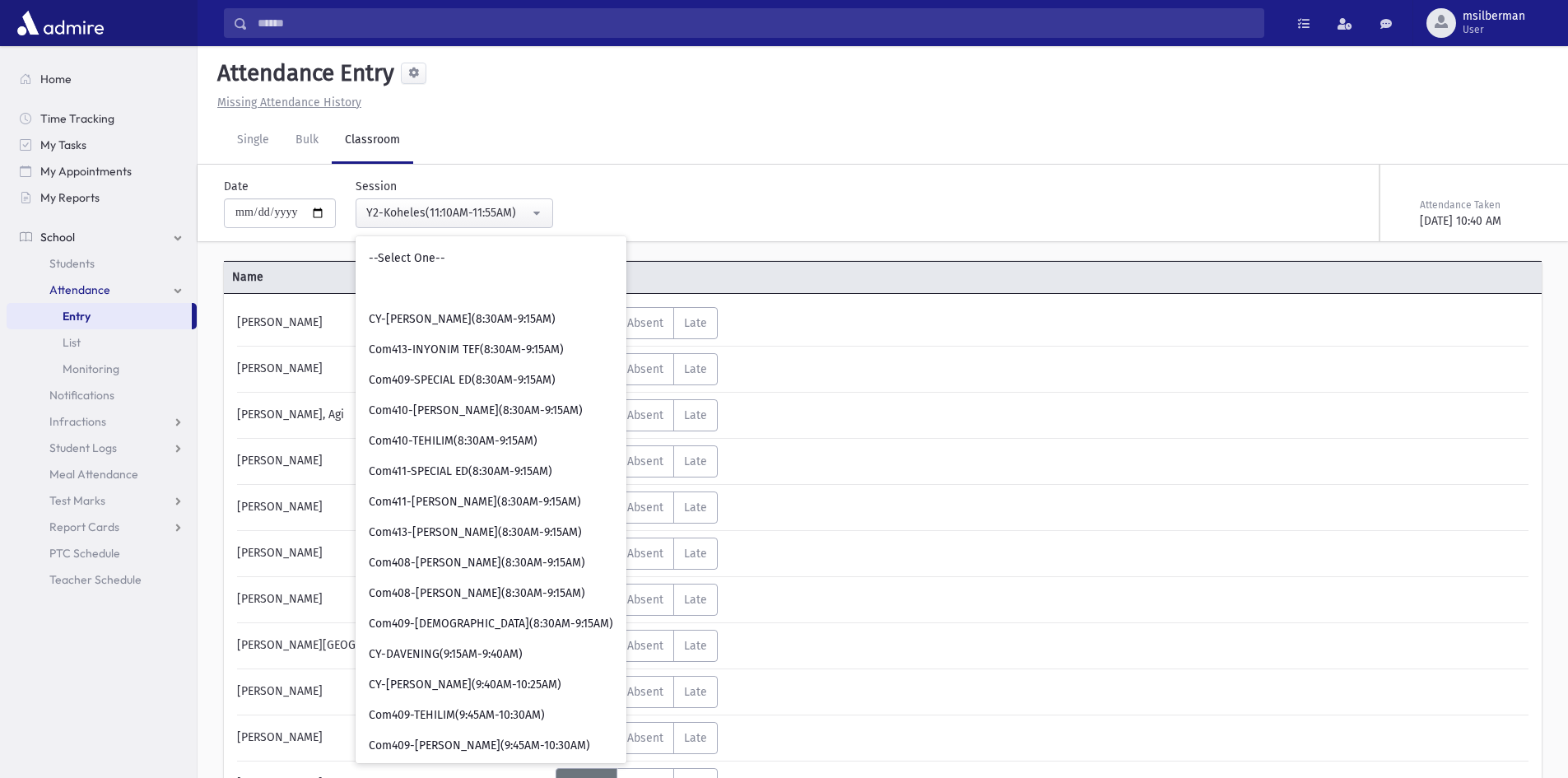
click at [748, 280] on span "Attendance" at bounding box center [717, 277] width 329 height 17
